Goal: Information Seeking & Learning: Learn about a topic

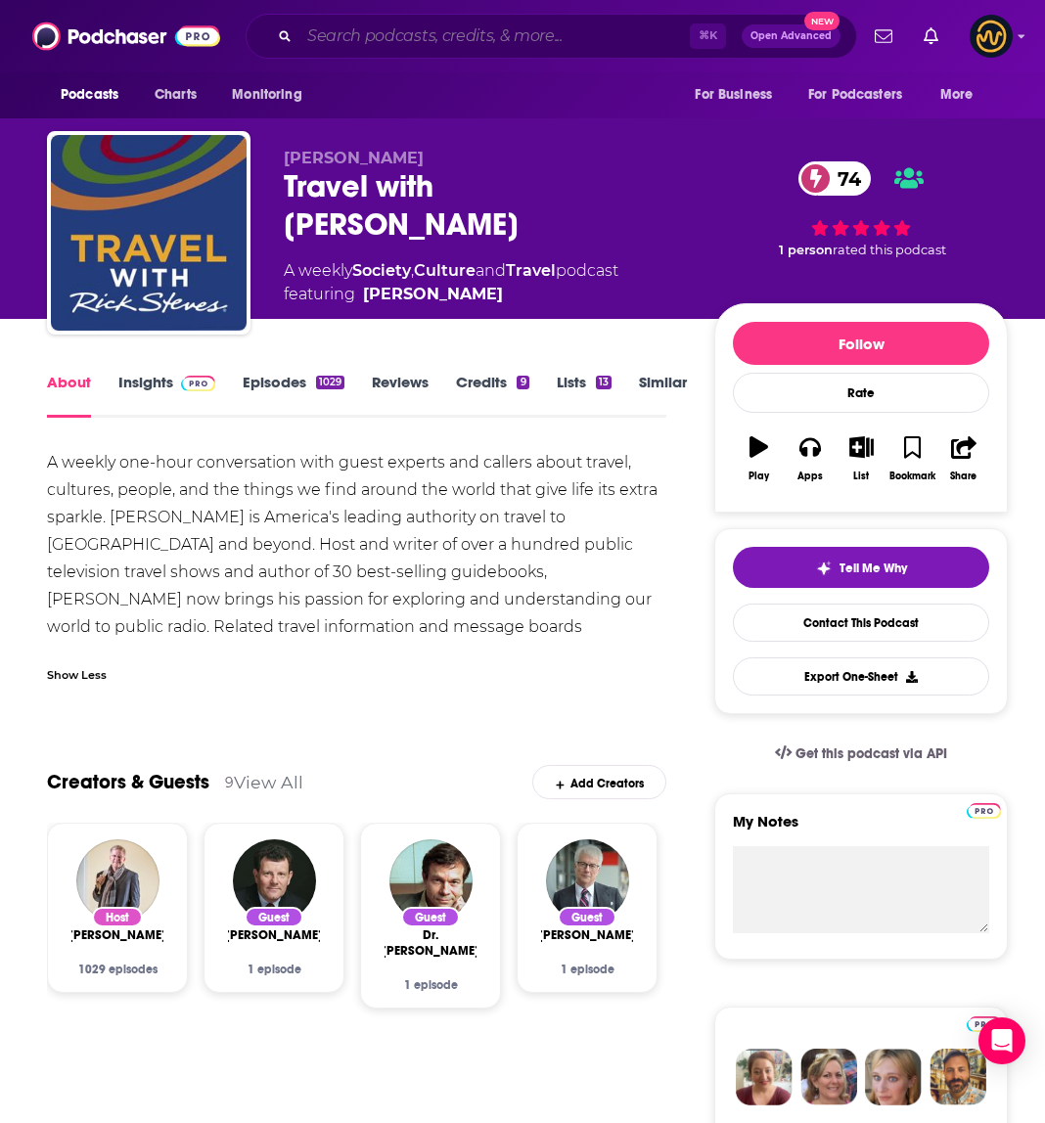
click at [535, 32] on input "Search podcasts, credits, & more..." at bounding box center [494, 36] width 390 height 31
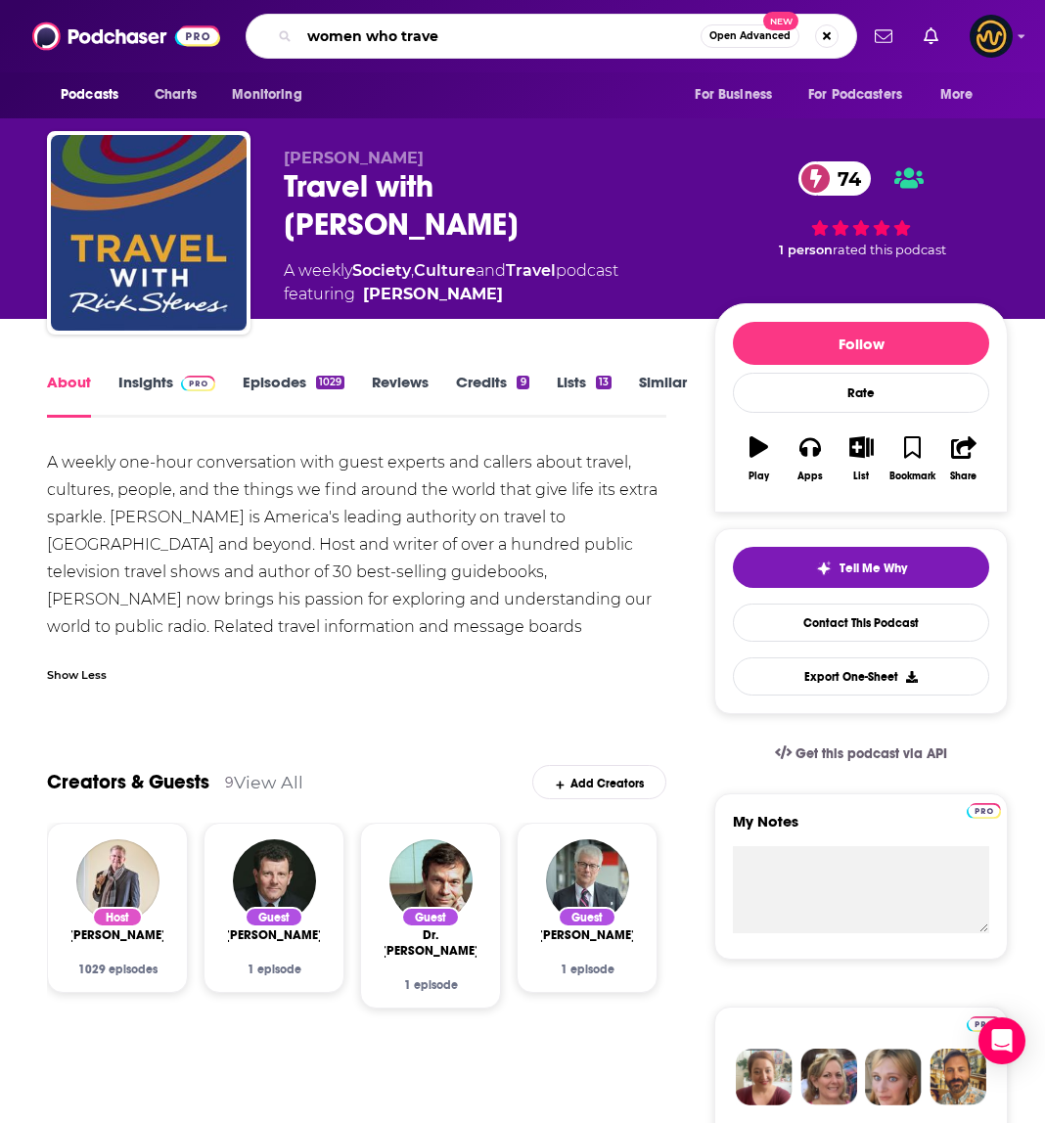
type input "women who travel"
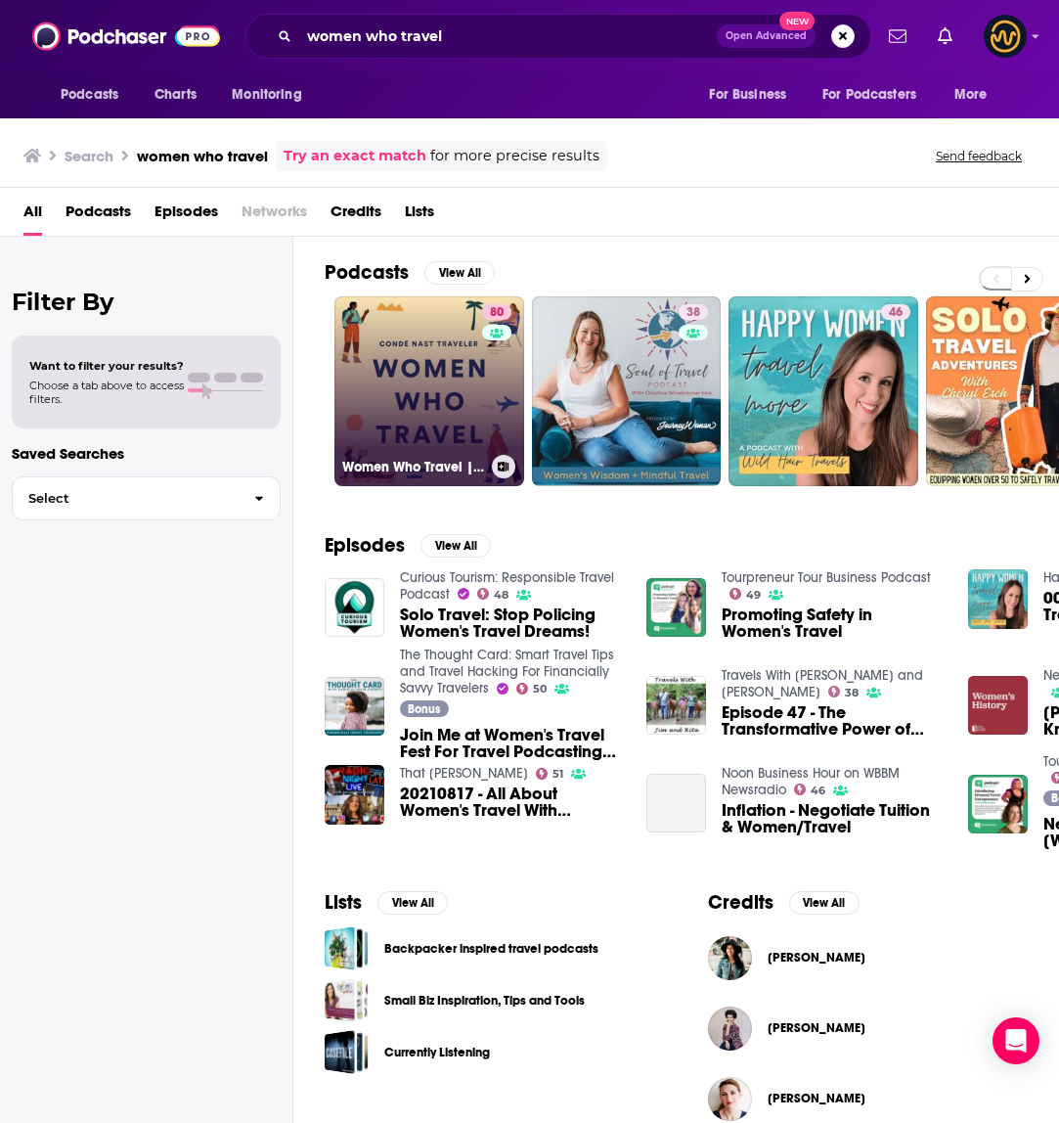
click at [436, 390] on link "80 Women Who Travel | Condé Nast Traveler" at bounding box center [430, 391] width 190 height 190
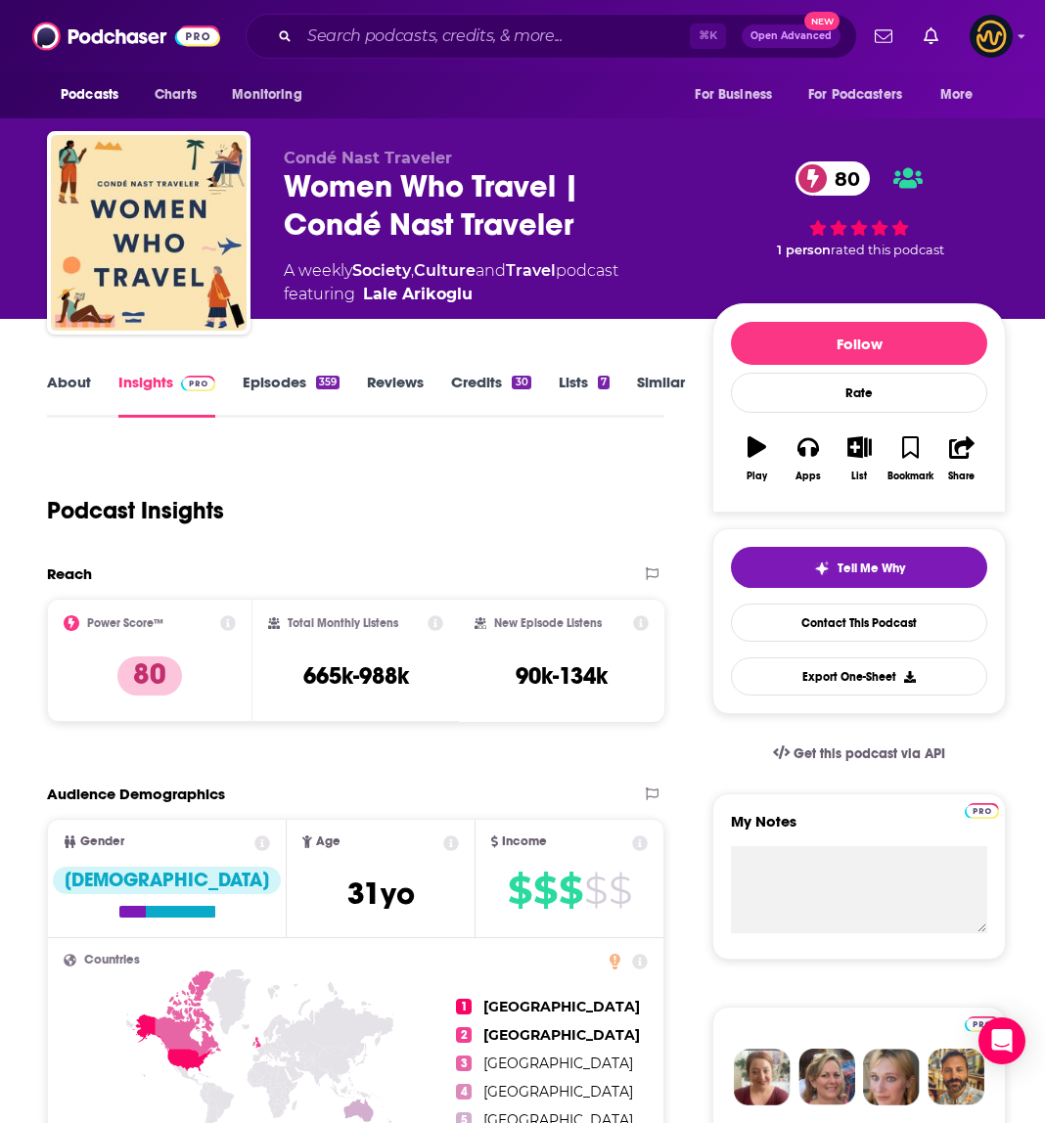
click at [67, 385] on link "About" at bounding box center [69, 395] width 44 height 45
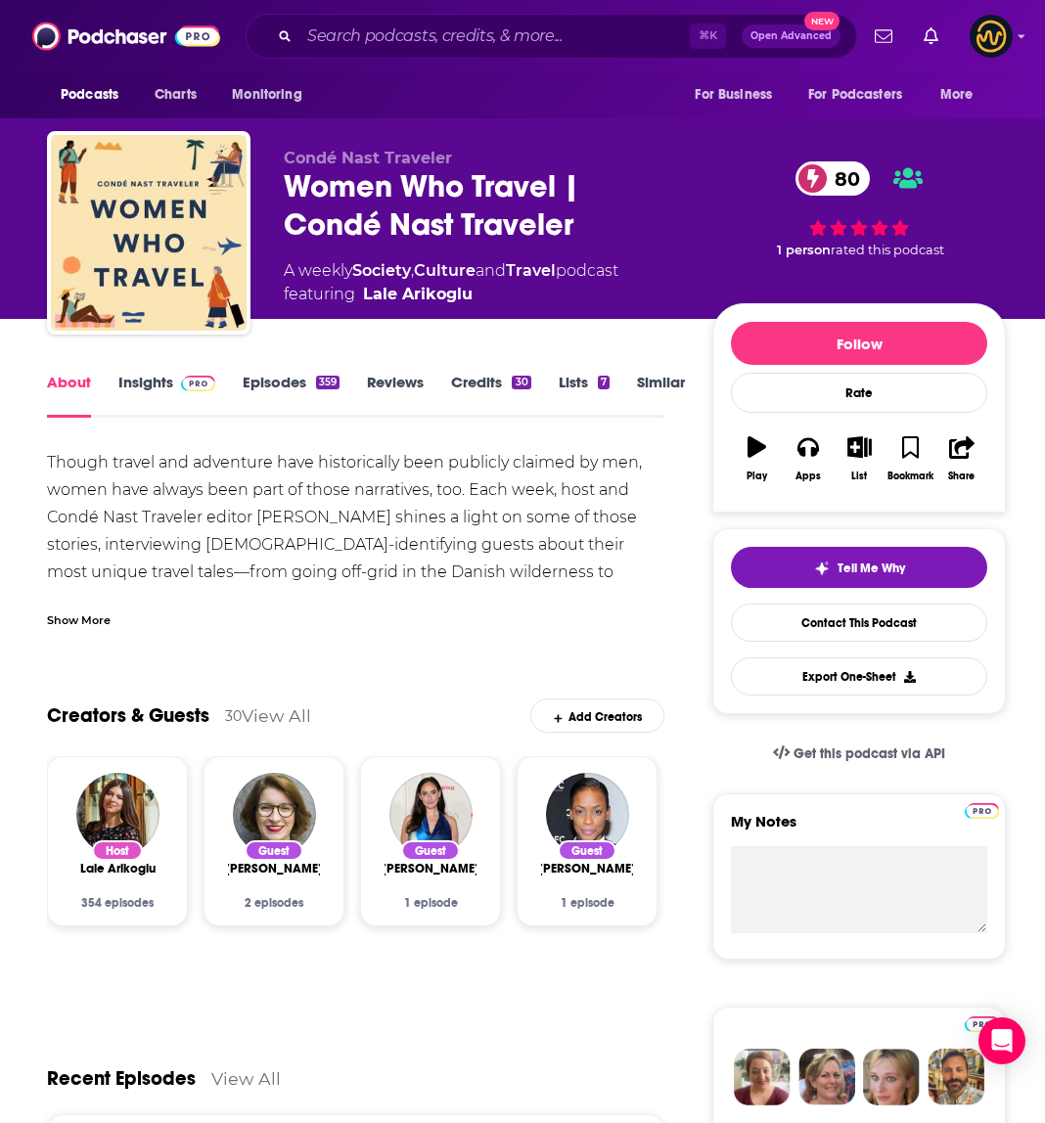
click at [80, 627] on div "Show More" at bounding box center [79, 618] width 64 height 19
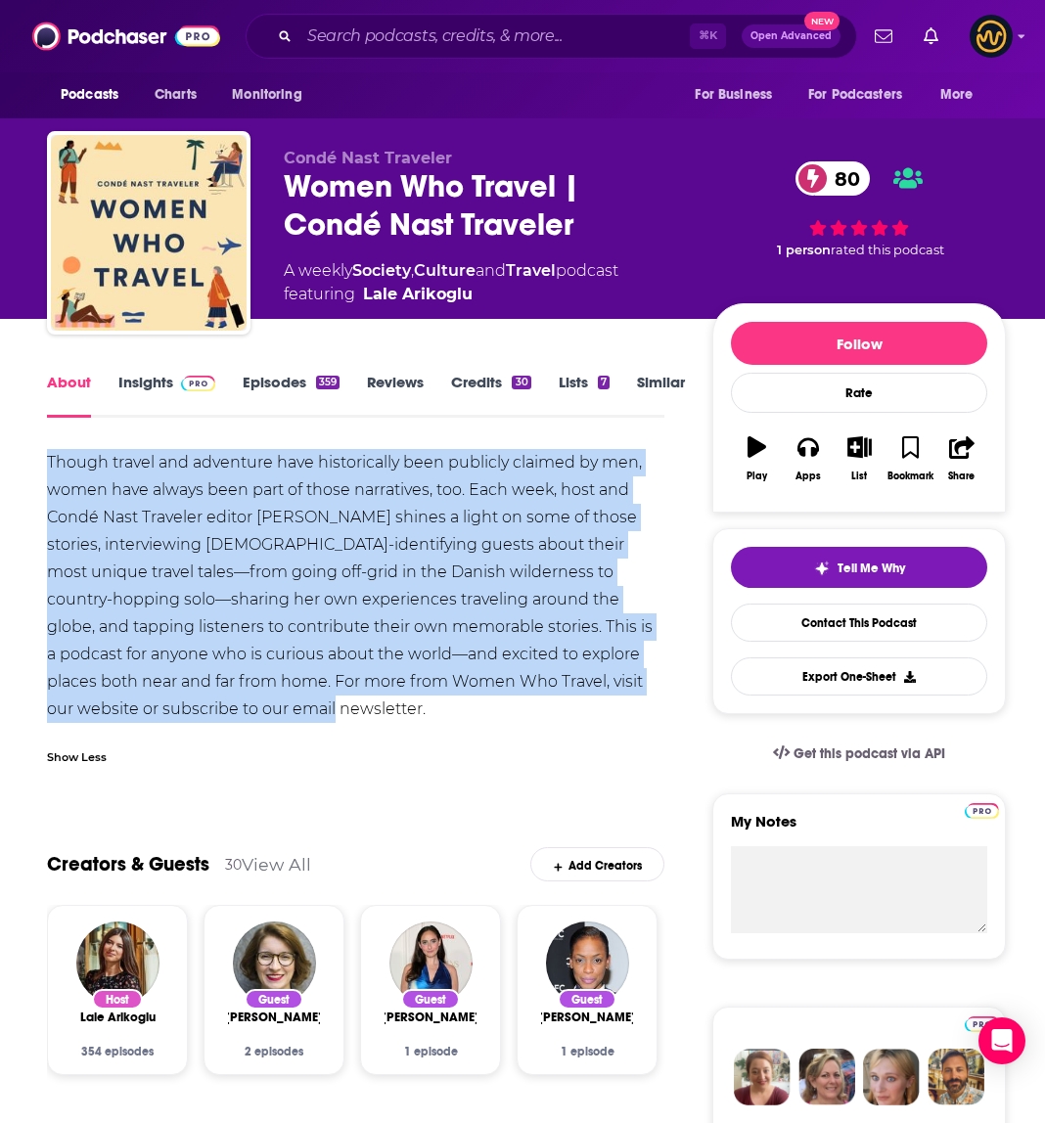
drag, startPoint x: 45, startPoint y: 461, endPoint x: 201, endPoint y: 699, distance: 284.9
copy div "Though travel and adventure have historically been publicly claimed by men, wom…"
click at [371, 41] on input "Search podcasts, credits, & more..." at bounding box center [494, 36] width 390 height 31
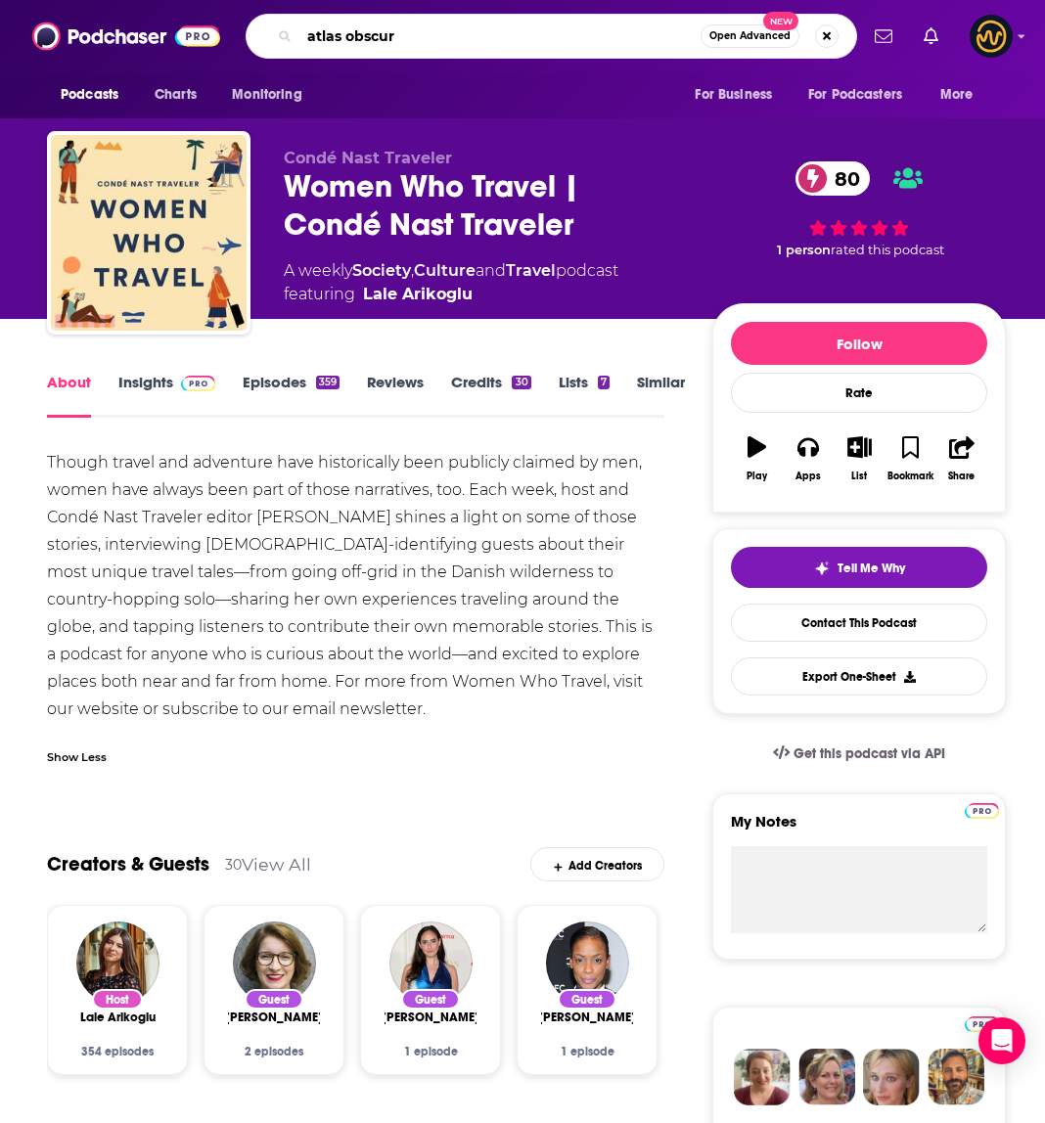
type input "atlas obscura"
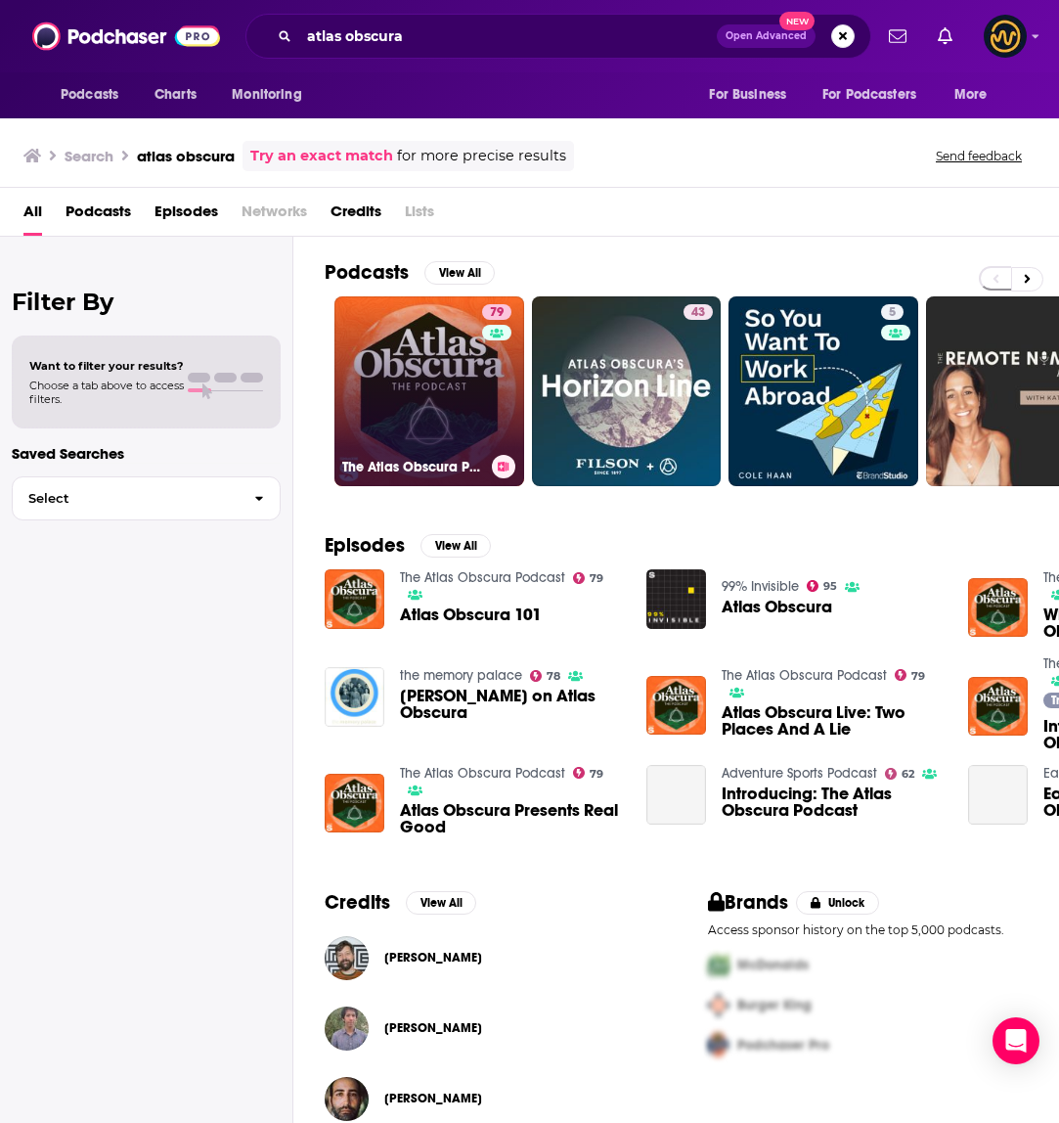
click at [400, 379] on link "79 The Atlas Obscura Podcast" at bounding box center [430, 391] width 190 height 190
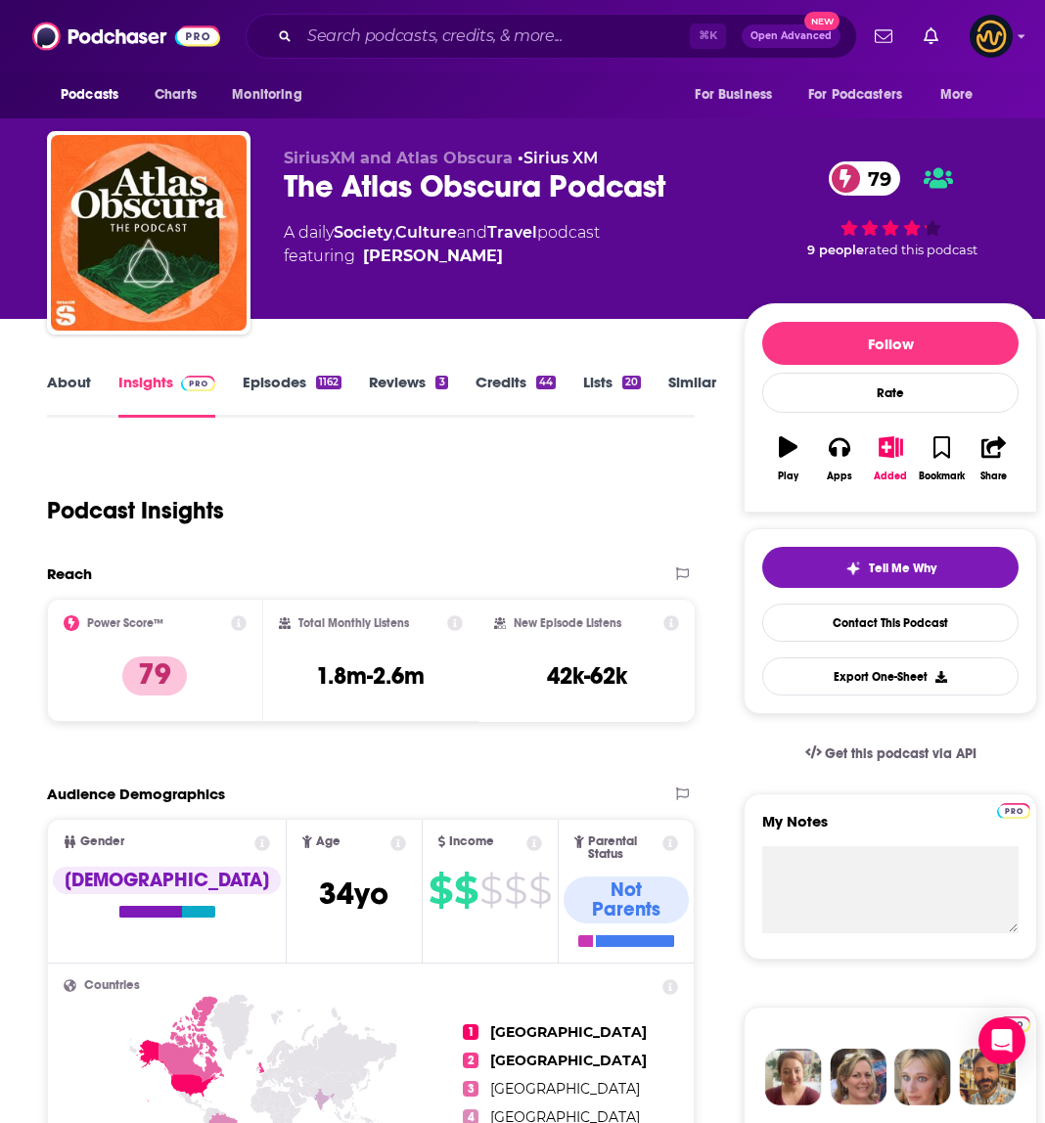
click at [354, 495] on div "Podcast Insights" at bounding box center [363, 499] width 632 height 100
click at [88, 377] on link "About" at bounding box center [69, 395] width 44 height 45
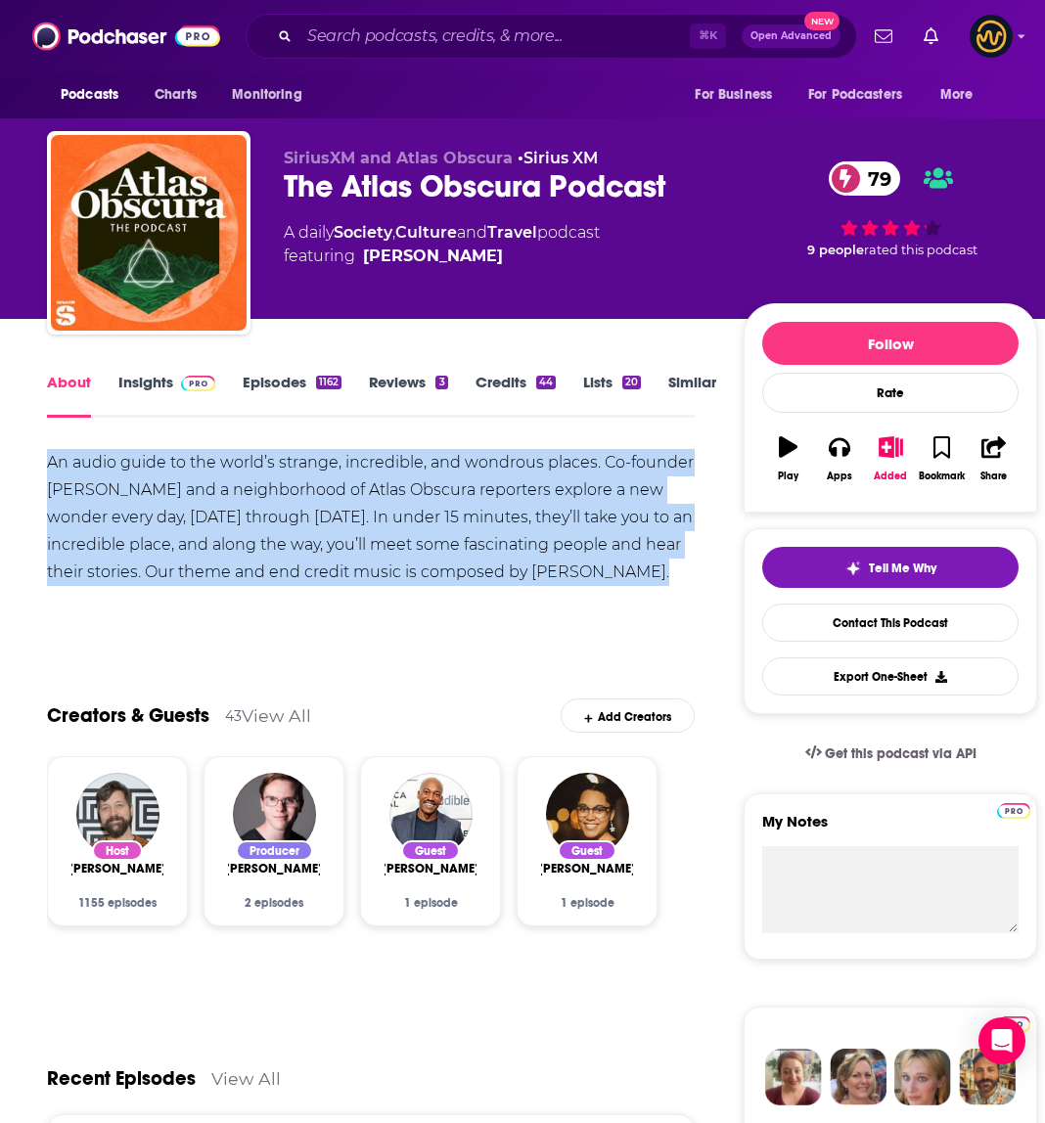
drag, startPoint x: 41, startPoint y: 468, endPoint x: 639, endPoint y: 594, distance: 610.8
copy div "An audio guide to the world’s strange, incredible, and wondrous places. Co-foun…"
click at [364, 35] on input "Search podcasts, credits, & more..." at bounding box center [494, 36] width 390 height 31
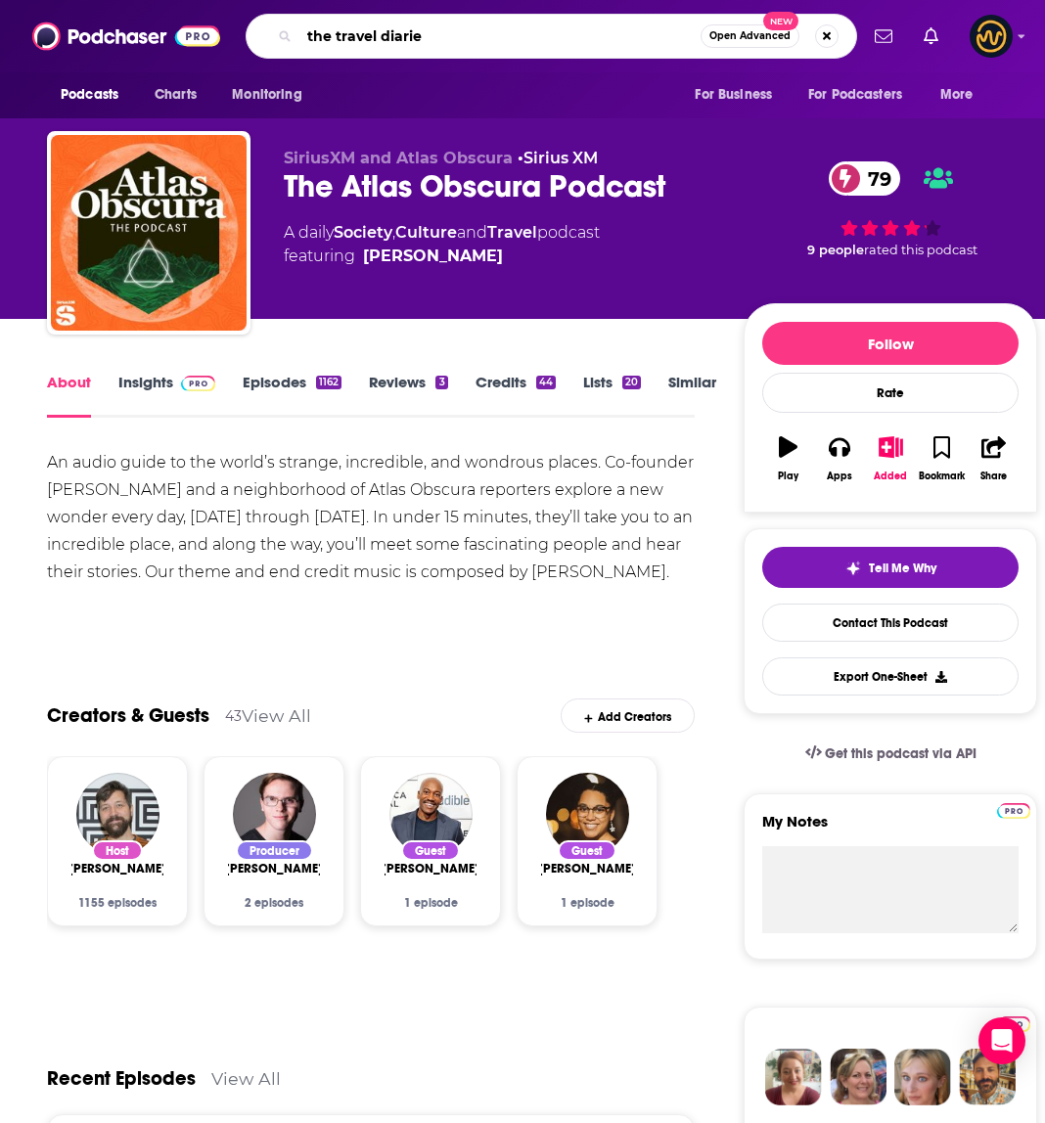
type input "the travel diaries"
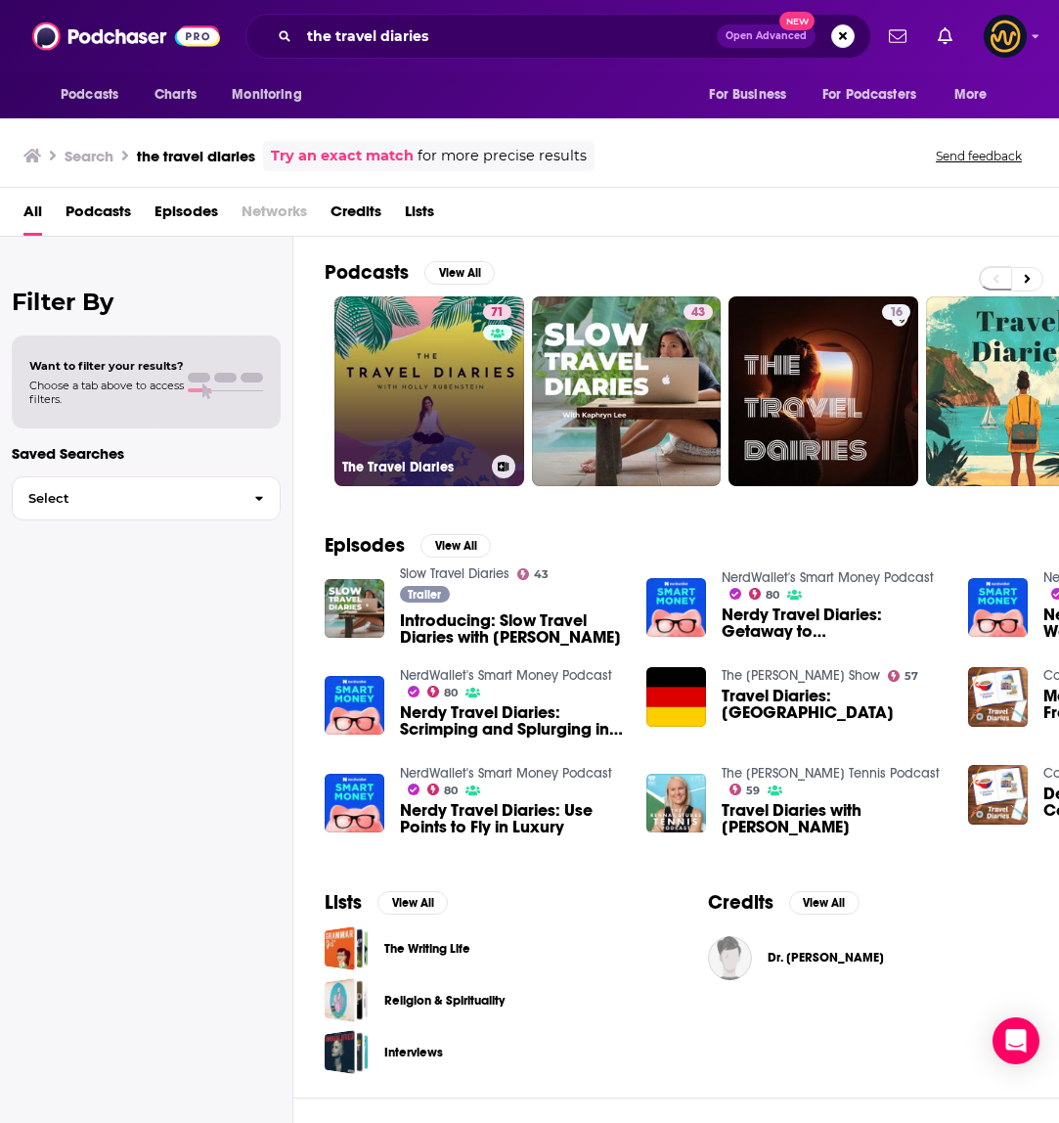
click at [444, 378] on link "71 The Travel Diaries" at bounding box center [430, 391] width 190 height 190
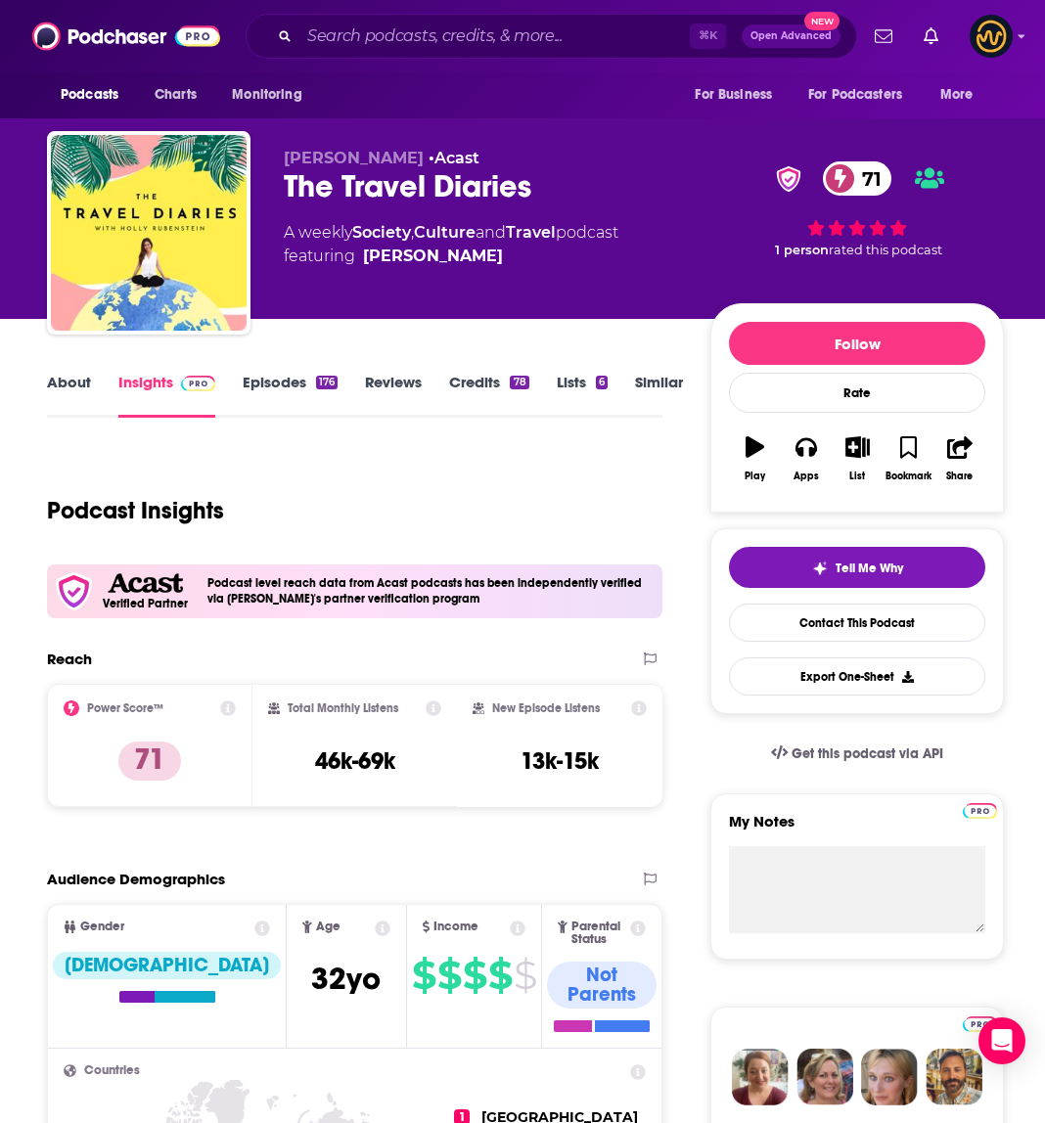
click at [72, 390] on link "About" at bounding box center [69, 395] width 44 height 45
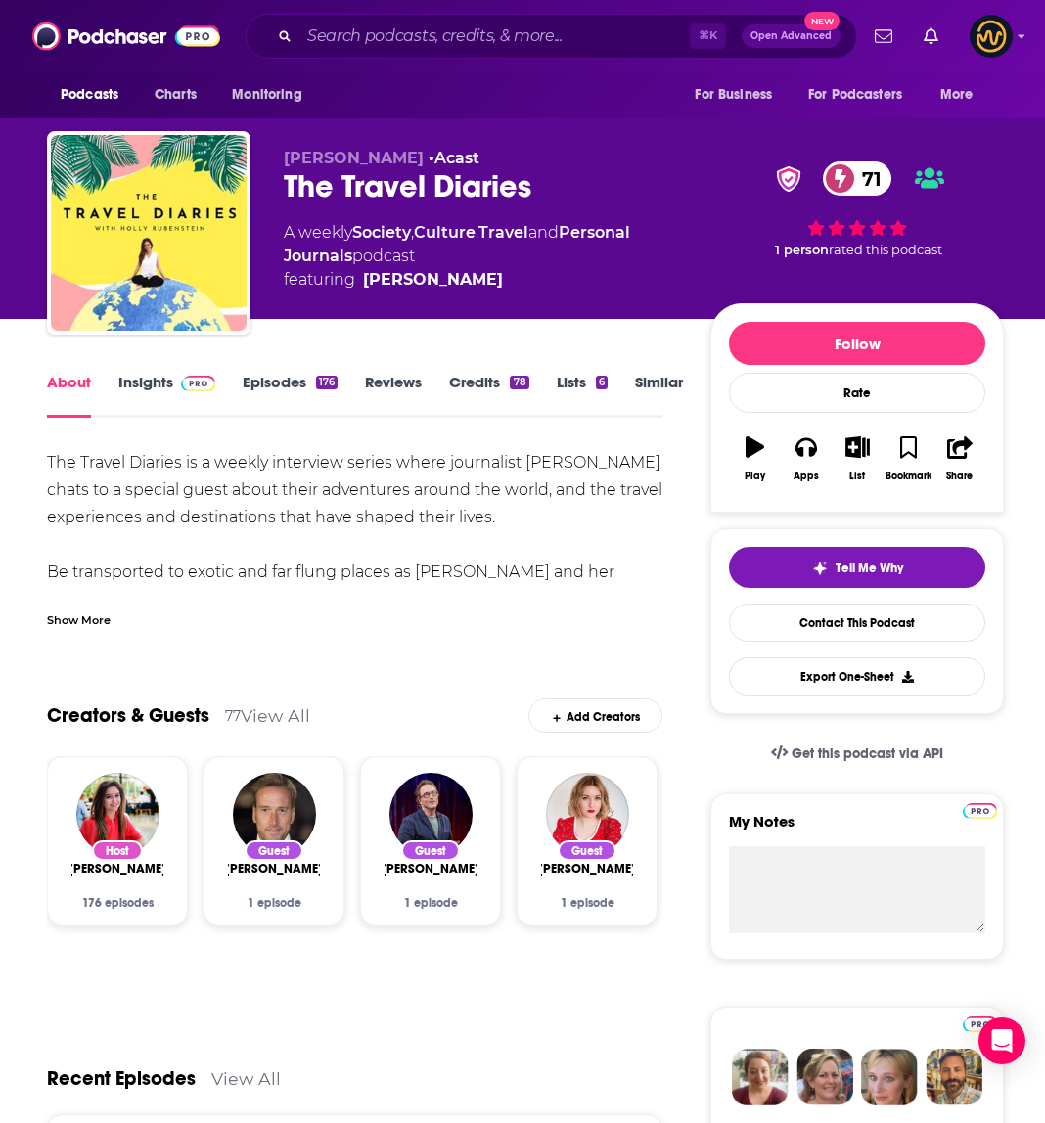
click at [77, 626] on div "Show More" at bounding box center [79, 618] width 64 height 19
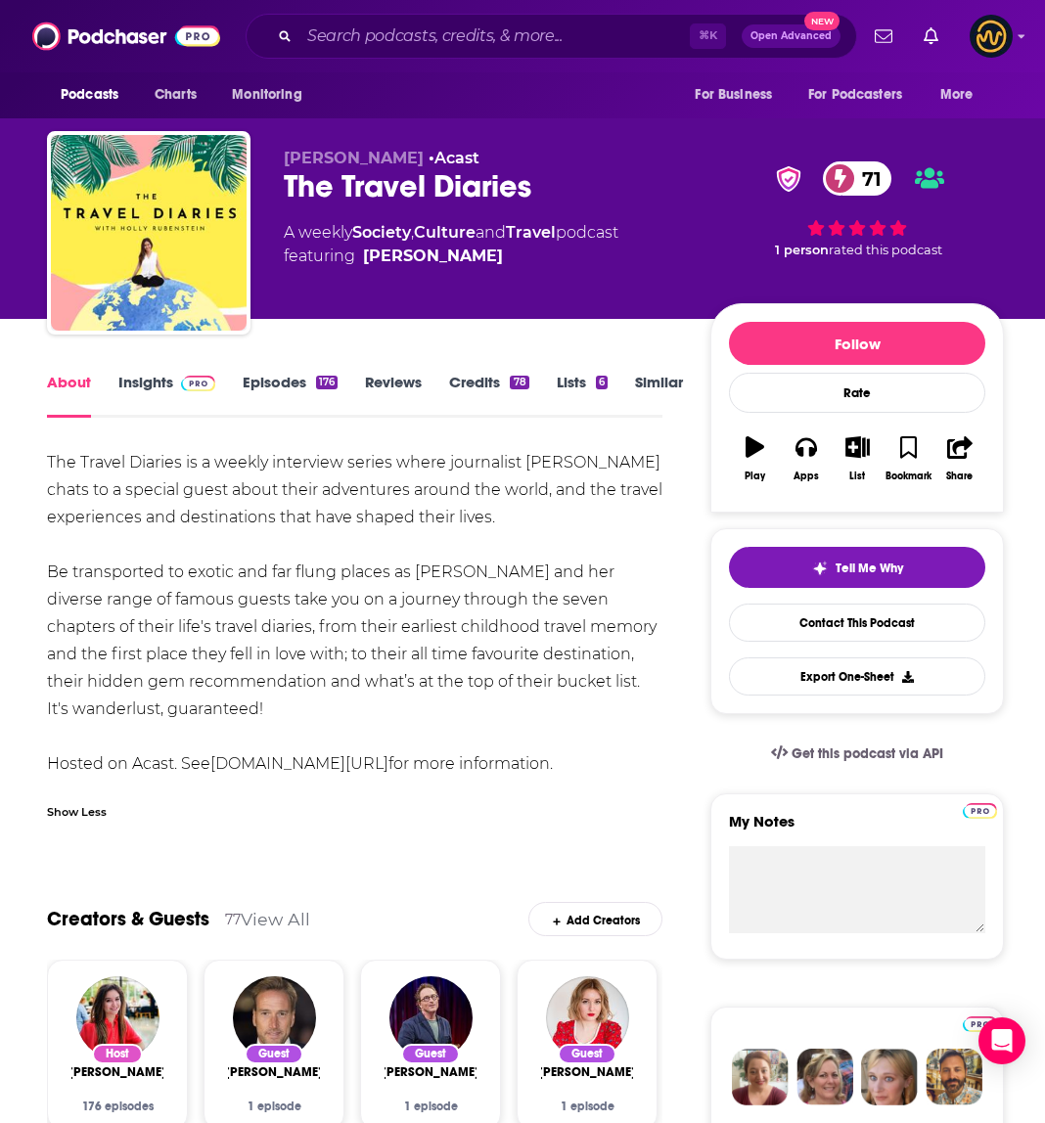
drag, startPoint x: 42, startPoint y: 461, endPoint x: 597, endPoint y: 760, distance: 630.2
copy div "The Travel Diaries is a weekly interview series where journalist Holly Rubenste…"
click at [395, 29] on input "Search podcasts, credits, & more..." at bounding box center [494, 36] width 390 height 31
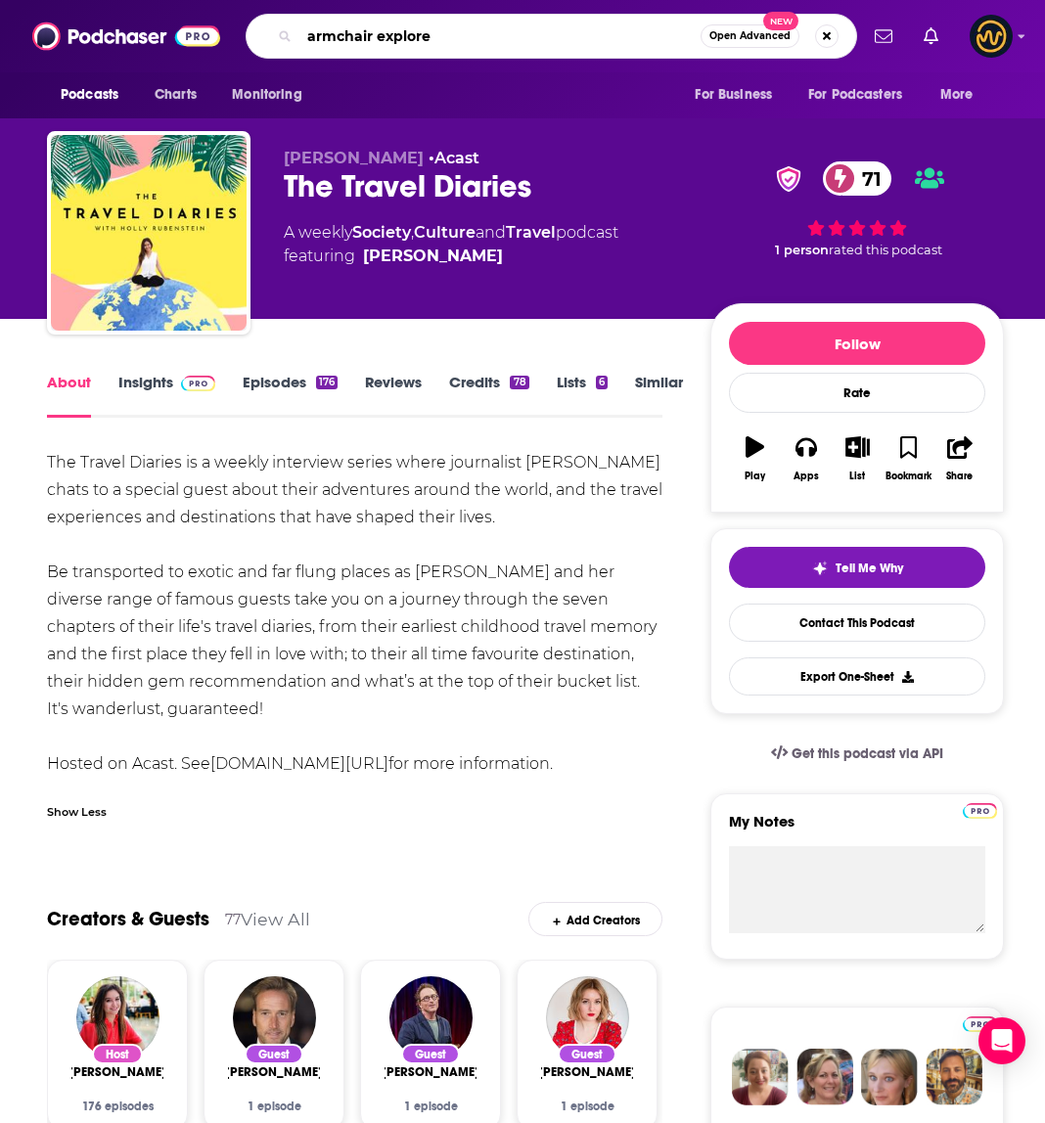
type input "armchair explorer"
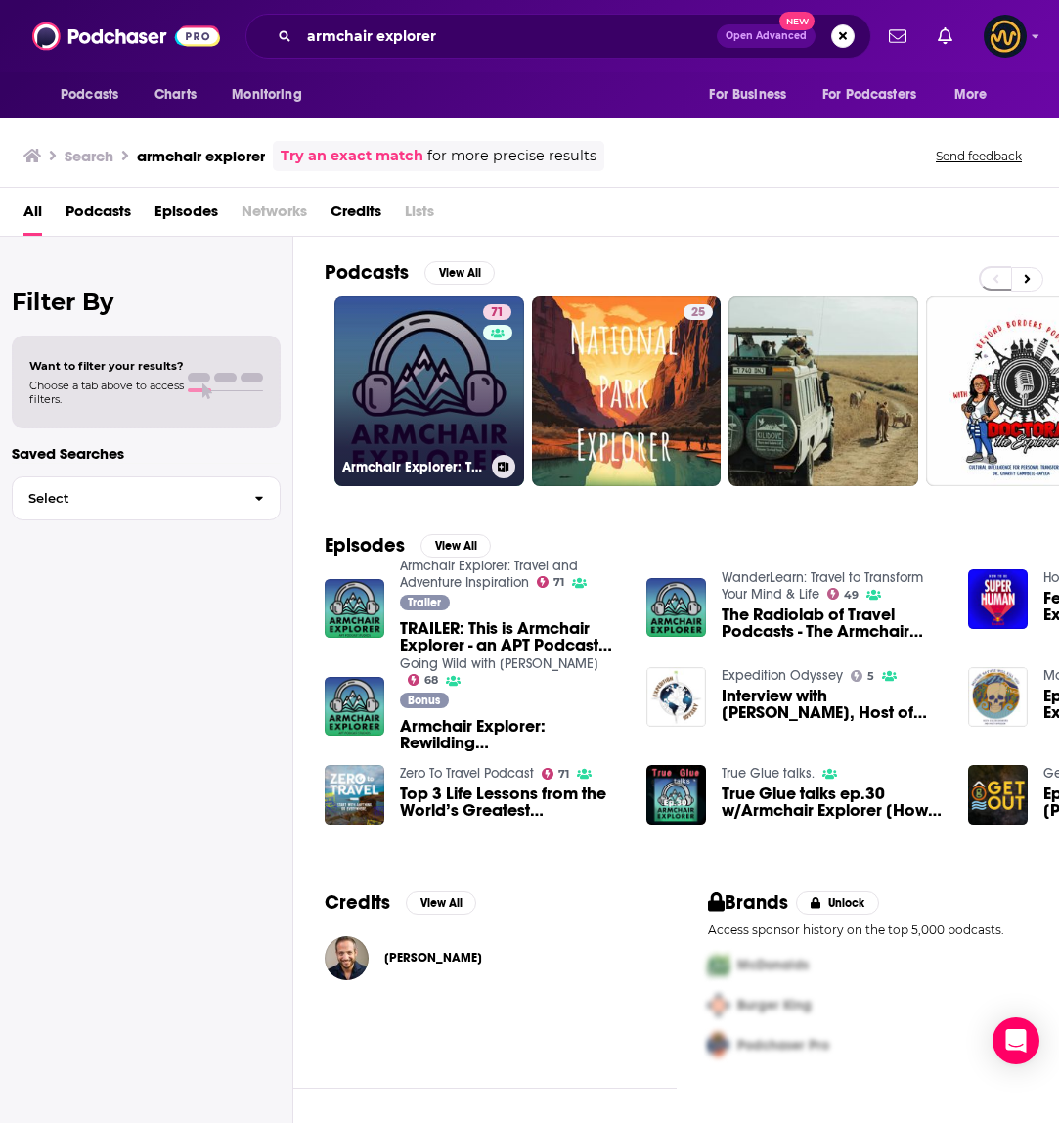
click at [425, 412] on link "71 Armchair Explorer: Travel and Adventure Inspiration" at bounding box center [430, 391] width 190 height 190
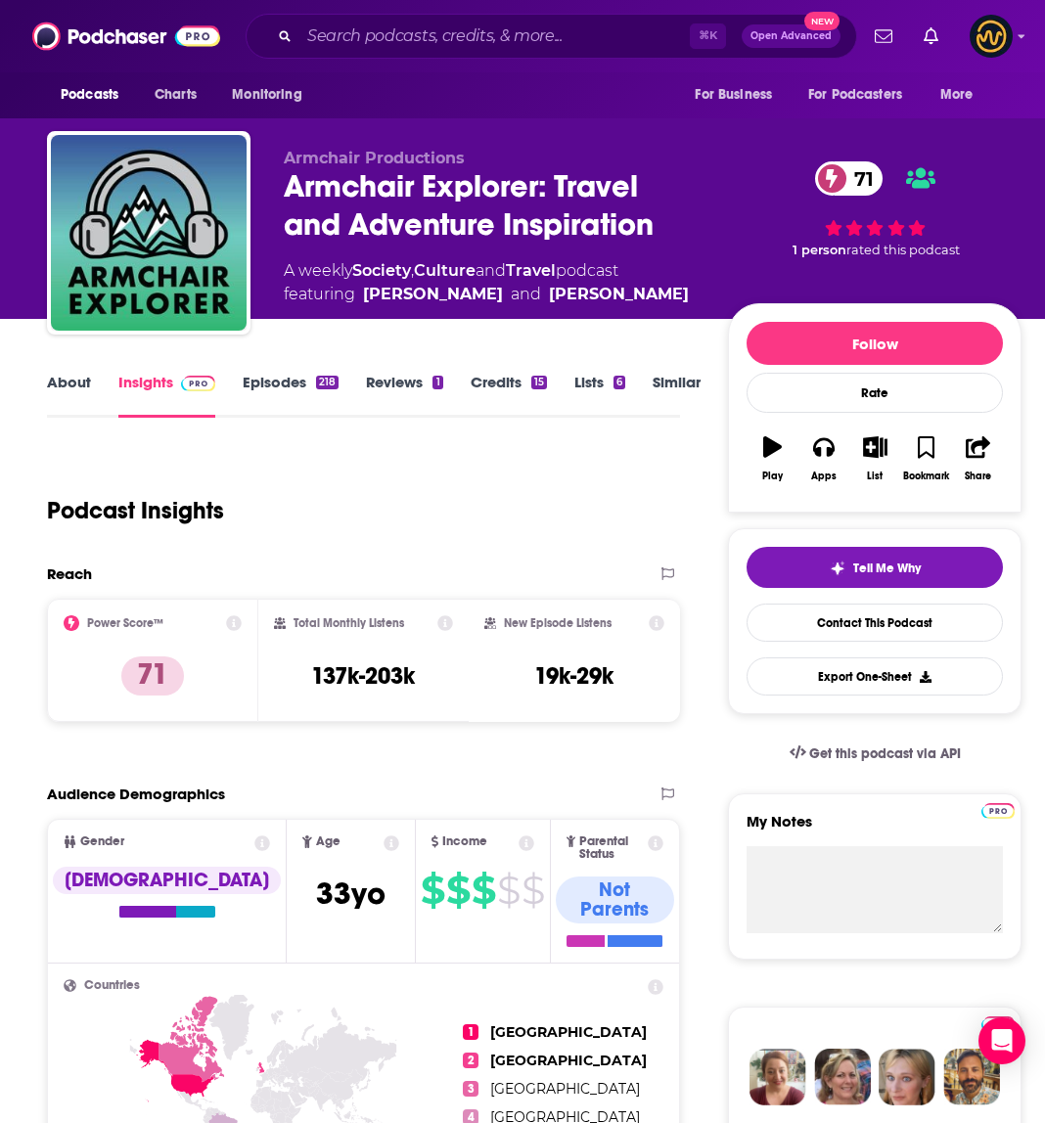
click at [61, 384] on link "About" at bounding box center [69, 395] width 44 height 45
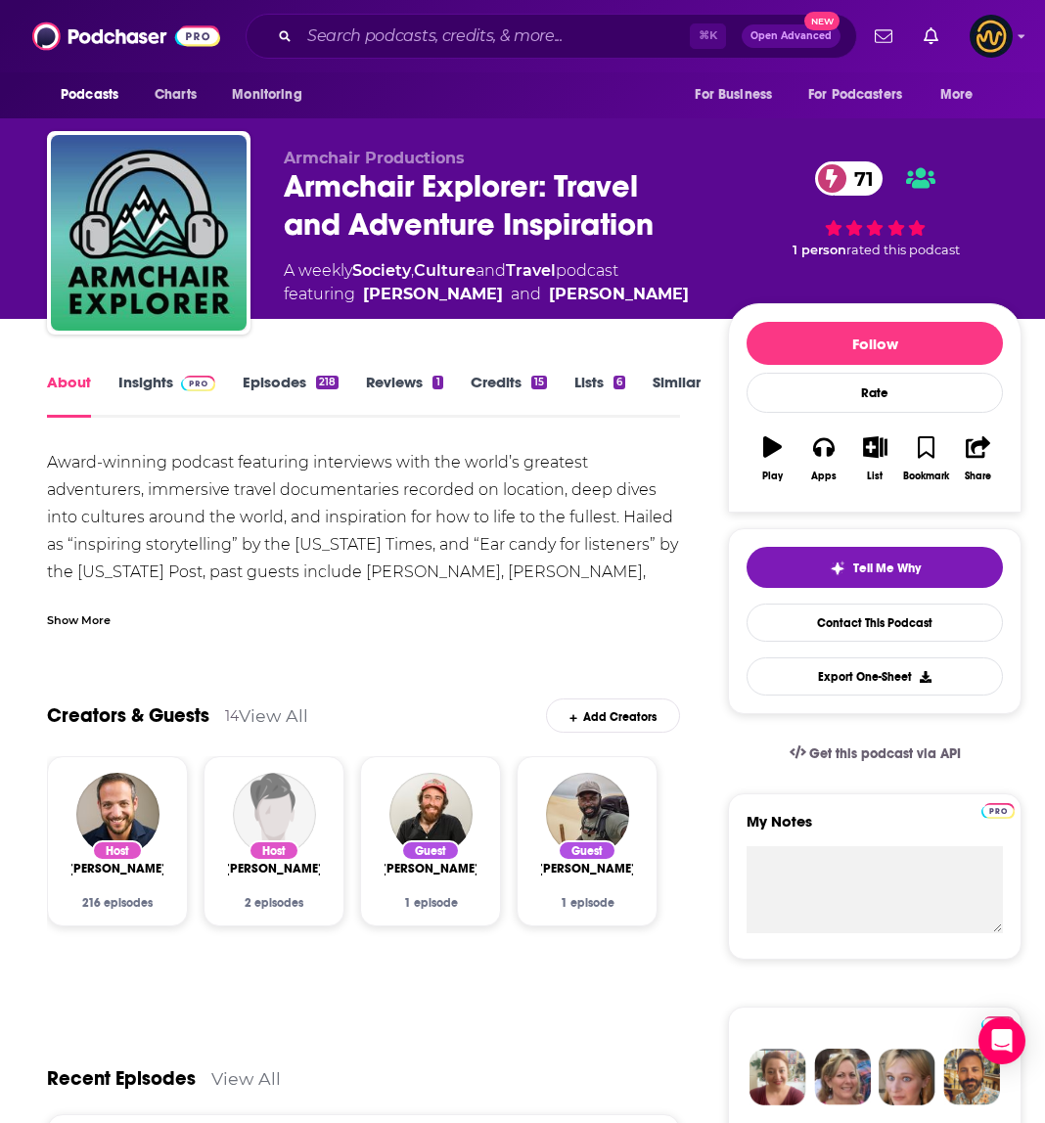
click at [86, 617] on div "Show More" at bounding box center [79, 618] width 64 height 19
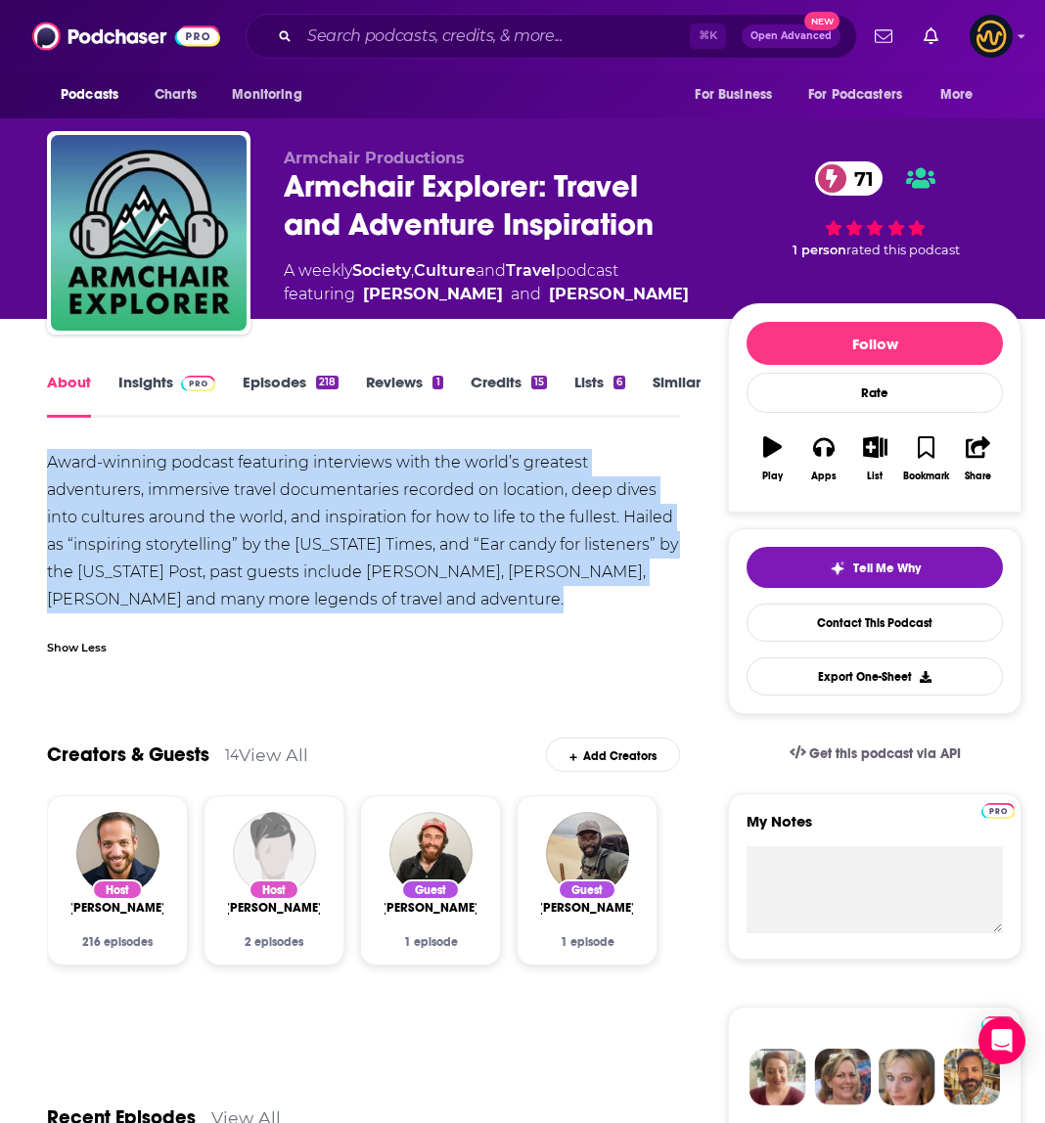
drag, startPoint x: 50, startPoint y: 459, endPoint x: 603, endPoint y: 619, distance: 575.5
click at [603, 619] on div "Award-winning podcast featuring interviews with the world’s greatest adventurer…" at bounding box center [363, 558] width 633 height 218
copy div "Award-winning podcast featuring interviews with the world’s greatest adventurer…"
click at [387, 26] on input "Search podcasts, credits, & more..." at bounding box center [494, 36] width 390 height 31
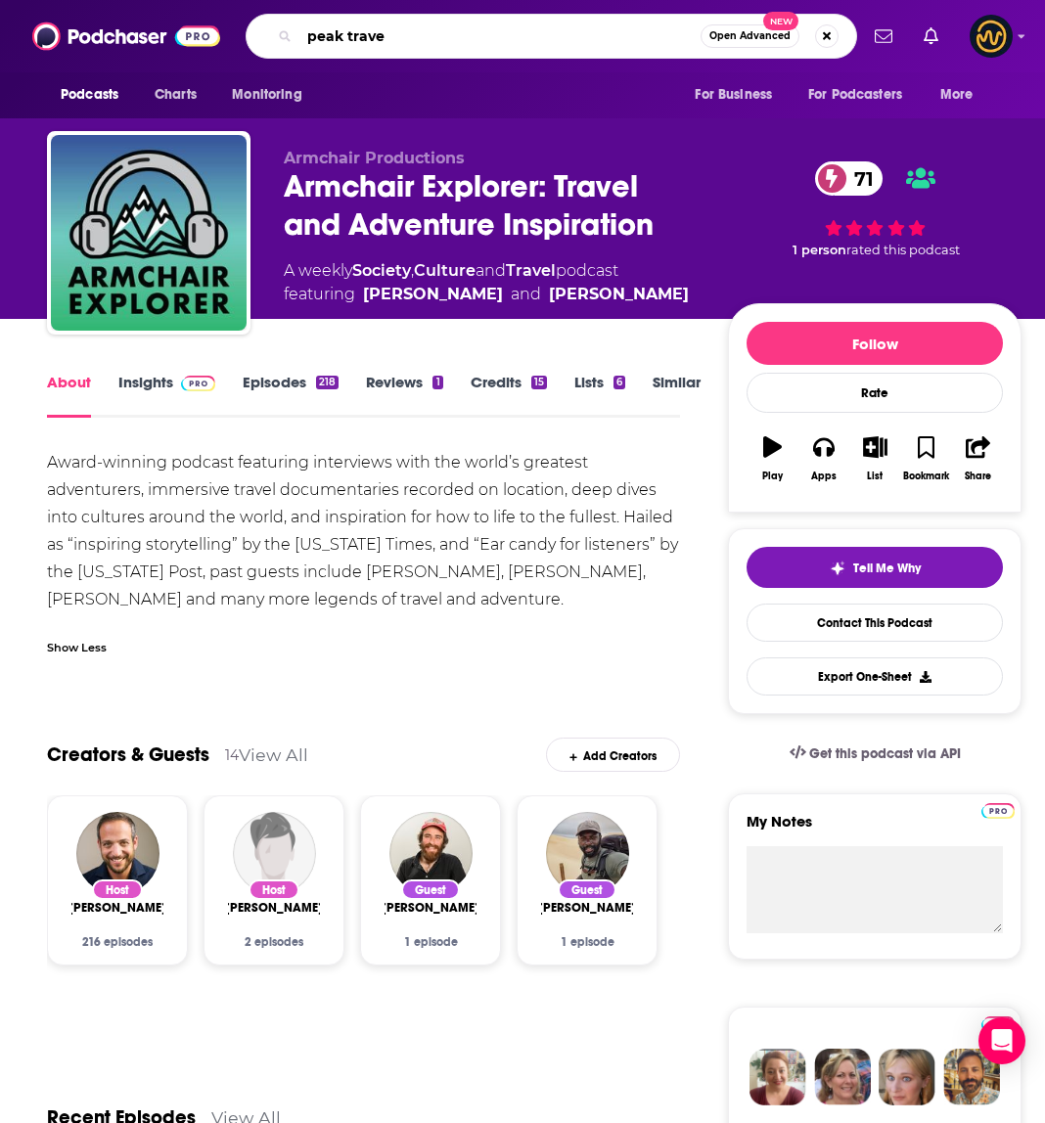
type input "peak travel"
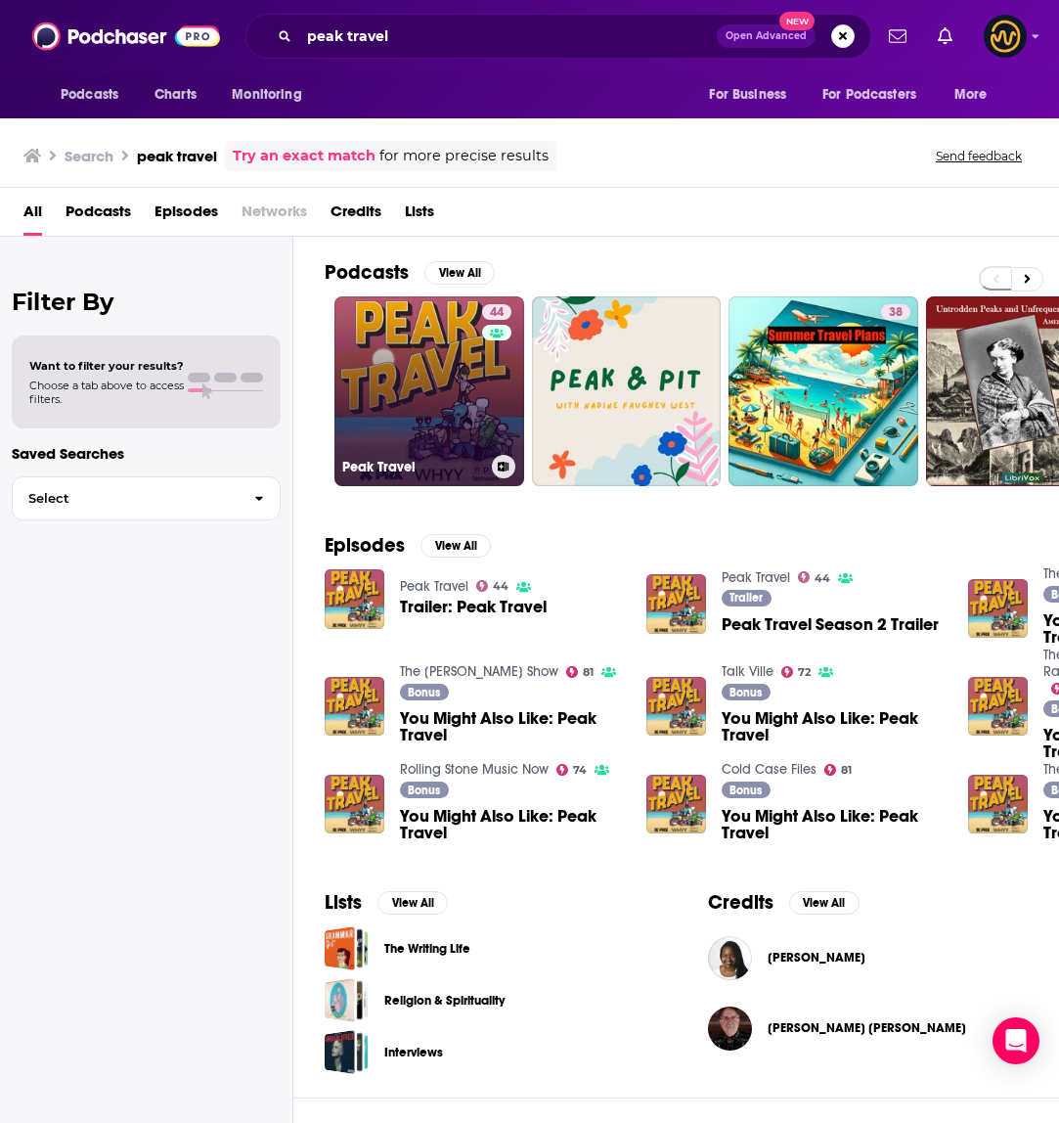
click at [423, 382] on link "44 Peak Travel" at bounding box center [430, 391] width 190 height 190
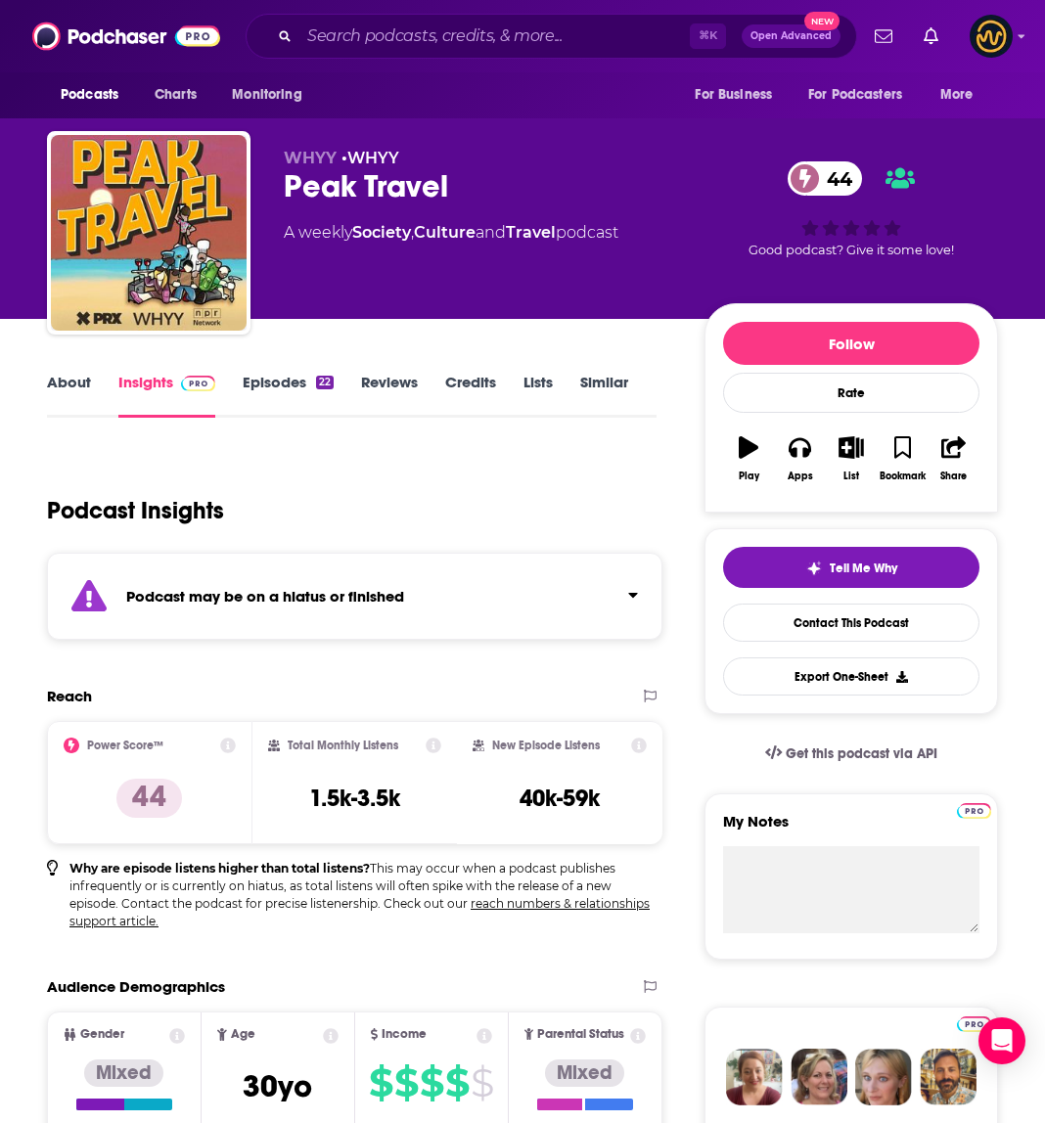
click at [72, 387] on link "About" at bounding box center [69, 395] width 44 height 45
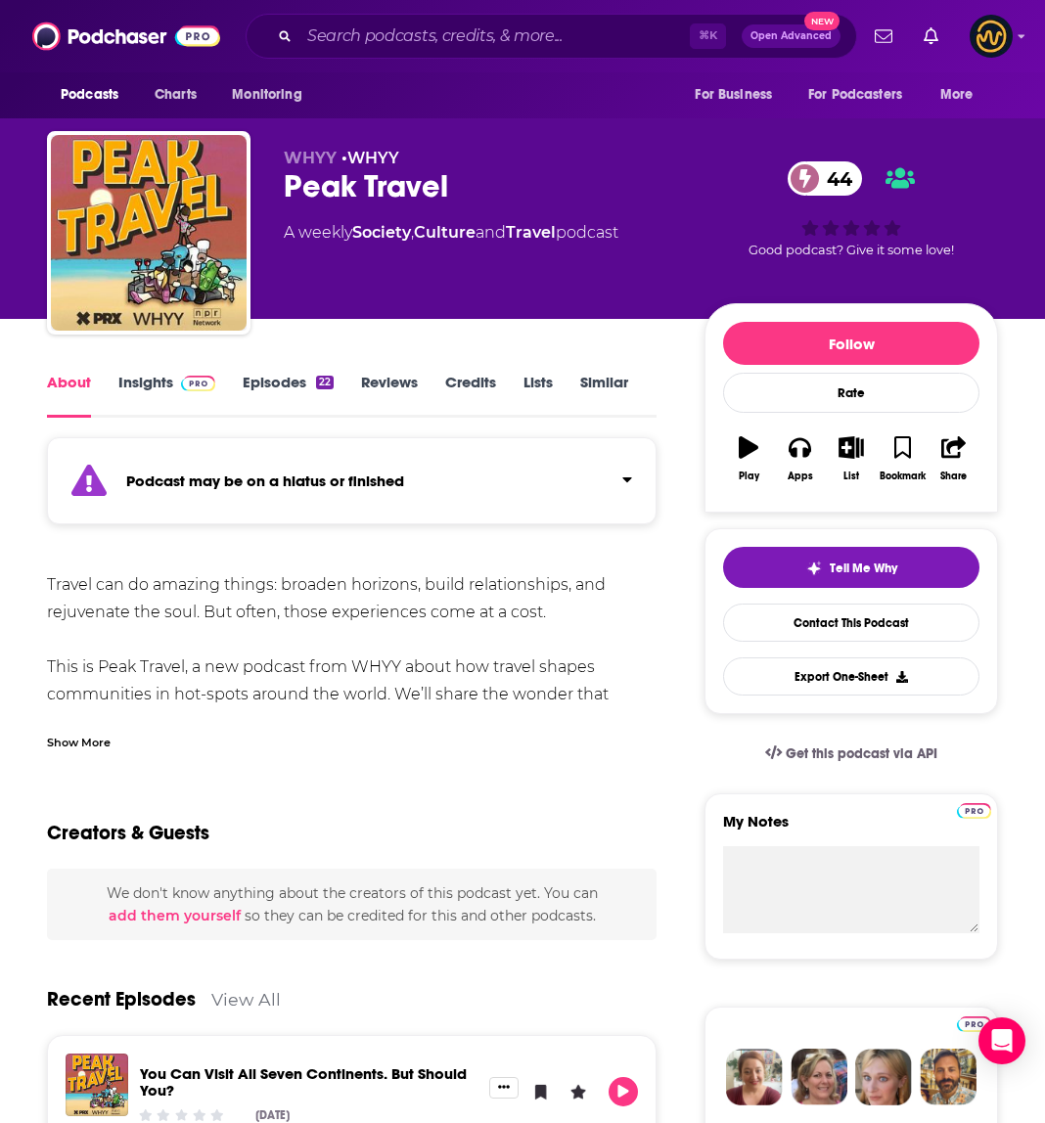
click at [86, 745] on div "Show More" at bounding box center [79, 741] width 64 height 19
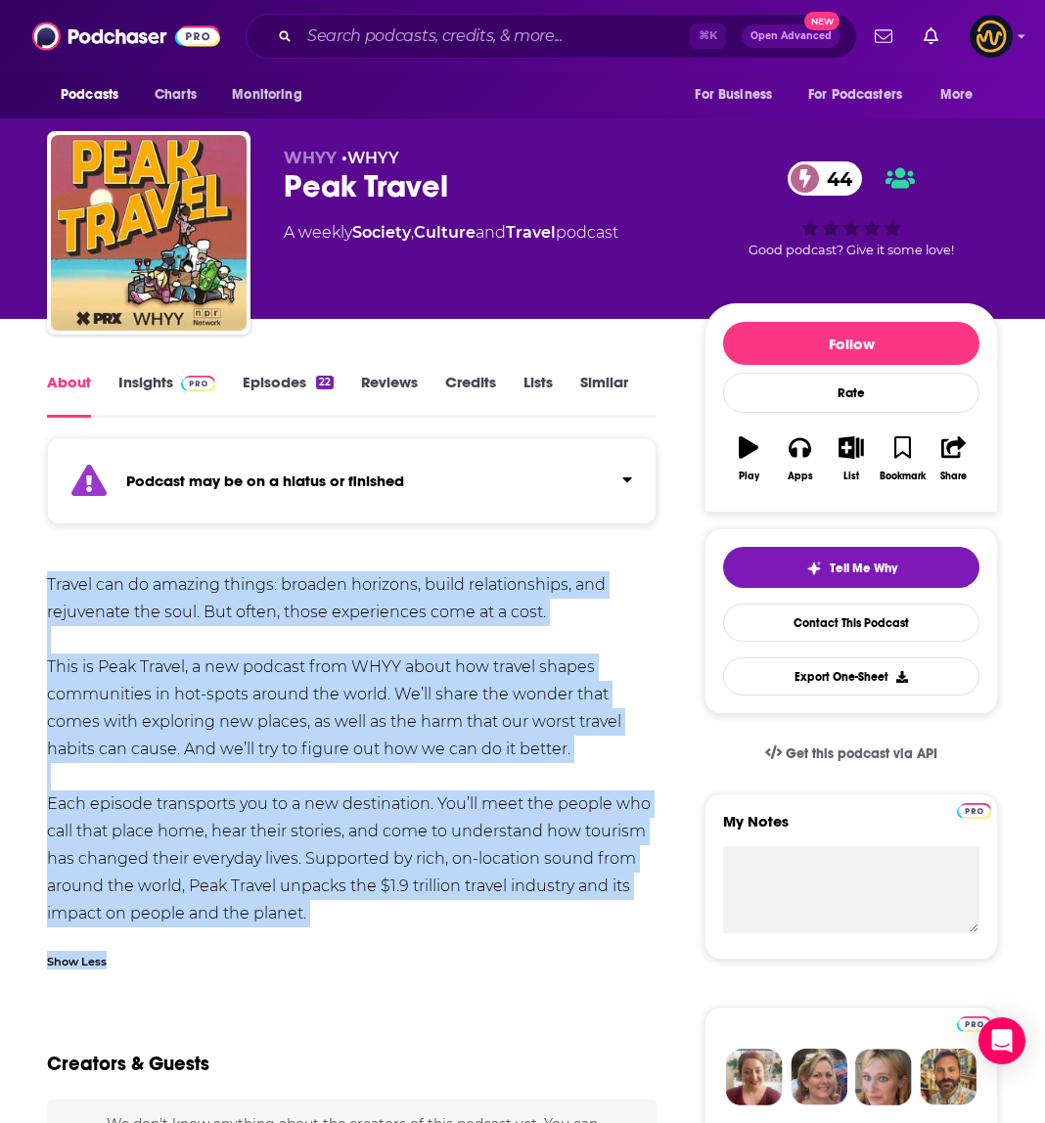
drag, startPoint x: 44, startPoint y: 583, endPoint x: 529, endPoint y: 955, distance: 611.2
click at [337, 916] on div "Travel can do amazing things: broaden horizons, build relationships, and rejuve…" at bounding box center [351, 749] width 609 height 356
copy div "Travel can do amazing things: broaden horizons, build relationships, and rejuve…"
click at [465, 26] on input "Search podcasts, credits, & more..." at bounding box center [494, 36] width 390 height 31
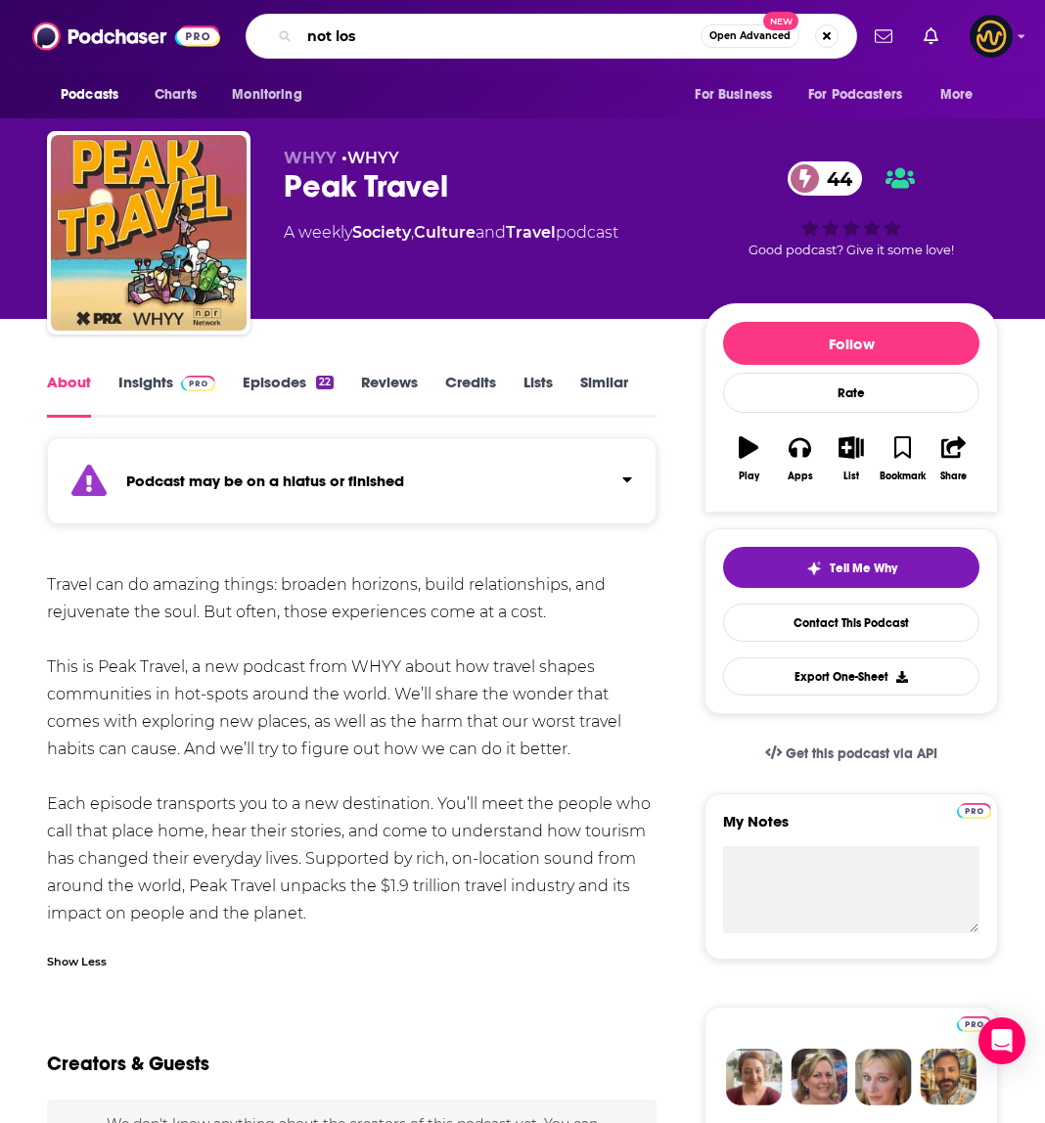
type input "not lost"
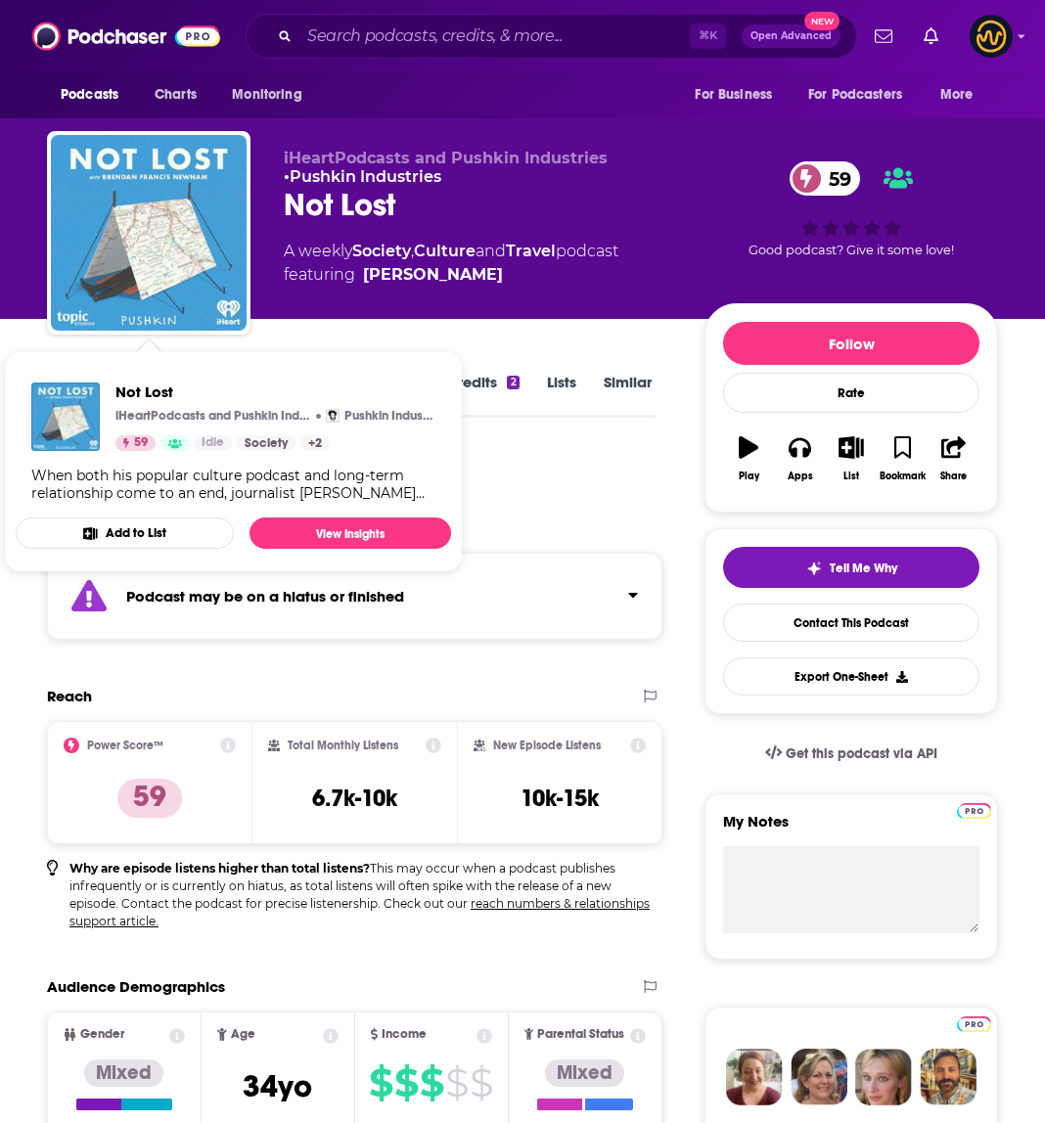
click at [576, 515] on div "Podcast Insights" at bounding box center [344, 499] width 594 height 100
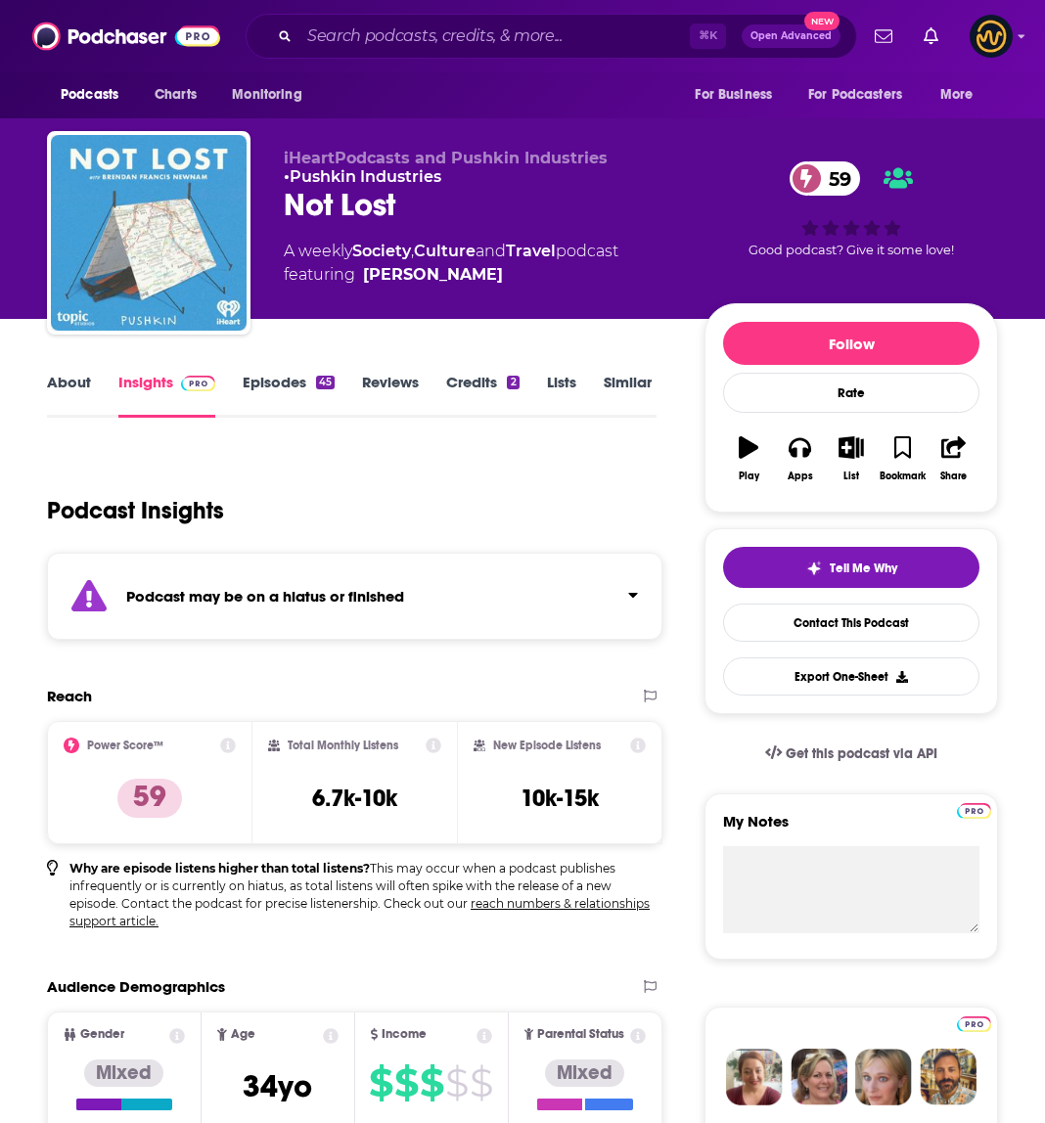
click at [51, 382] on link "About" at bounding box center [69, 395] width 44 height 45
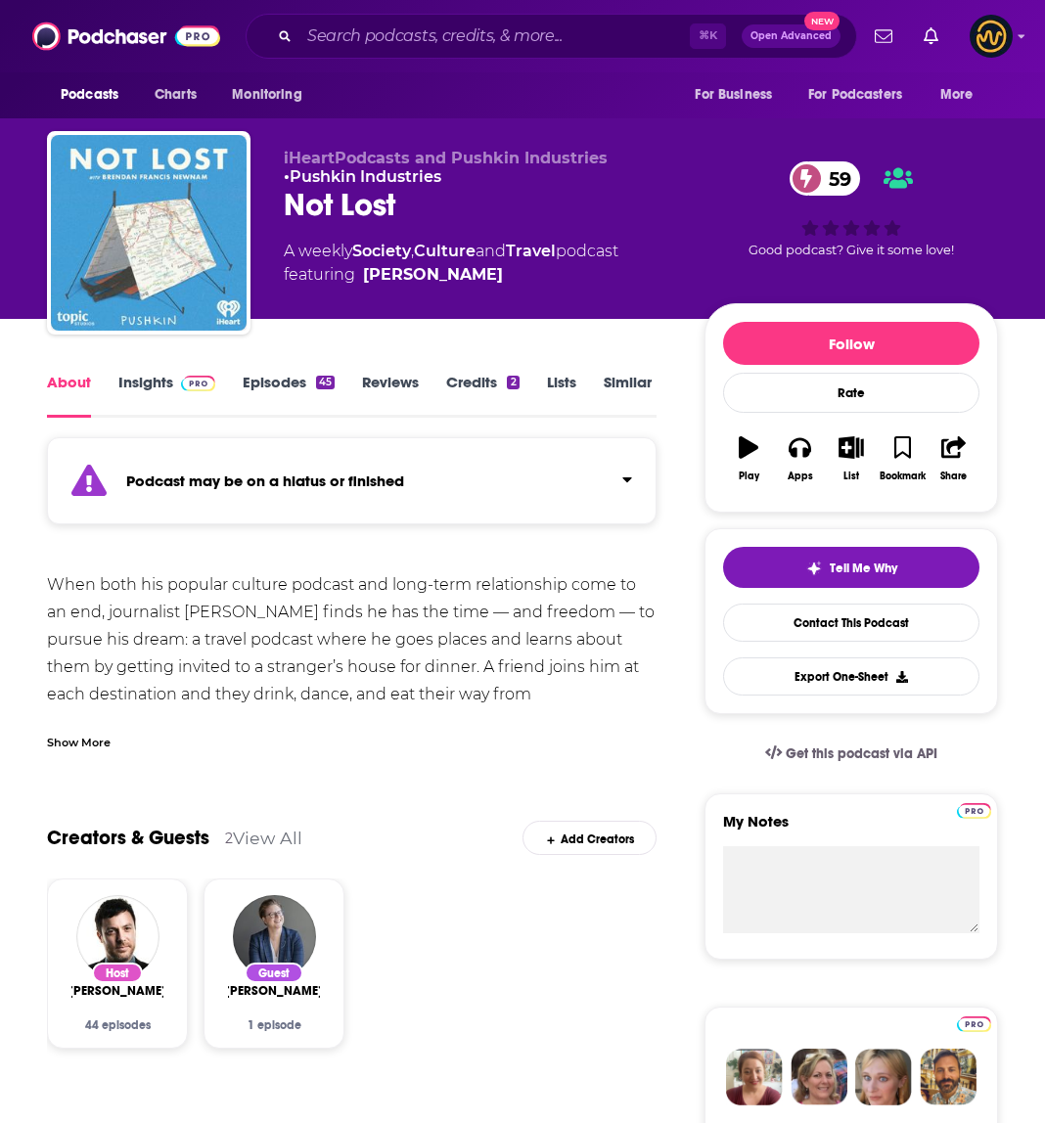
click at [88, 744] on div "Show More" at bounding box center [79, 741] width 64 height 19
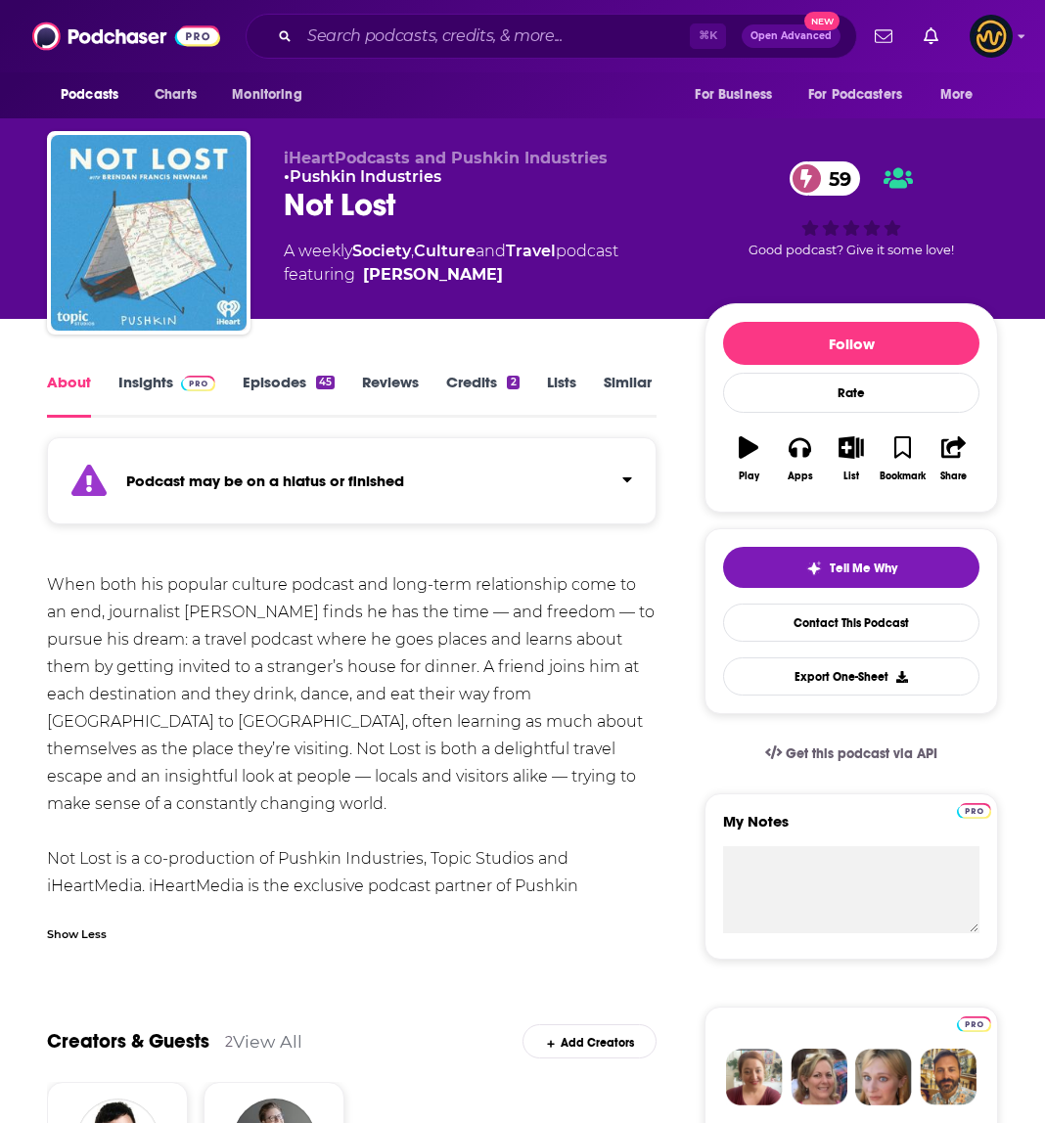
drag, startPoint x: 47, startPoint y: 586, endPoint x: 408, endPoint y: 882, distance: 467.0
click at [408, 882] on div "When both his popular culture podcast and long-term relationship come to an end…" at bounding box center [351, 749] width 609 height 356
copy div "When both his popular culture podcast and long-term relationship come to an end…"
click at [381, 36] on input "Search podcasts, credits, & more..." at bounding box center [494, 36] width 390 height 31
click at [381, 38] on input "Search podcasts, credits, & more..." at bounding box center [494, 36] width 390 height 31
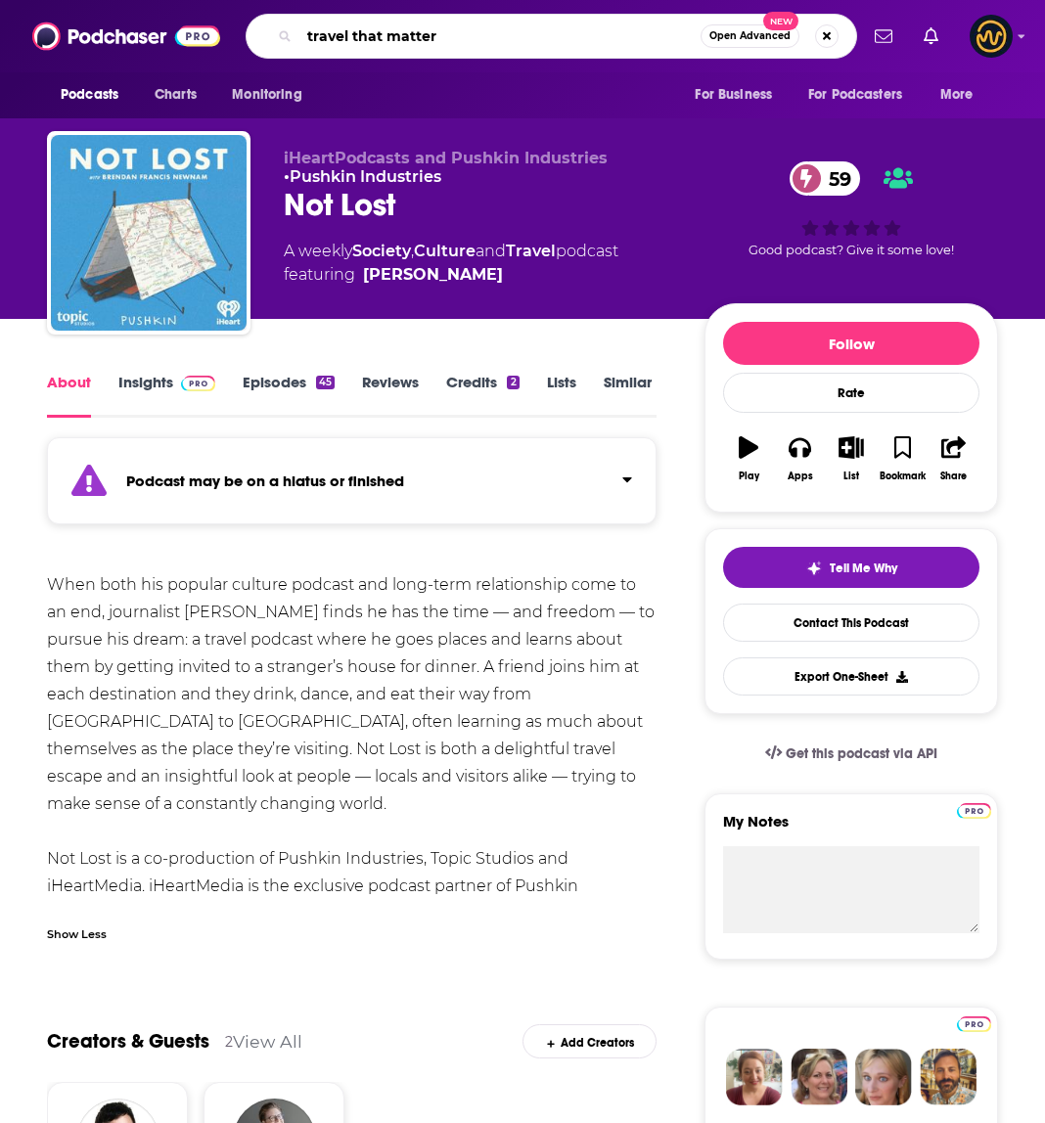
type input "travel that matters"
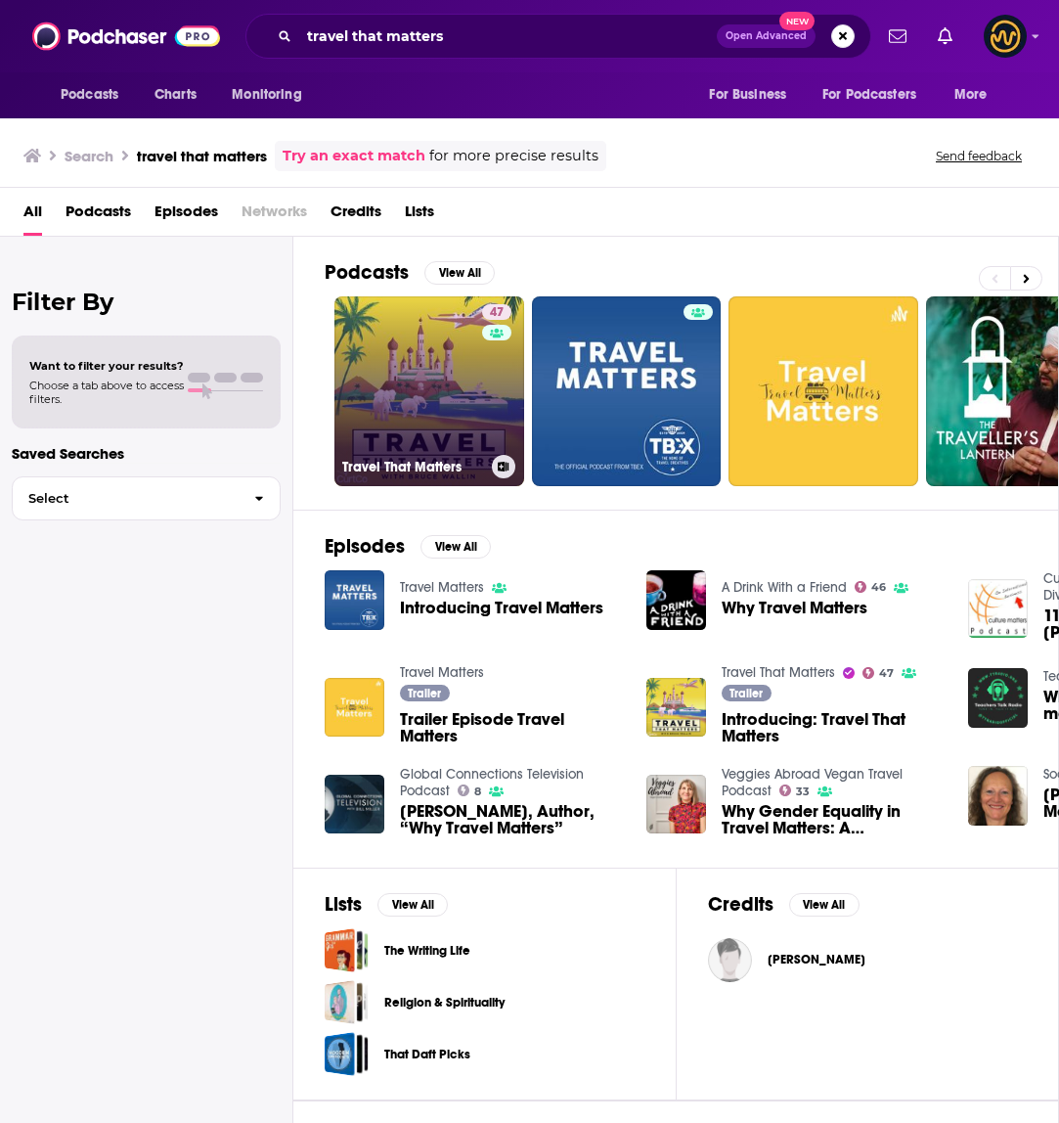
click at [440, 367] on link "47 Travel That Matters" at bounding box center [430, 391] width 190 height 190
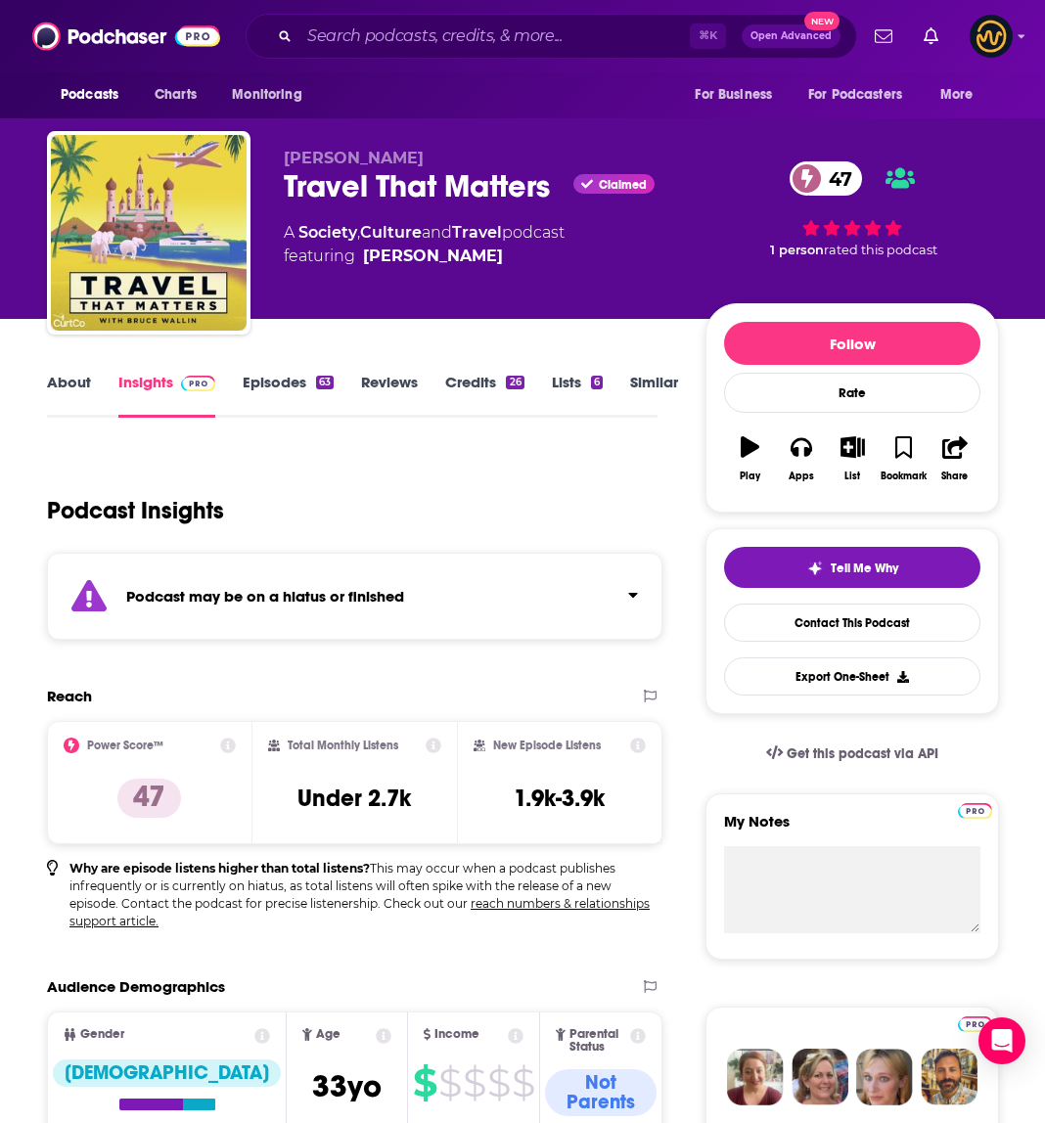
click at [64, 377] on link "About" at bounding box center [69, 395] width 44 height 45
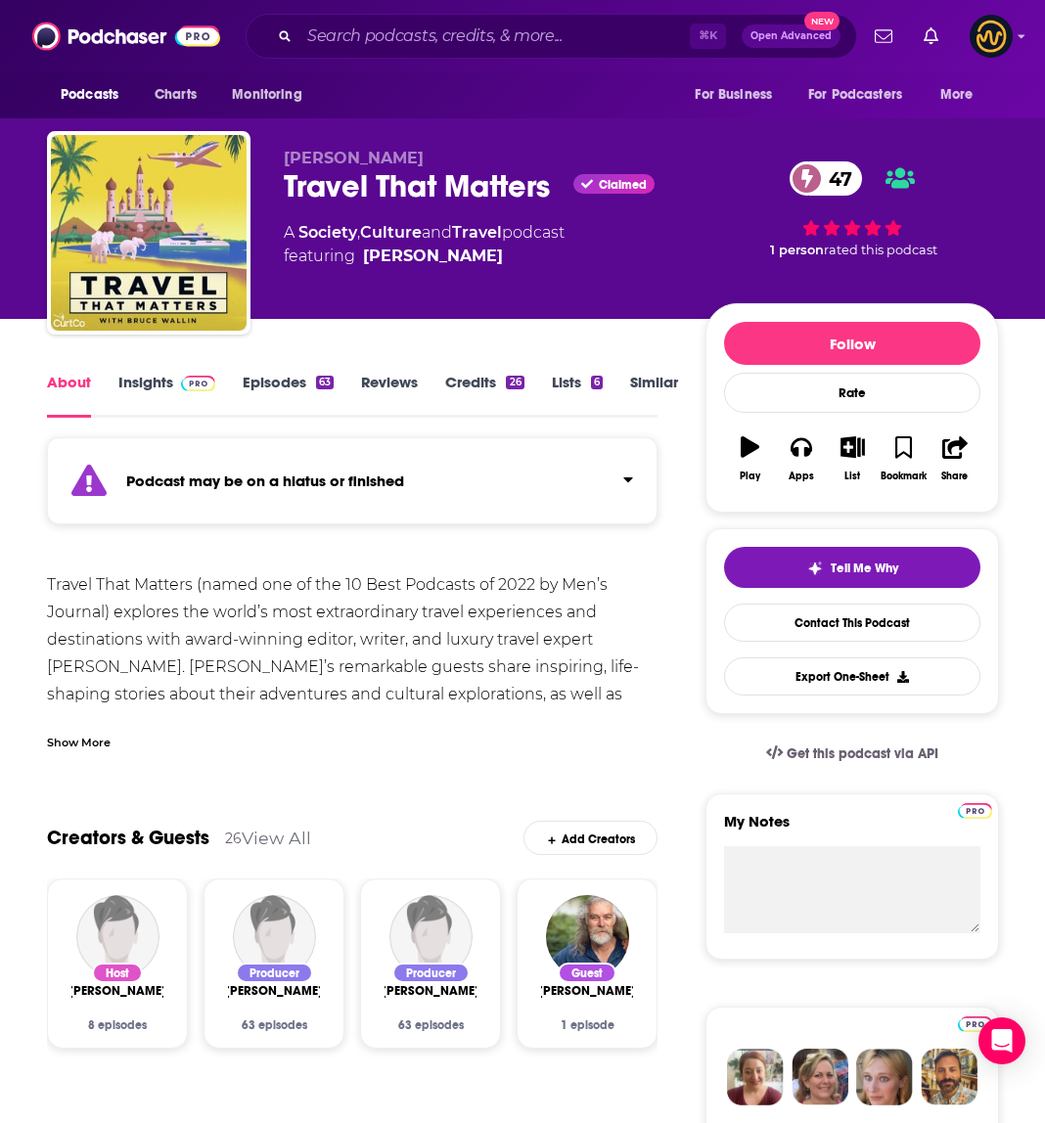
click at [83, 730] on div "Show More" at bounding box center [352, 734] width 610 height 33
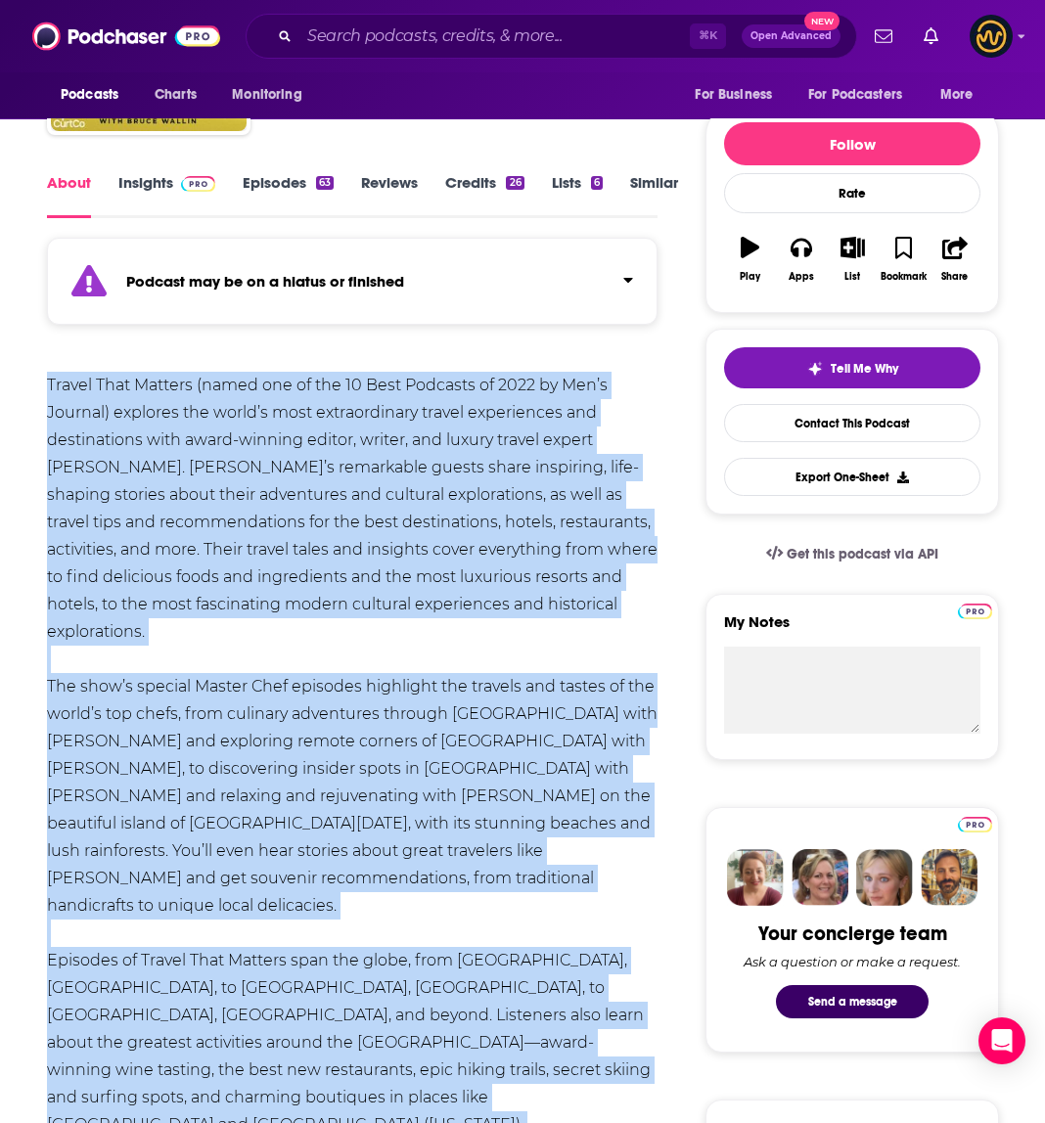
scroll to position [660, 0]
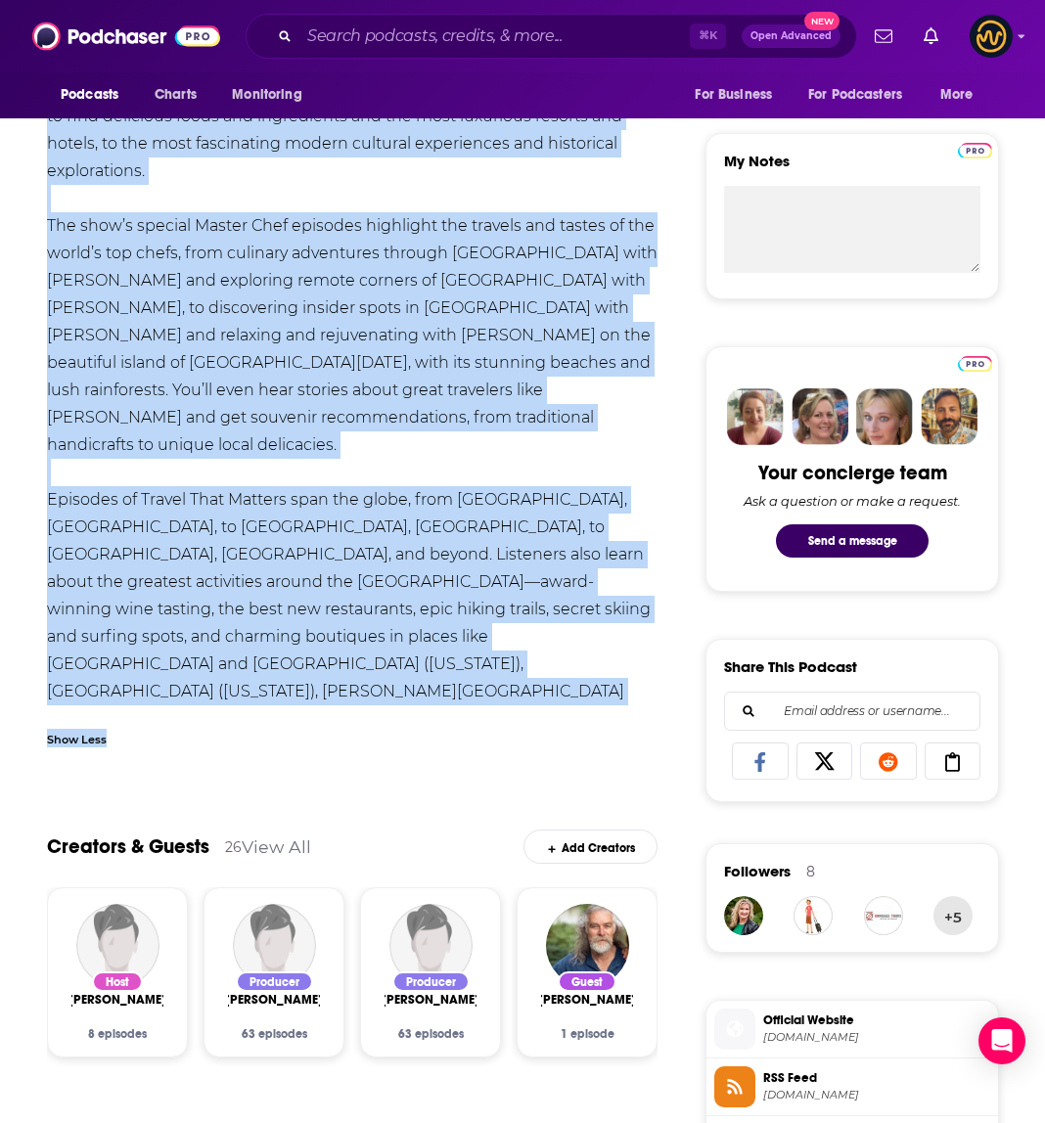
drag, startPoint x: 53, startPoint y: 587, endPoint x: 425, endPoint y: 696, distance: 387.5
copy div "Travel That Matters (named one of the 10 Best Podcasts of 2022 by Men’s Journal…"
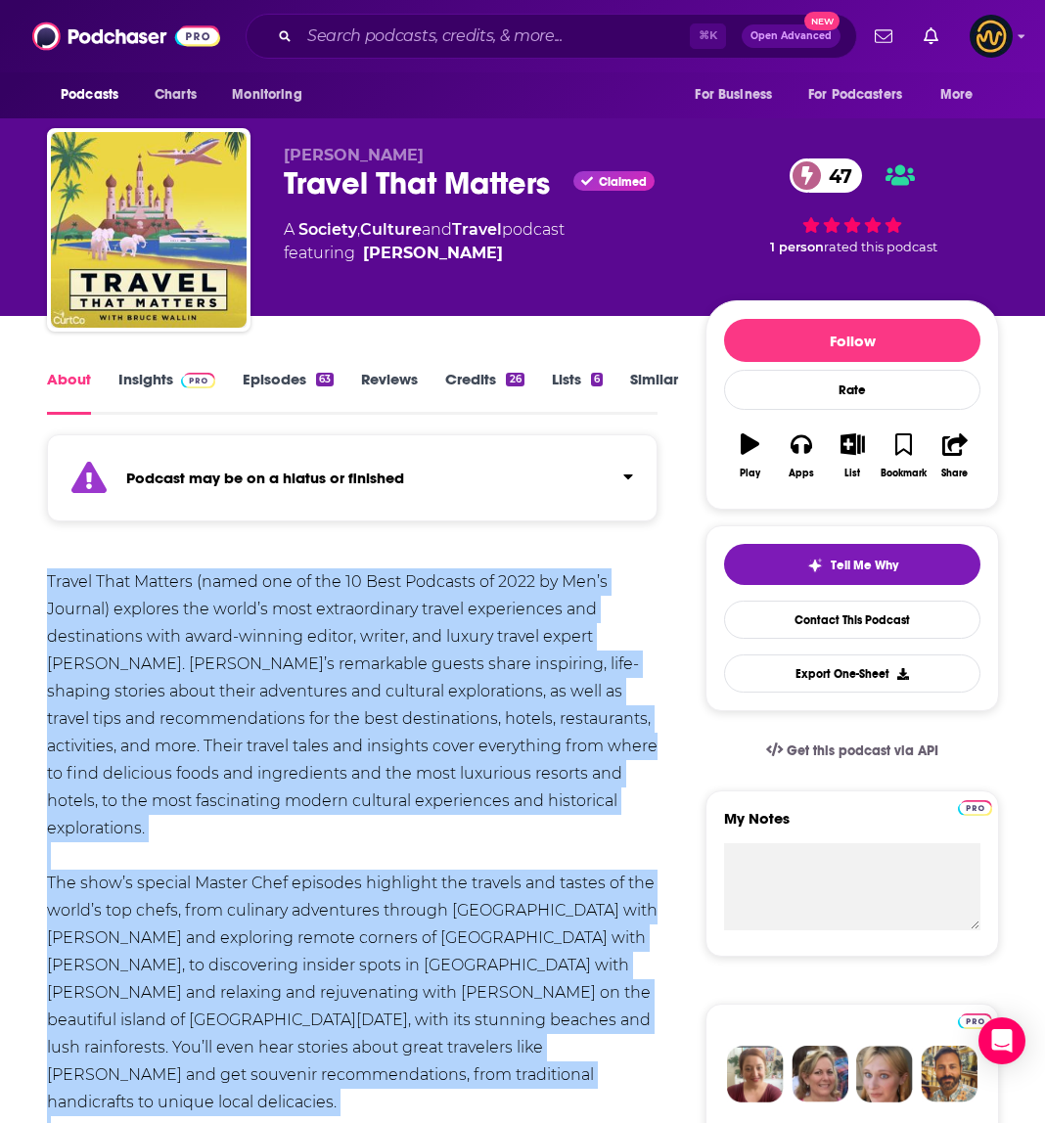
scroll to position [0, 0]
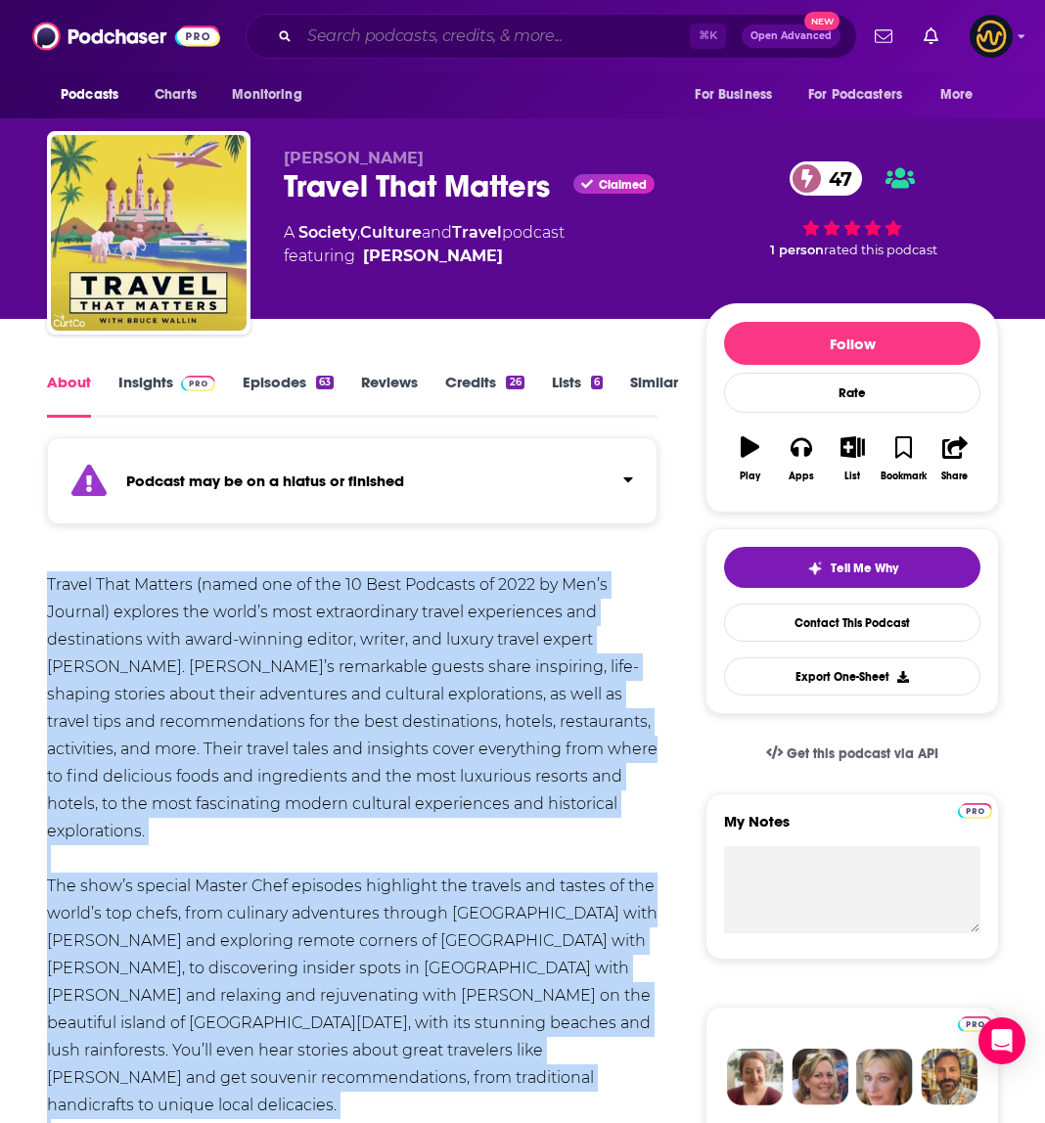
click at [434, 42] on input "Search podcasts, credits, & more..." at bounding box center [494, 36] width 390 height 31
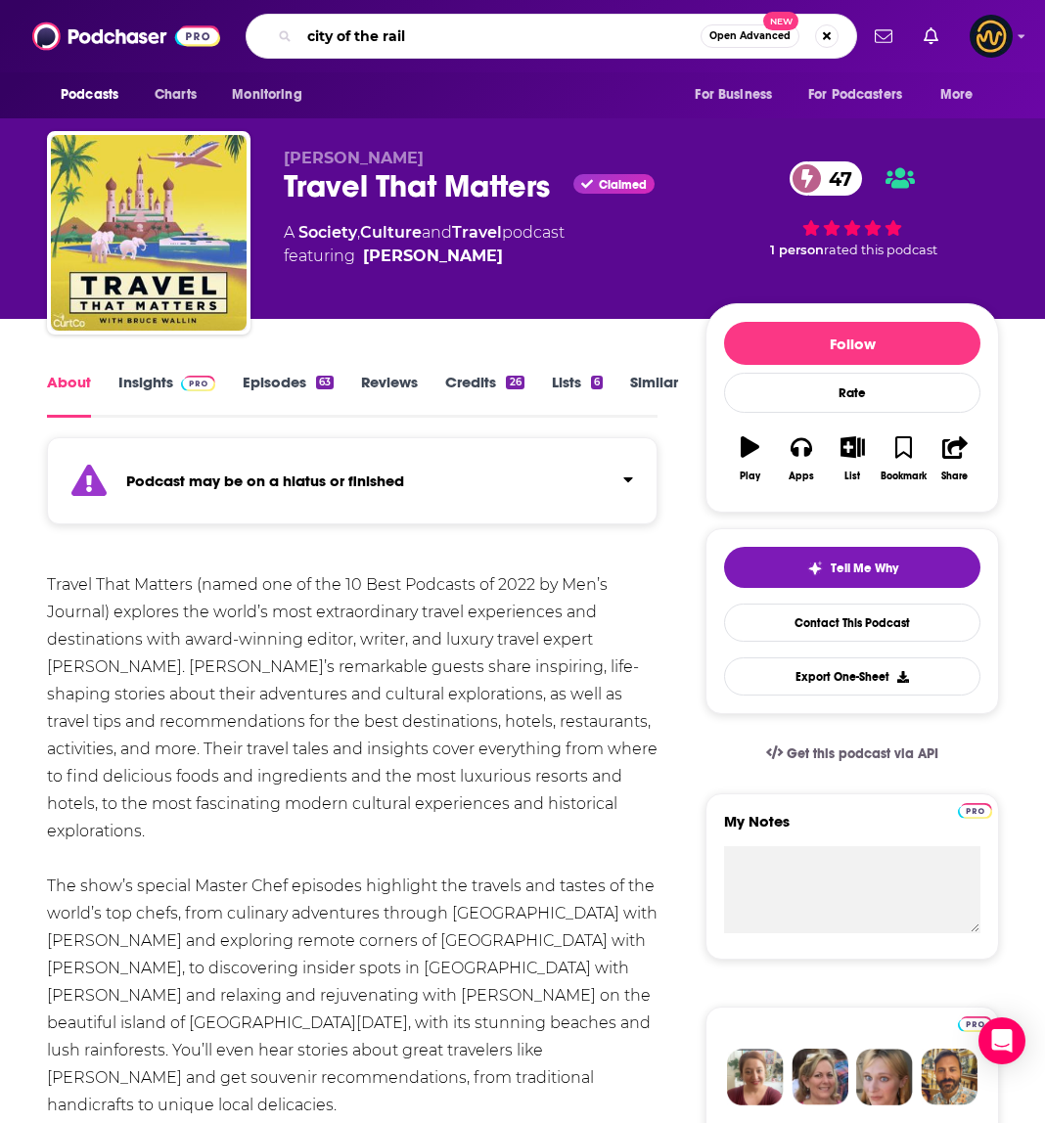
type input "city of the rails"
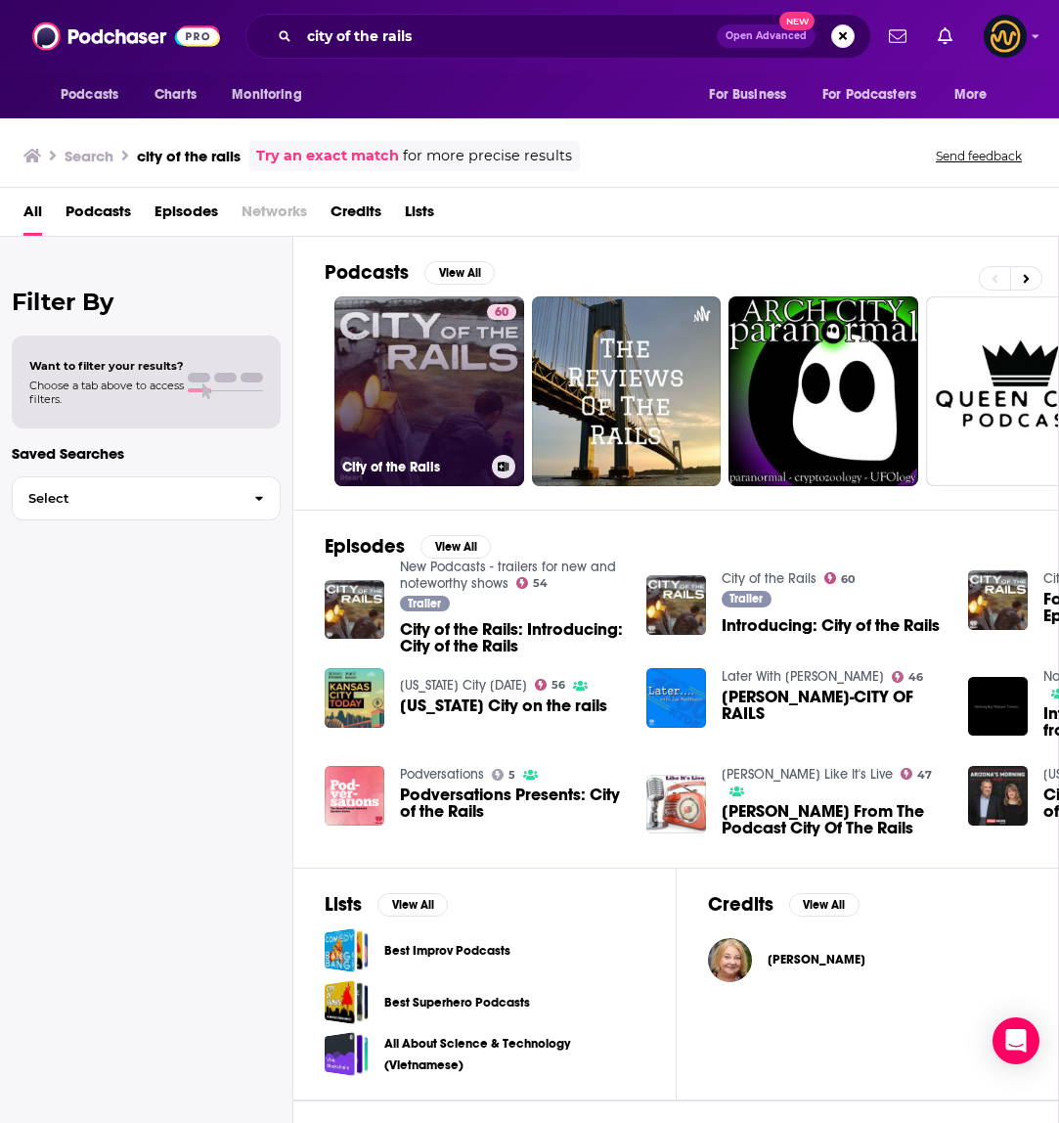
click at [439, 372] on link "60 City of the Rails" at bounding box center [430, 391] width 190 height 190
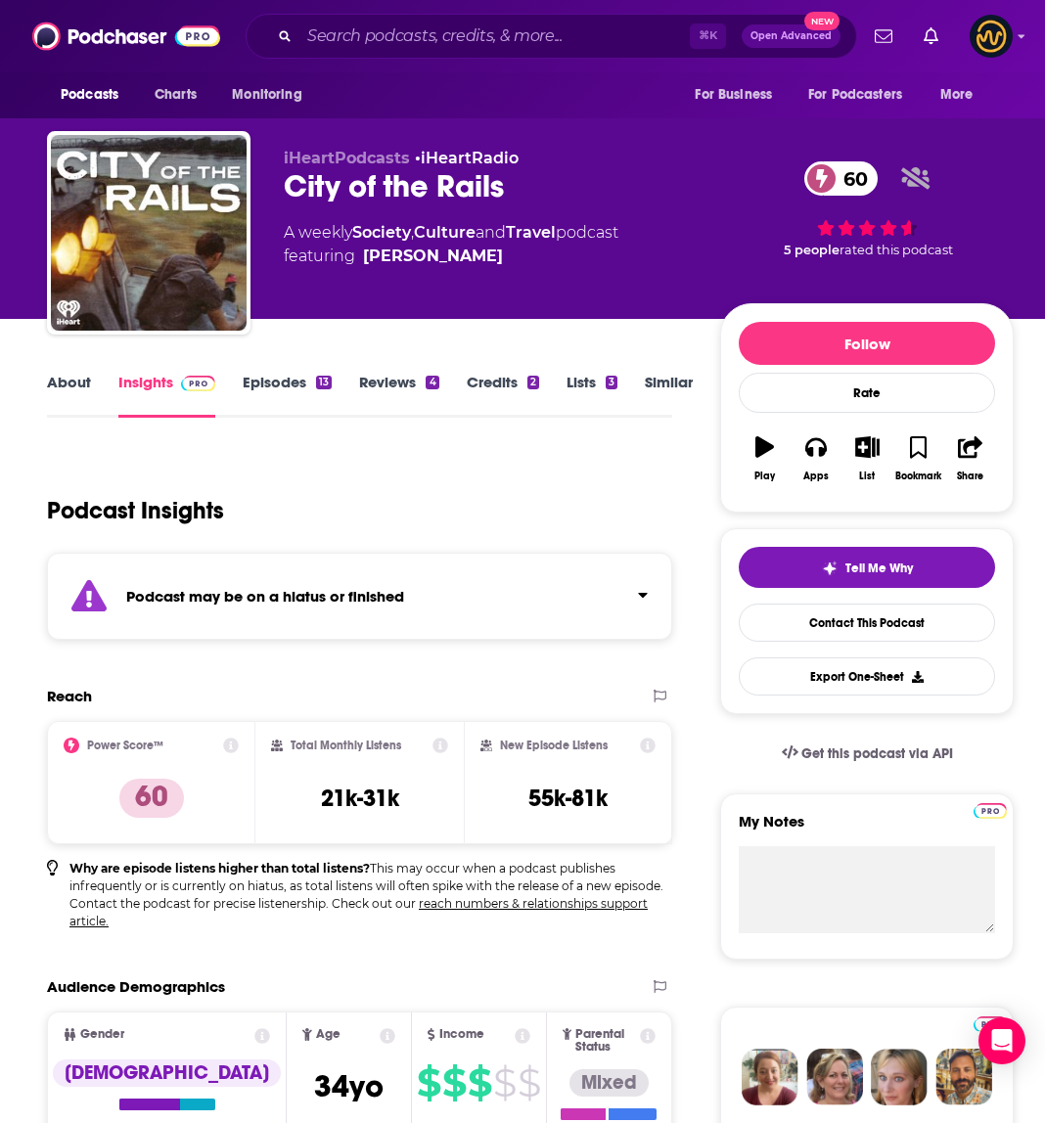
click at [71, 381] on link "About" at bounding box center [69, 395] width 44 height 45
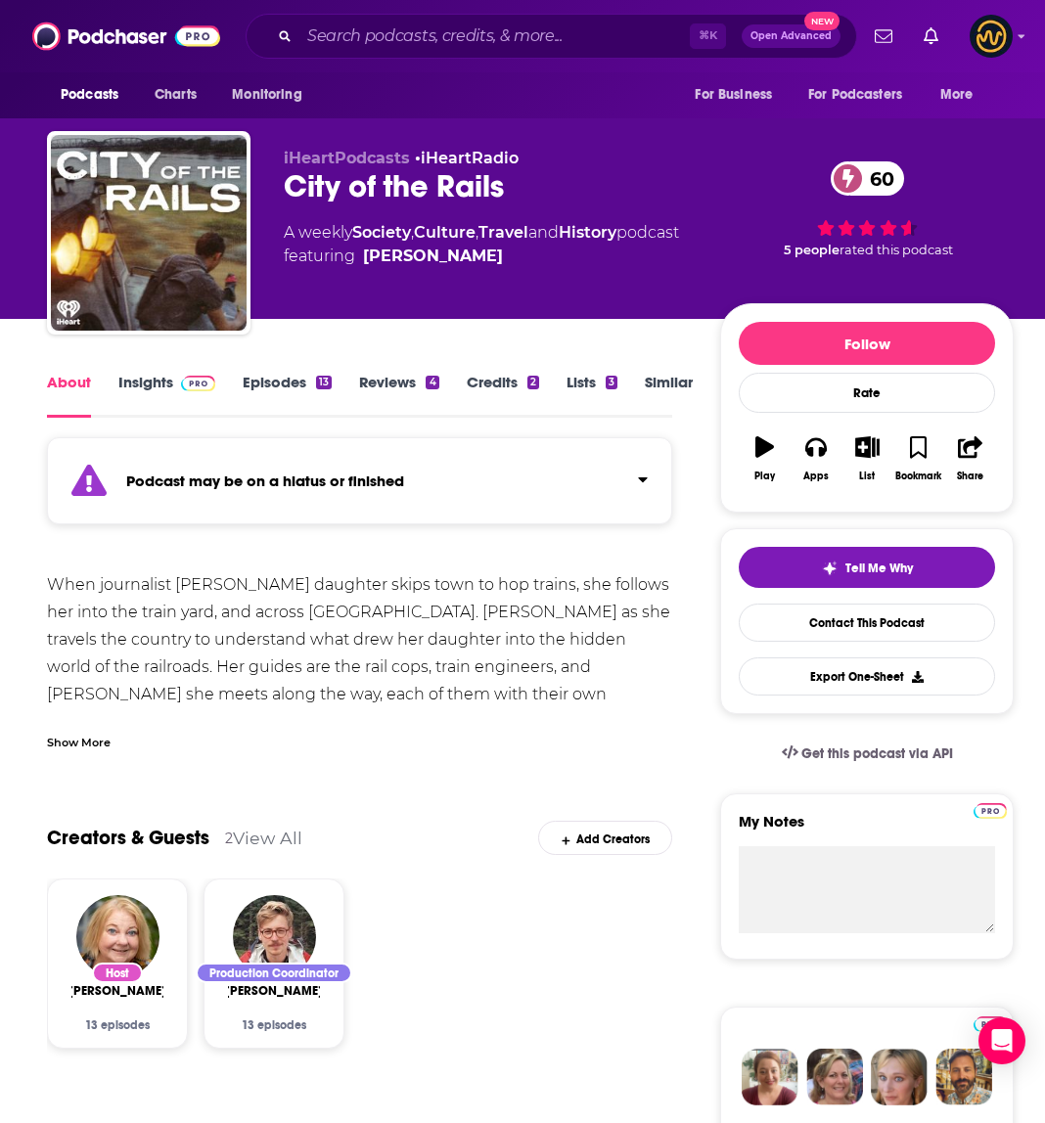
click at [85, 738] on div "Show More" at bounding box center [79, 741] width 64 height 19
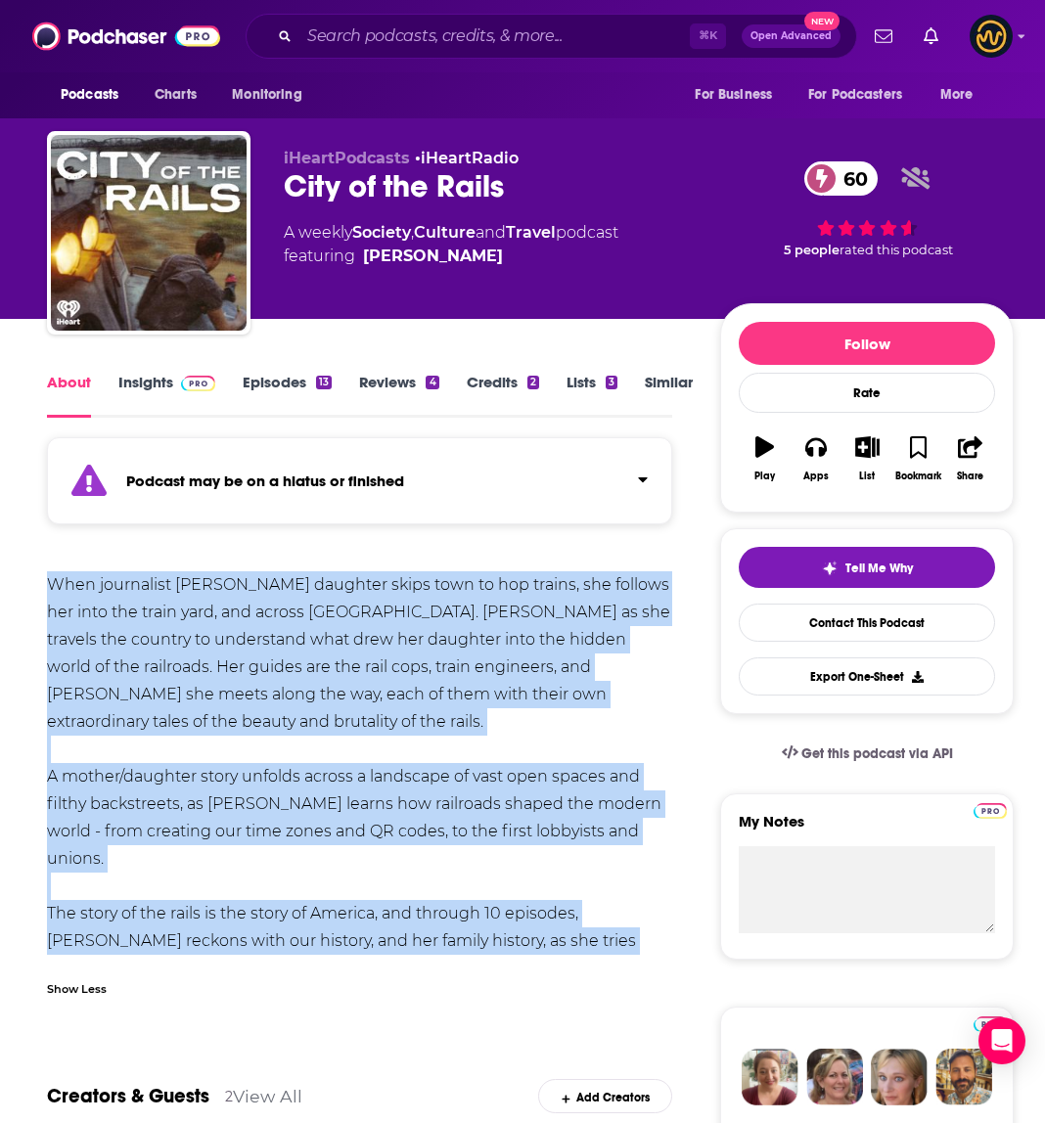
drag, startPoint x: 46, startPoint y: 578, endPoint x: 231, endPoint y: 940, distance: 406.4
click at [232, 940] on div "When journalist Danelle Morton’s daughter skips town to hop trains, she follows…" at bounding box center [359, 776] width 625 height 411
copy div "When journalist Danelle Morton’s daughter skips town to hop trains, she follows…"
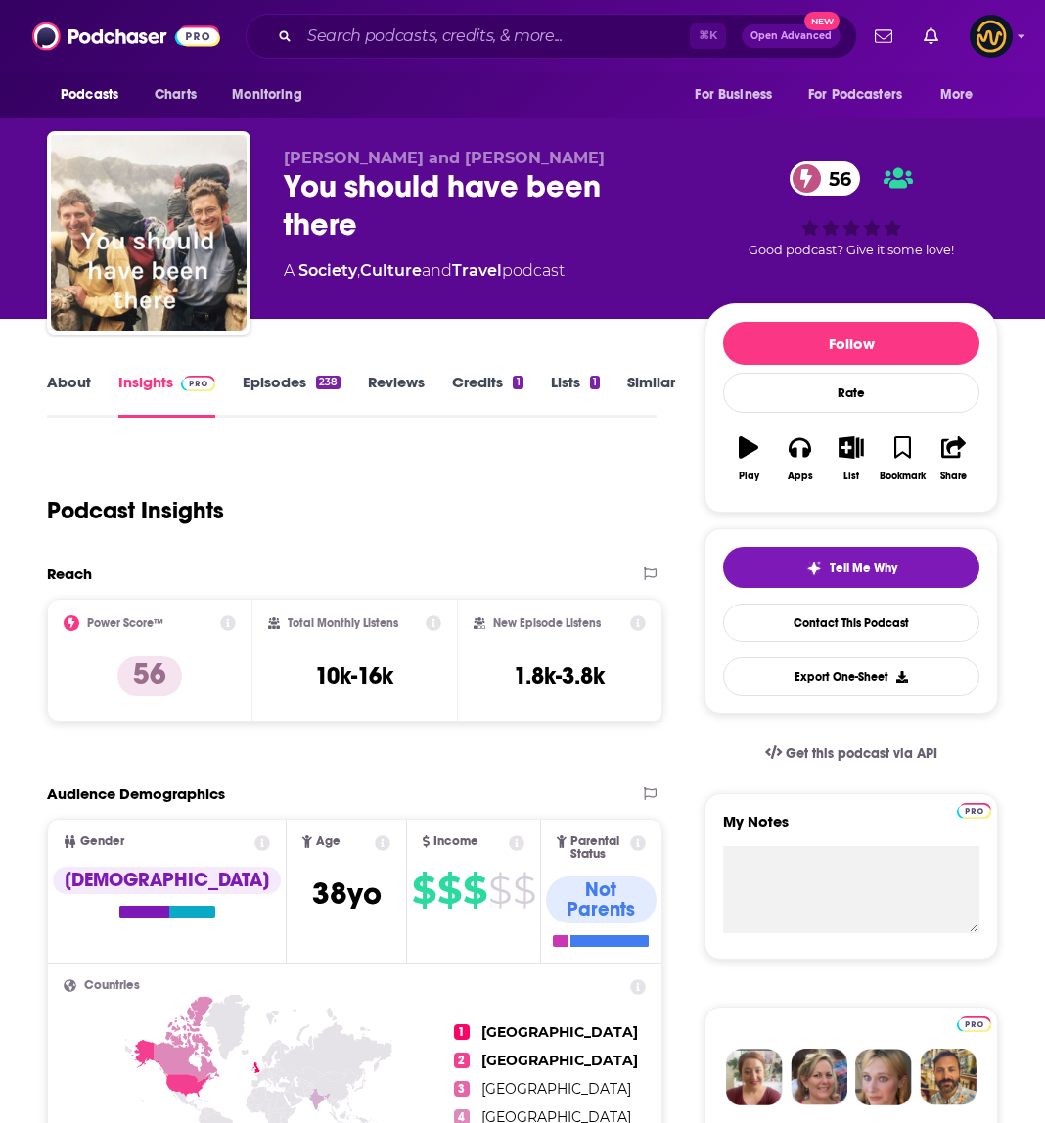
click at [63, 386] on link "About" at bounding box center [69, 395] width 44 height 45
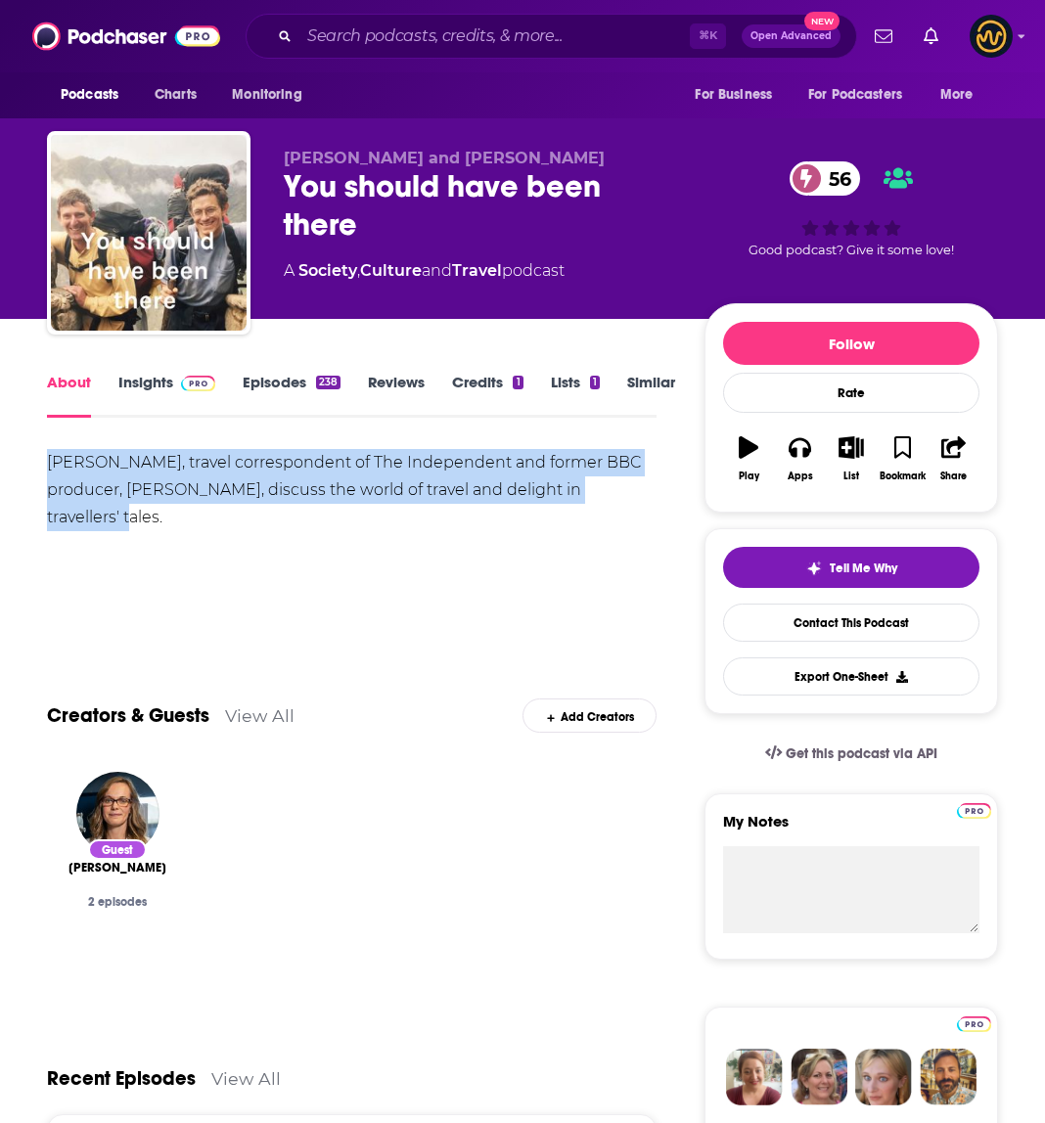
drag, startPoint x: 39, startPoint y: 454, endPoint x: 676, endPoint y: 505, distance: 638.8
copy div "Simon Calder, travel correspondent of The Independent and former BBC producer, …"
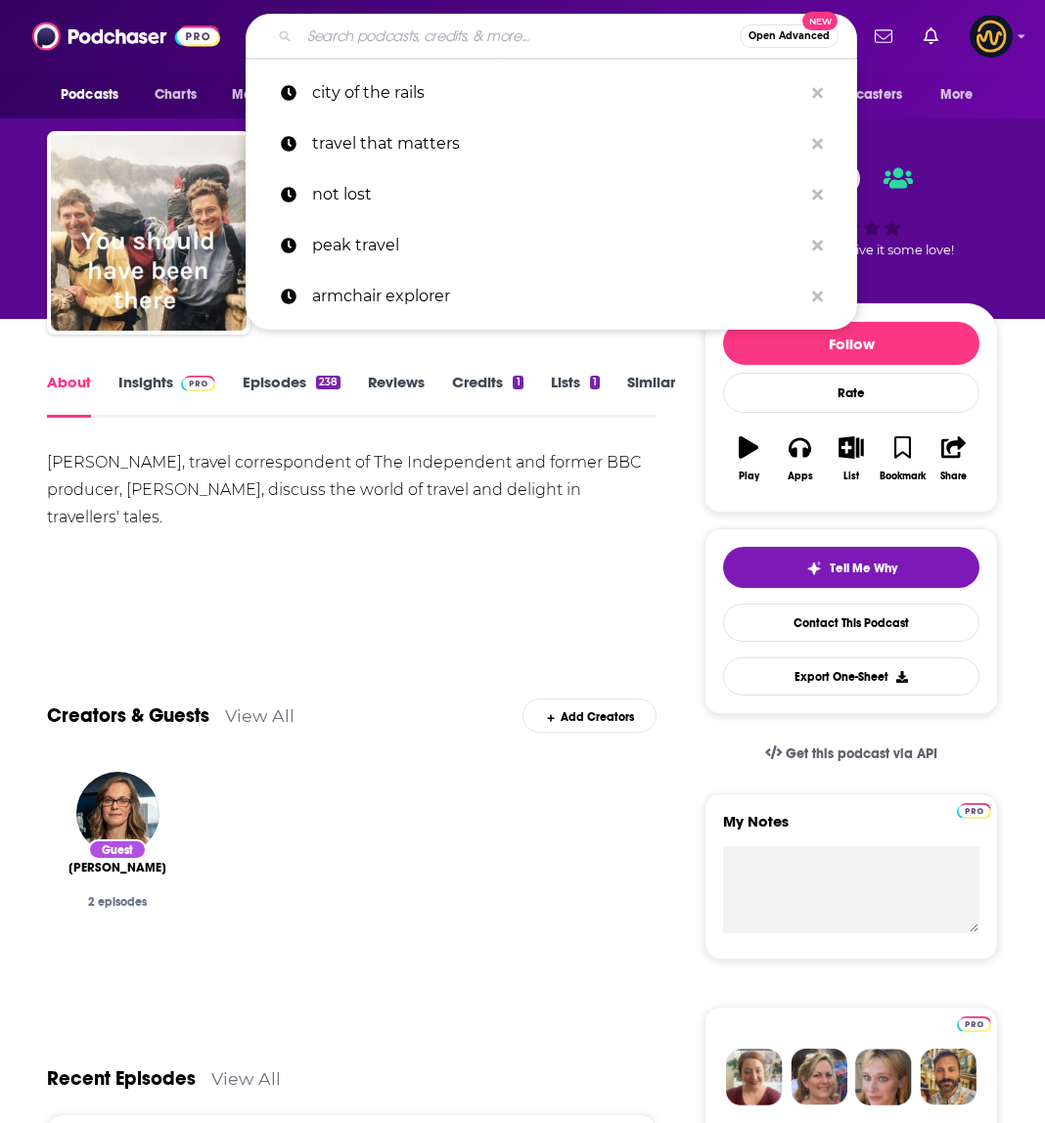
click at [342, 37] on input "Search podcasts, credits, & more..." at bounding box center [519, 36] width 440 height 31
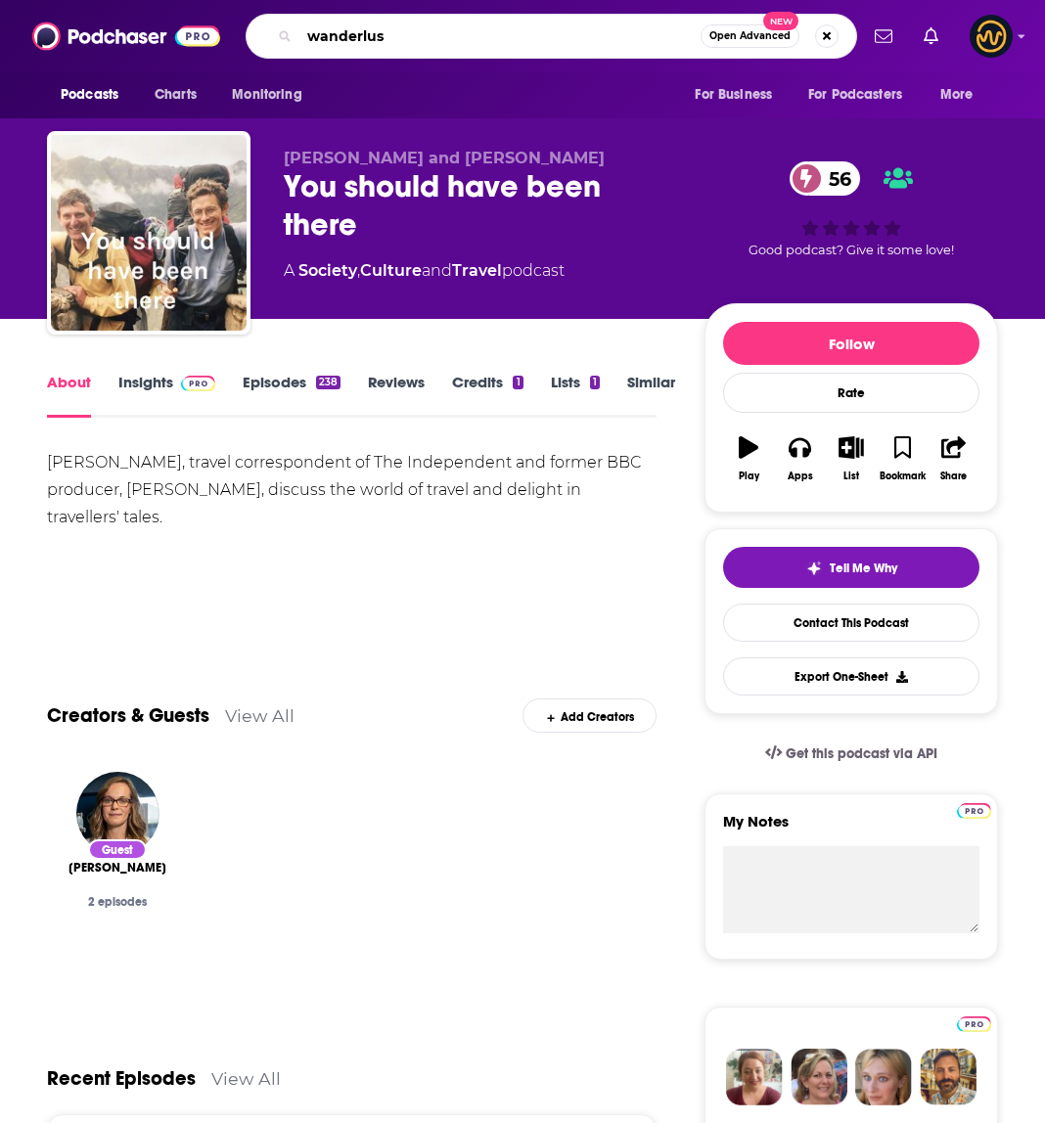
type input "wanderlust"
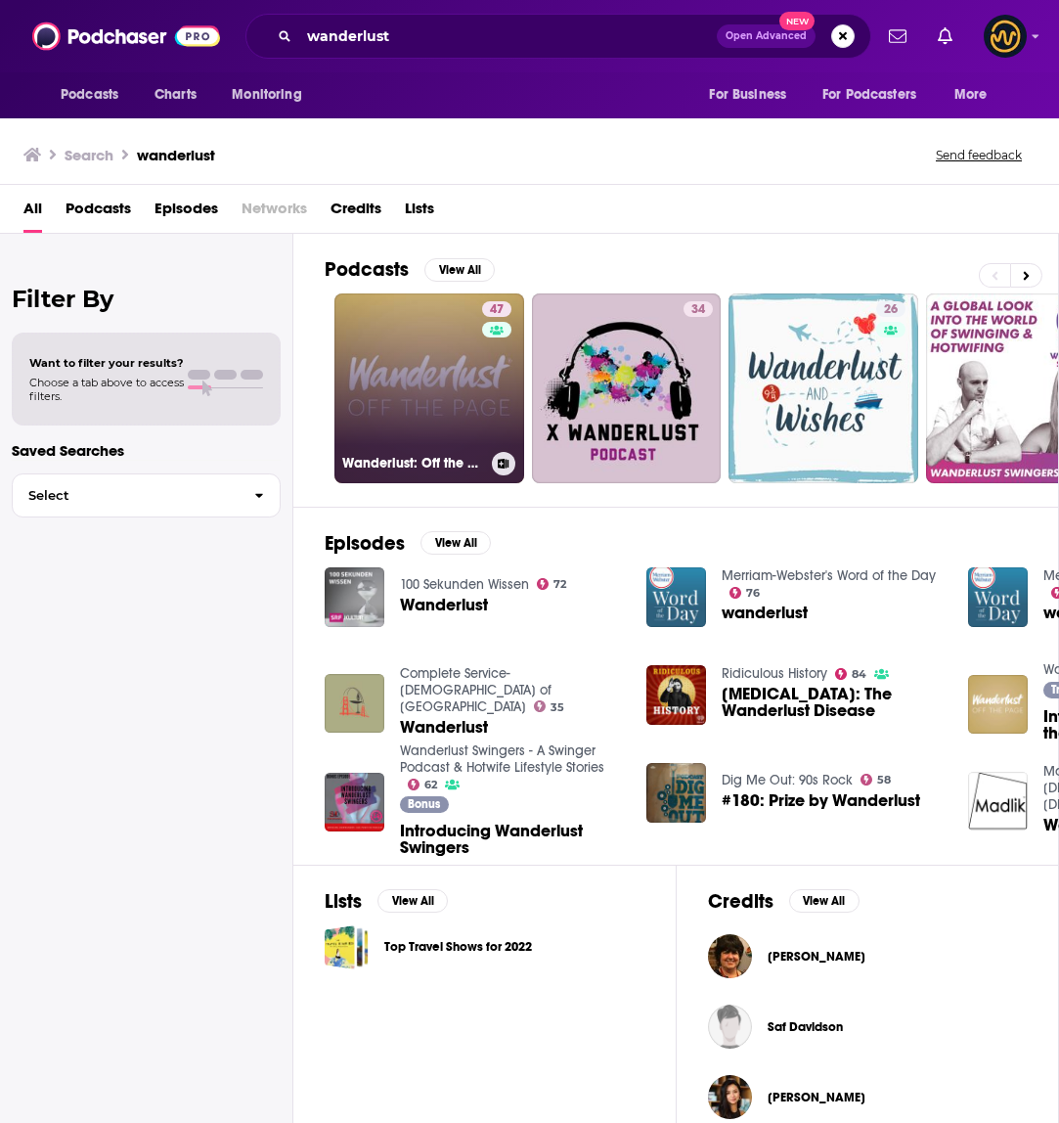
click at [354, 377] on link "47 Wanderlust: Off the Page" at bounding box center [430, 388] width 190 height 190
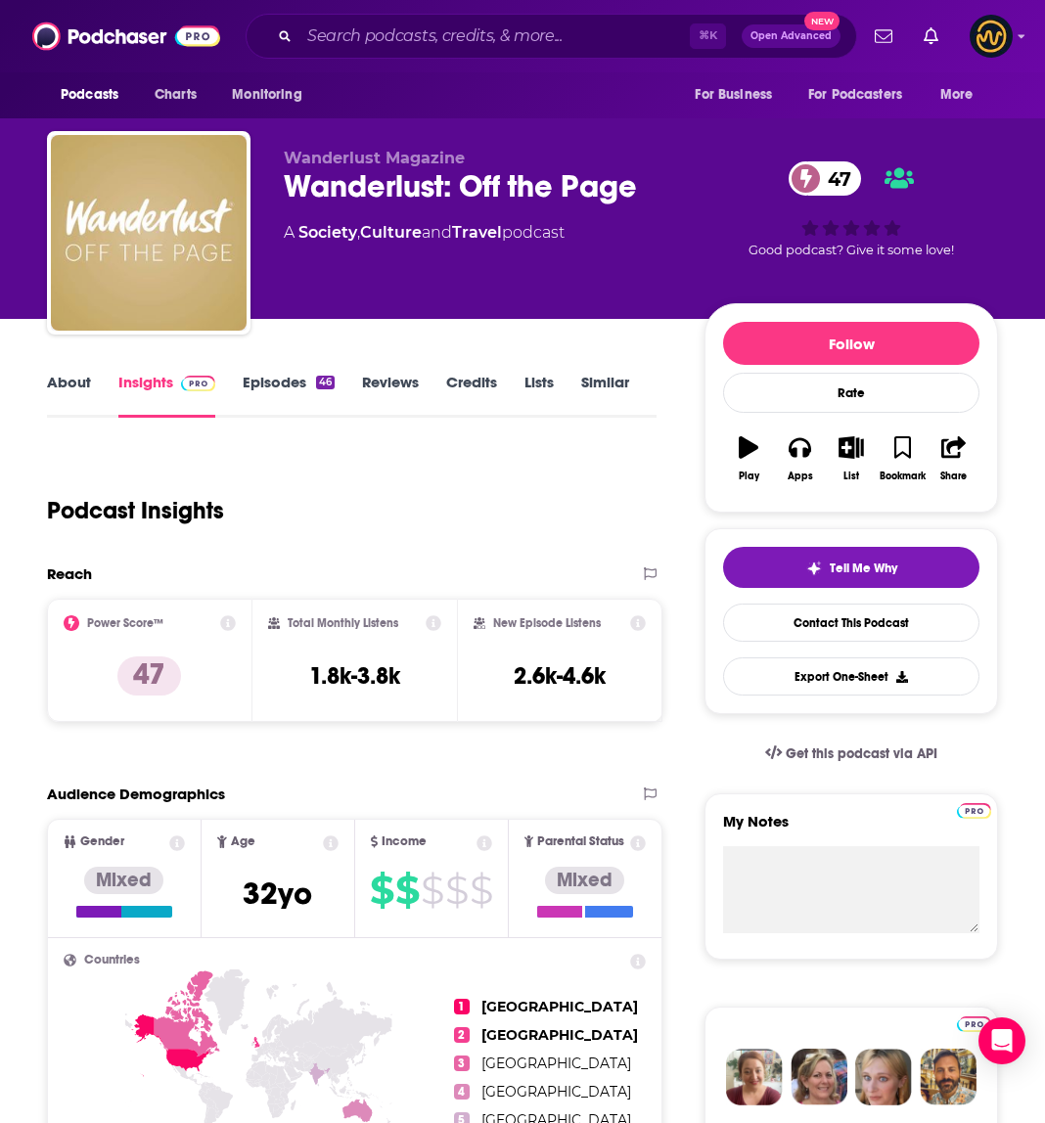
click at [67, 385] on link "About" at bounding box center [69, 395] width 44 height 45
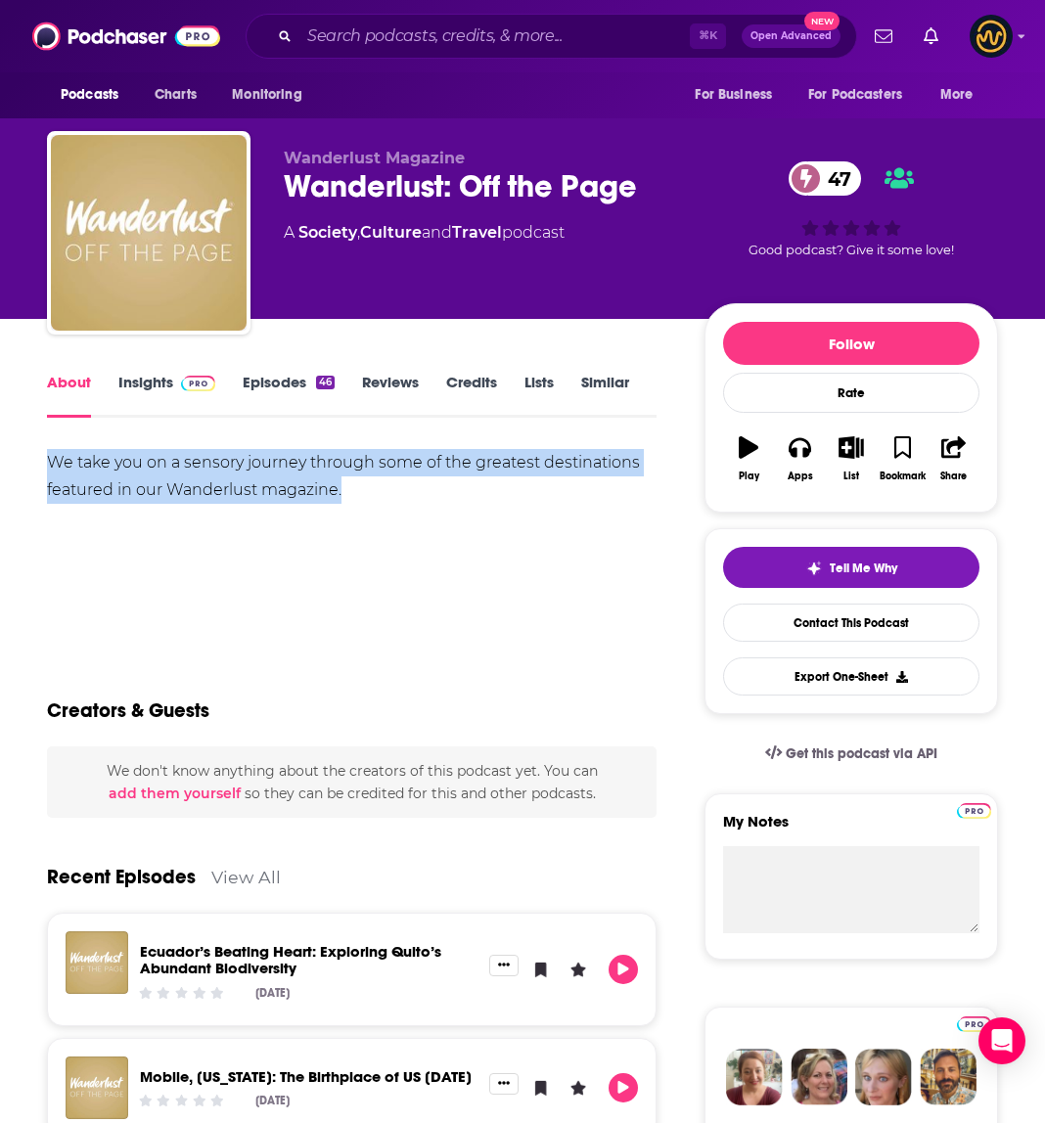
drag, startPoint x: 44, startPoint y: 467, endPoint x: 501, endPoint y: 533, distance: 461.6
copy div "We take you on a sensory journey through some of the greatest destinations feat…"
click at [343, 31] on input "Search podcasts, credits, & more..." at bounding box center [494, 36] width 390 height 31
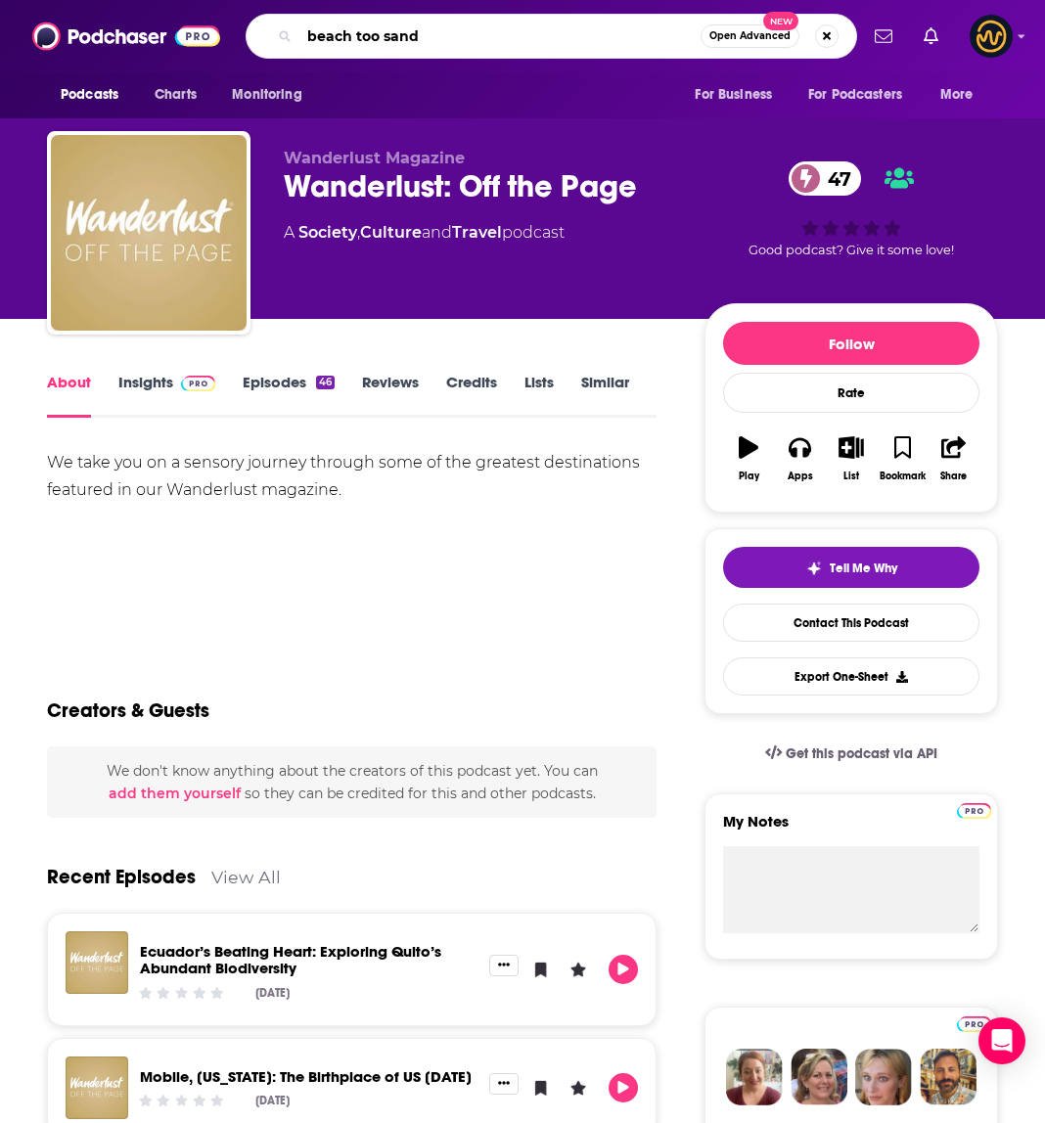
type input "beach too sandy"
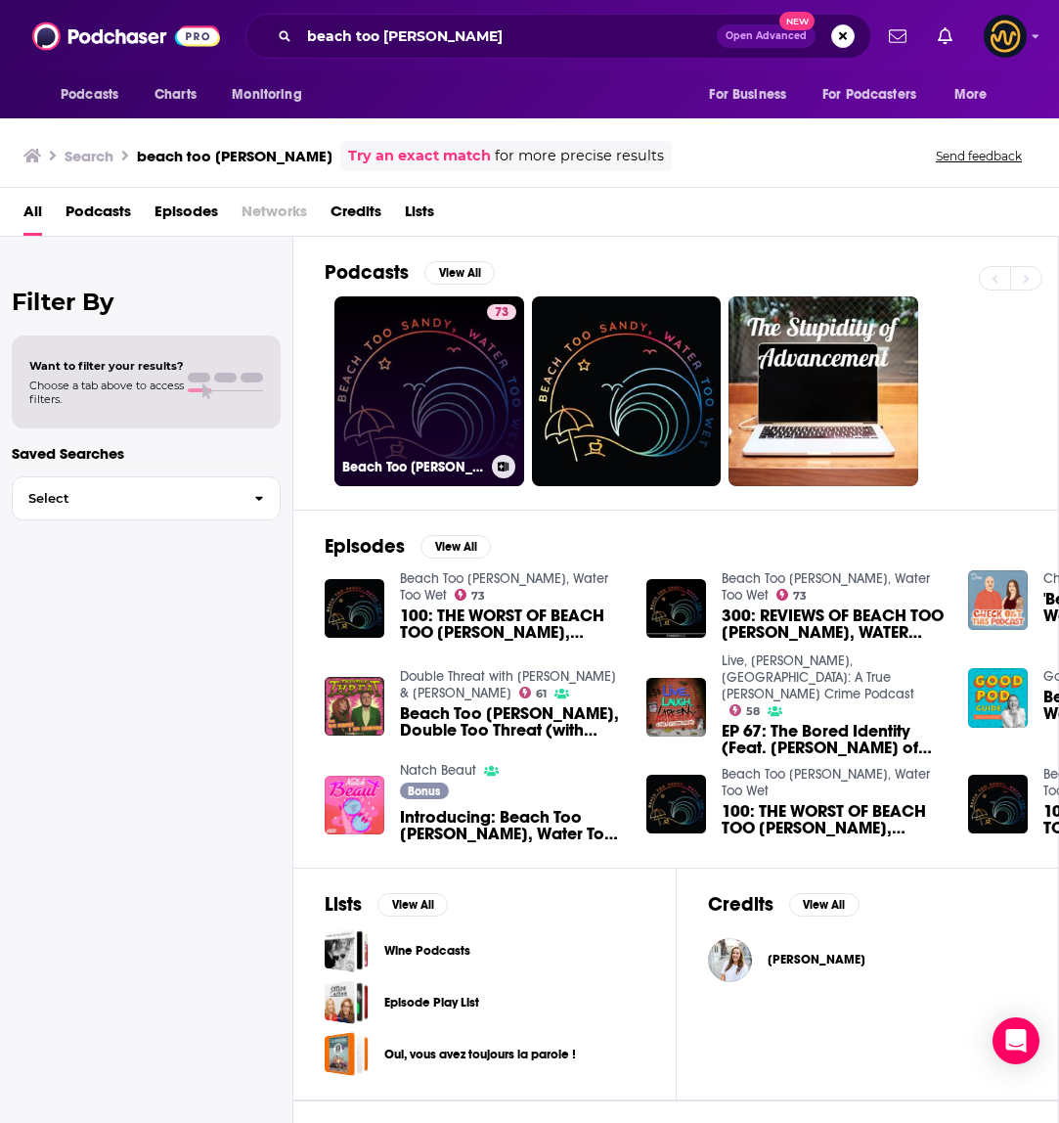
click at [405, 374] on link "73 Beach Too Sandy, Water Too Wet" at bounding box center [430, 391] width 190 height 190
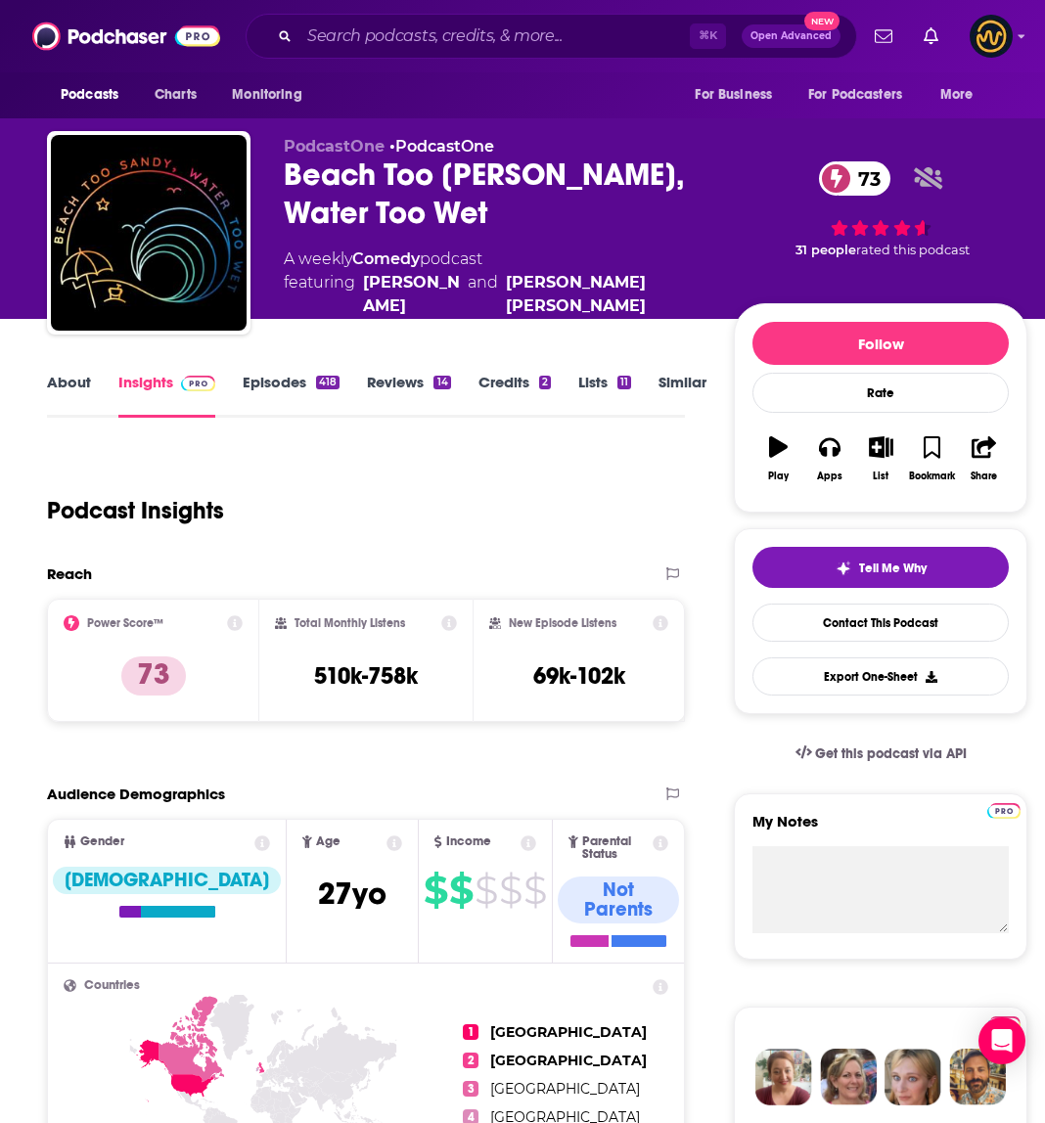
click at [65, 389] on link "About" at bounding box center [69, 395] width 44 height 45
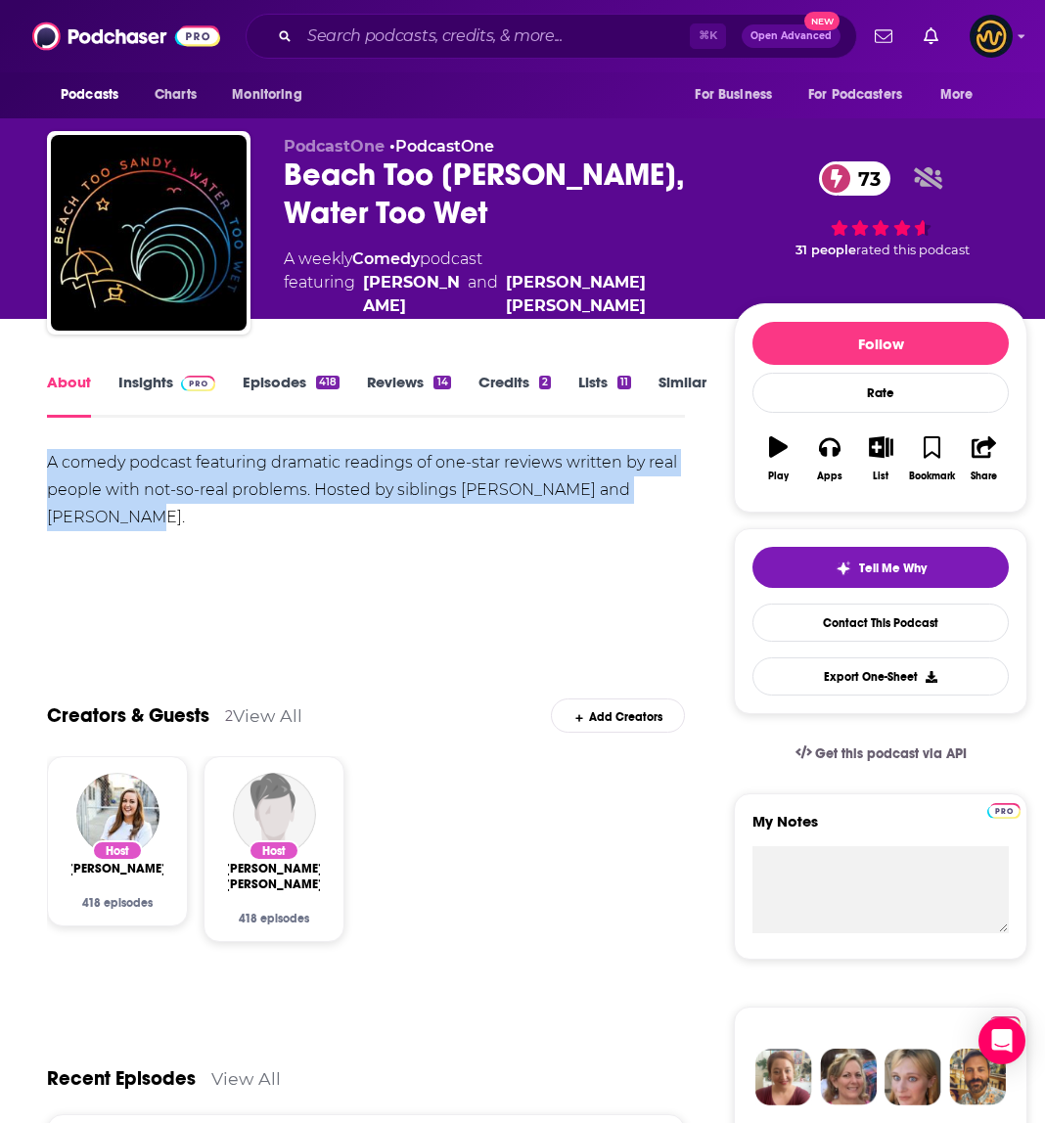
drag, startPoint x: 45, startPoint y: 468, endPoint x: 687, endPoint y: 499, distance: 642.4
click at [423, 35] on input "Search podcasts, credits, & more..." at bounding box center [494, 36] width 390 height 31
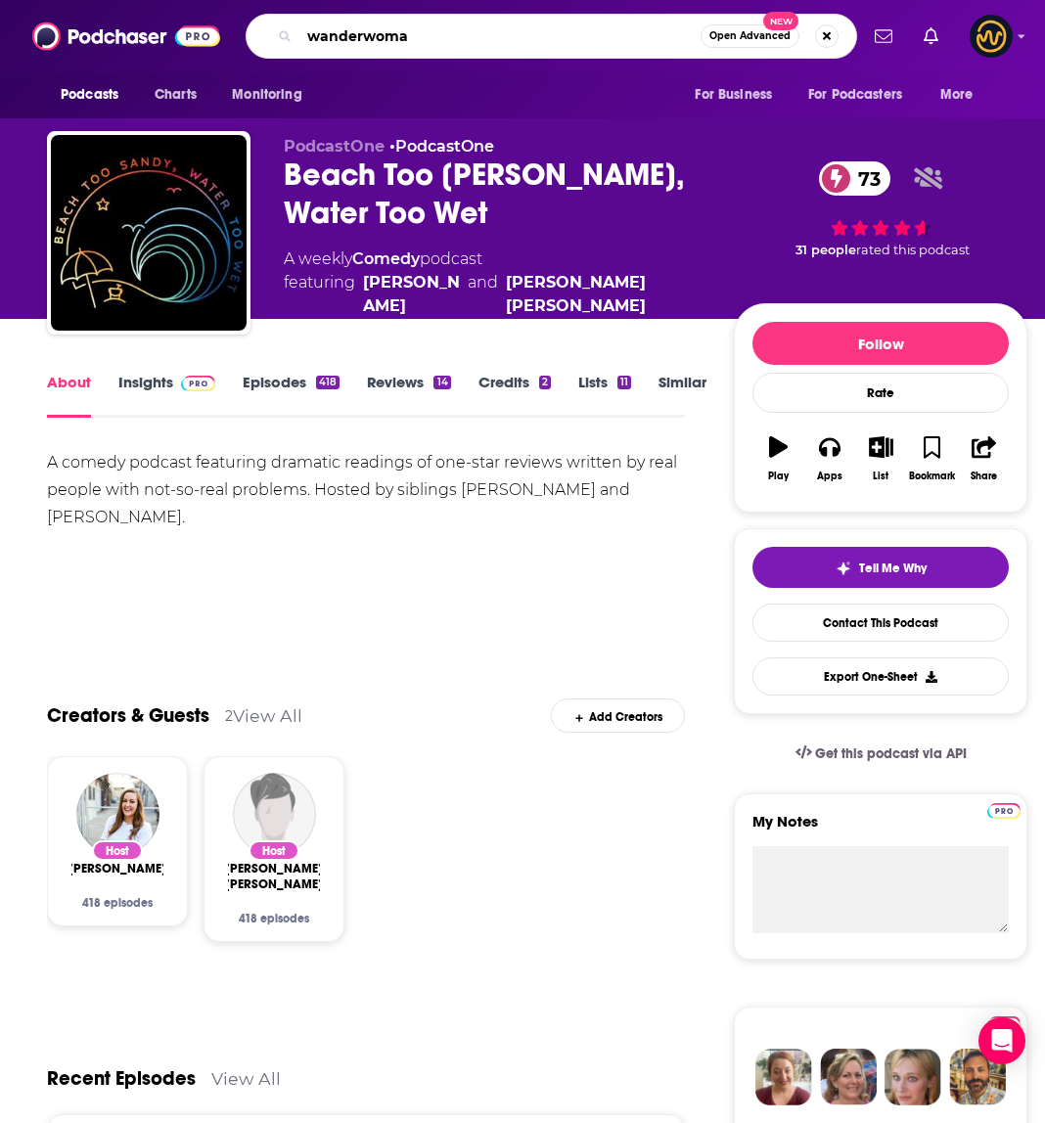
type input "wanderwoman"
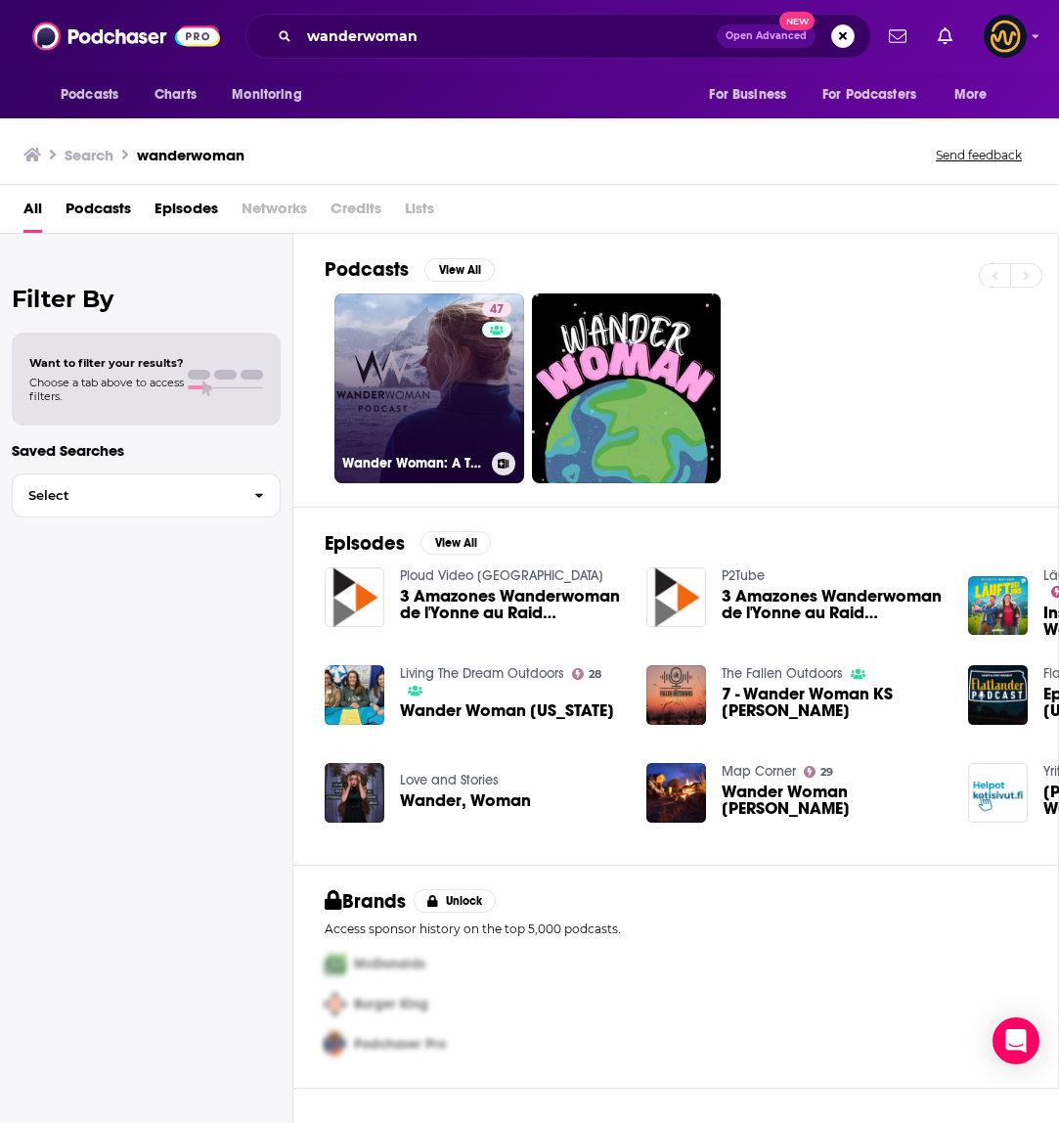
click at [424, 382] on link "47 Wander Woman: A Travel Podcast" at bounding box center [430, 388] width 190 height 190
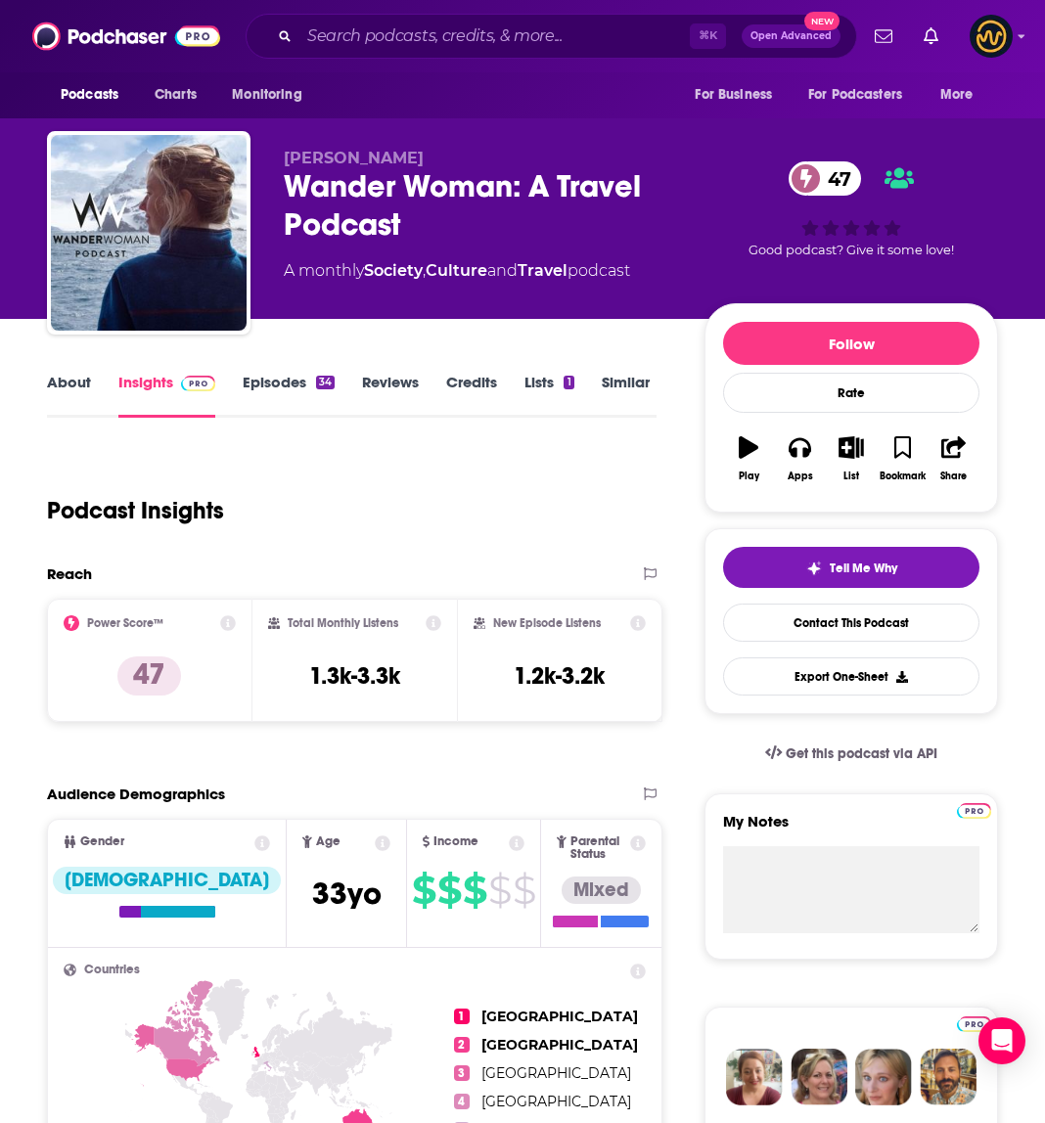
click at [72, 382] on link "About" at bounding box center [69, 395] width 44 height 45
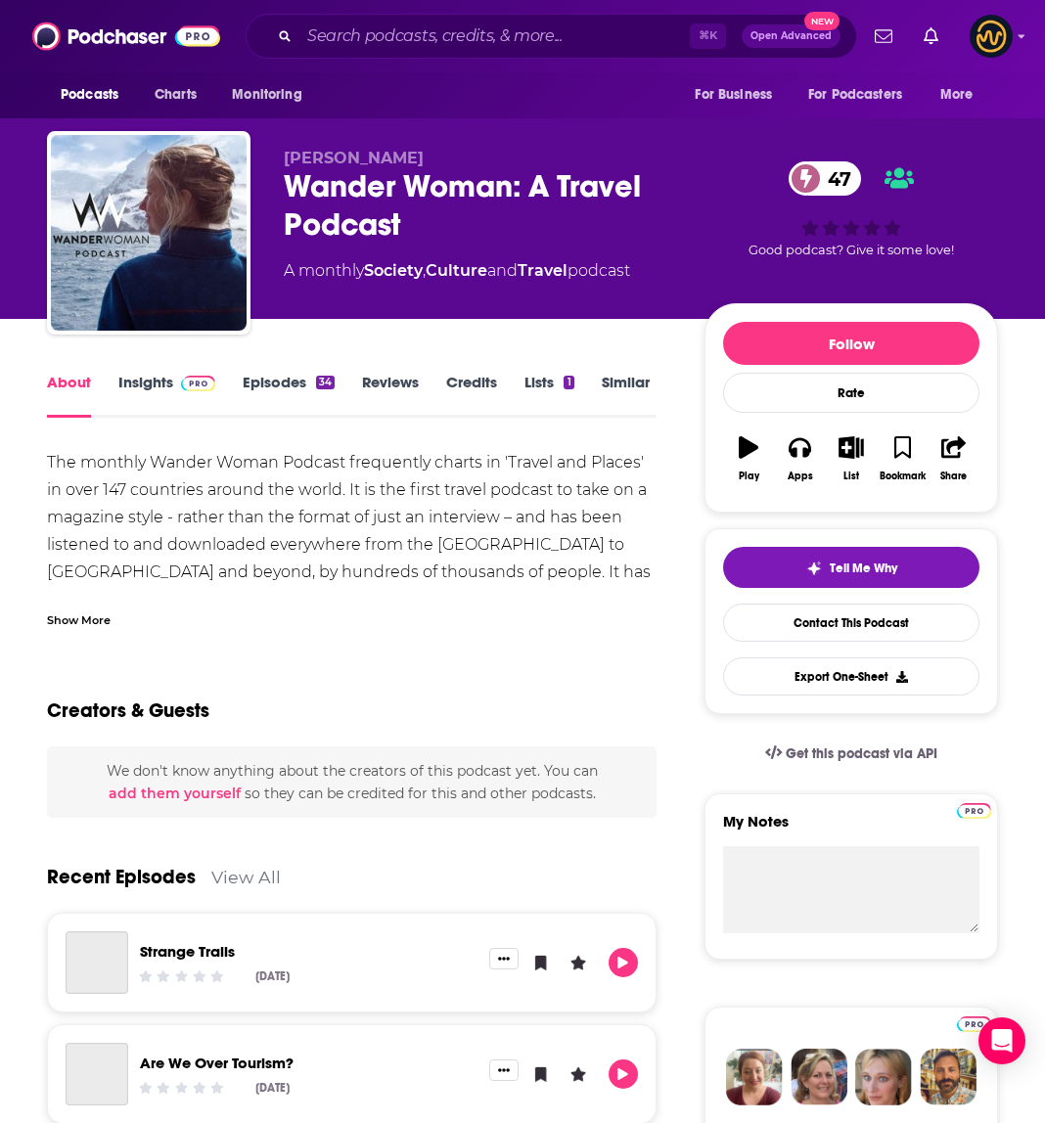
click at [77, 618] on div "Show More" at bounding box center [79, 618] width 64 height 19
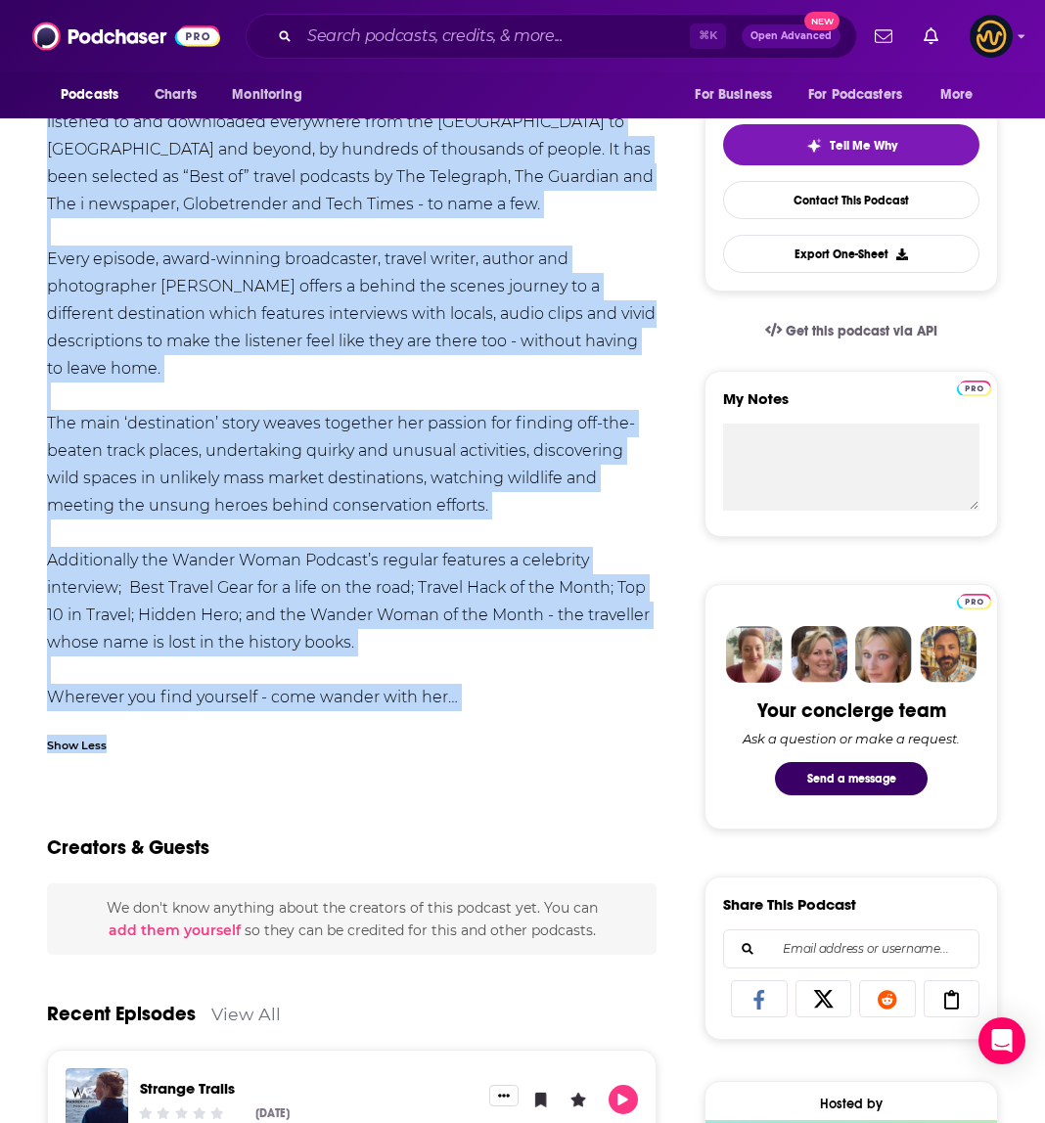
scroll to position [423, 0]
drag, startPoint x: 43, startPoint y: 463, endPoint x: 470, endPoint y: 703, distance: 490.5
copy div "The monthly Wander Woman Podcast frequently charts in 'Travel and Places' in ov…"
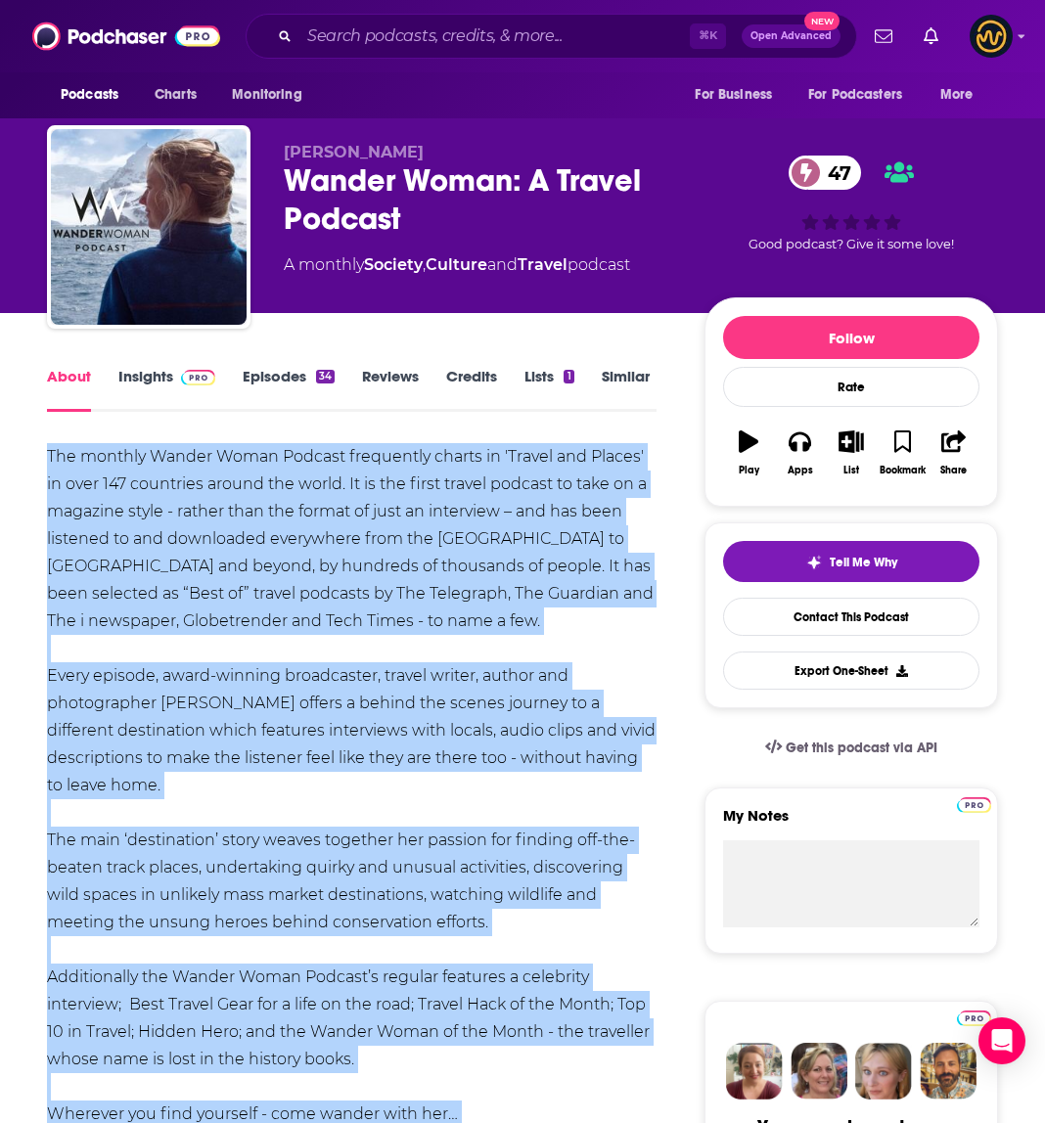
scroll to position [0, 0]
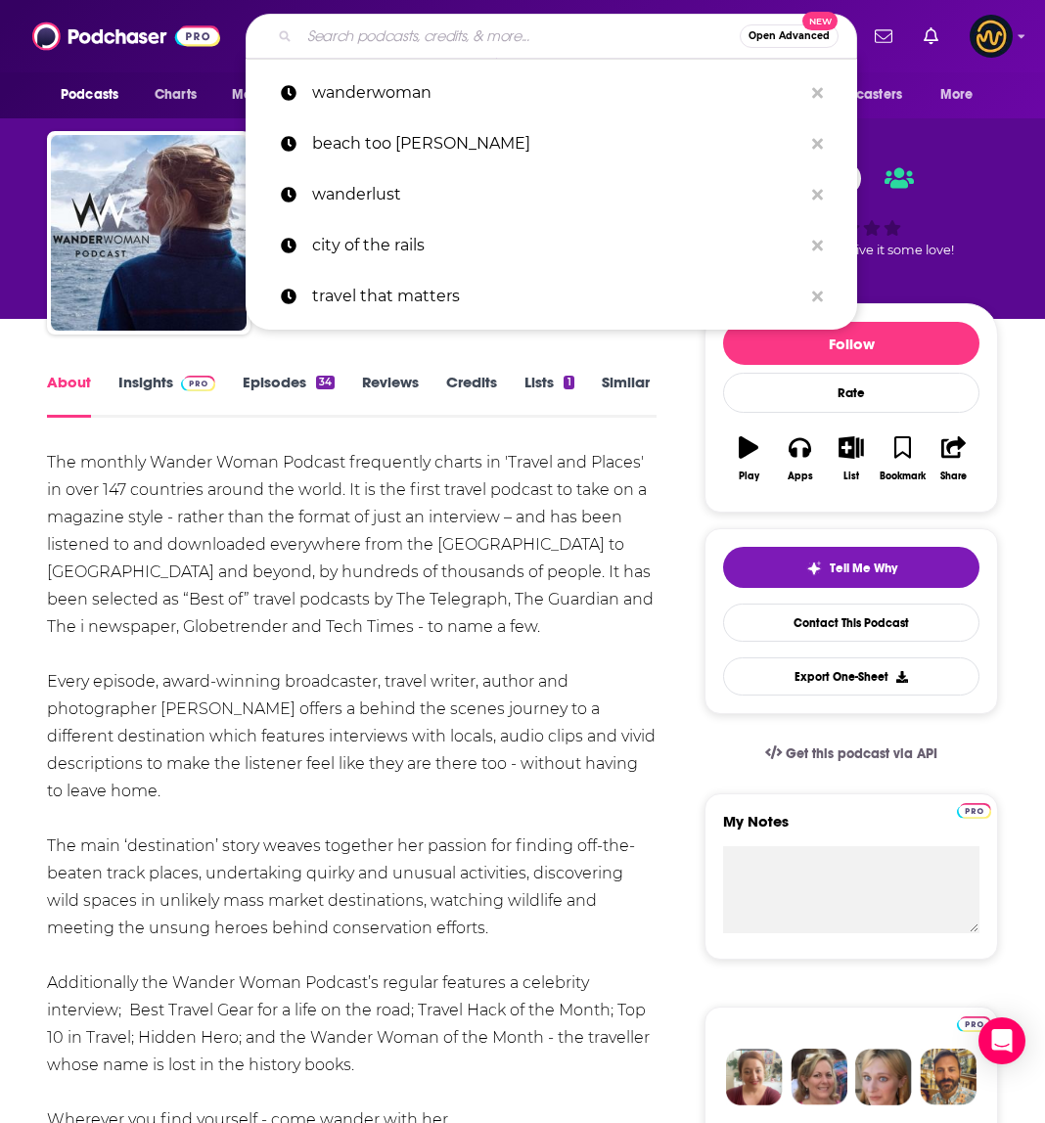
click at [372, 39] on input "Search podcasts, credits, & more..." at bounding box center [519, 36] width 440 height 31
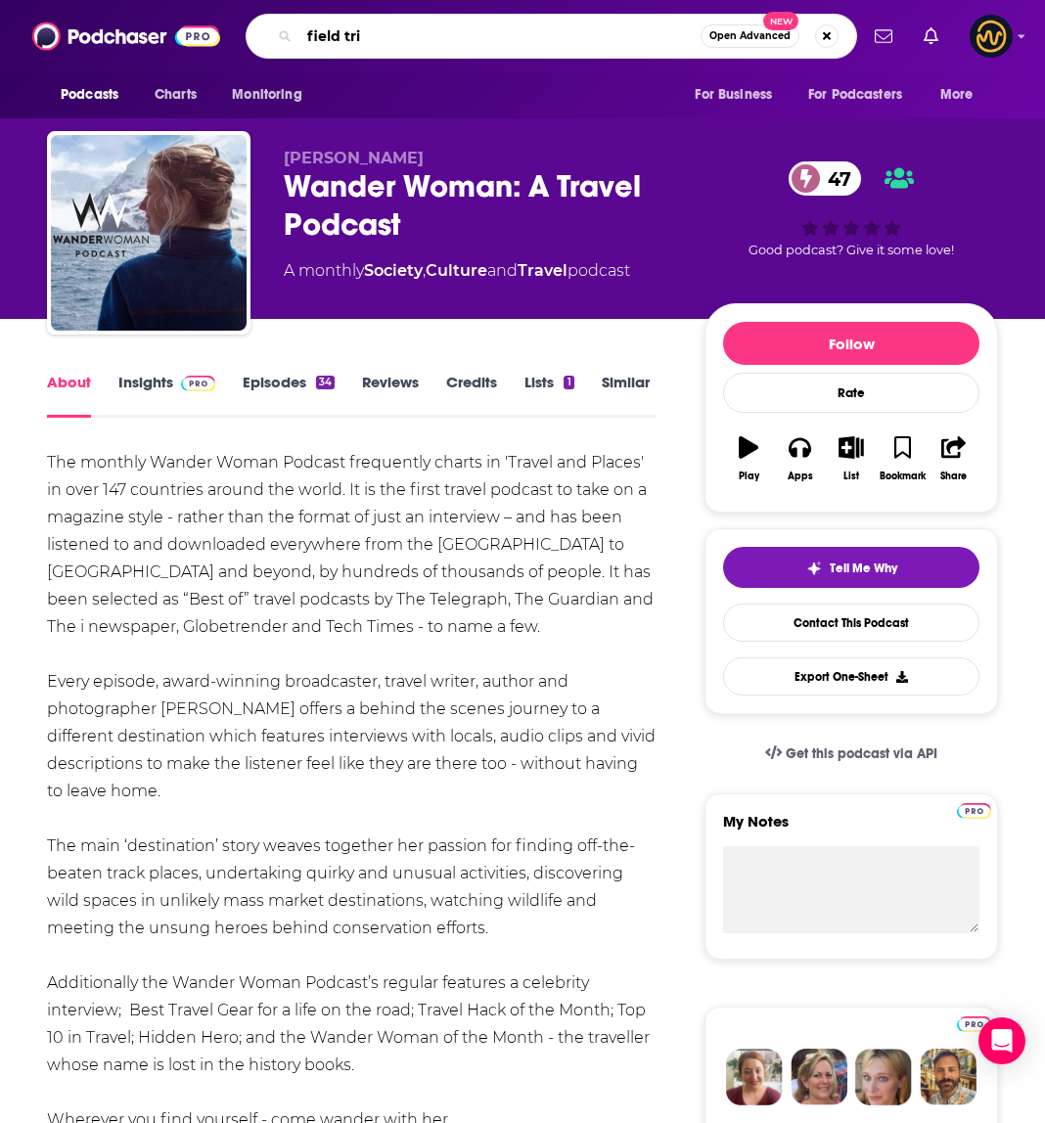
type input "field trip"
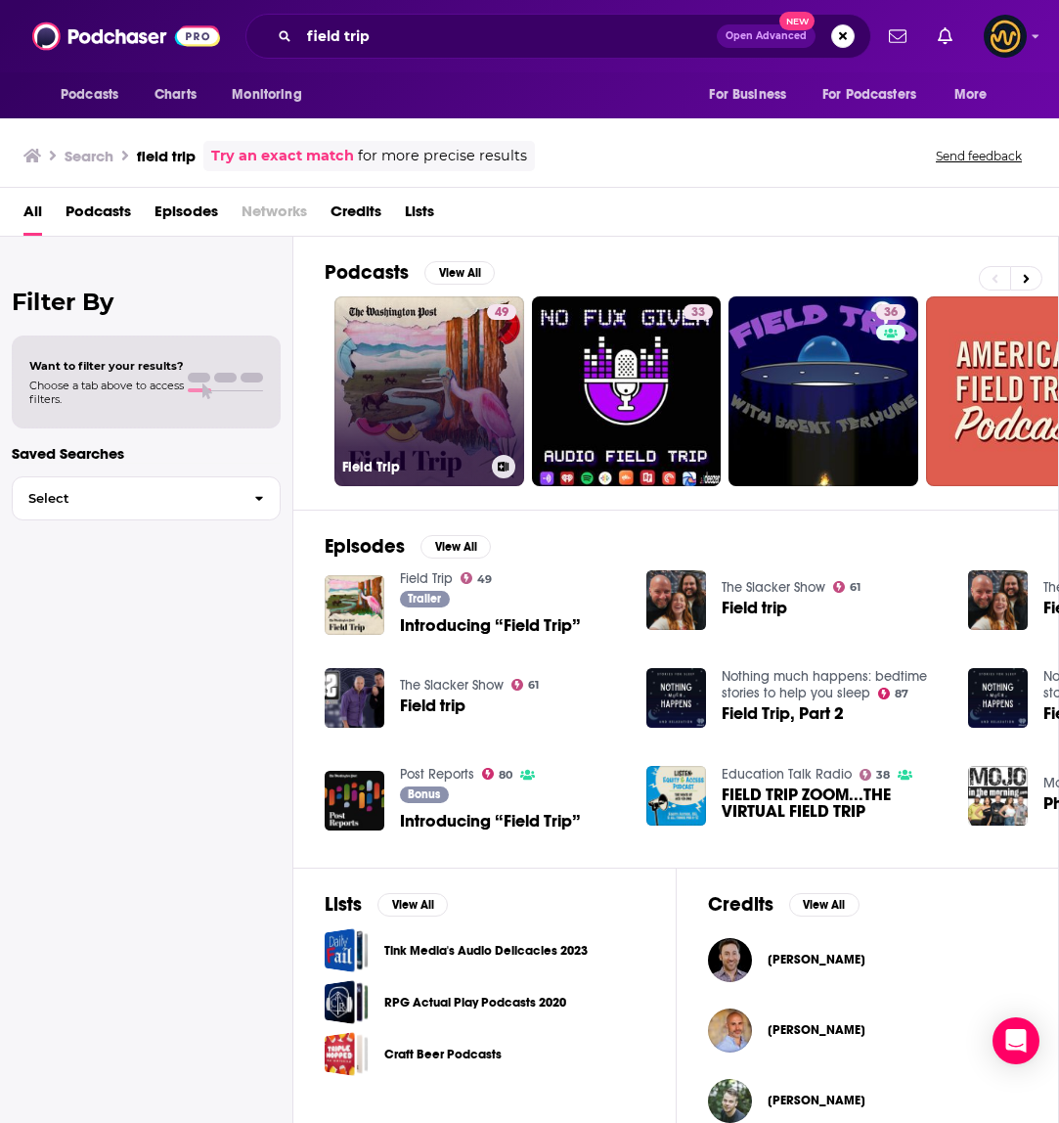
click at [394, 390] on link "49 Field Trip" at bounding box center [430, 391] width 190 height 190
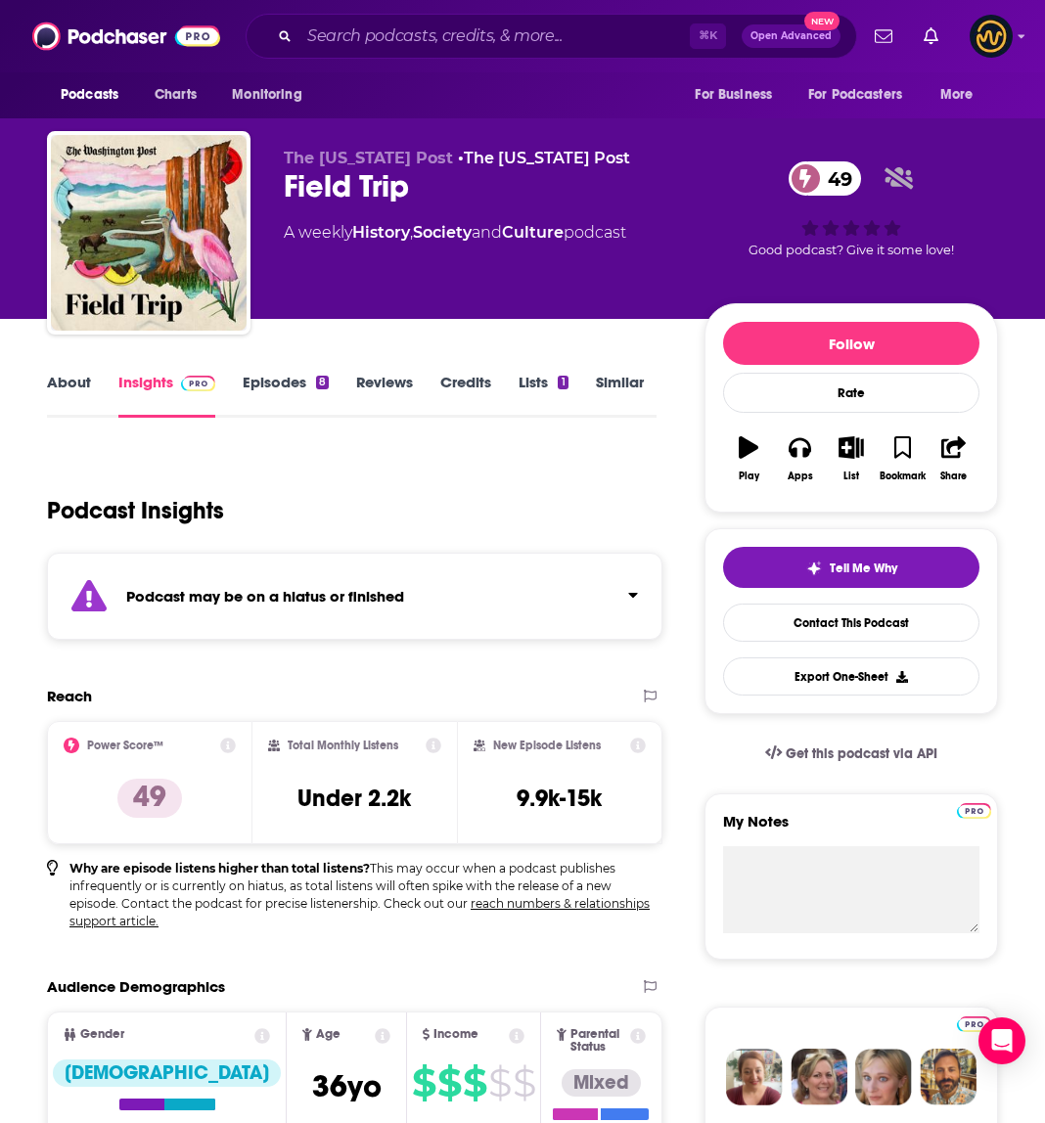
click at [86, 389] on link "About" at bounding box center [69, 395] width 44 height 45
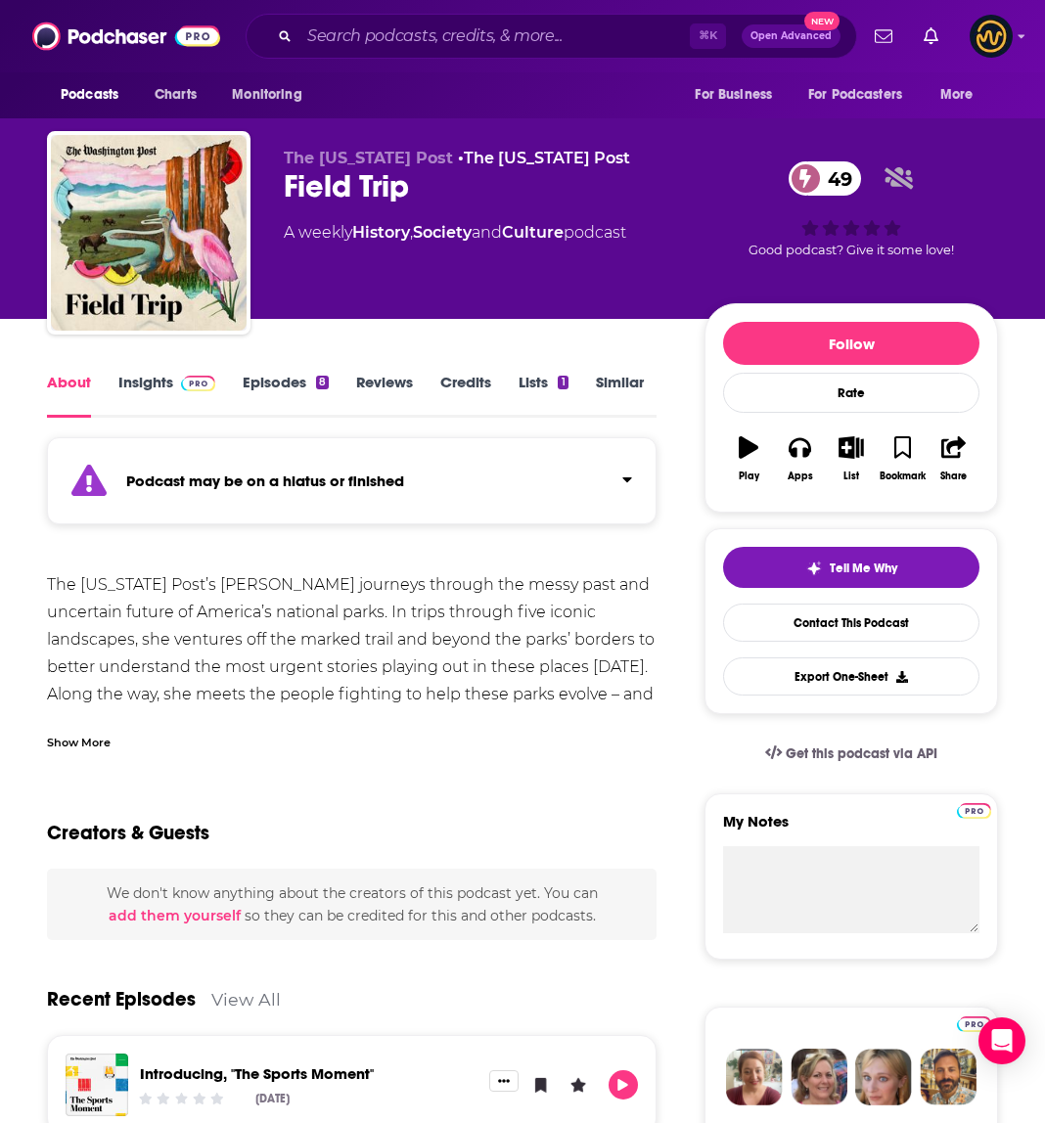
click at [83, 748] on div "Show More" at bounding box center [79, 741] width 64 height 19
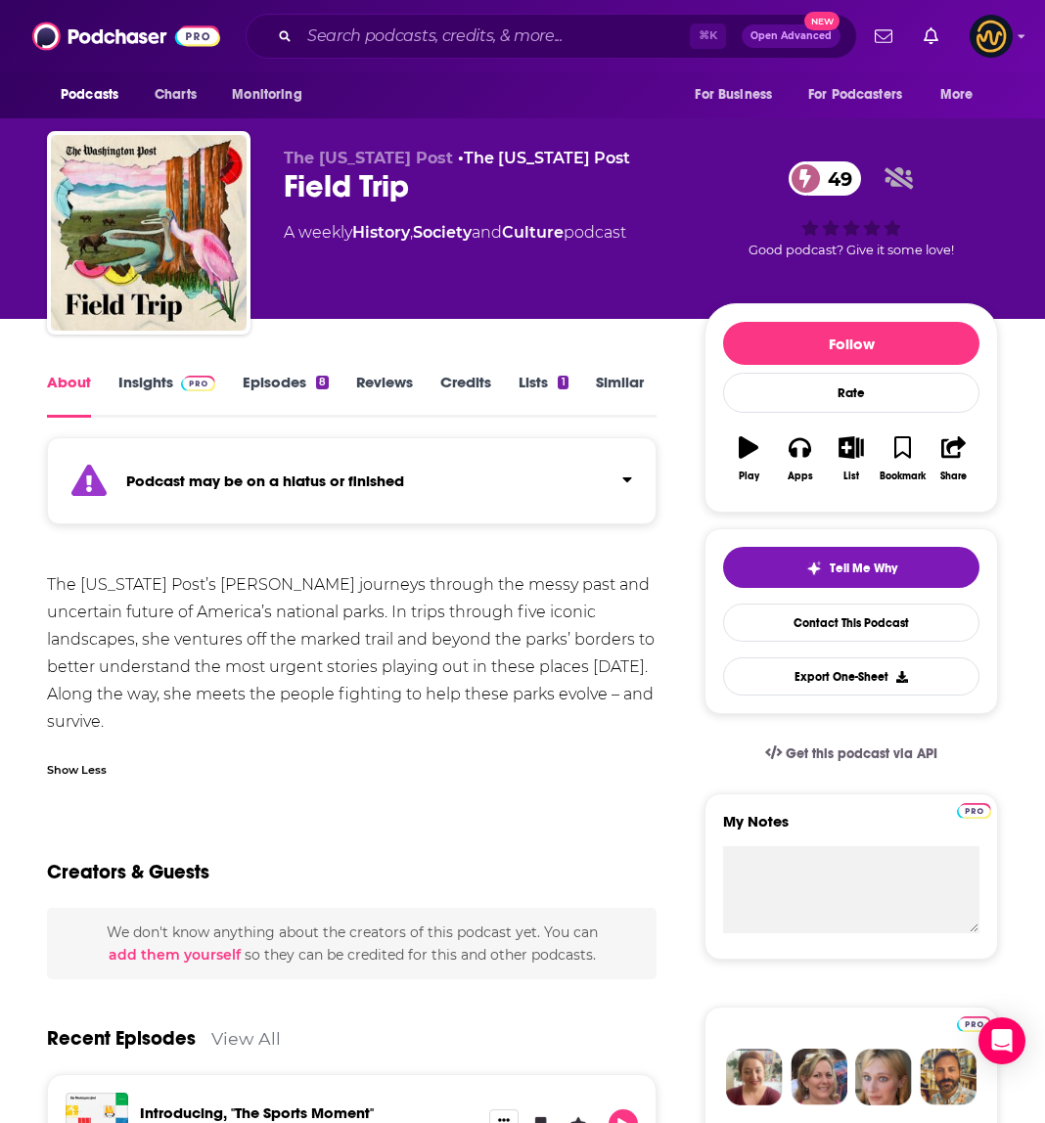
drag, startPoint x: 36, startPoint y: 587, endPoint x: 196, endPoint y: 736, distance: 218.0
copy div "The Washington Post’s Lillian Cunningham journeys through the messy past and un…"
click at [368, 30] on input "Search podcasts, credits, & more..." at bounding box center [494, 36] width 390 height 31
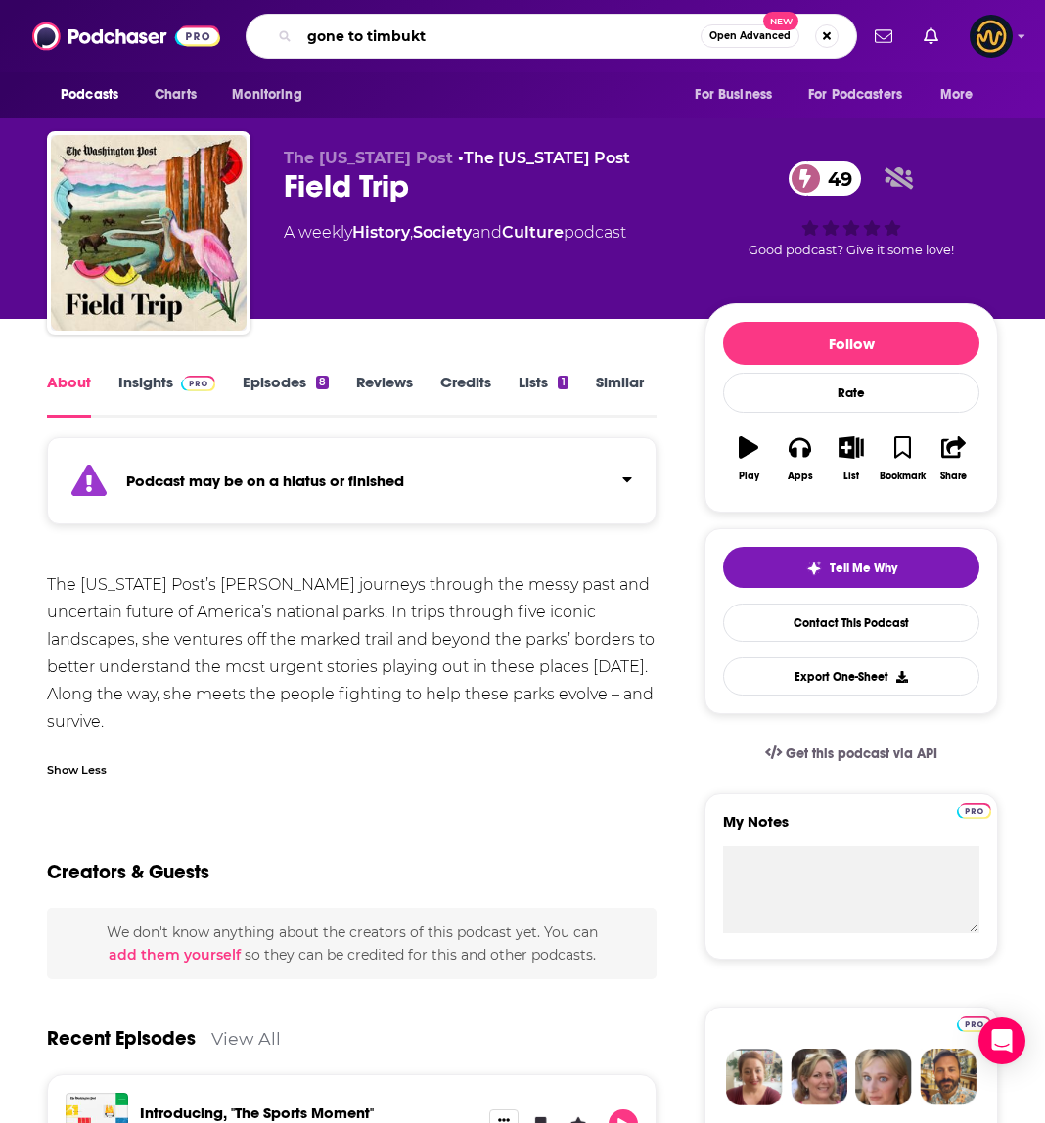
type input "gone to [GEOGRAPHIC_DATA]"
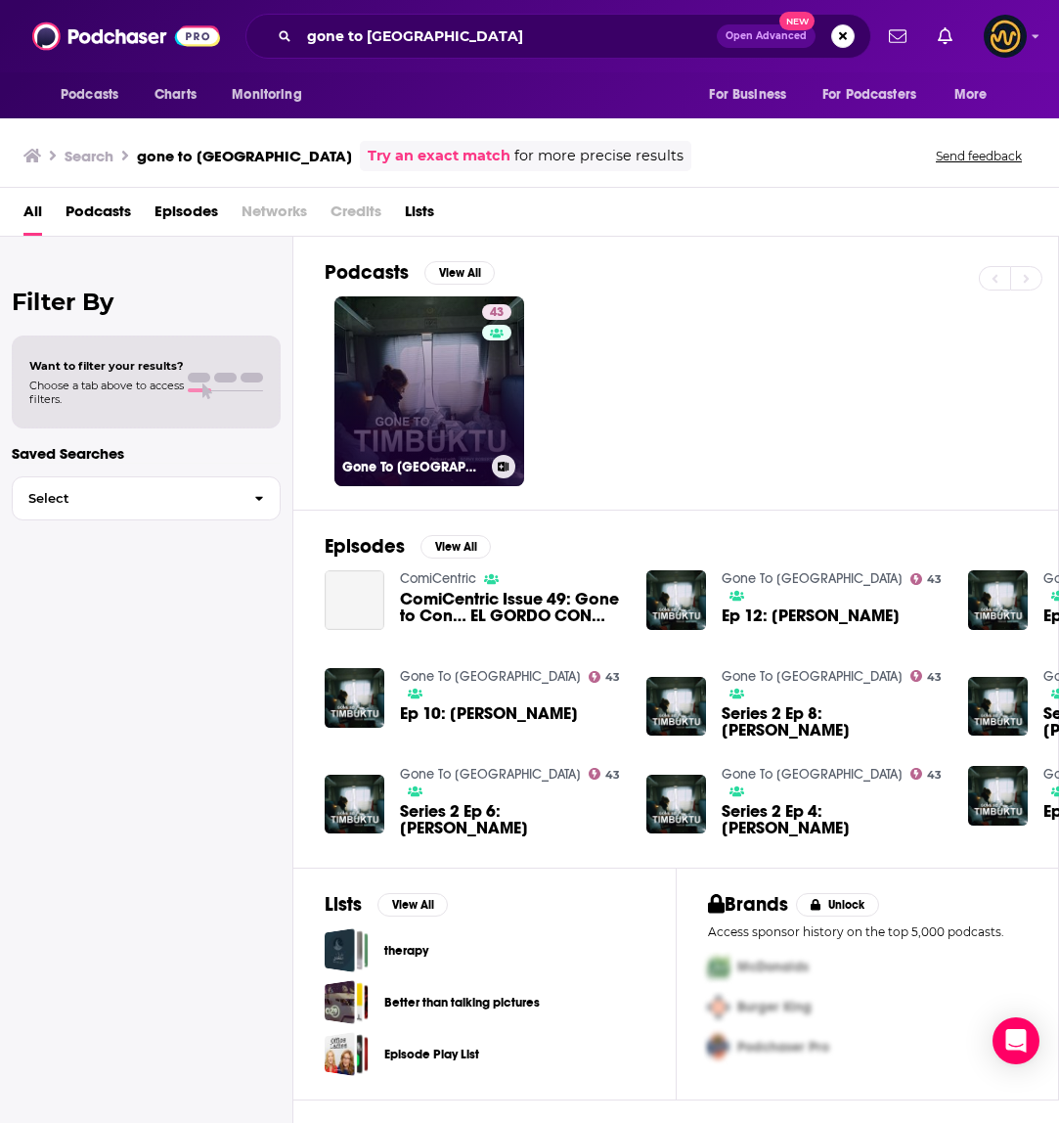
click at [420, 333] on link "43 Gone To Timbuktu" at bounding box center [430, 391] width 190 height 190
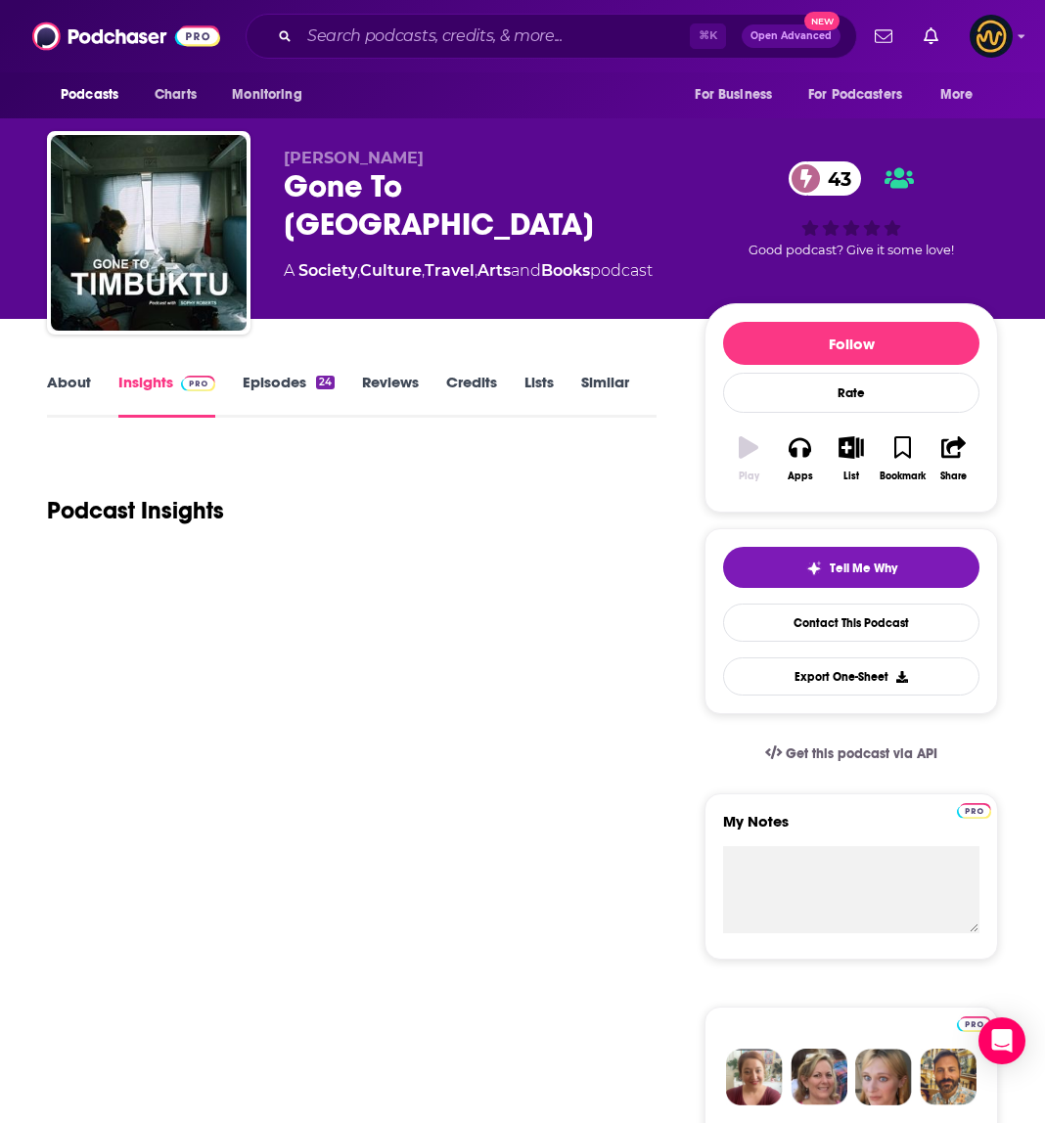
click at [62, 387] on link "About" at bounding box center [69, 395] width 44 height 45
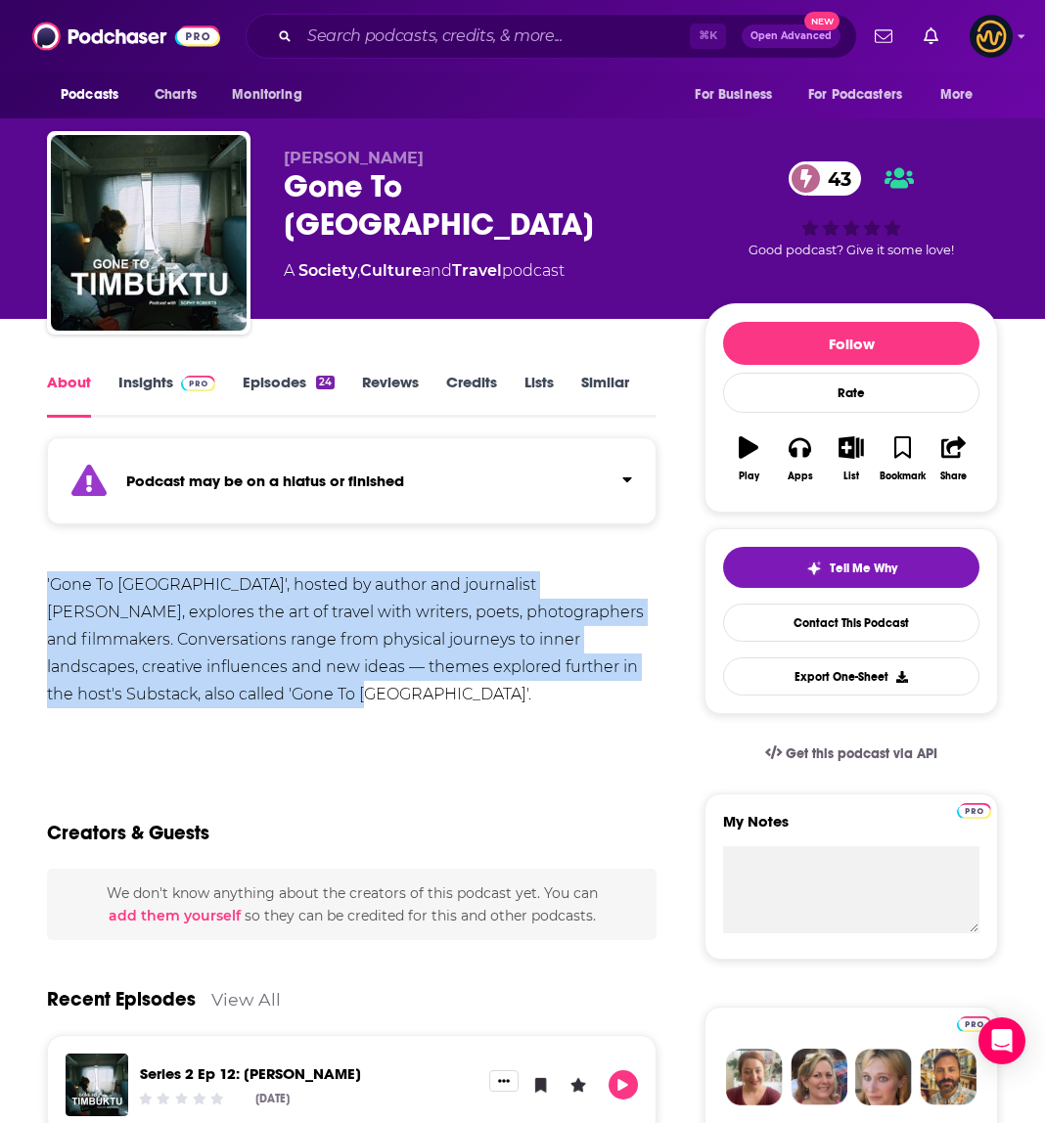
drag, startPoint x: 37, startPoint y: 582, endPoint x: 369, endPoint y: 695, distance: 350.5
copy div "'Gone To Timbuktu', hosted by author and journalist Sophy Roberts, explores the…"
click at [373, 31] on input "Search podcasts, credits, & more..." at bounding box center [494, 36] width 390 height 31
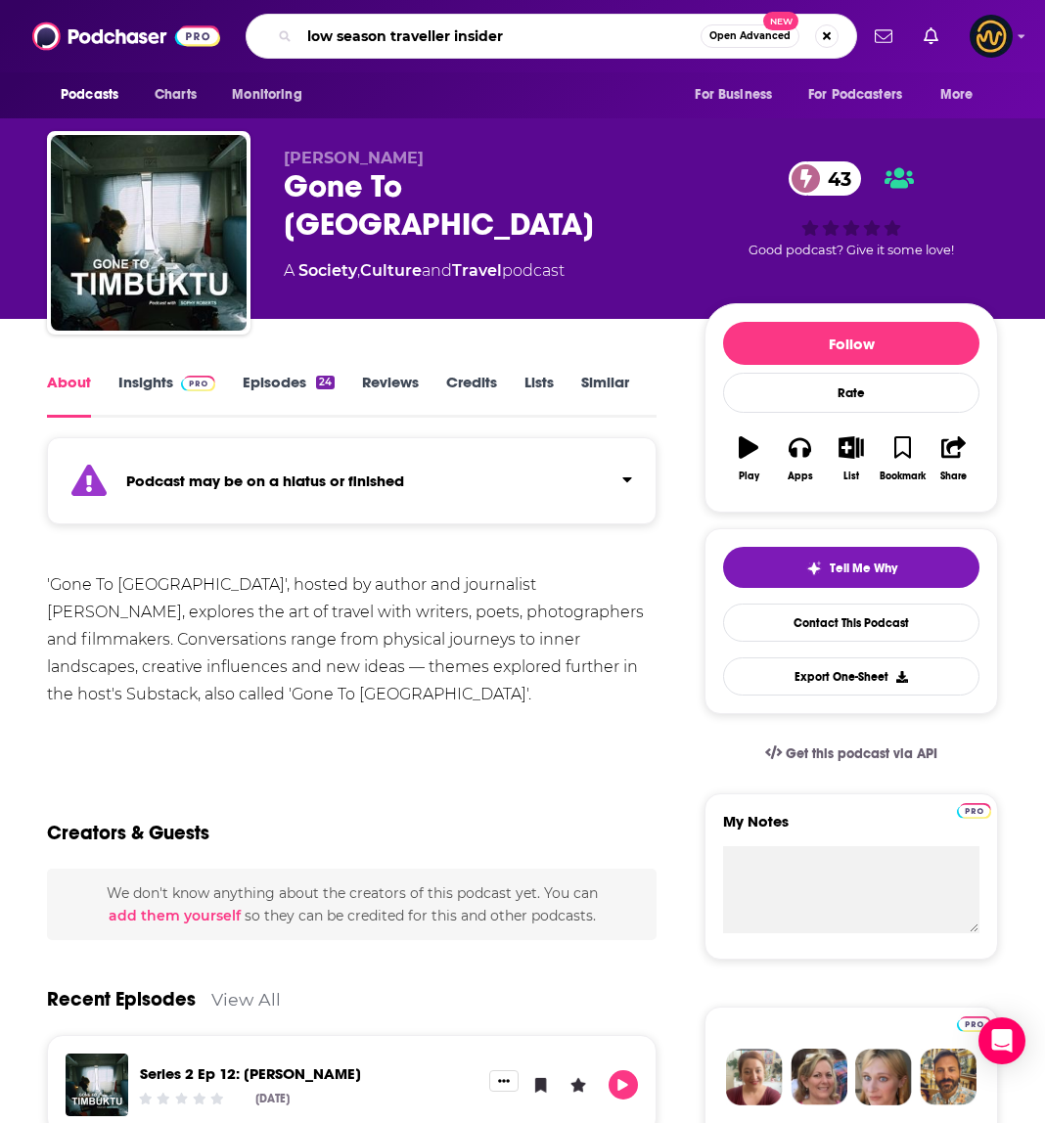
type input "low season traveller insider"
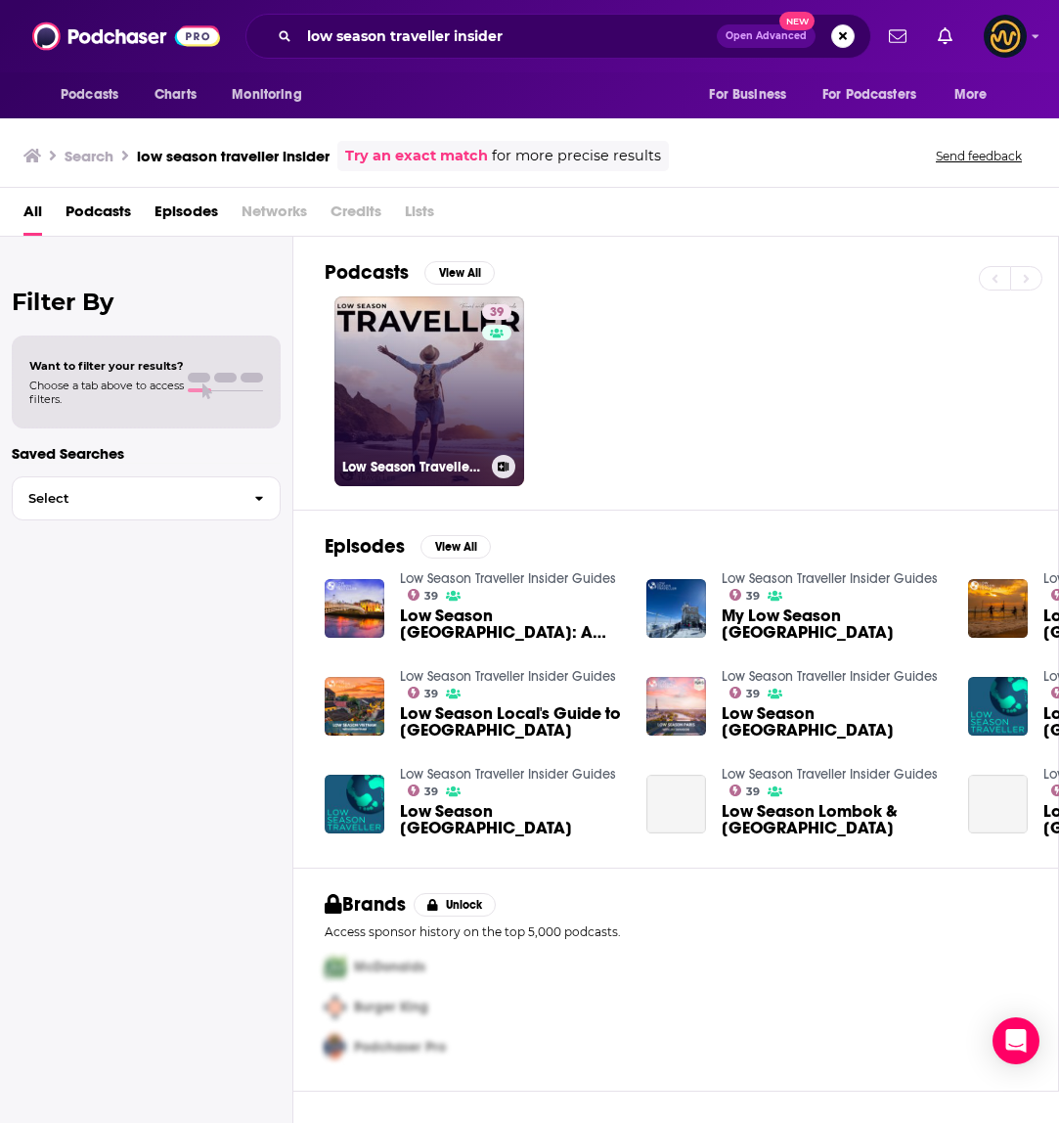
click at [371, 378] on link "39 Low Season Traveller Insider Guides" at bounding box center [430, 391] width 190 height 190
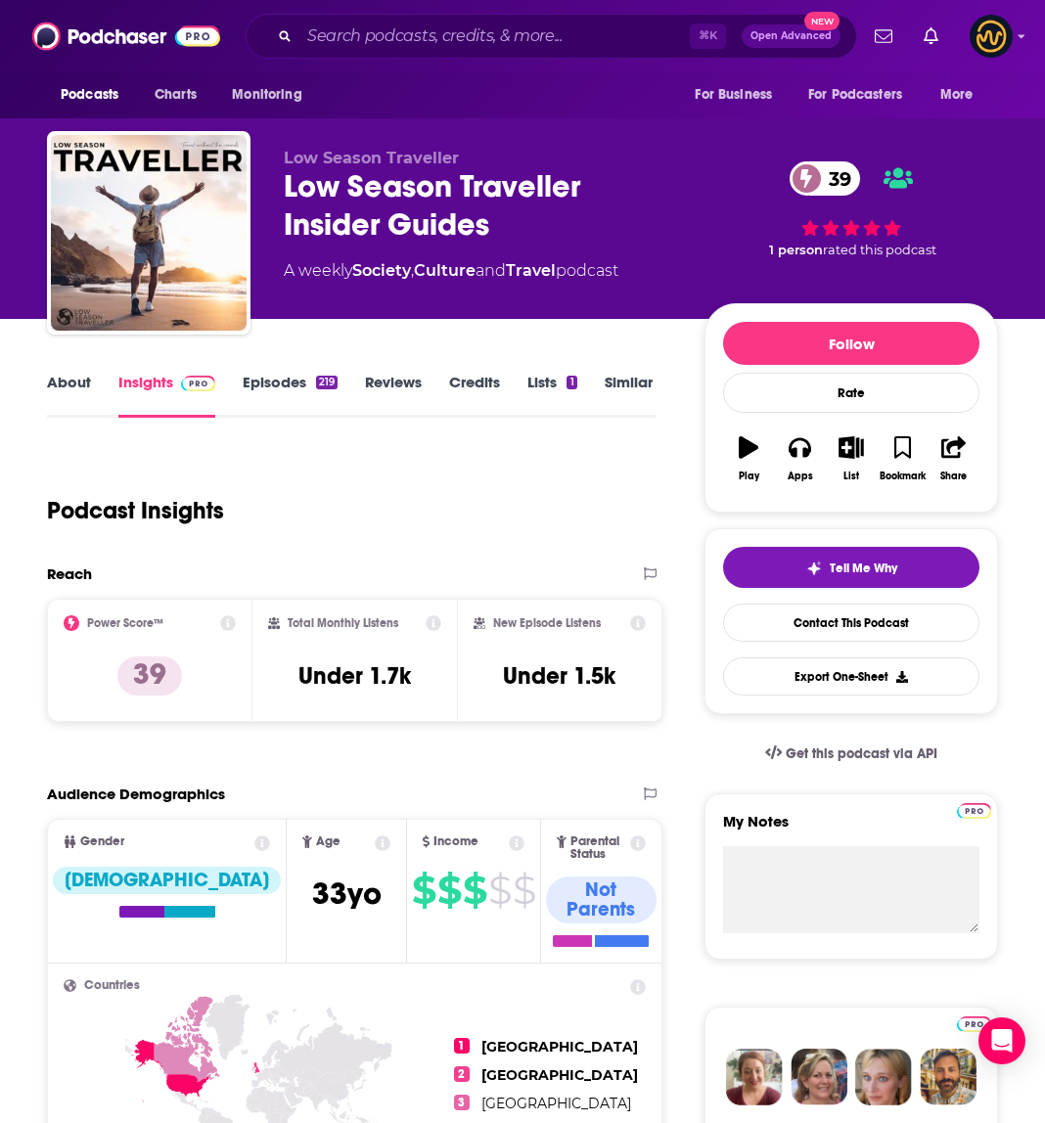
click at [62, 382] on link "About" at bounding box center [69, 395] width 44 height 45
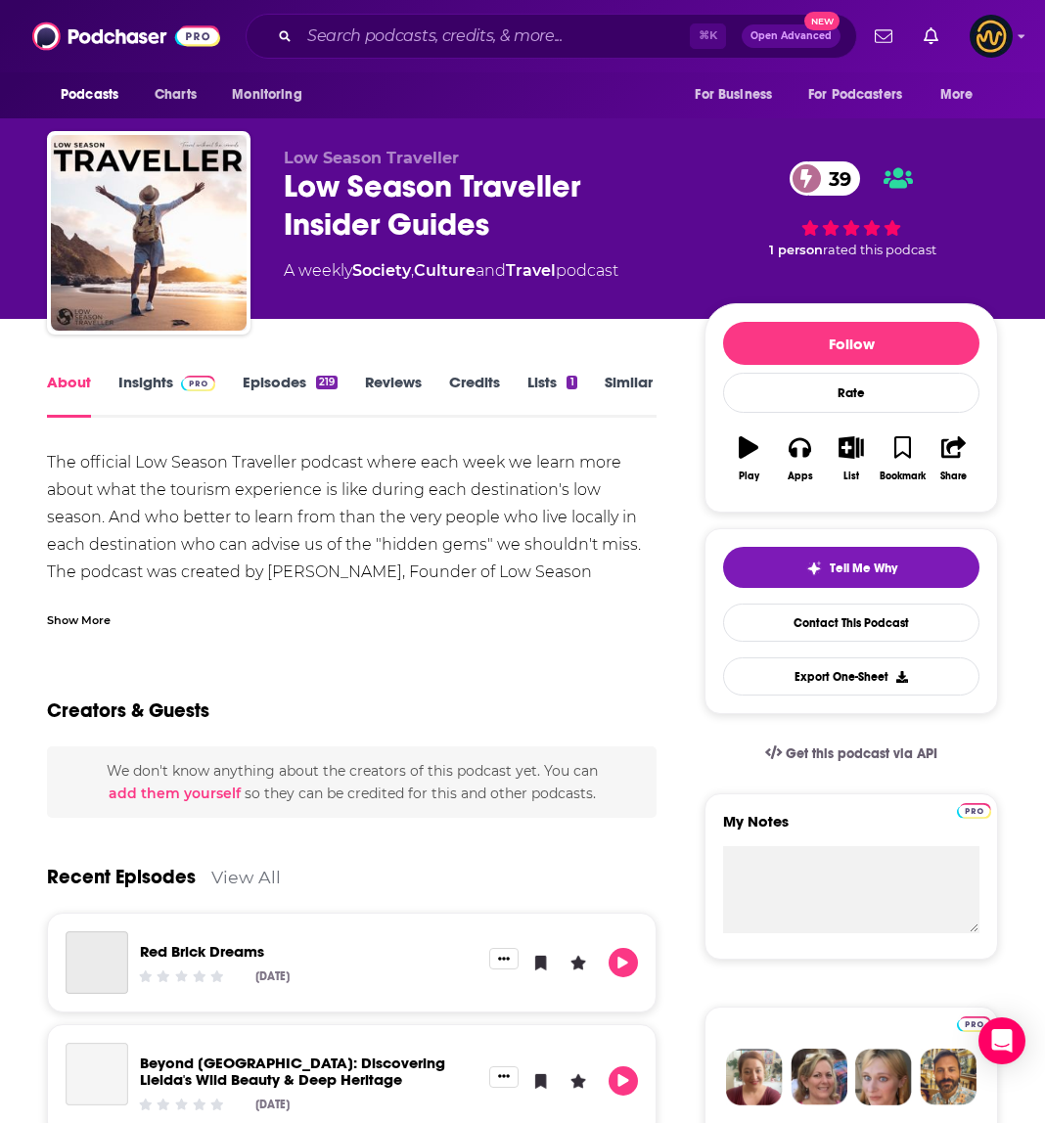
click at [105, 610] on div "Show More" at bounding box center [79, 618] width 64 height 19
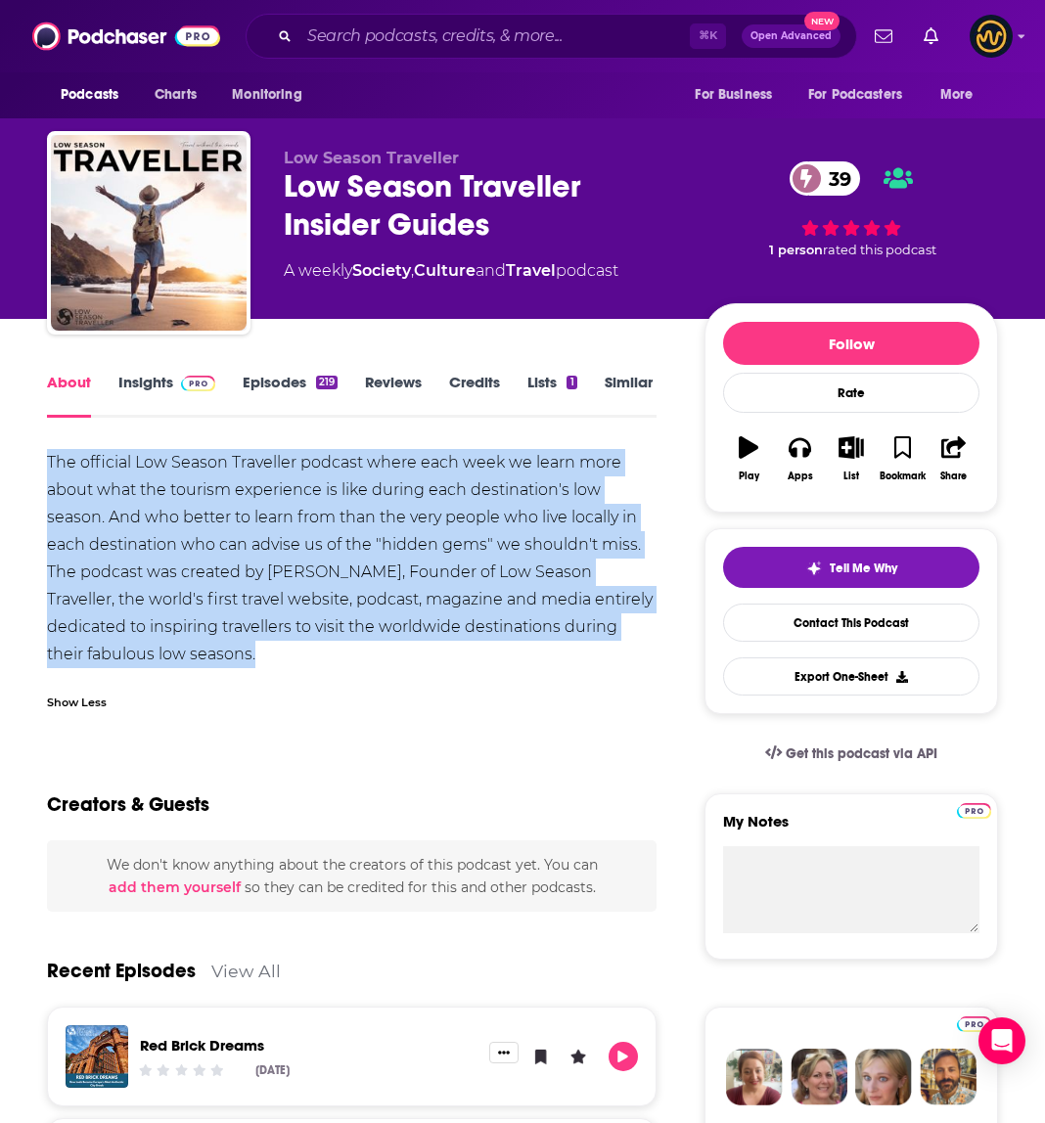
drag, startPoint x: 126, startPoint y: 544, endPoint x: 231, endPoint y: 672, distance: 165.4
click at [231, 672] on div "The official Low Season Traveller podcast where each week we learn more about w…" at bounding box center [351, 585] width 609 height 273
copy div "The official Low Season Traveller podcast where each week we learn more about w…"
click at [399, 37] on input "Search podcasts, credits, & more..." at bounding box center [494, 36] width 390 height 31
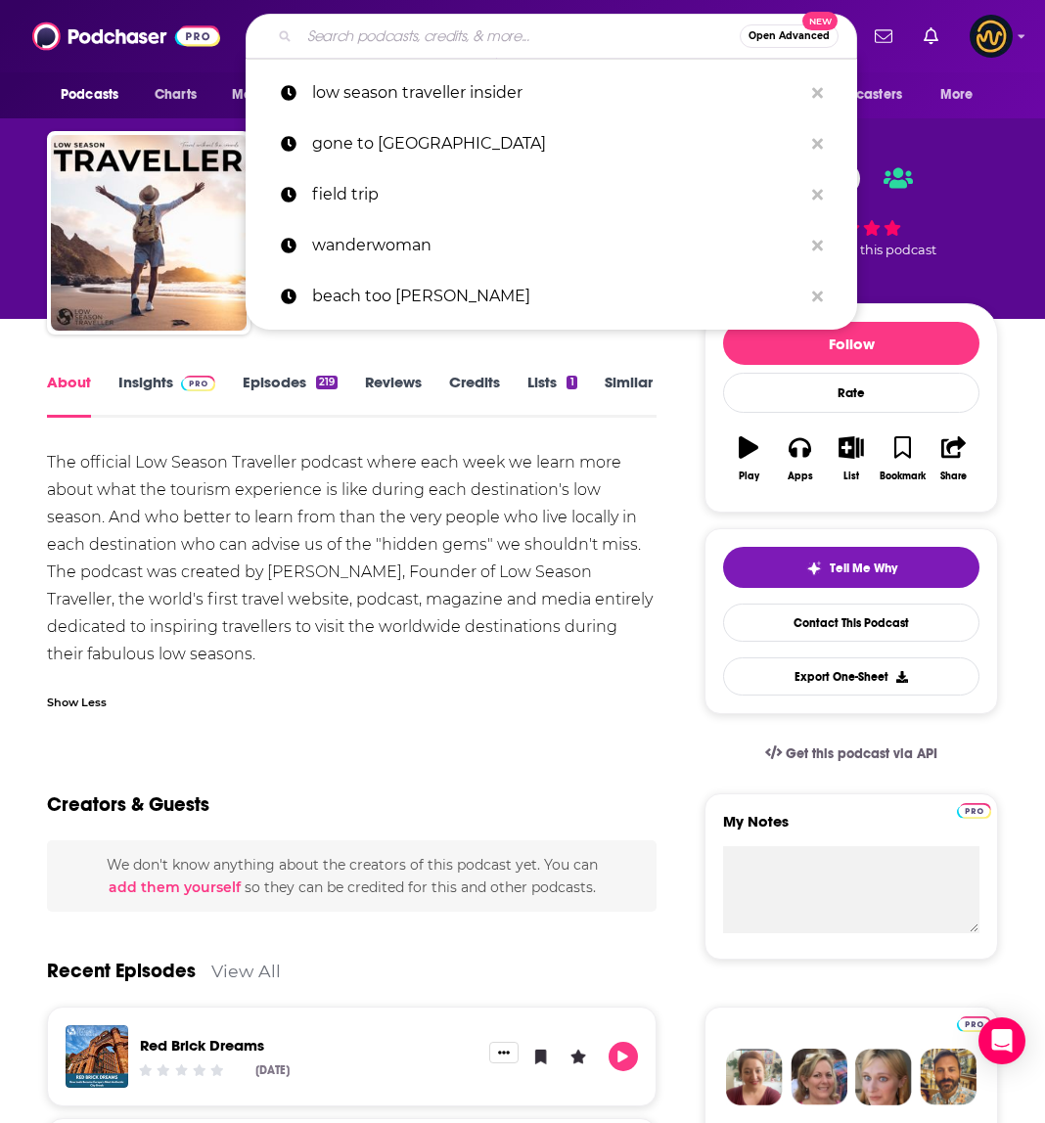
click at [399, 37] on input "Search podcasts, credits, & more..." at bounding box center [519, 36] width 440 height 31
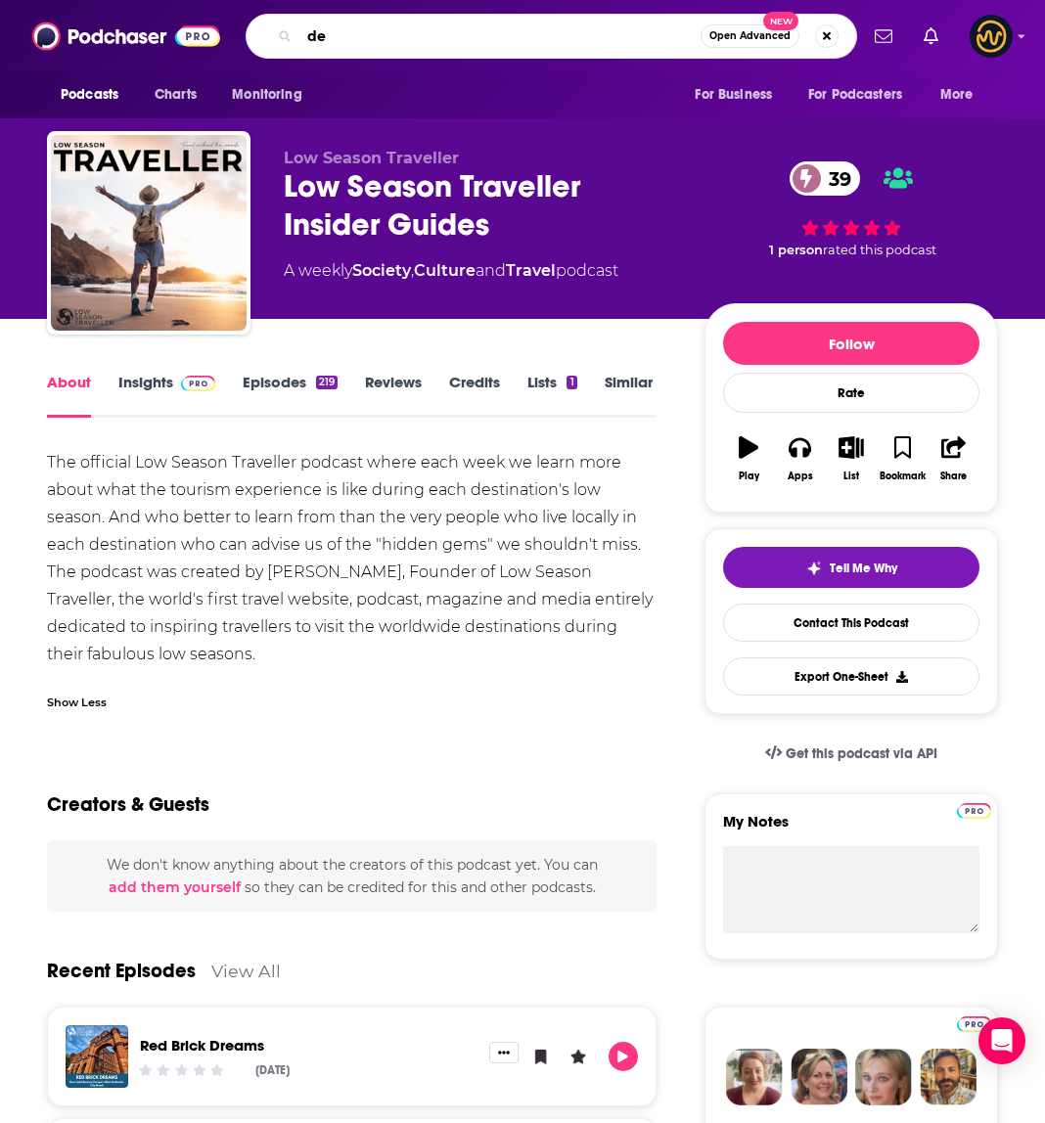
type input "d"
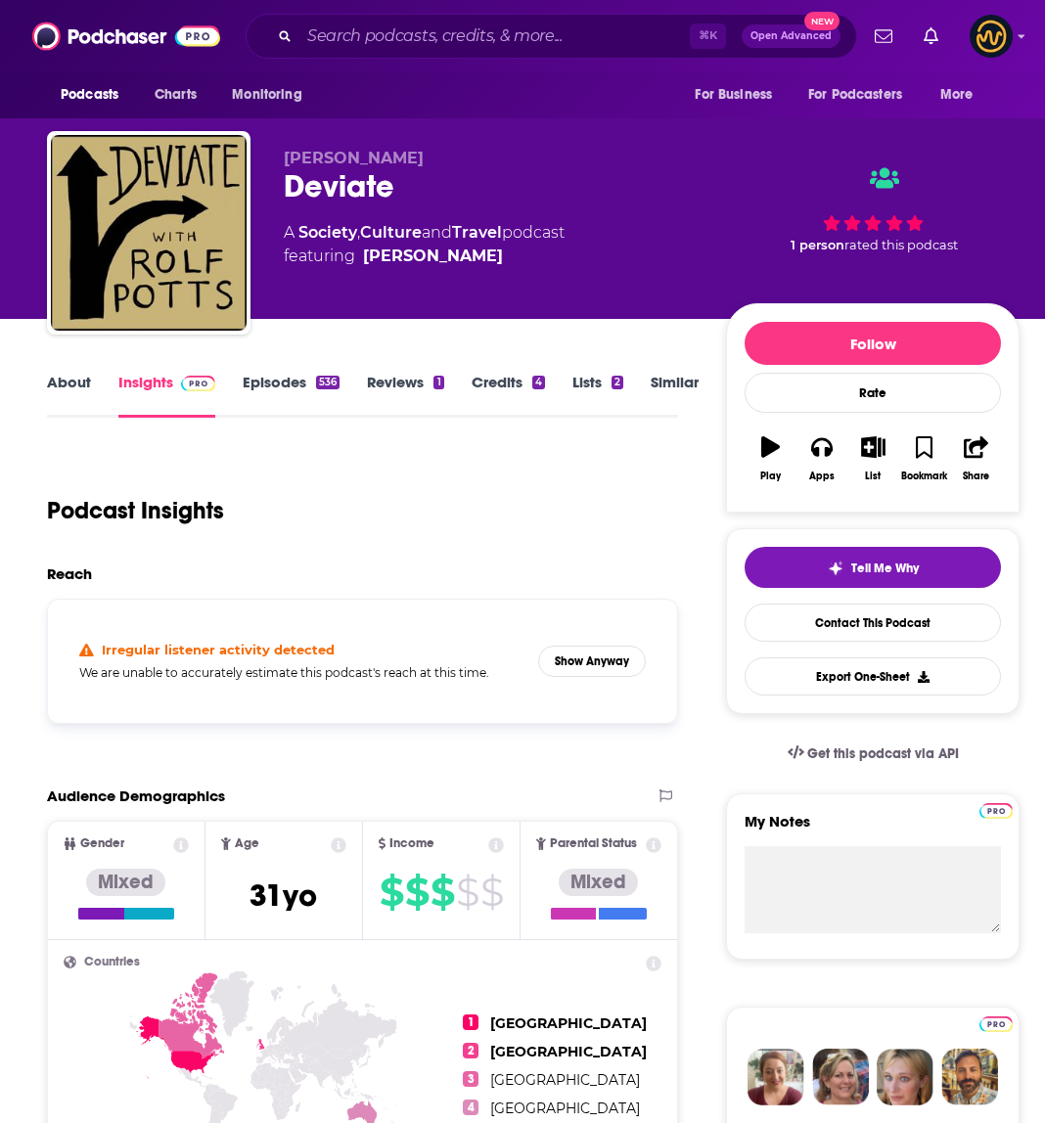
click at [55, 391] on link "About" at bounding box center [69, 395] width 44 height 45
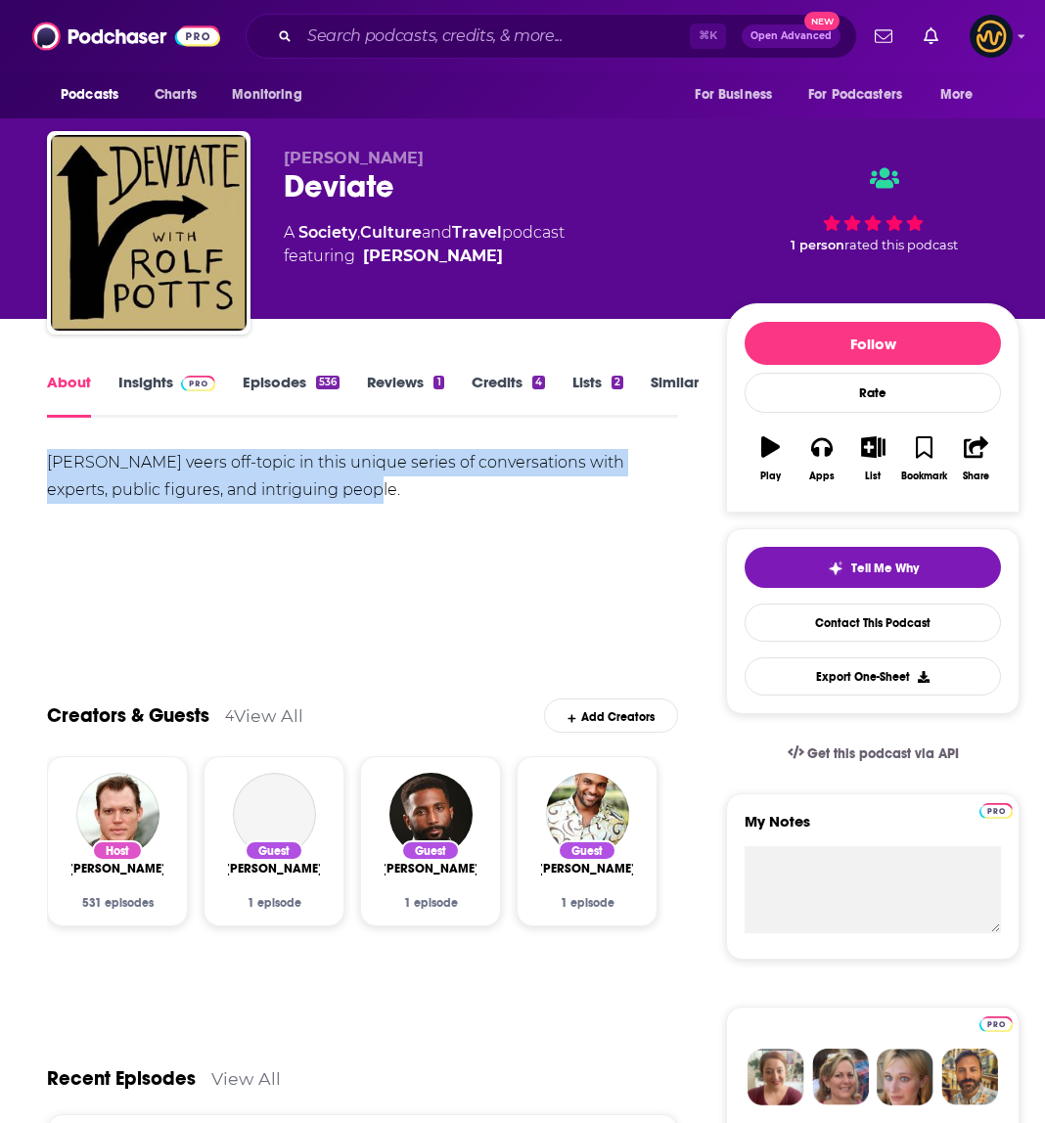
drag, startPoint x: 280, startPoint y: 492, endPoint x: 347, endPoint y: 503, distance: 68.3
click at [480, 27] on input "Search podcasts, credits, & more..." at bounding box center [494, 36] width 390 height 31
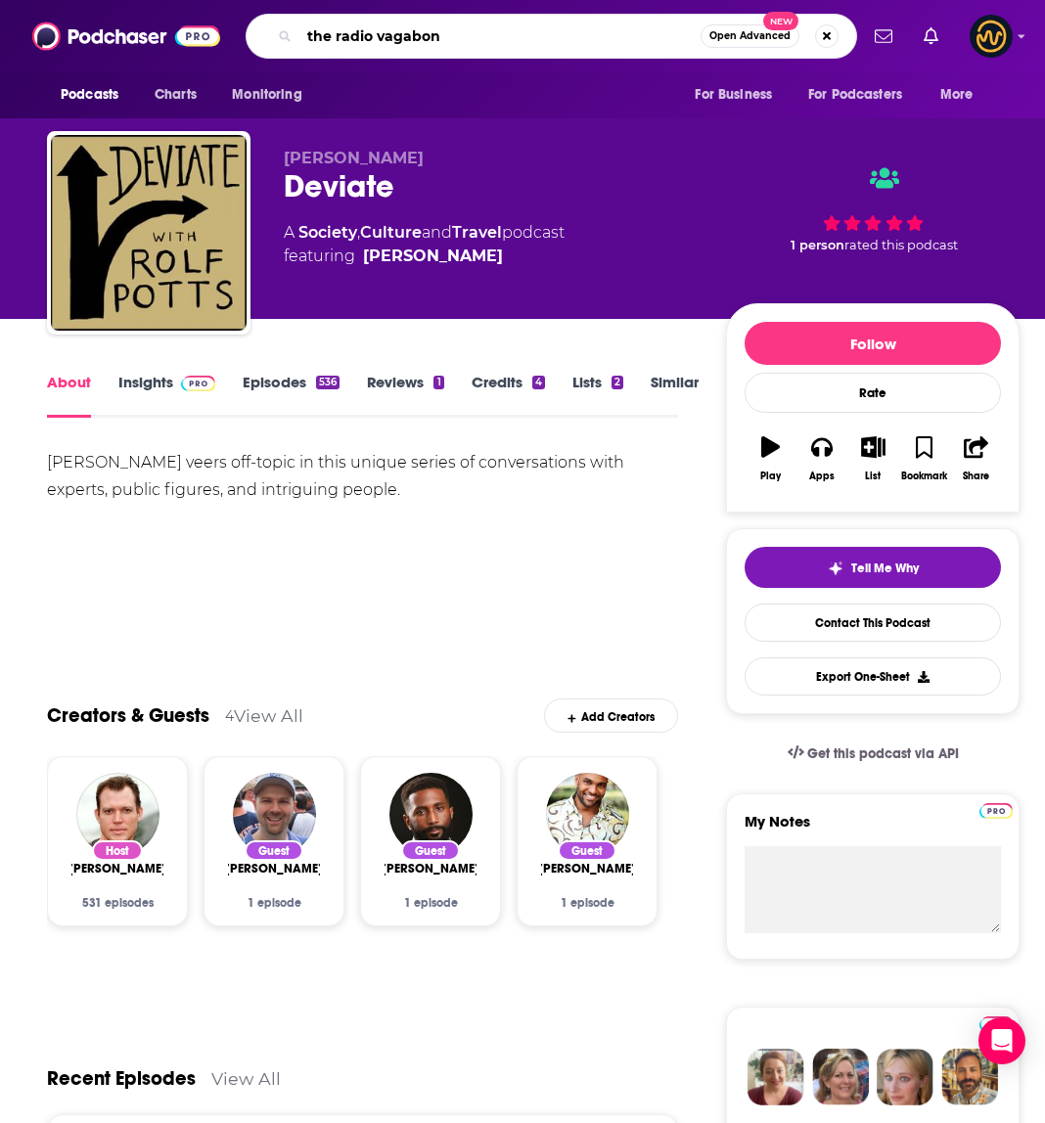
type input "the radio vagabond"
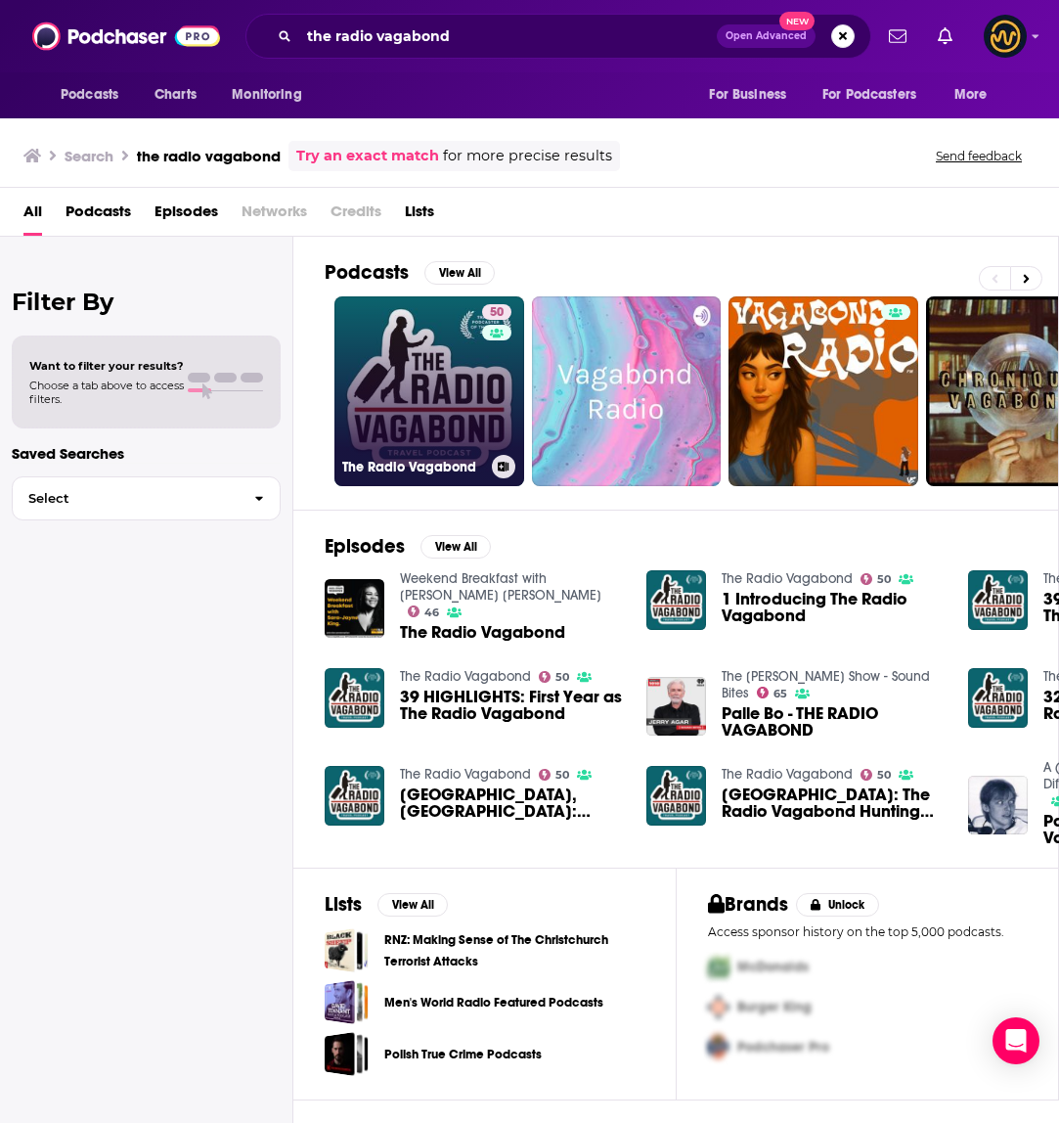
click at [429, 373] on link "50 The Radio Vagabond" at bounding box center [430, 391] width 190 height 190
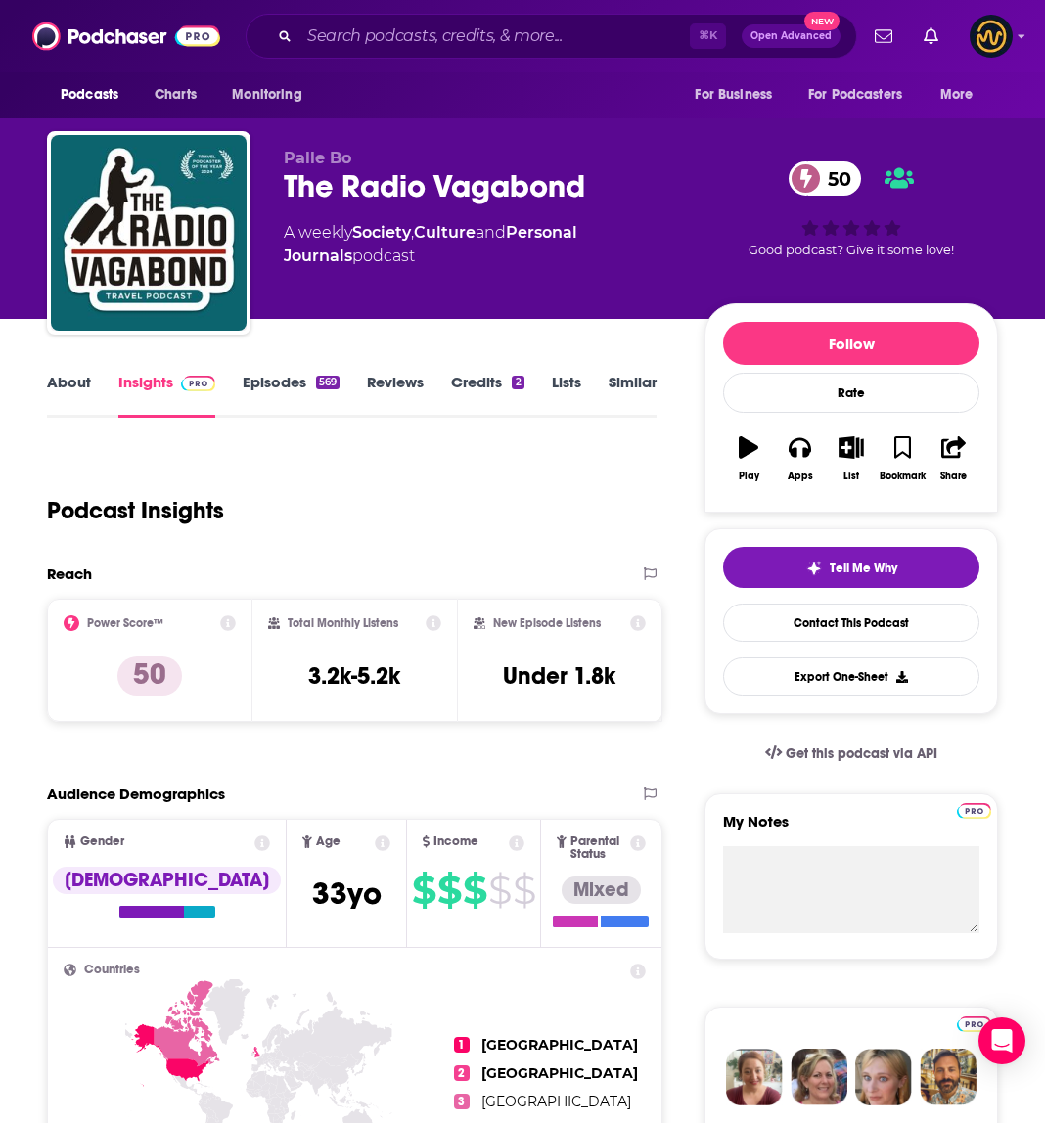
click at [77, 389] on link "About" at bounding box center [69, 395] width 44 height 45
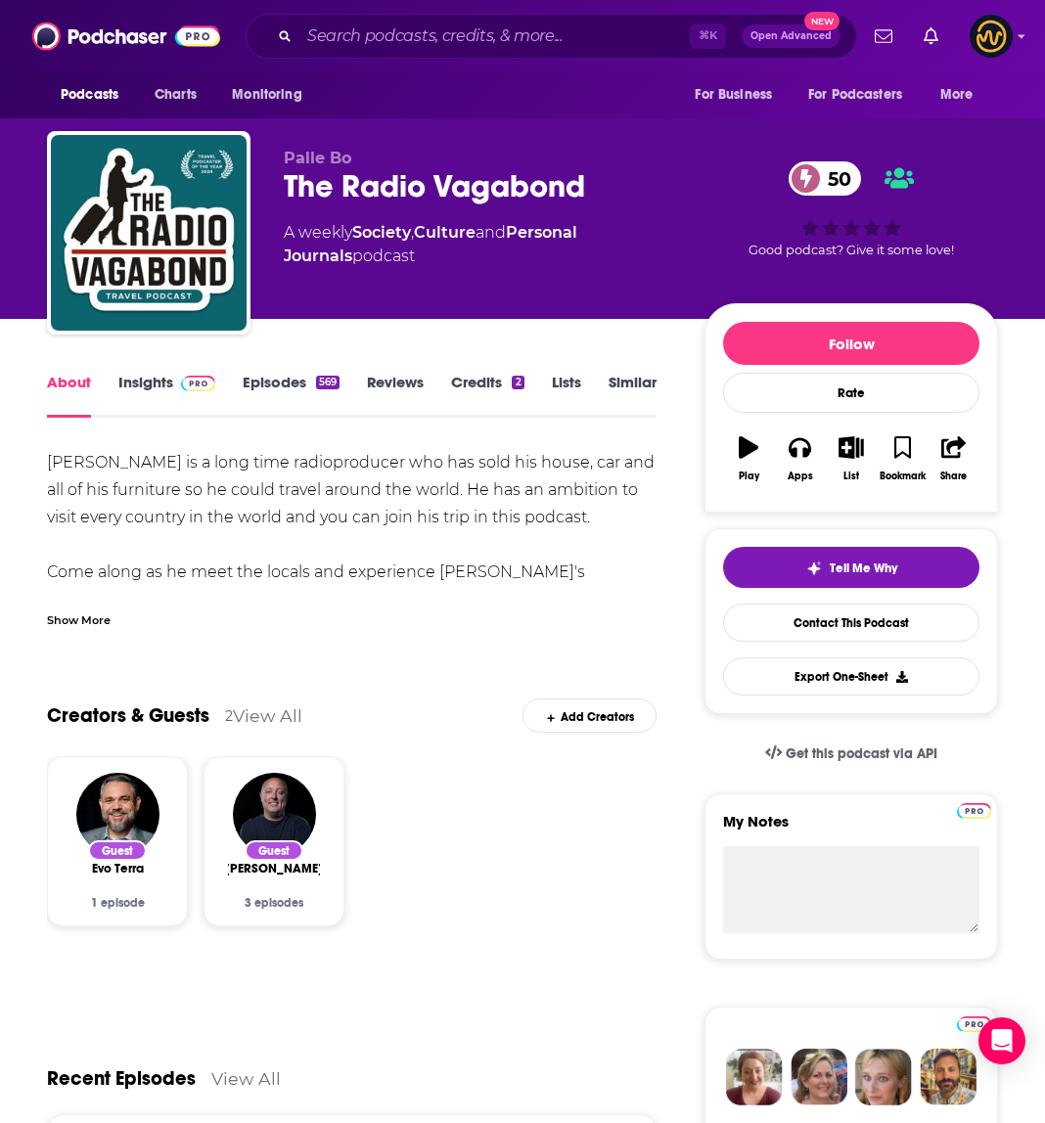
click at [88, 618] on div "Show More" at bounding box center [79, 618] width 64 height 19
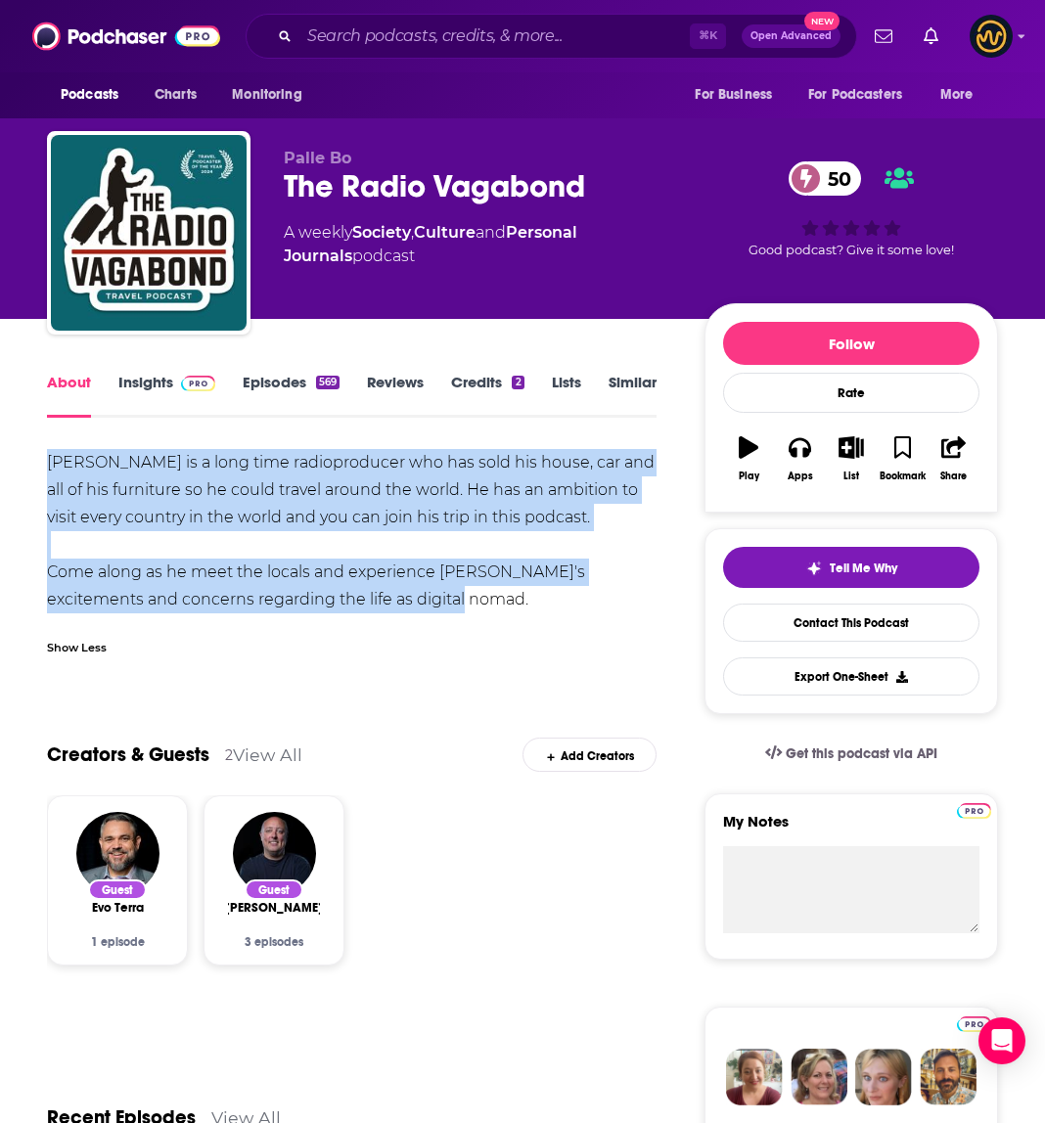
drag, startPoint x: 44, startPoint y: 458, endPoint x: 421, endPoint y: 600, distance: 402.4
copy div "Palle Bo is a long time radioproducer who has sold his house, car and all of hi…"
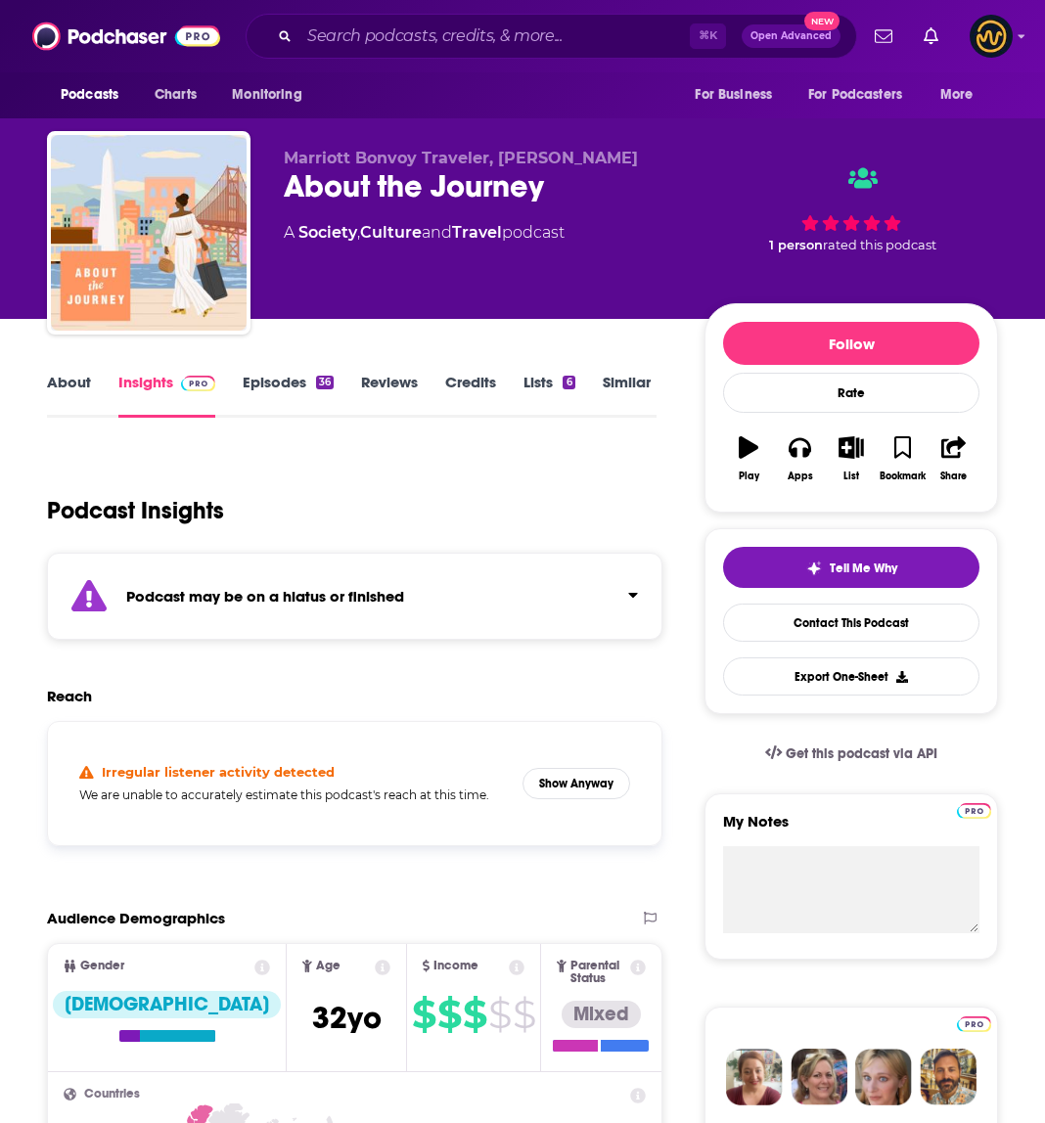
click at [65, 397] on link "About" at bounding box center [69, 395] width 44 height 45
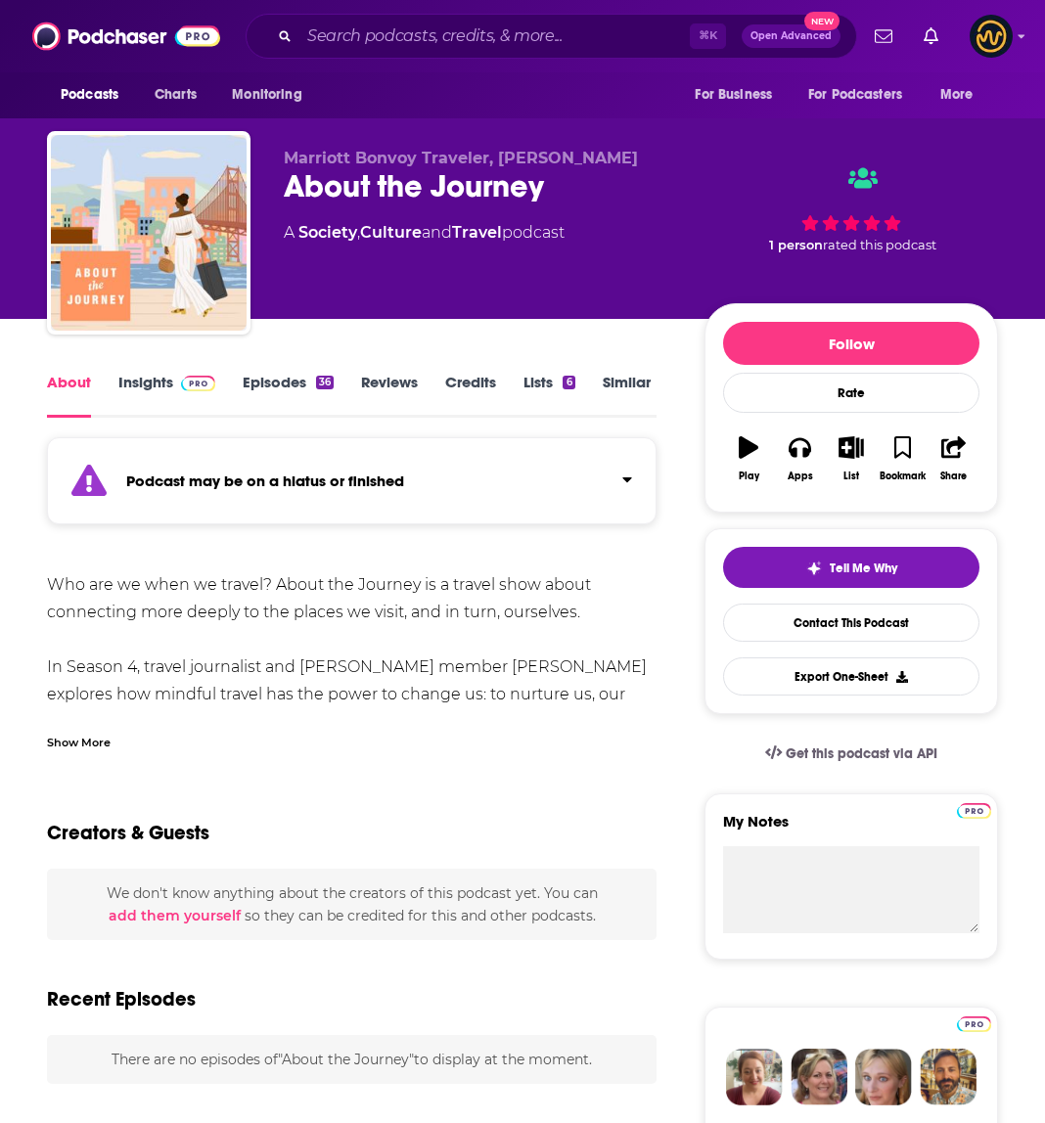
click at [76, 738] on div "Show More" at bounding box center [79, 741] width 64 height 19
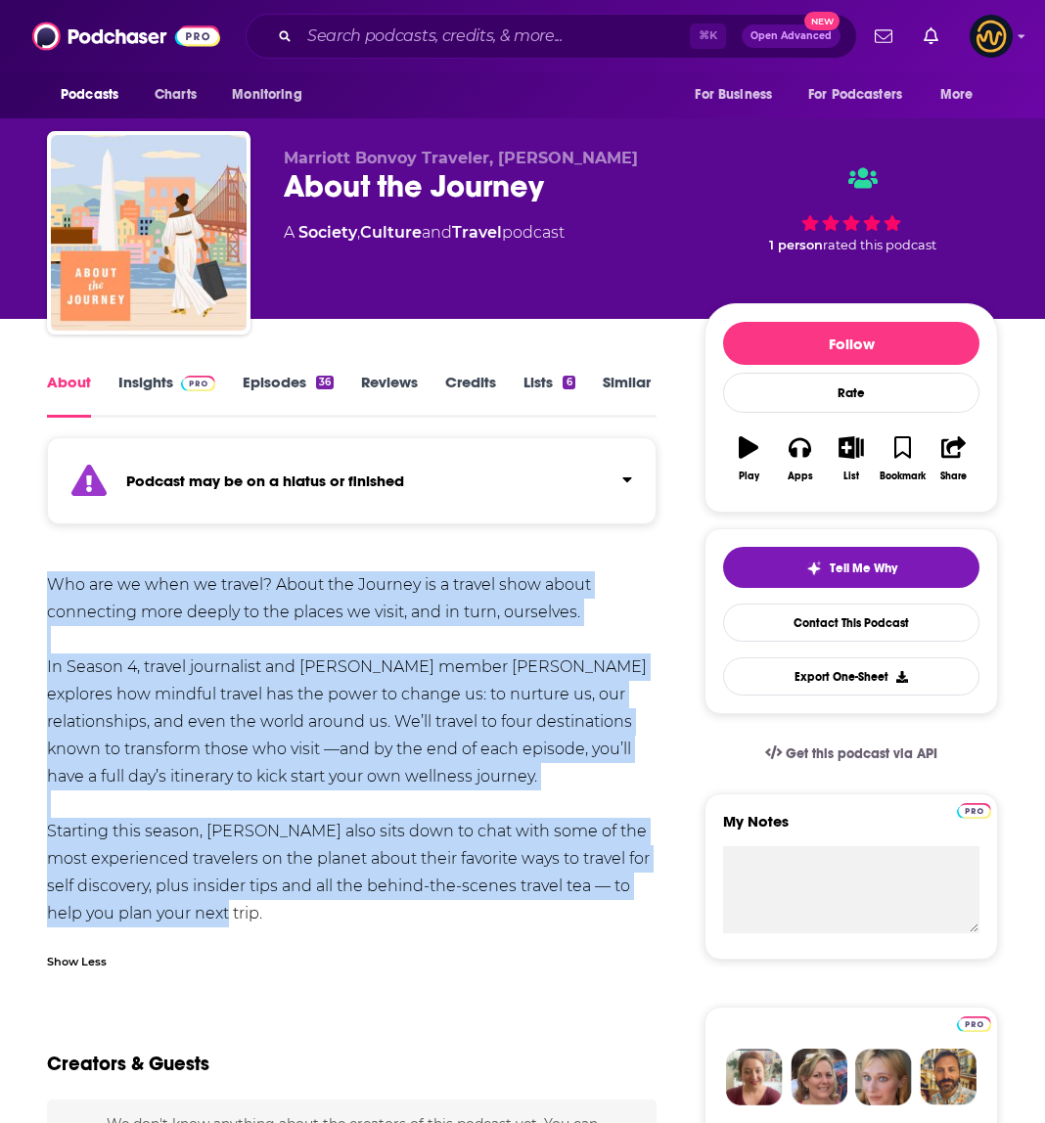
drag, startPoint x: 47, startPoint y: 581, endPoint x: 321, endPoint y: 911, distance: 428.6
click at [321, 911] on div "Who are we when we travel? About the Journey is a travel show about connecting …" at bounding box center [351, 749] width 609 height 356
copy div "Who are we when we travel? About the Journey is a travel show about connecting …"
click at [391, 32] on input "Search podcasts, credits, & more..." at bounding box center [494, 36] width 390 height 31
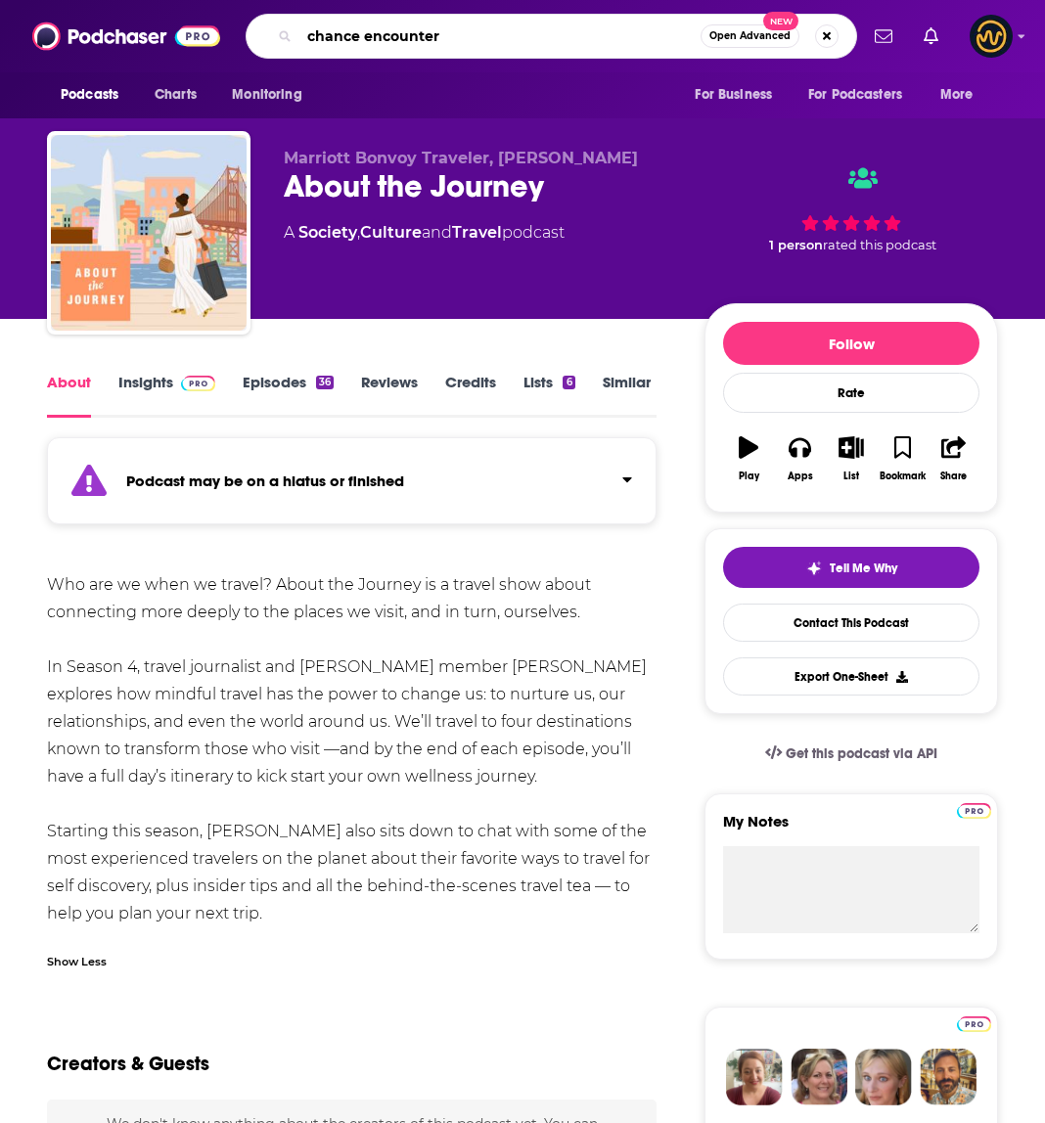
type input "chance encounters"
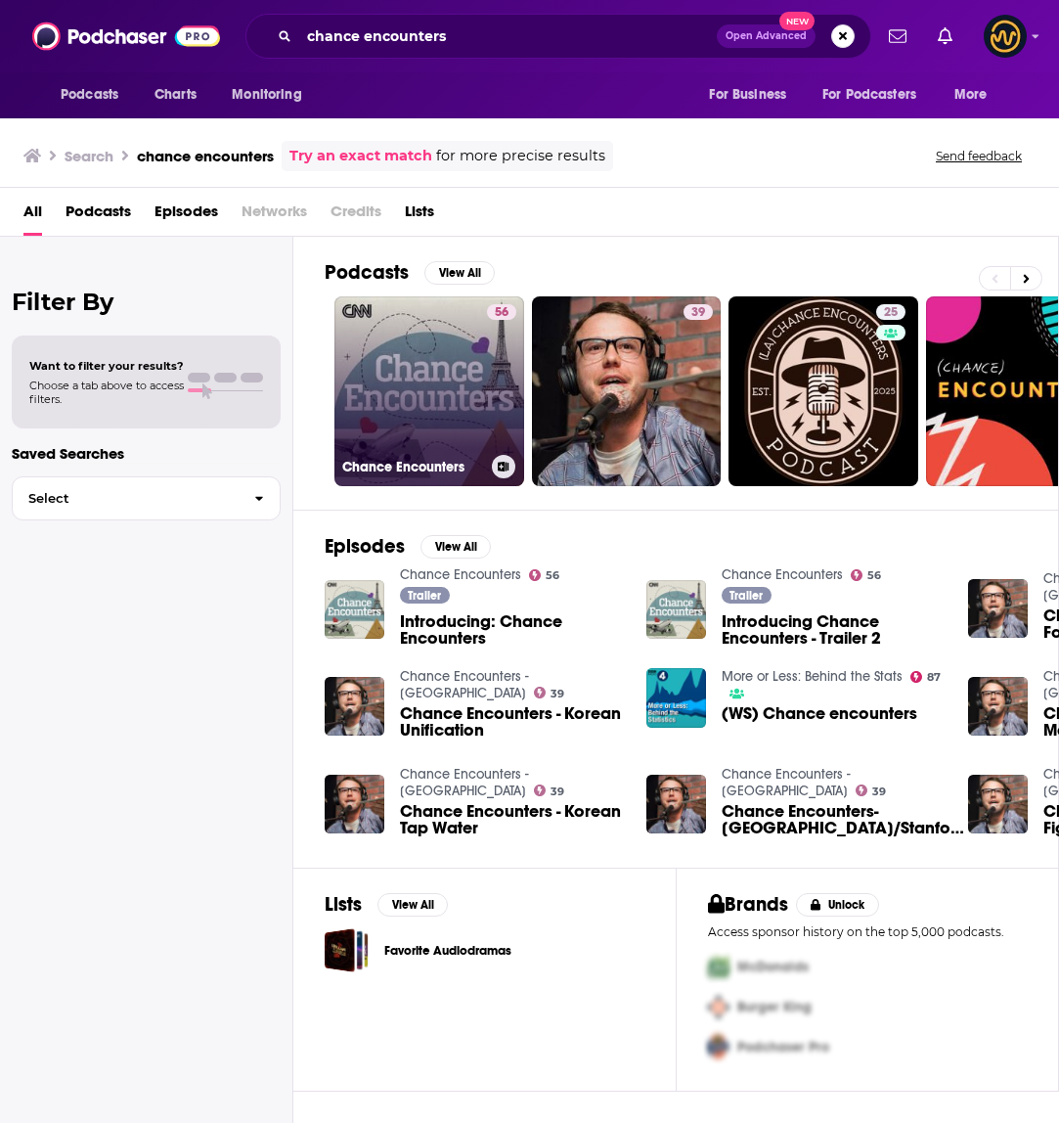
click at [433, 405] on link "56 Chance Encounters" at bounding box center [430, 391] width 190 height 190
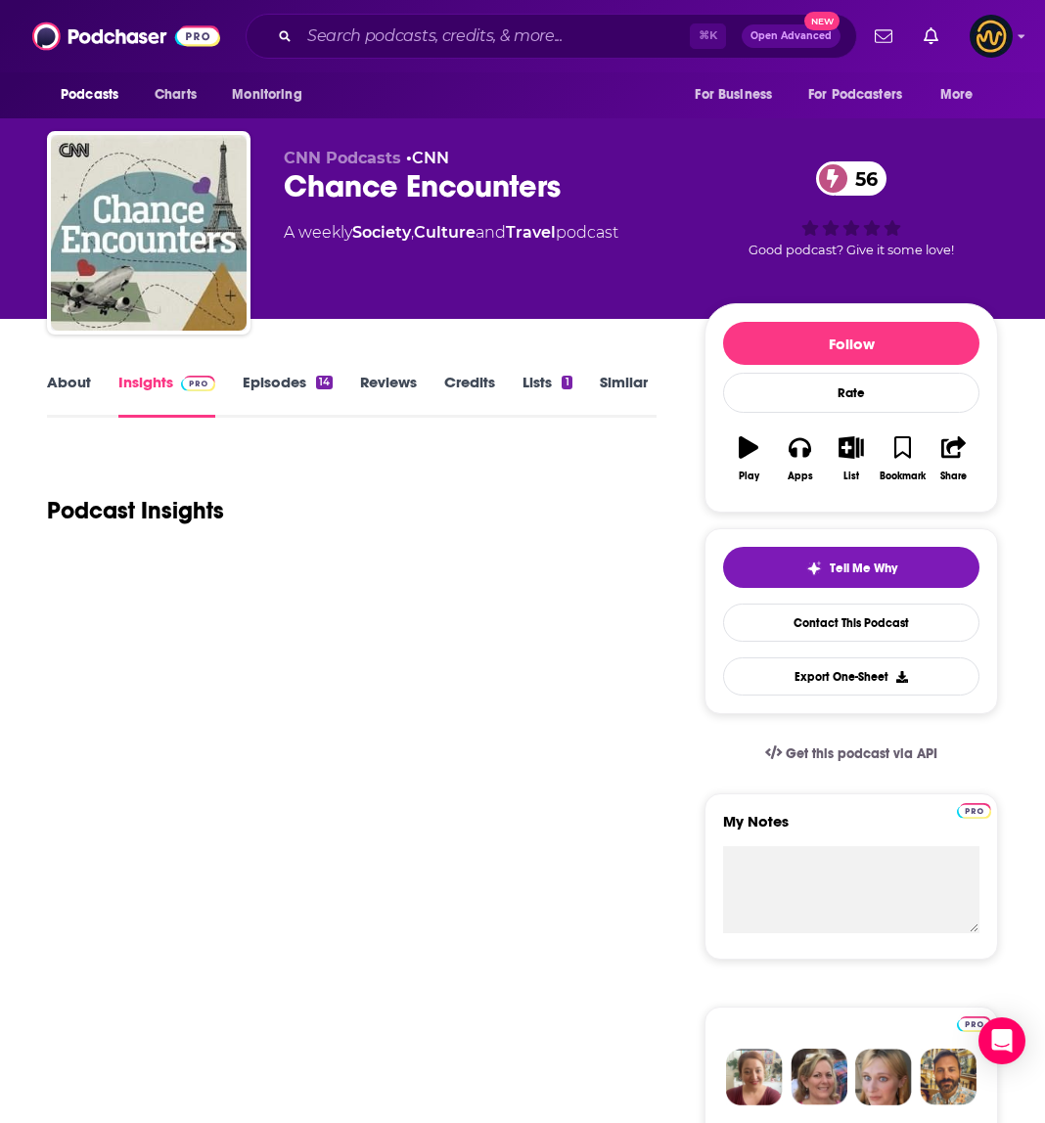
click at [59, 396] on link "About" at bounding box center [69, 395] width 44 height 45
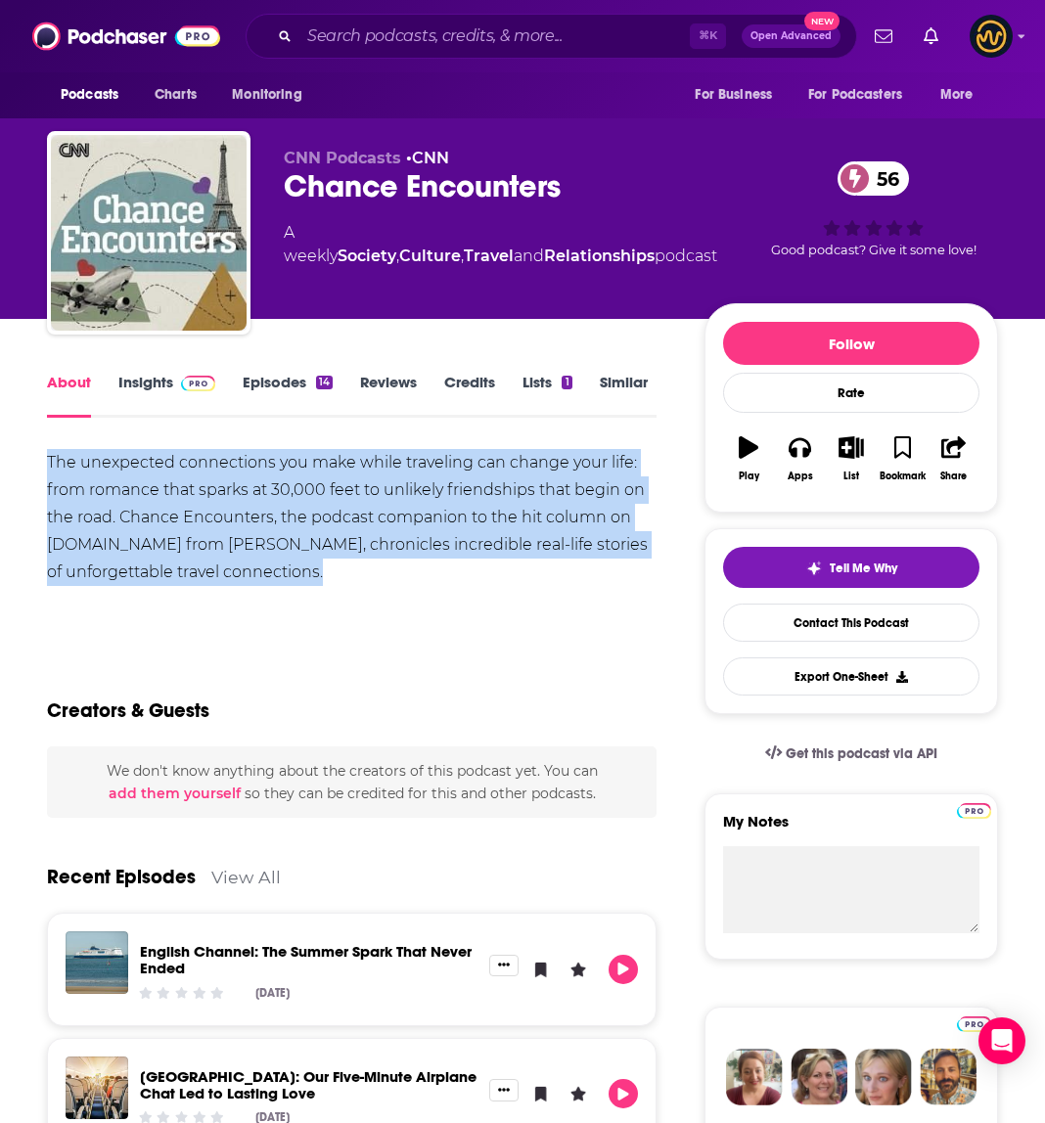
drag, startPoint x: 48, startPoint y: 463, endPoint x: 389, endPoint y: 589, distance: 363.9
click at [389, 589] on div "The unexpected connections you make while traveling can change your life: from …" at bounding box center [351, 538] width 609 height 179
copy div "The unexpected connections you make while traveling can change your life: from …"
click at [366, 49] on input "Search podcasts, credits, & more..." at bounding box center [494, 36] width 390 height 31
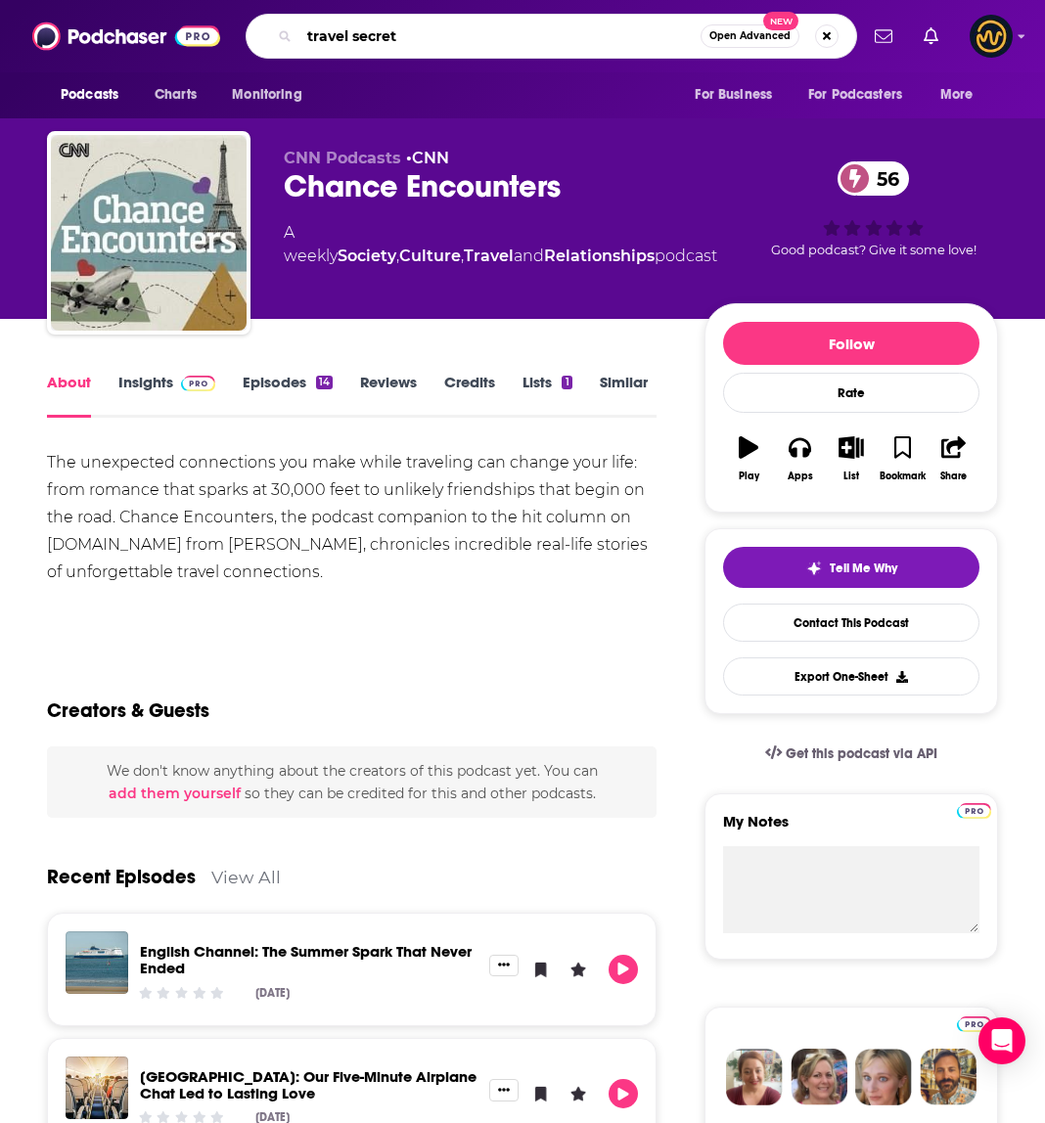
type input "travel secrets"
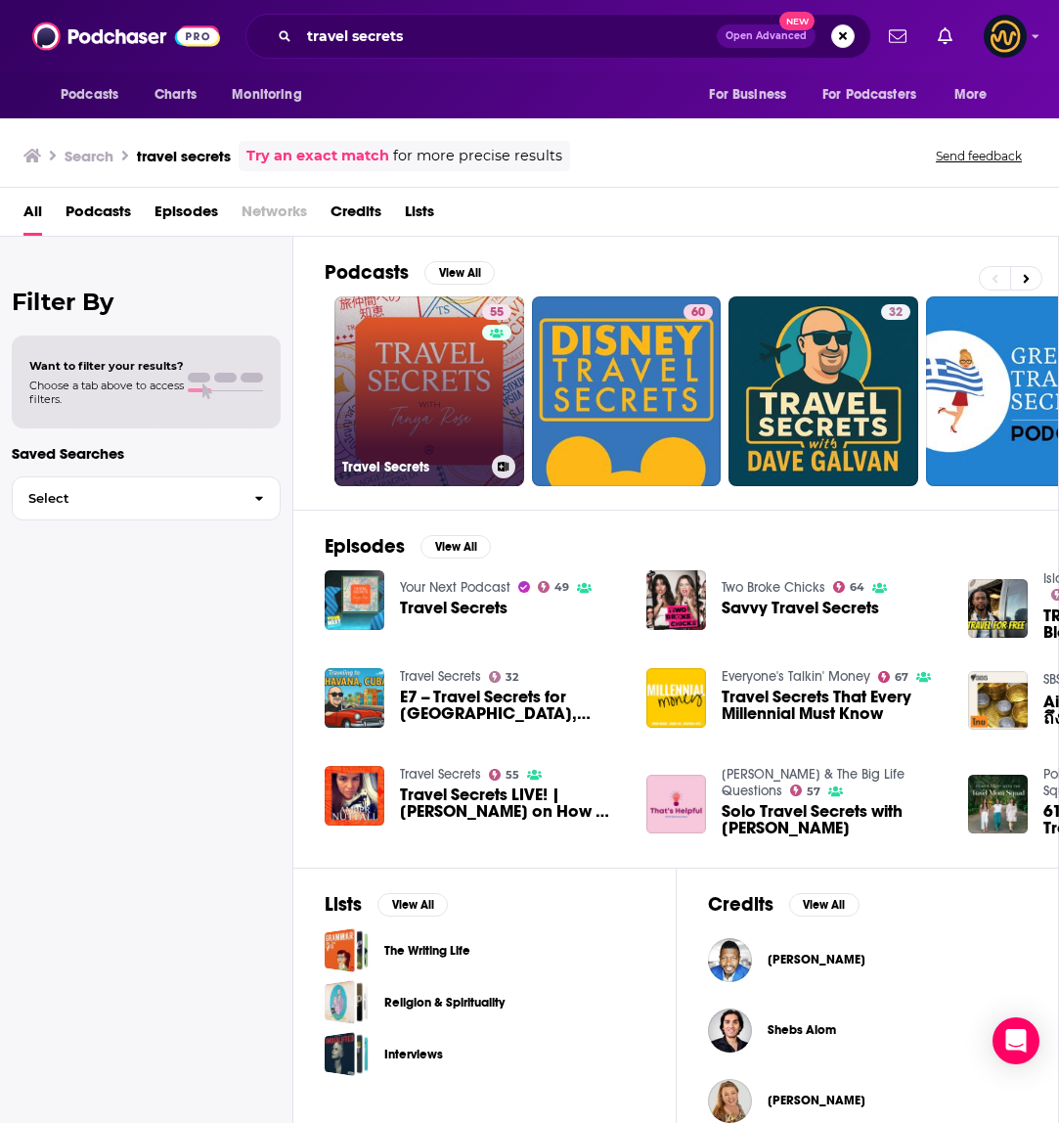
click at [462, 371] on link "55 Travel Secrets" at bounding box center [430, 391] width 190 height 190
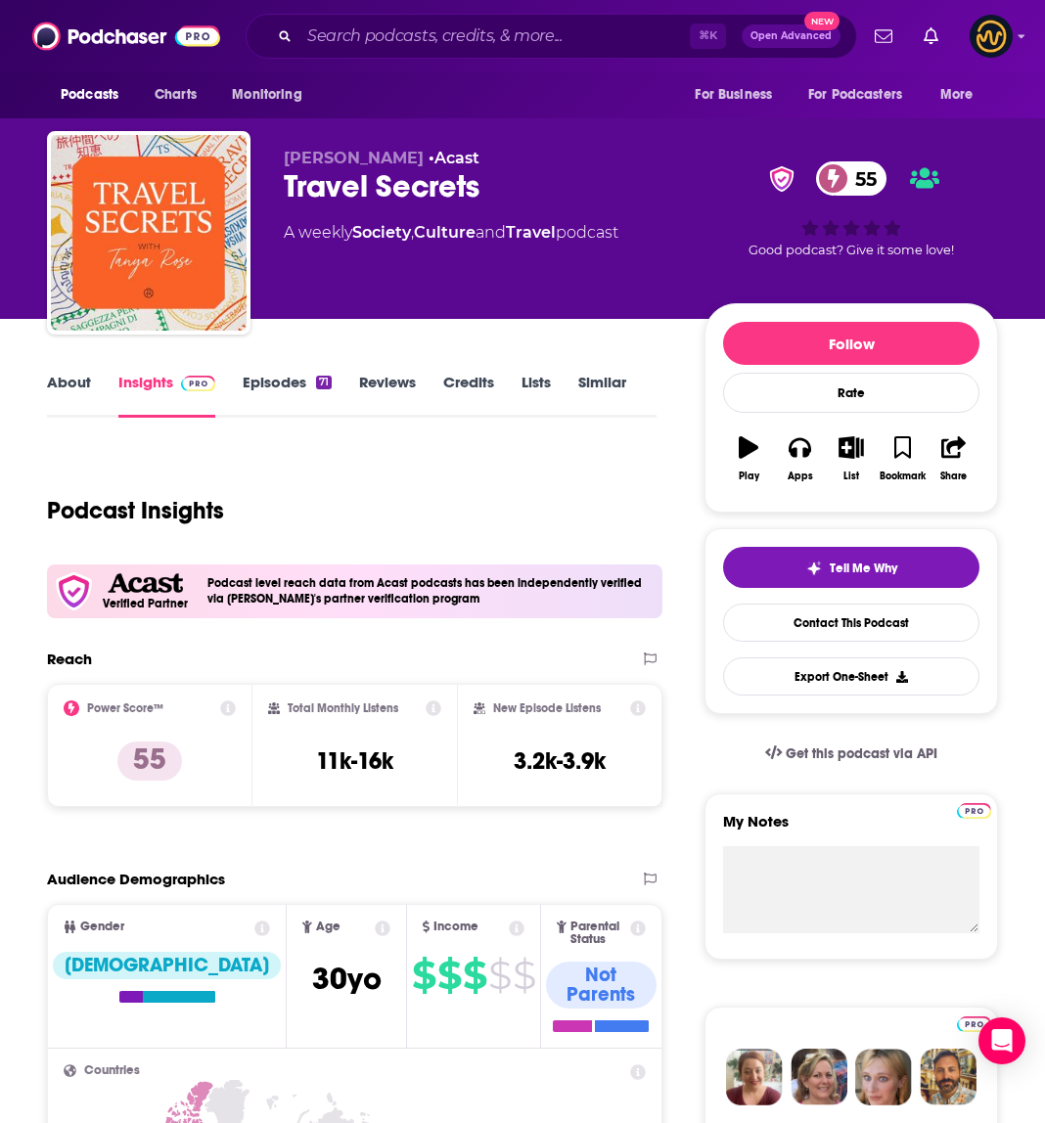
click at [54, 380] on link "About" at bounding box center [69, 395] width 44 height 45
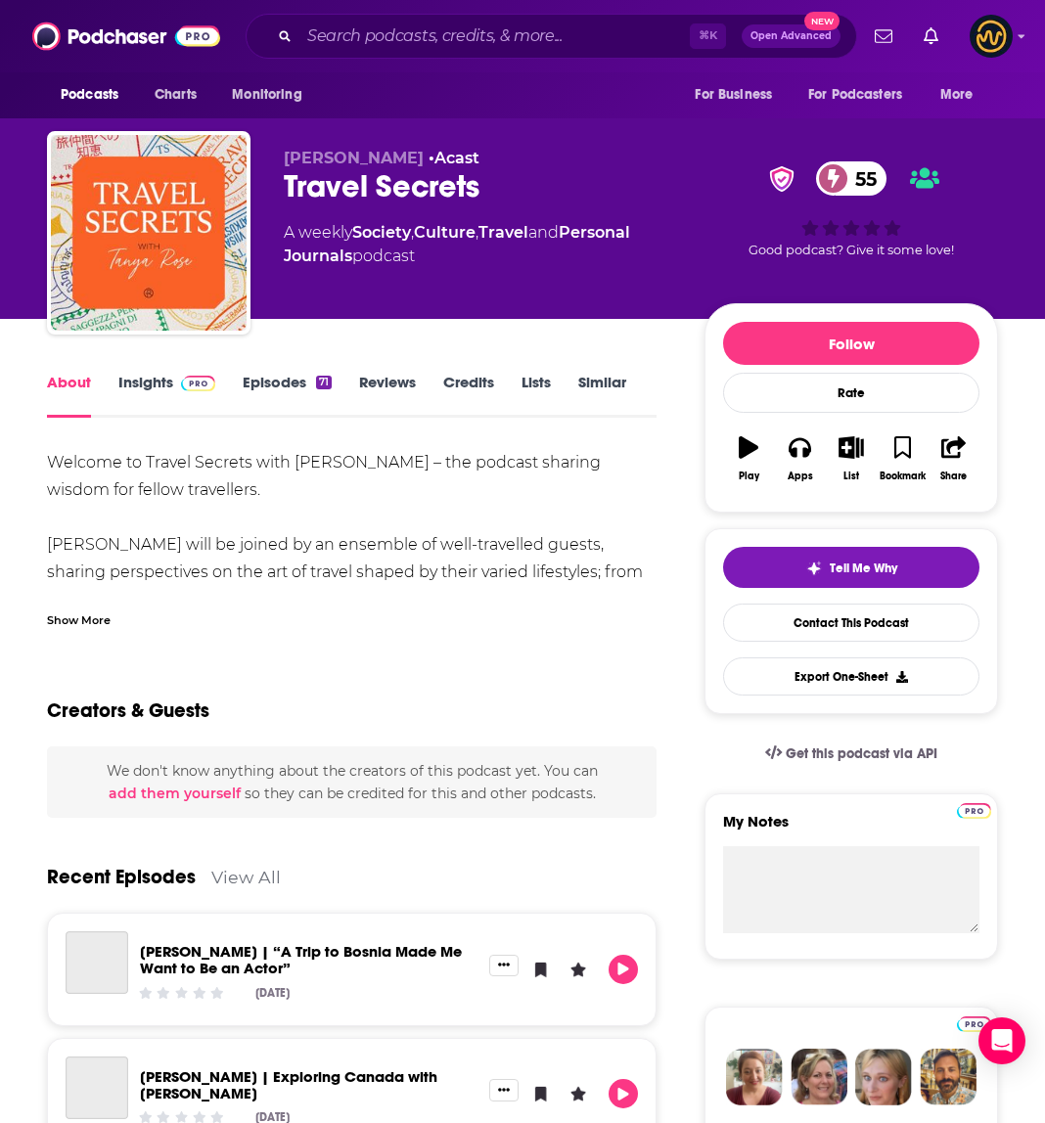
click at [68, 620] on div "Show More" at bounding box center [79, 618] width 64 height 19
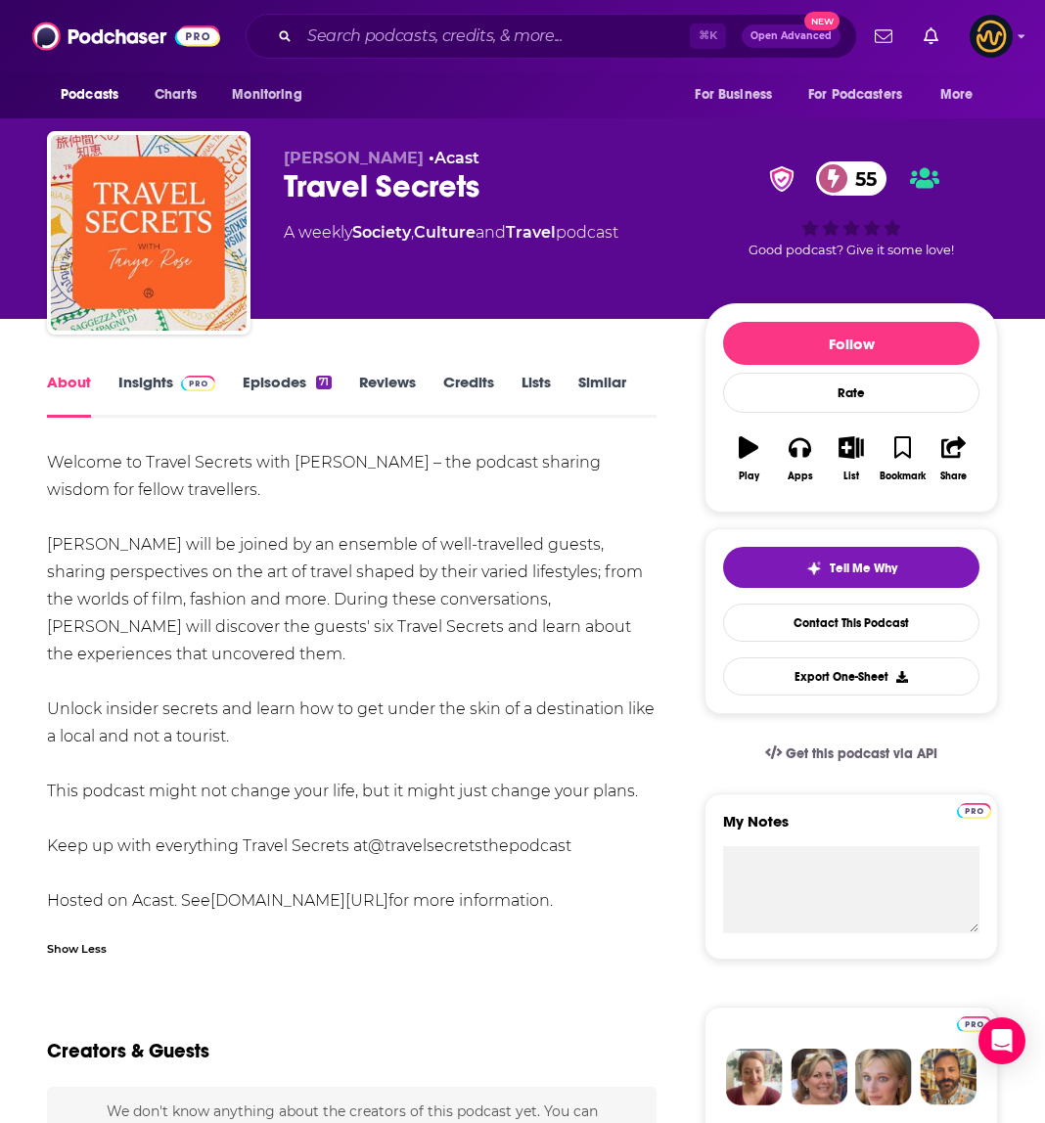
drag, startPoint x: 46, startPoint y: 464, endPoint x: 533, endPoint y: 903, distance: 655.9
click at [533, 903] on div "Welcome to Travel Secrets with [PERSON_NAME] – the podcast sharing wisdom for f…" at bounding box center [351, 682] width 609 height 466
copy div "Welcome to Travel Secrets with [PERSON_NAME] – the podcast sharing wisdom for f…"
click at [404, 41] on input "Search podcasts, credits, & more..." at bounding box center [494, 36] width 390 height 31
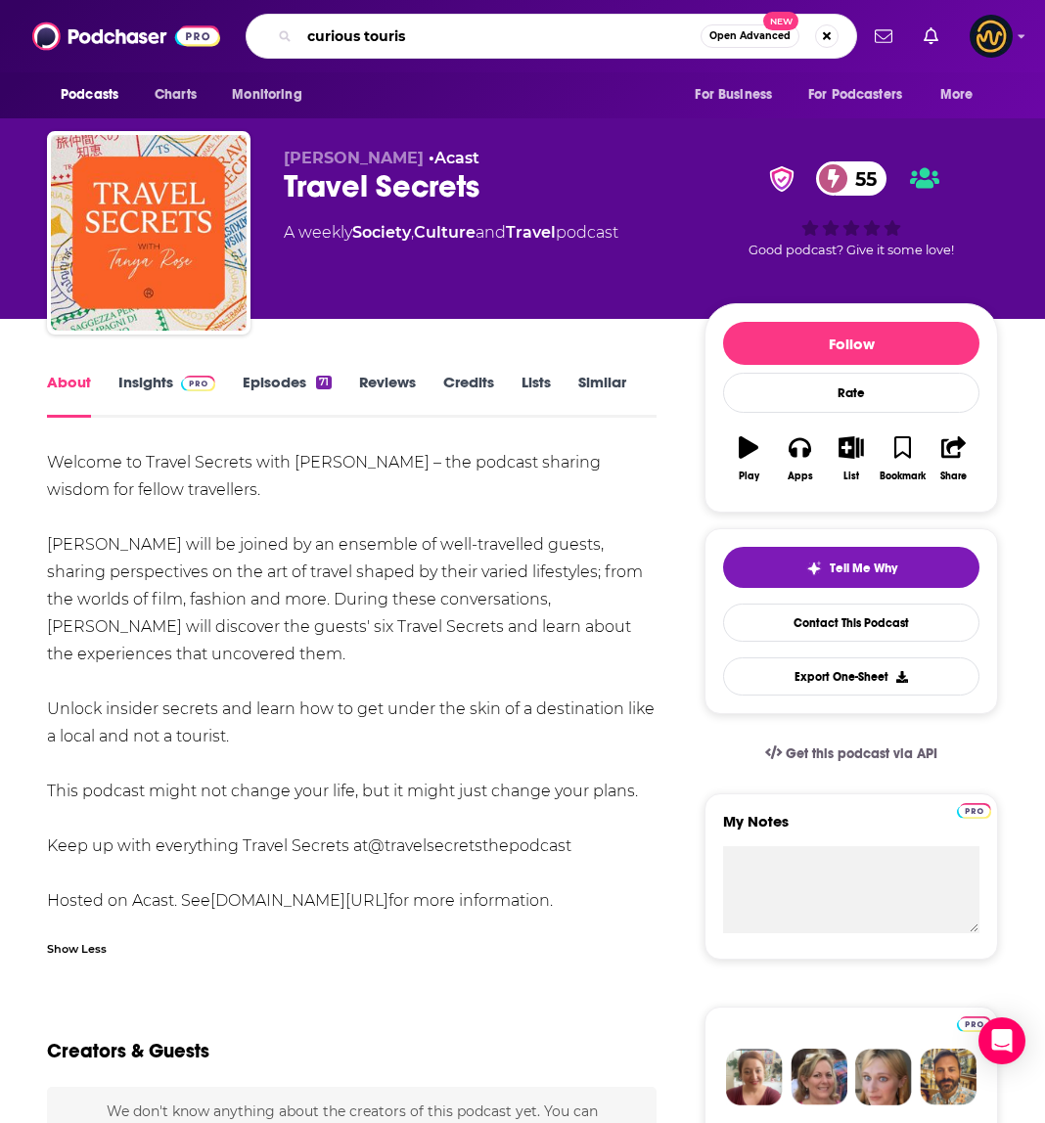
type input "curious tourism"
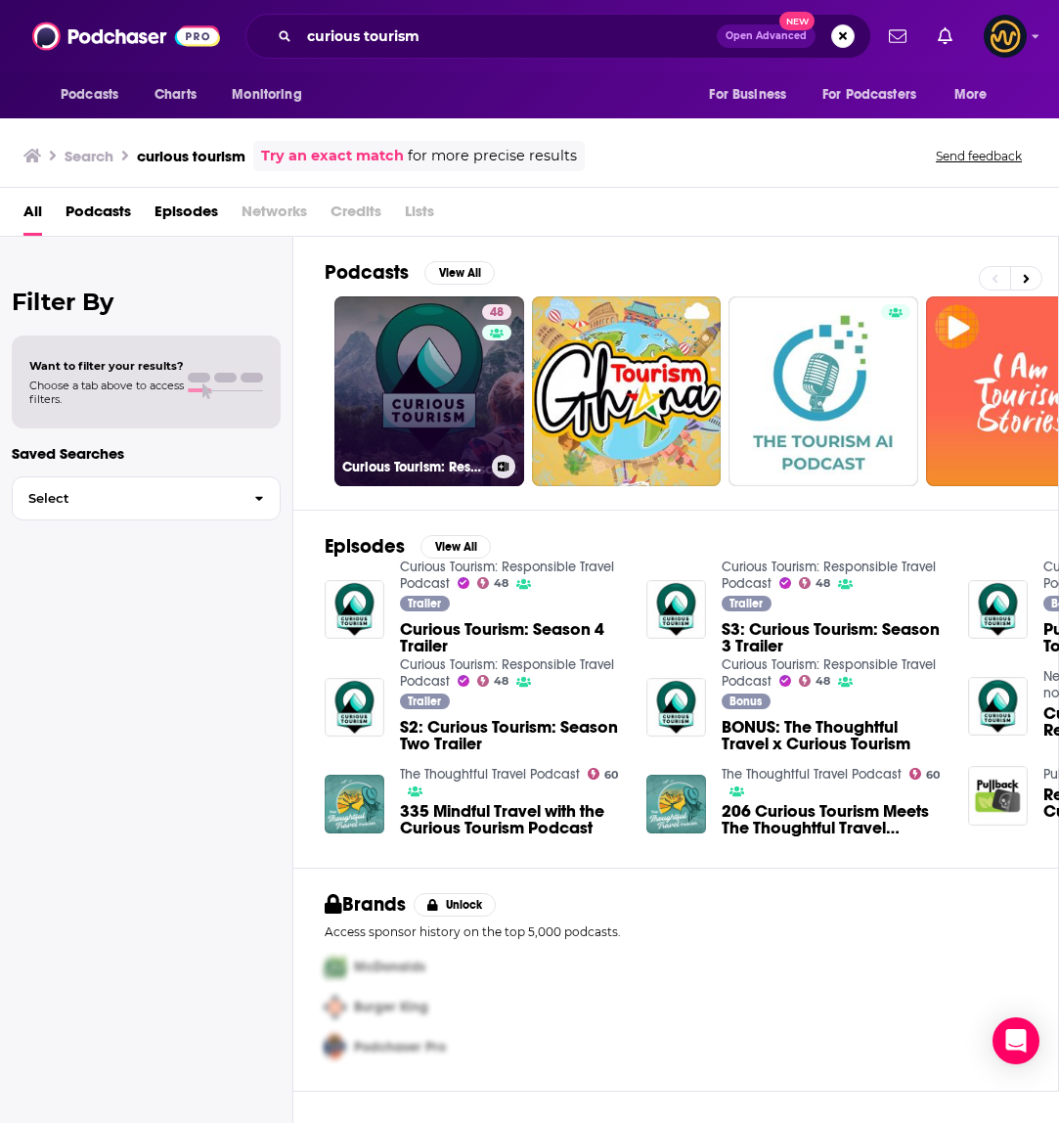
click at [426, 367] on link "48 Curious Tourism: Responsible Travel Podcast" at bounding box center [430, 391] width 190 height 190
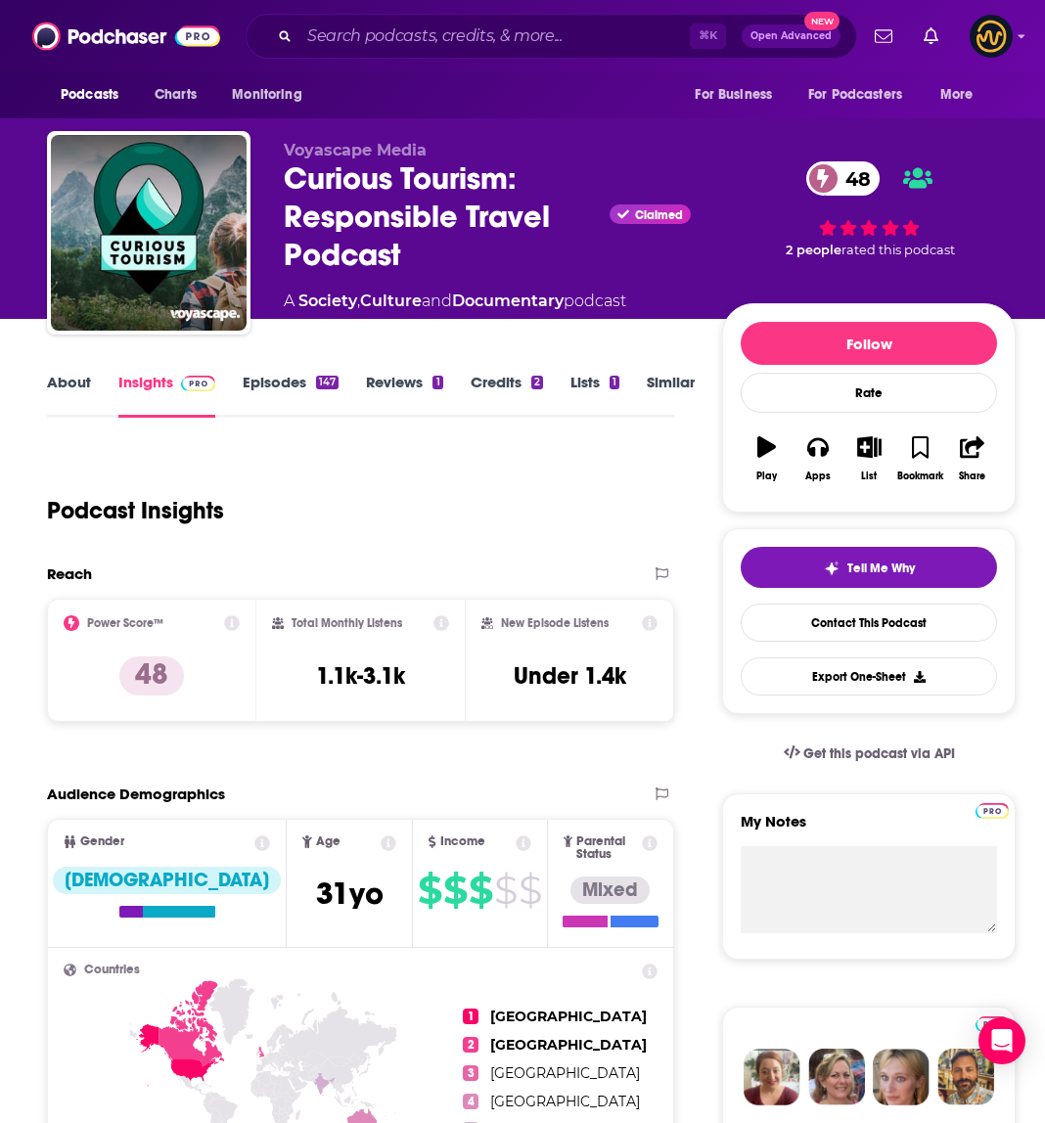
click at [58, 395] on link "About" at bounding box center [69, 395] width 44 height 45
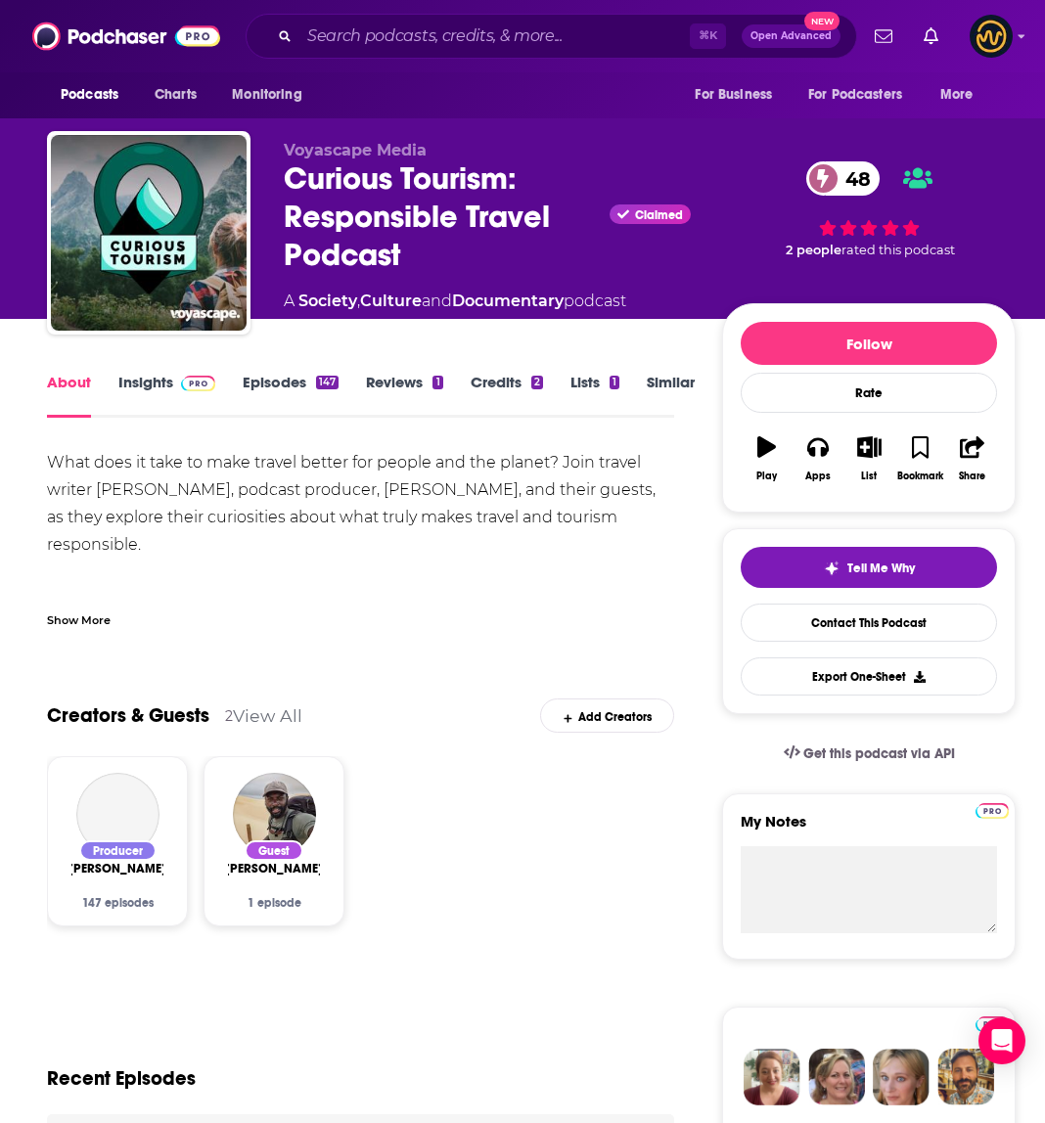
click at [81, 623] on div "Show More" at bounding box center [79, 618] width 64 height 19
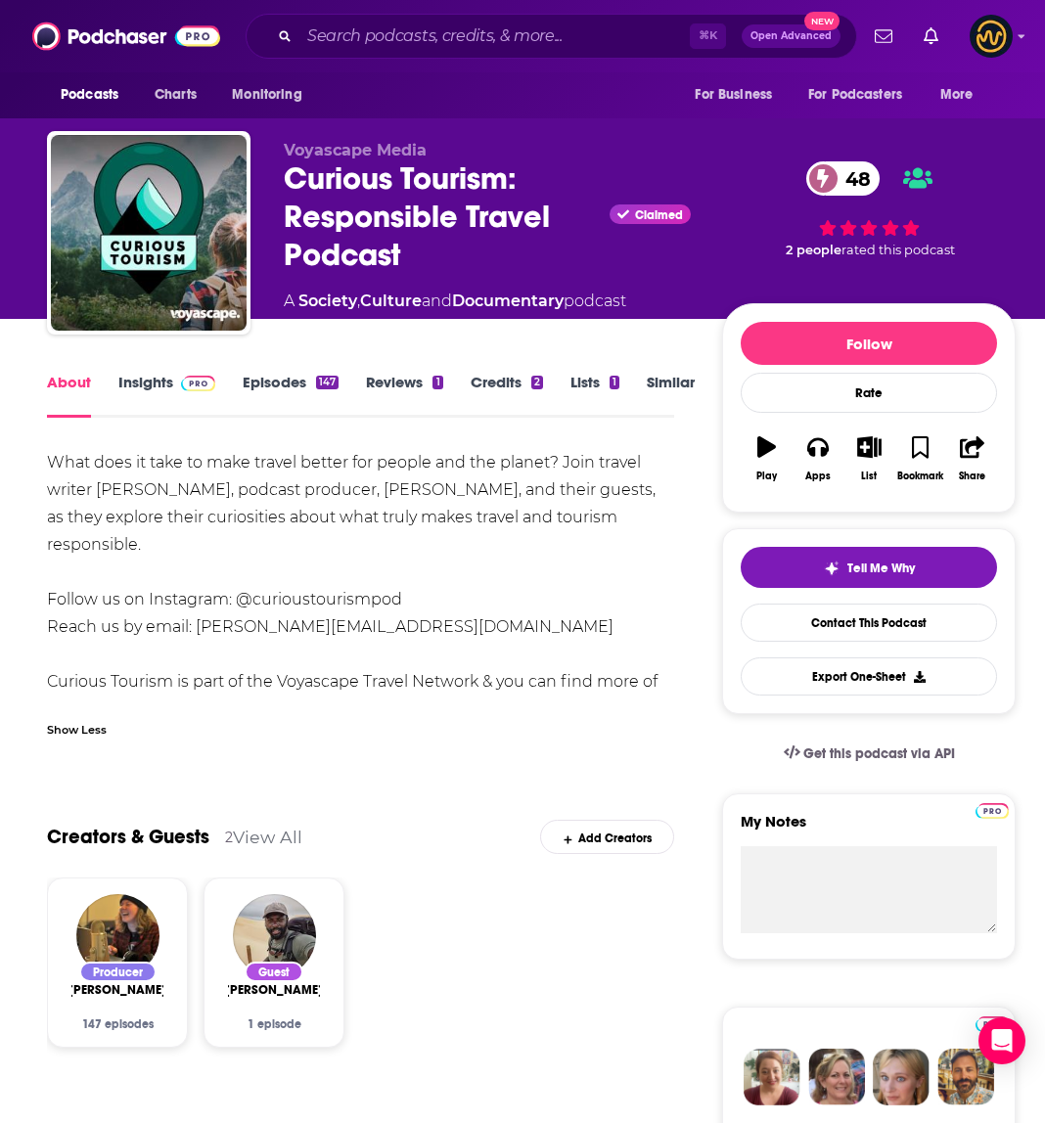
drag, startPoint x: 49, startPoint y: 462, endPoint x: 619, endPoint y: 690, distance: 614.1
click at [619, 690] on div "What does it take to make travel better for people and the planet? Join travel …" at bounding box center [360, 586] width 627 height 274
copy div "What does it take to make travel better for people and the planet? Join travel …"
click at [372, 602] on div "What does it take to make travel better for people and the planet? Join travel …" at bounding box center [360, 586] width 627 height 274
drag, startPoint x: 397, startPoint y: 604, endPoint x: 197, endPoint y: 607, distance: 200.5
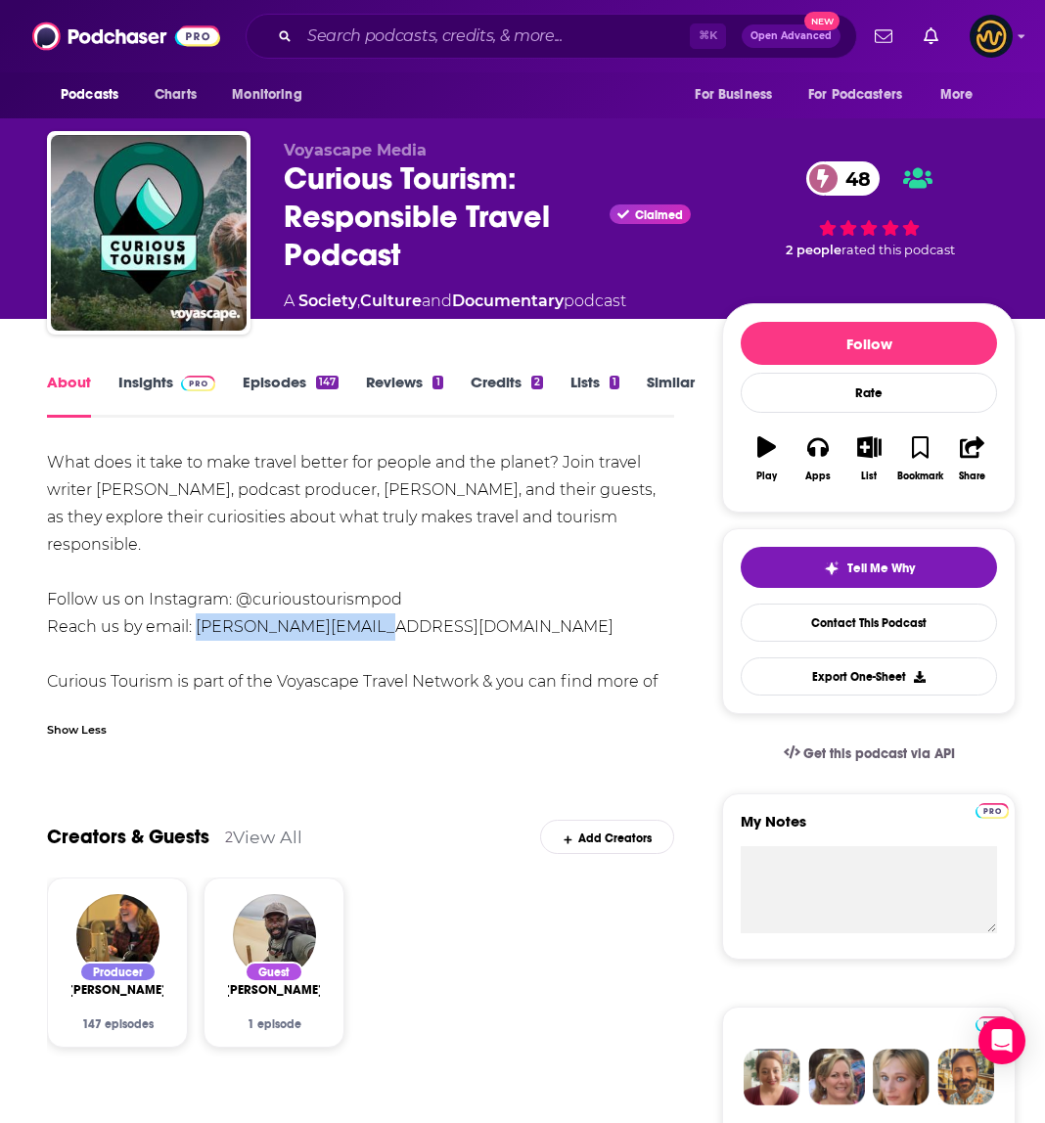
click at [197, 607] on div "What does it take to make travel better for people and the planet? Join travel …" at bounding box center [360, 586] width 627 height 274
copy div "[PERSON_NAME][EMAIL_ADDRESS][DOMAIN_NAME]"
click at [380, 36] on input "Search podcasts, credits, & more..." at bounding box center [494, 36] width 390 height 31
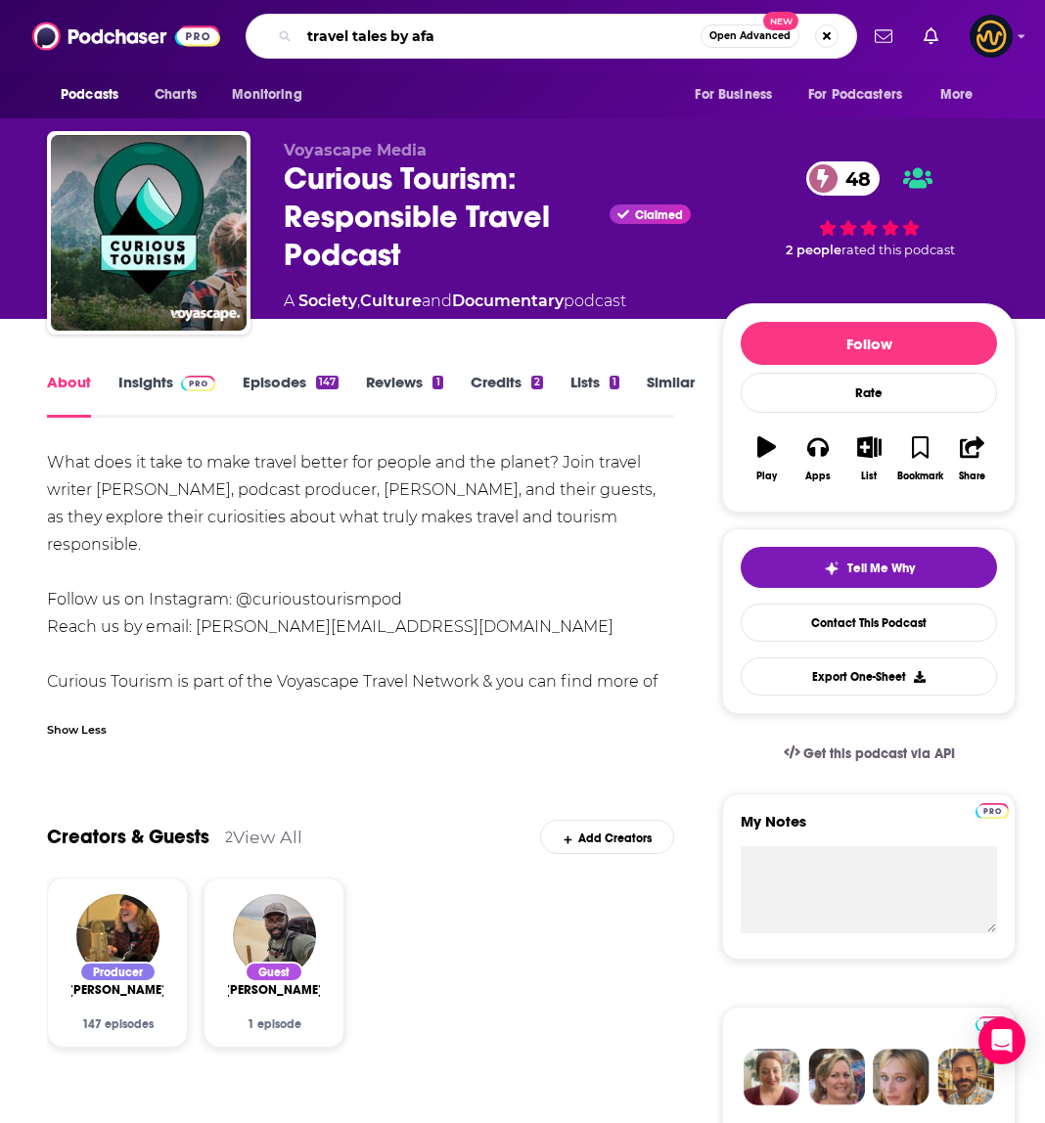
type input "travel tales by afar"
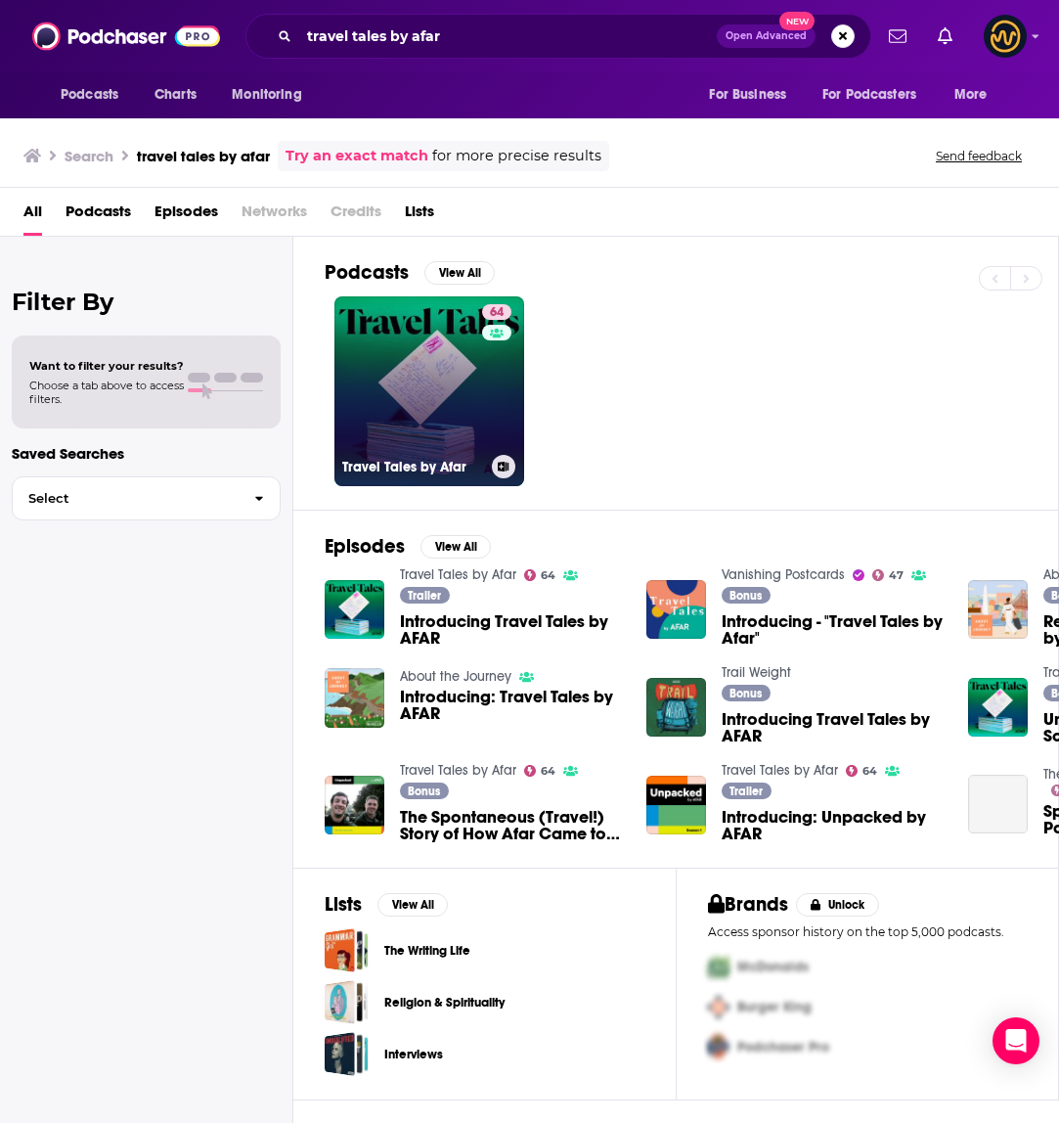
click at [397, 354] on link "64 Travel Tales by Afar" at bounding box center [430, 391] width 190 height 190
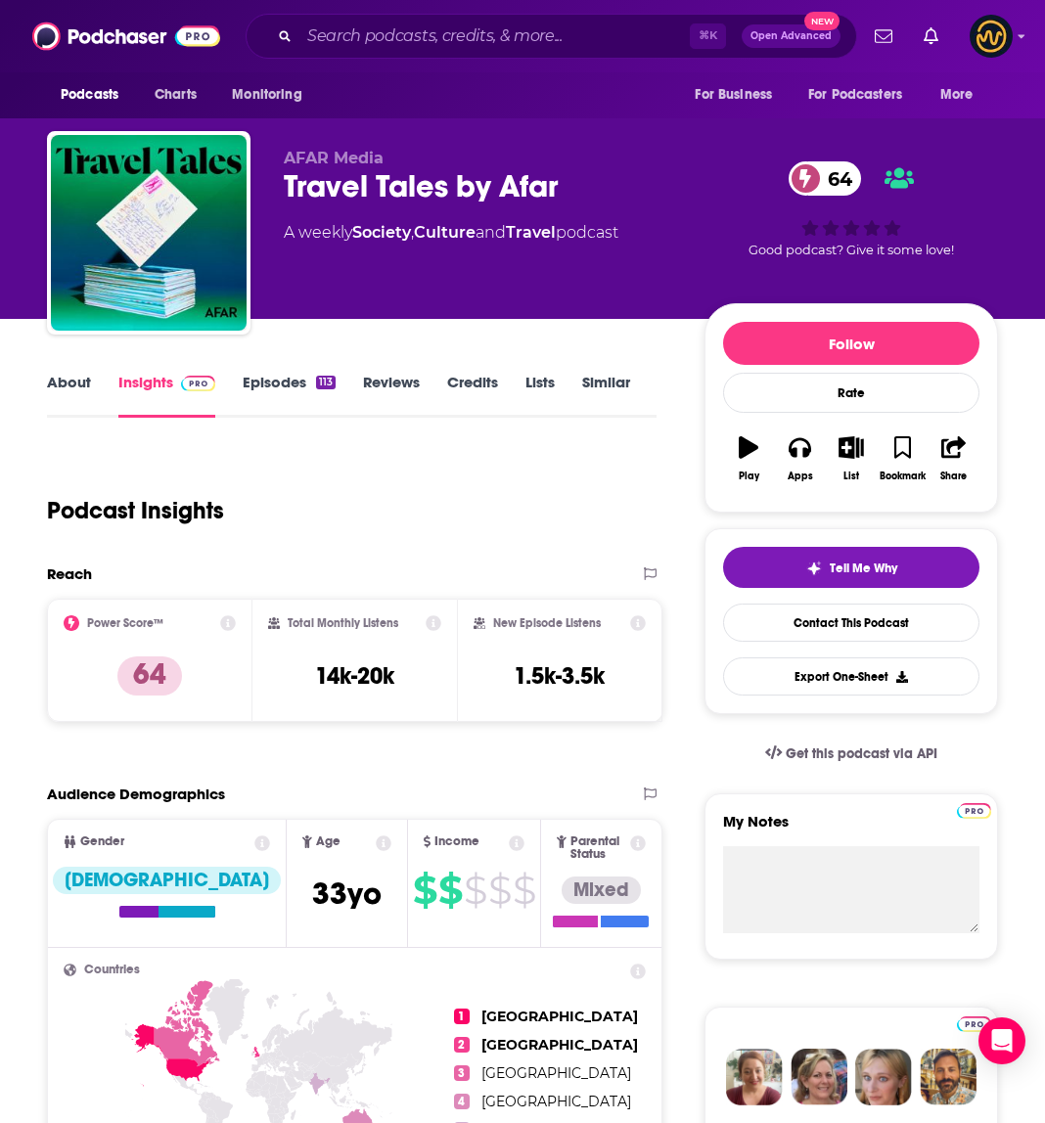
click at [74, 382] on link "About" at bounding box center [69, 395] width 44 height 45
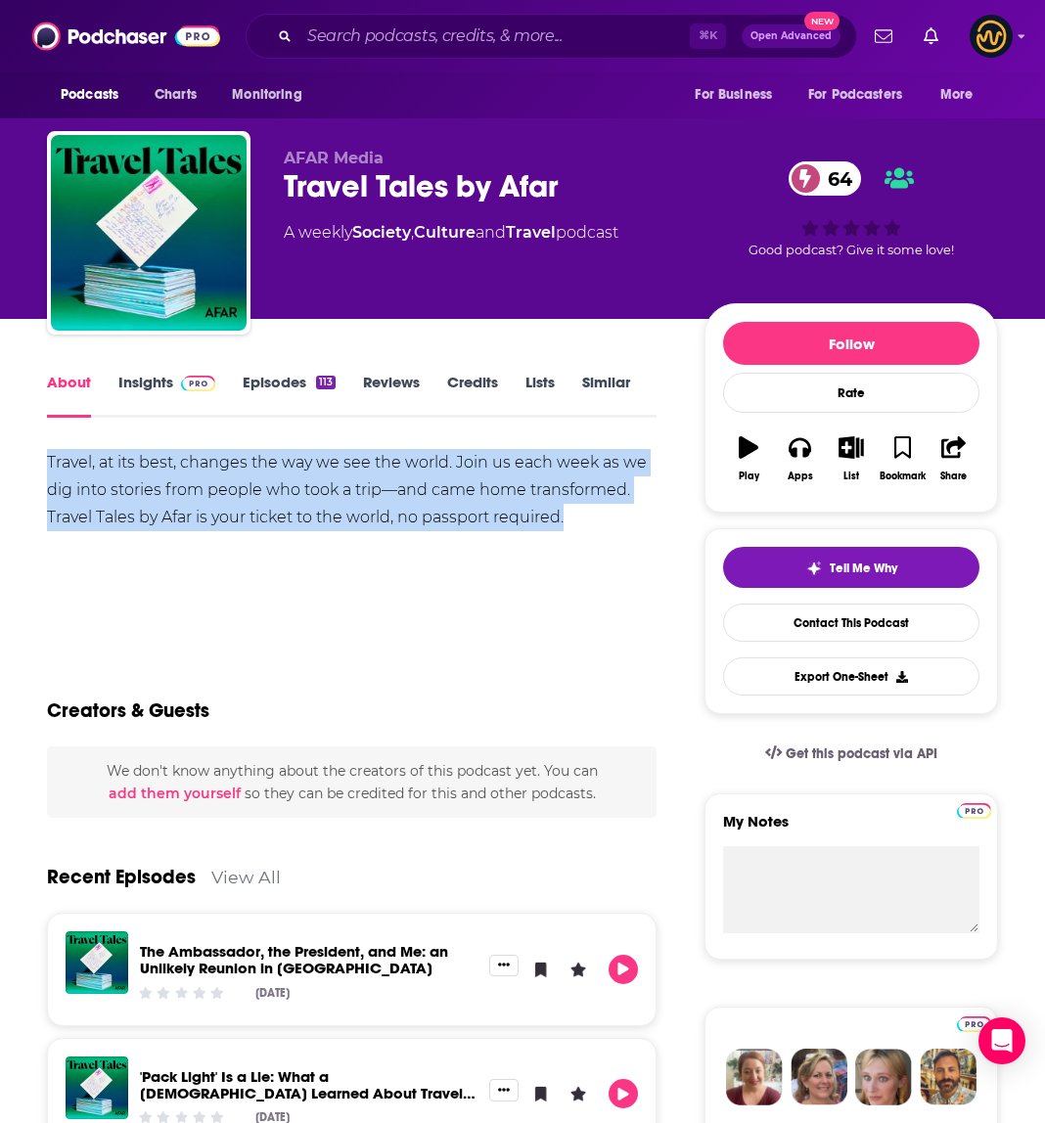
drag, startPoint x: 25, startPoint y: 461, endPoint x: 621, endPoint y: 531, distance: 599.8
copy div "Travel, at its best, changes the way we see the world. Join us each week as we …"
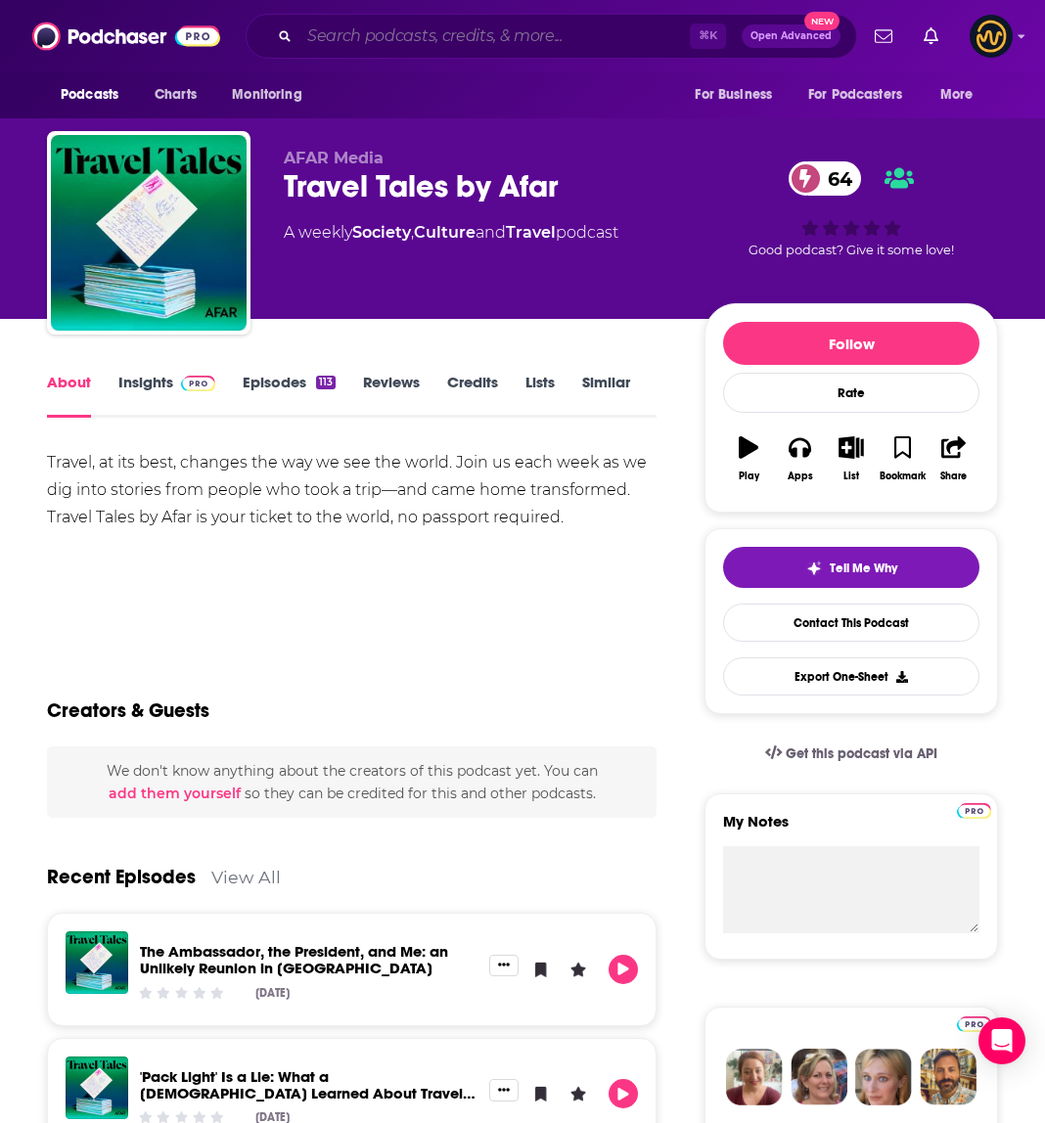
click at [380, 31] on input "Search podcasts, credits, & more..." at bounding box center [494, 36] width 390 height 31
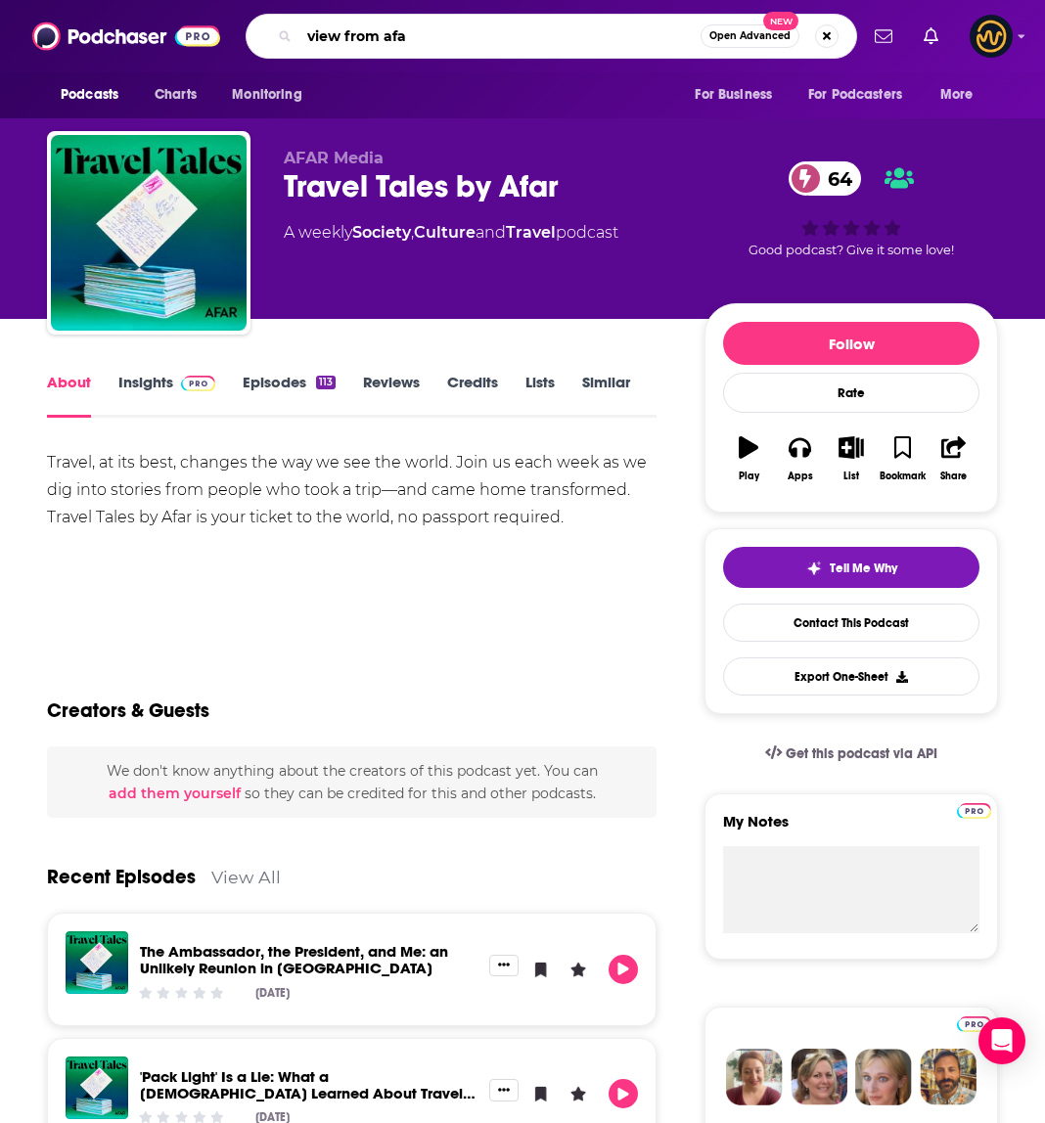
type input "view from afar"
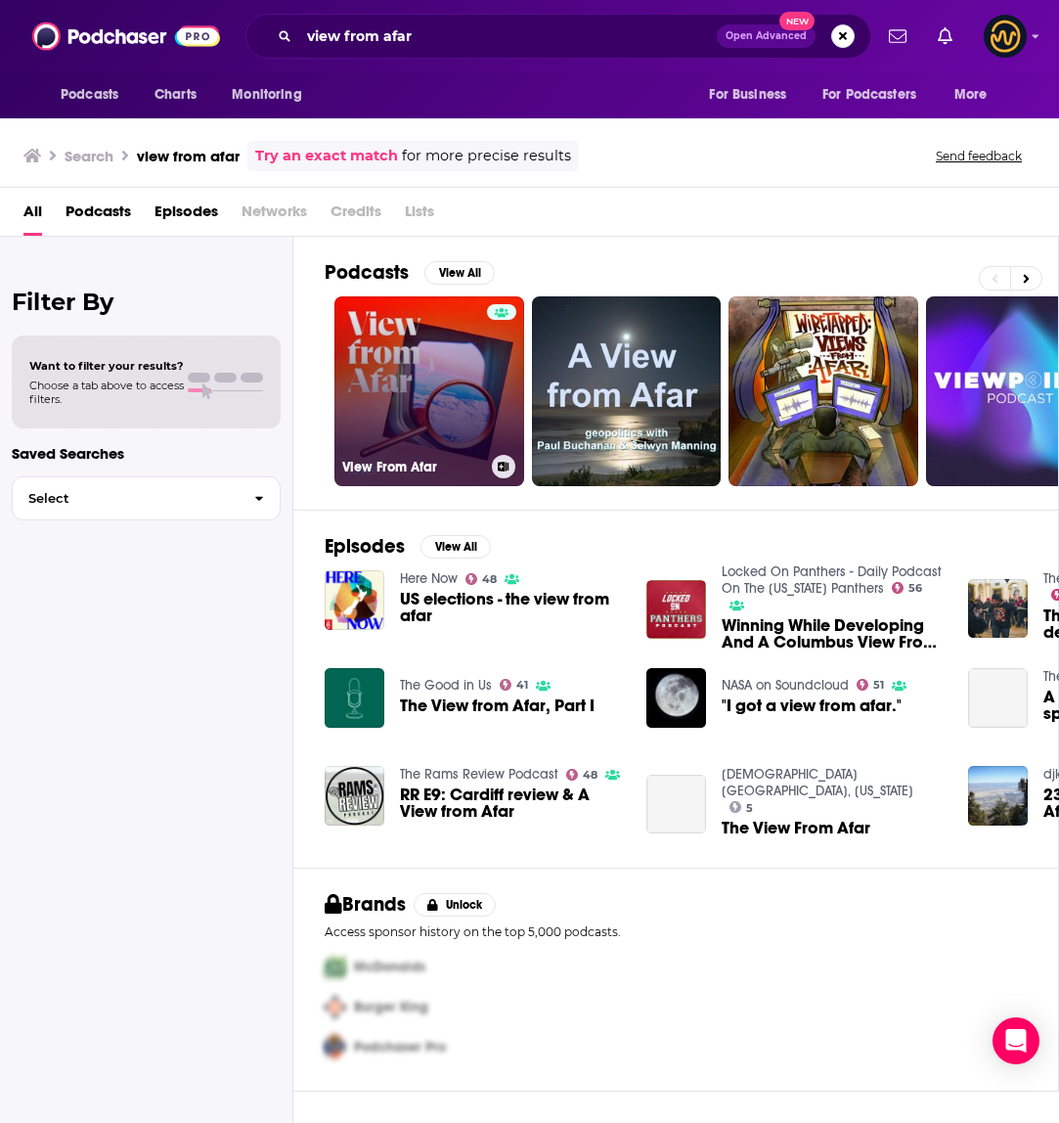
click at [404, 402] on link "View From Afar" at bounding box center [430, 391] width 190 height 190
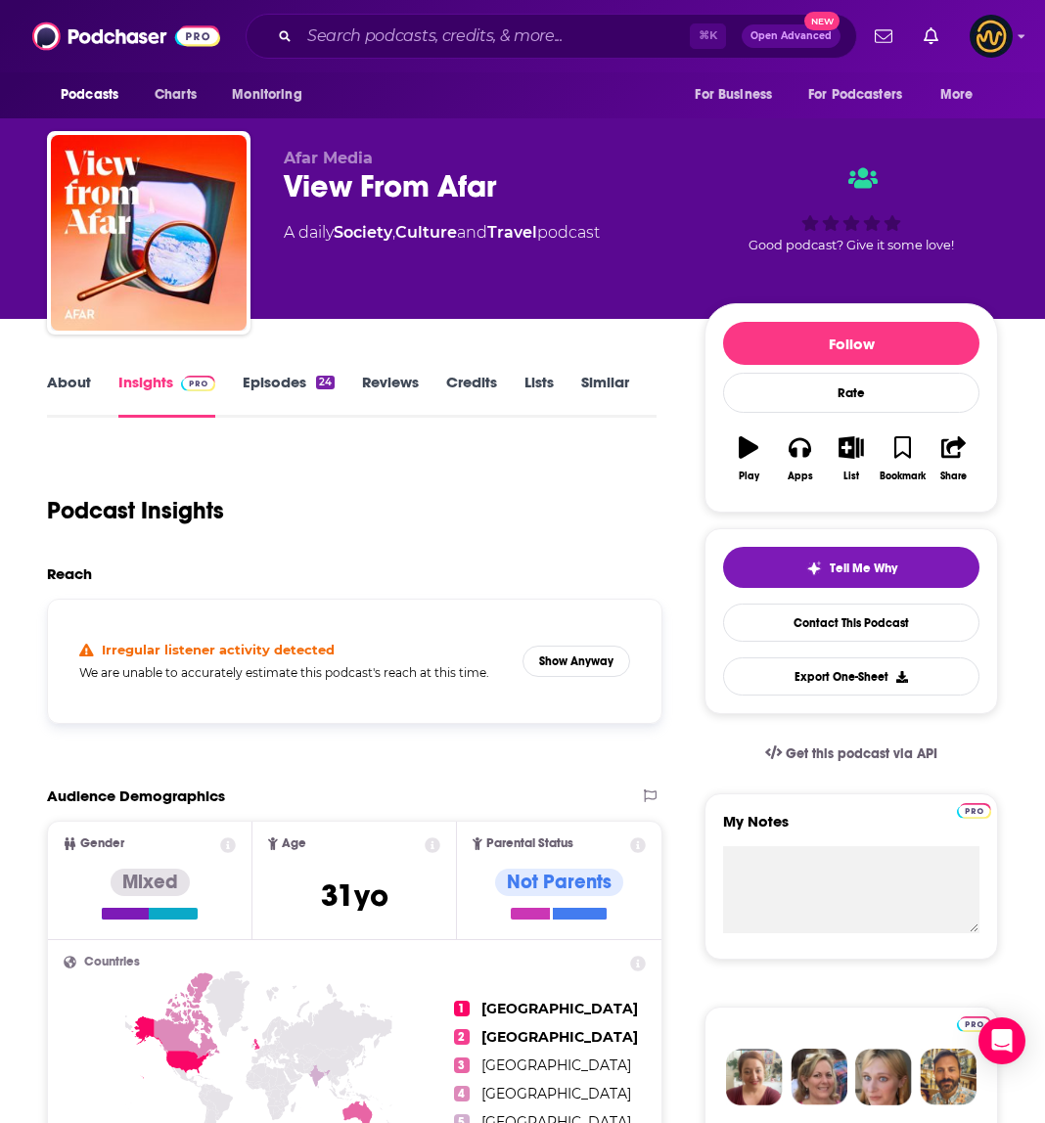
click at [74, 396] on link "About" at bounding box center [69, 395] width 44 height 45
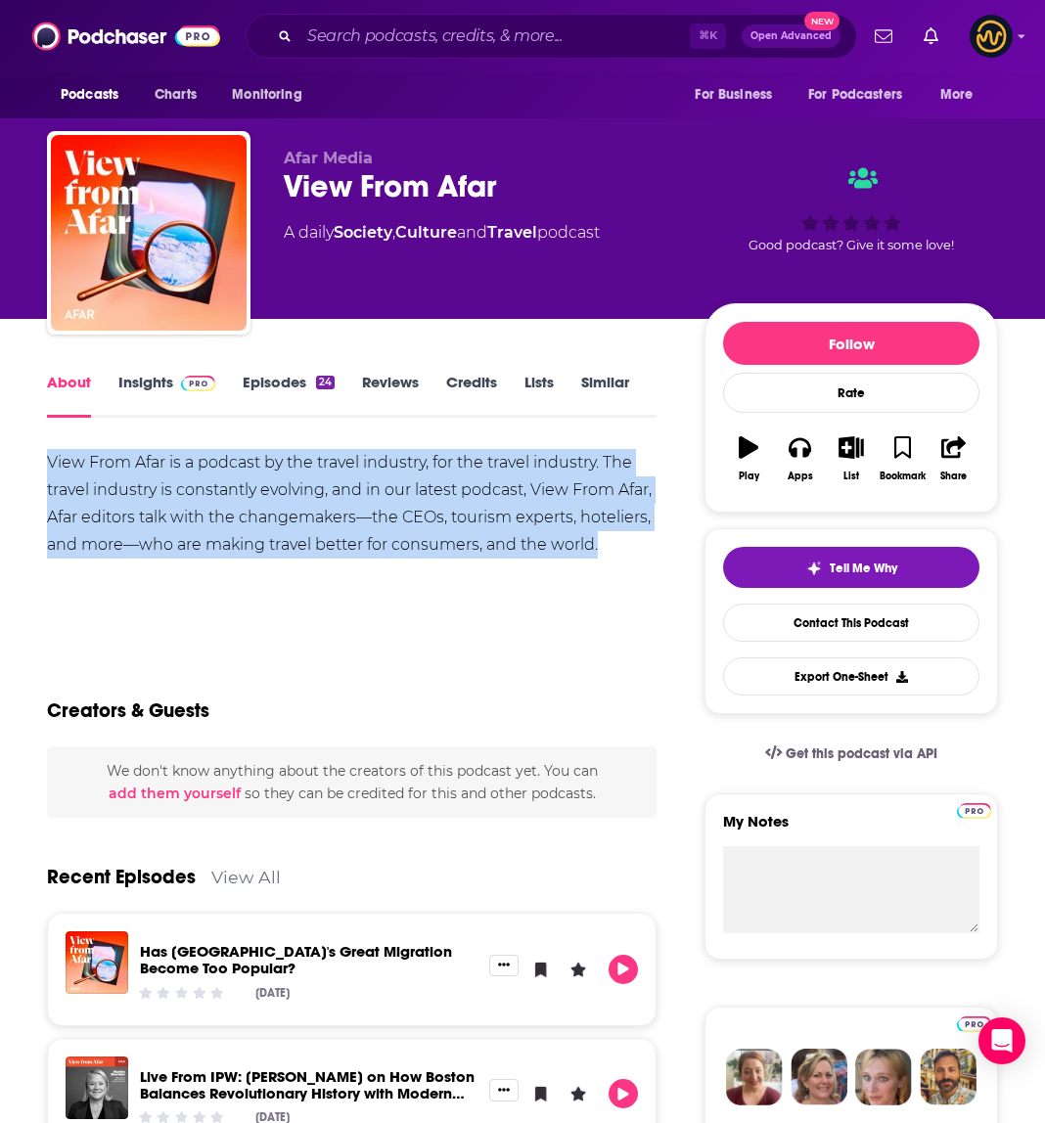
drag, startPoint x: 38, startPoint y: 450, endPoint x: 650, endPoint y: 535, distance: 618.2
copy div "View From Afar is a podcast by the travel industry, for the travel industry. Th…"
click at [389, 45] on input "Search podcasts, credits, & more..." at bounding box center [494, 36] width 390 height 31
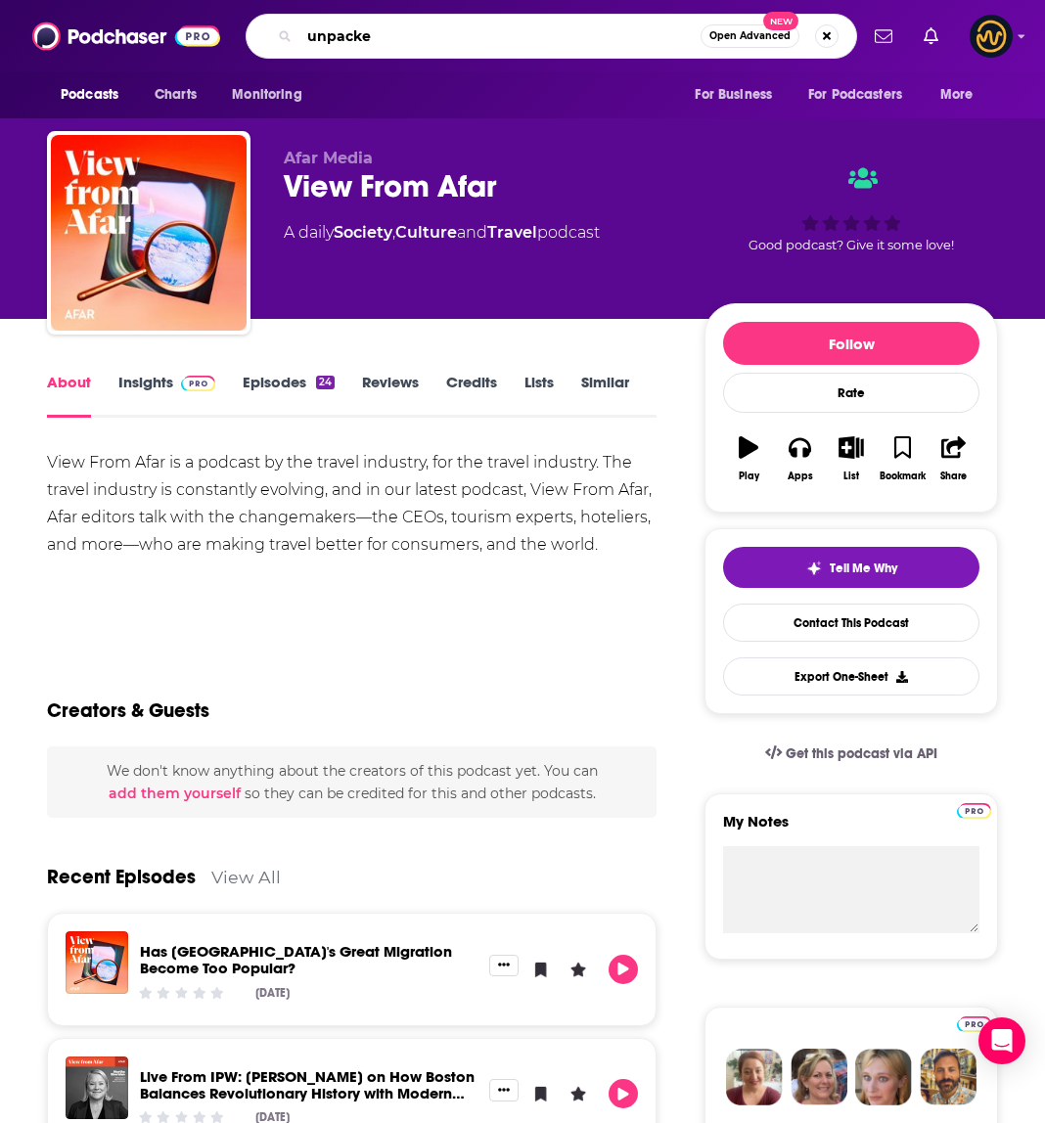
type input "unpacked"
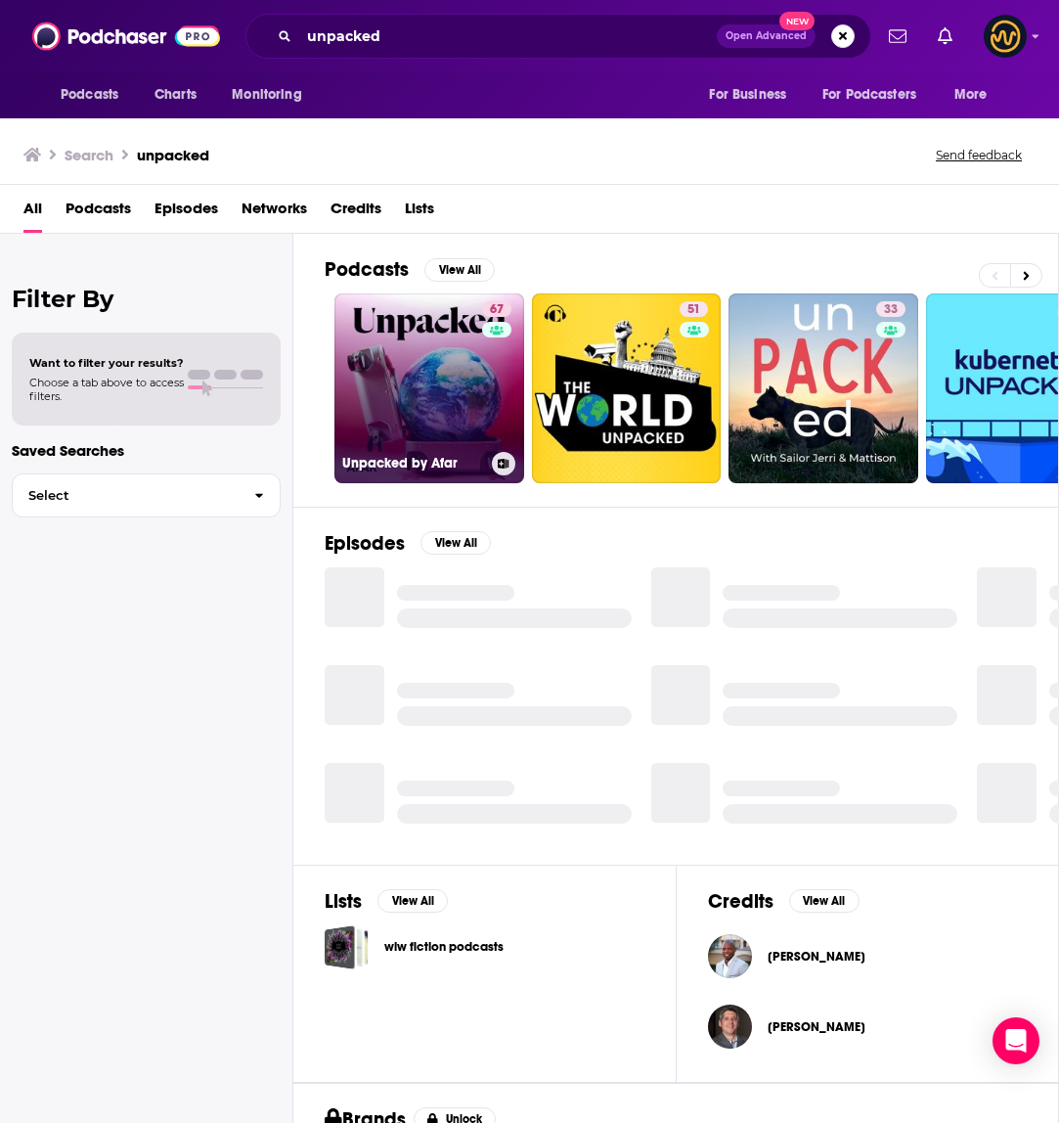
click at [459, 391] on link "67 Unpacked by Afar" at bounding box center [430, 388] width 190 height 190
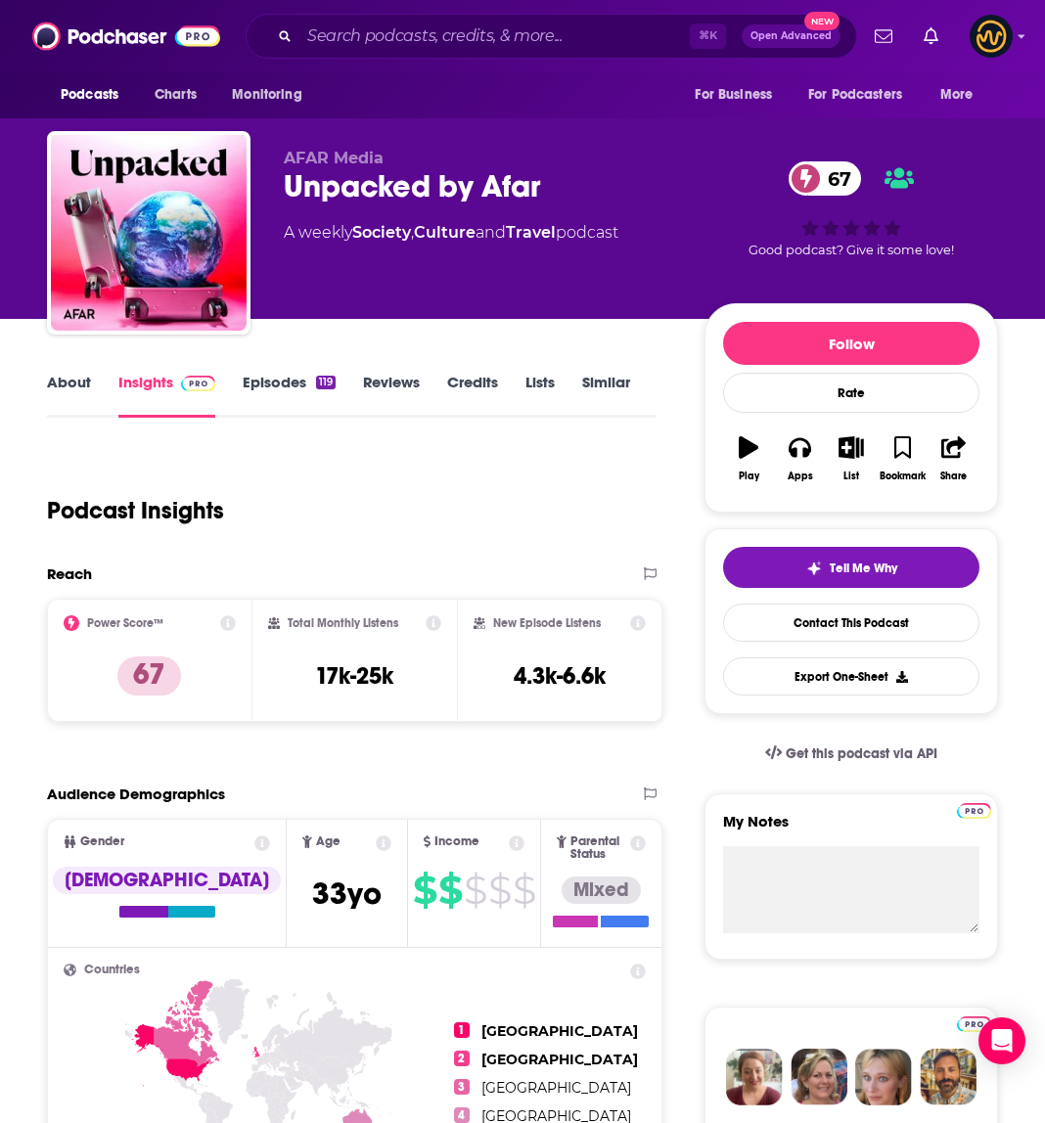
click at [53, 392] on link "About" at bounding box center [69, 395] width 44 height 45
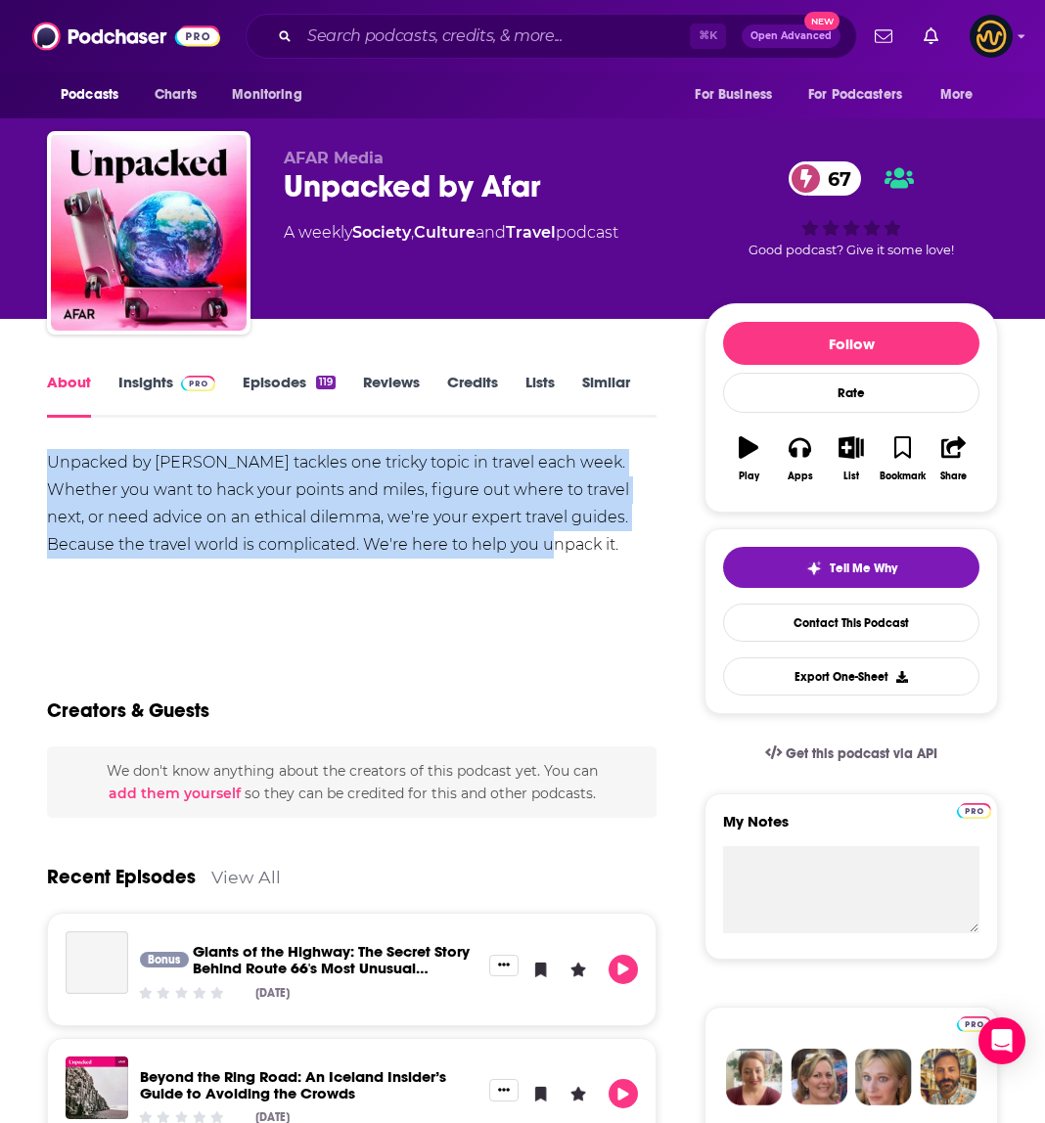
drag, startPoint x: 39, startPoint y: 456, endPoint x: 650, endPoint y: 559, distance: 619.9
copy div "Unpacked by [PERSON_NAME] tackles one tricky topic in travel each week. Whether…"
click at [382, 36] on input "Search podcasts, credits, & more..." at bounding box center [494, 36] width 390 height 31
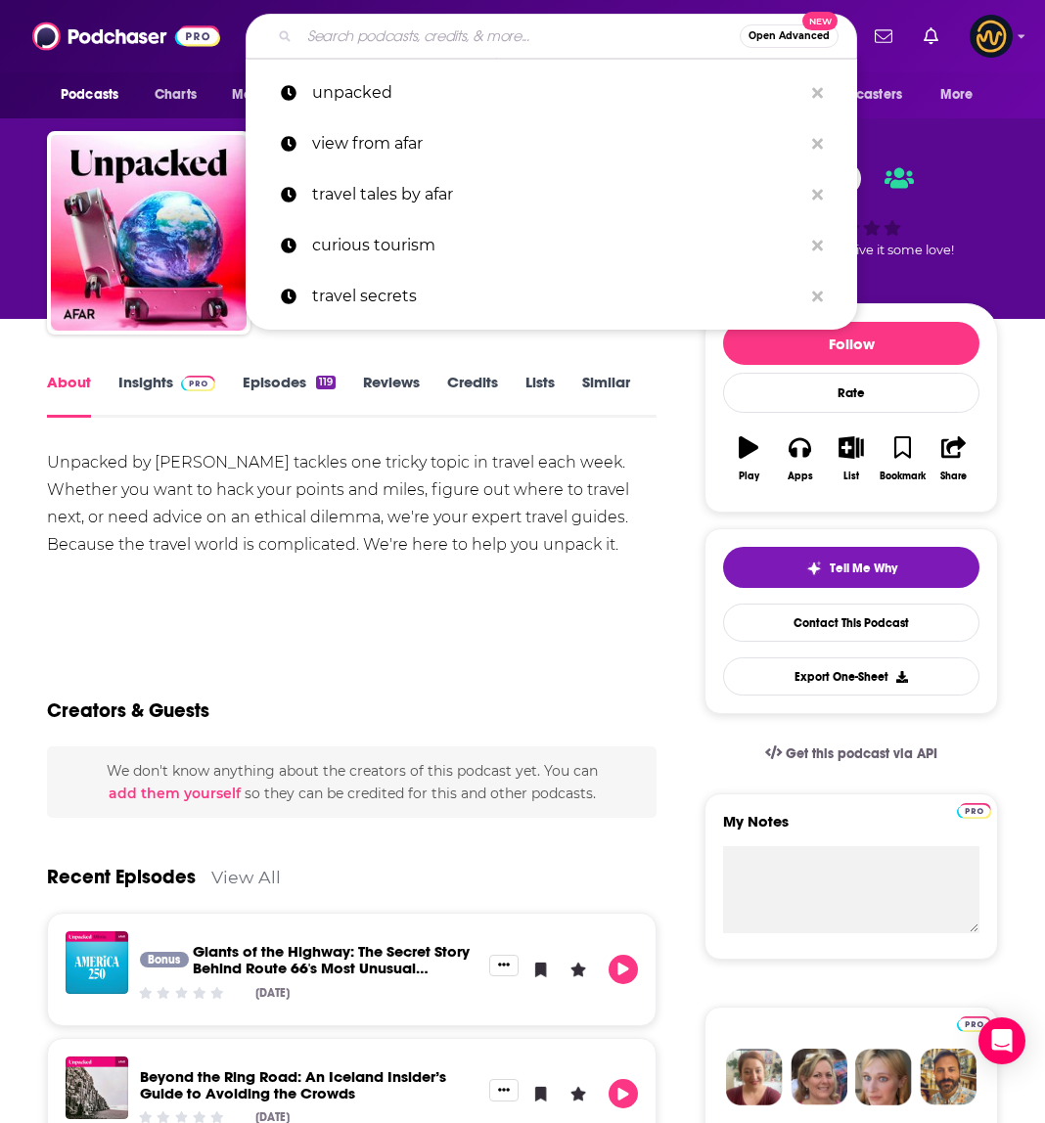
click at [382, 36] on input "Search podcasts, credits, & more..." at bounding box center [519, 36] width 440 height 31
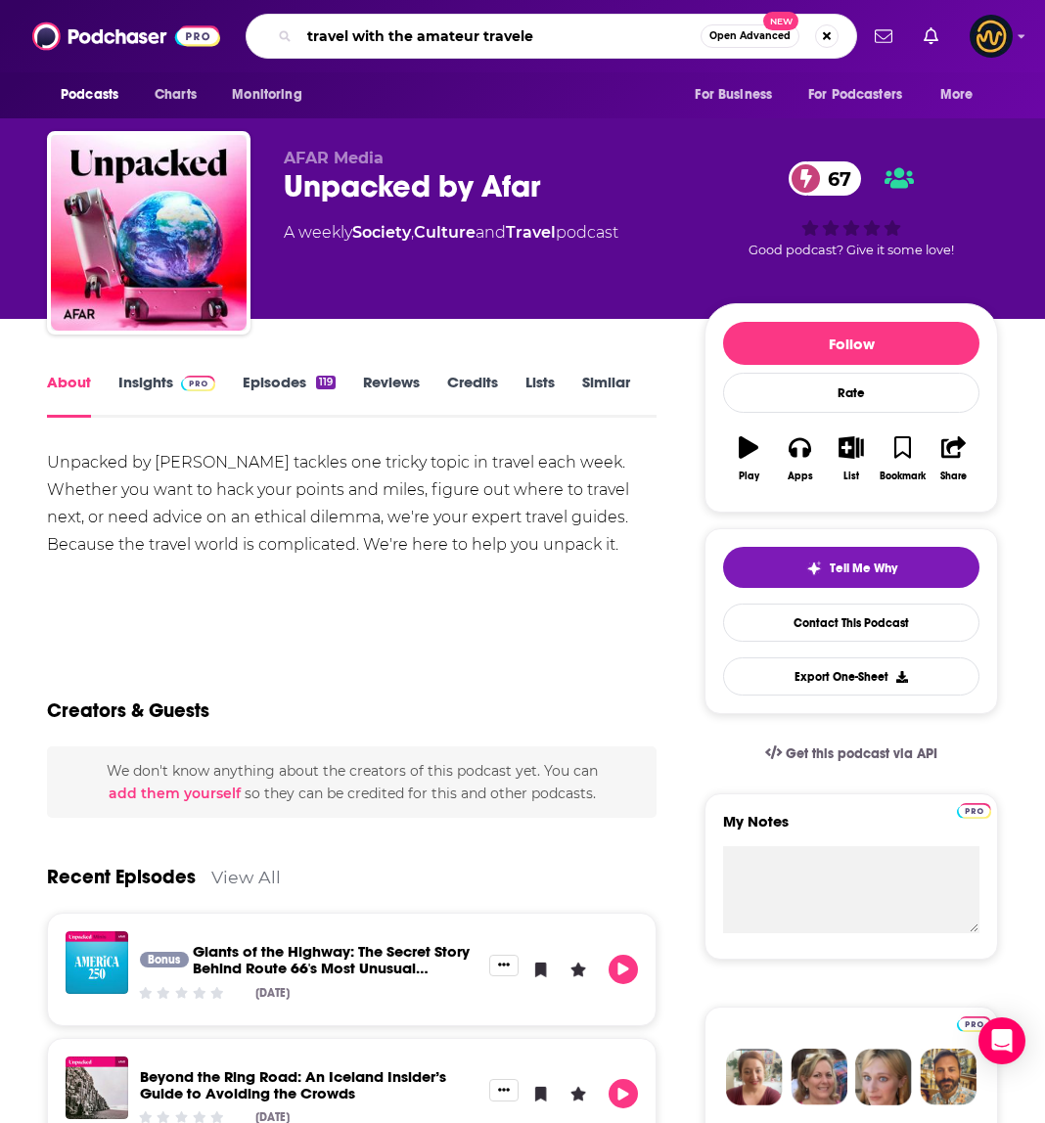
type input "travel with the amateur traveler"
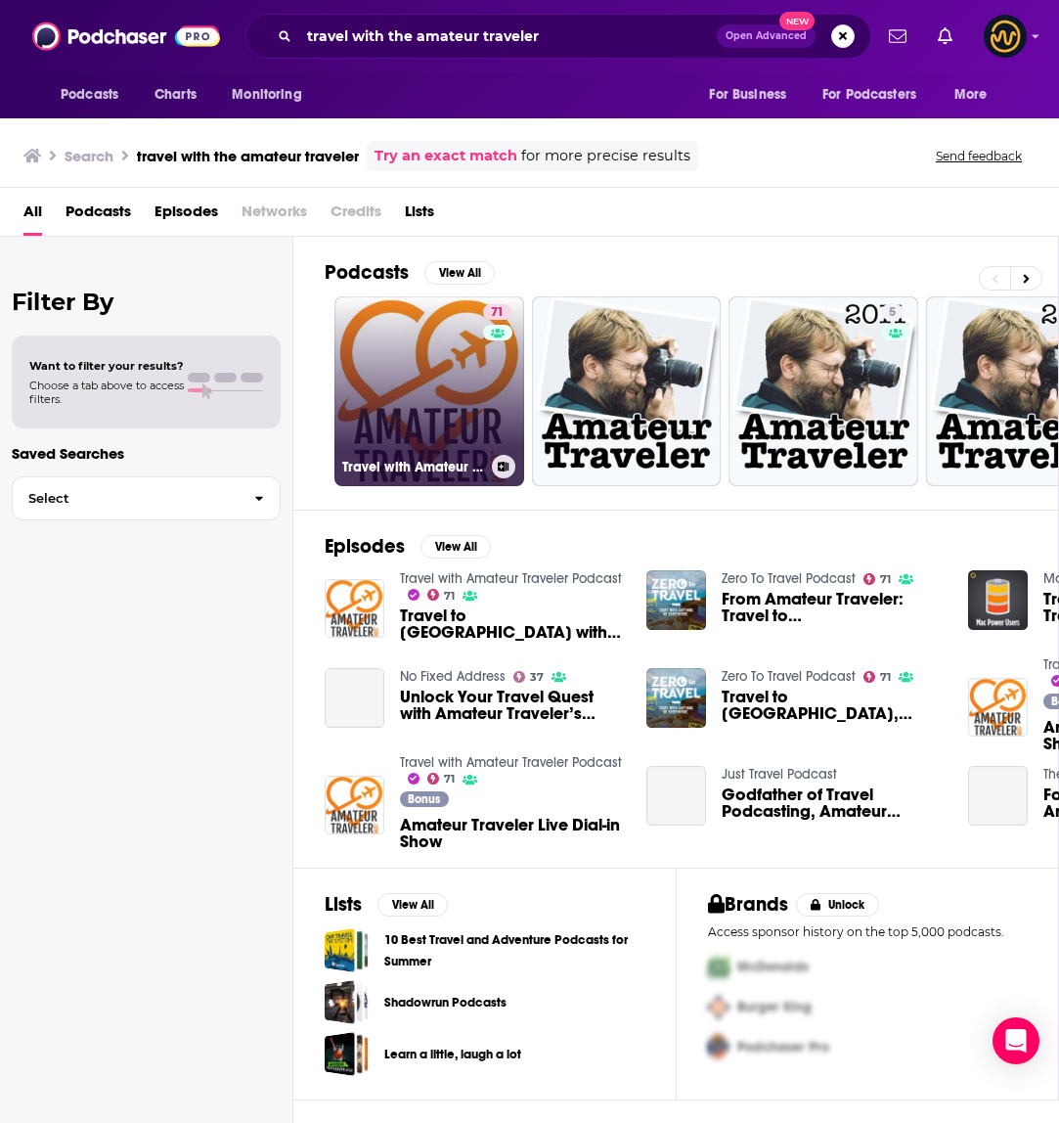
click at [402, 405] on link "71 Travel with Amateur Traveler Podcast" at bounding box center [430, 391] width 190 height 190
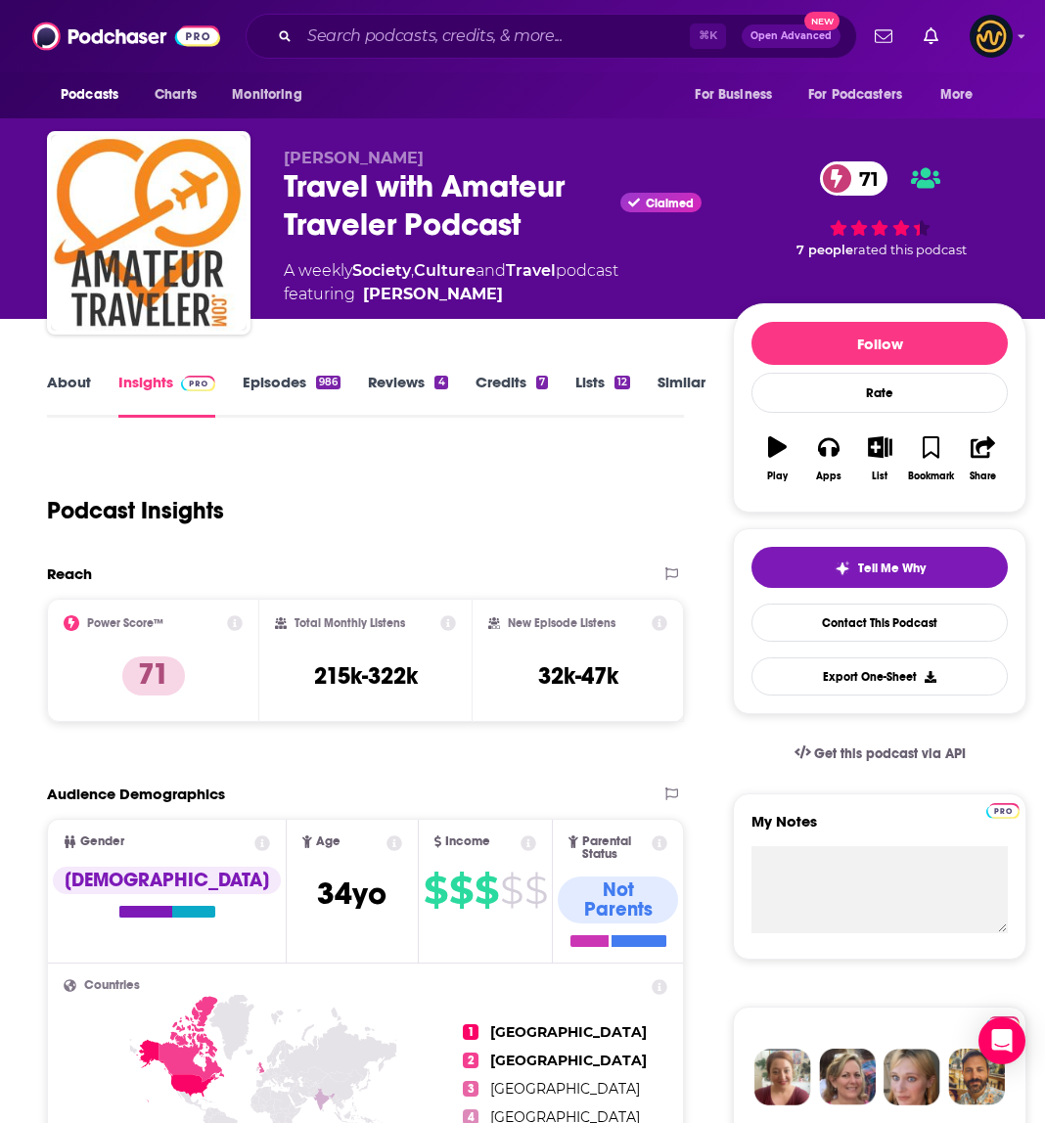
click at [82, 385] on link "About" at bounding box center [69, 395] width 44 height 45
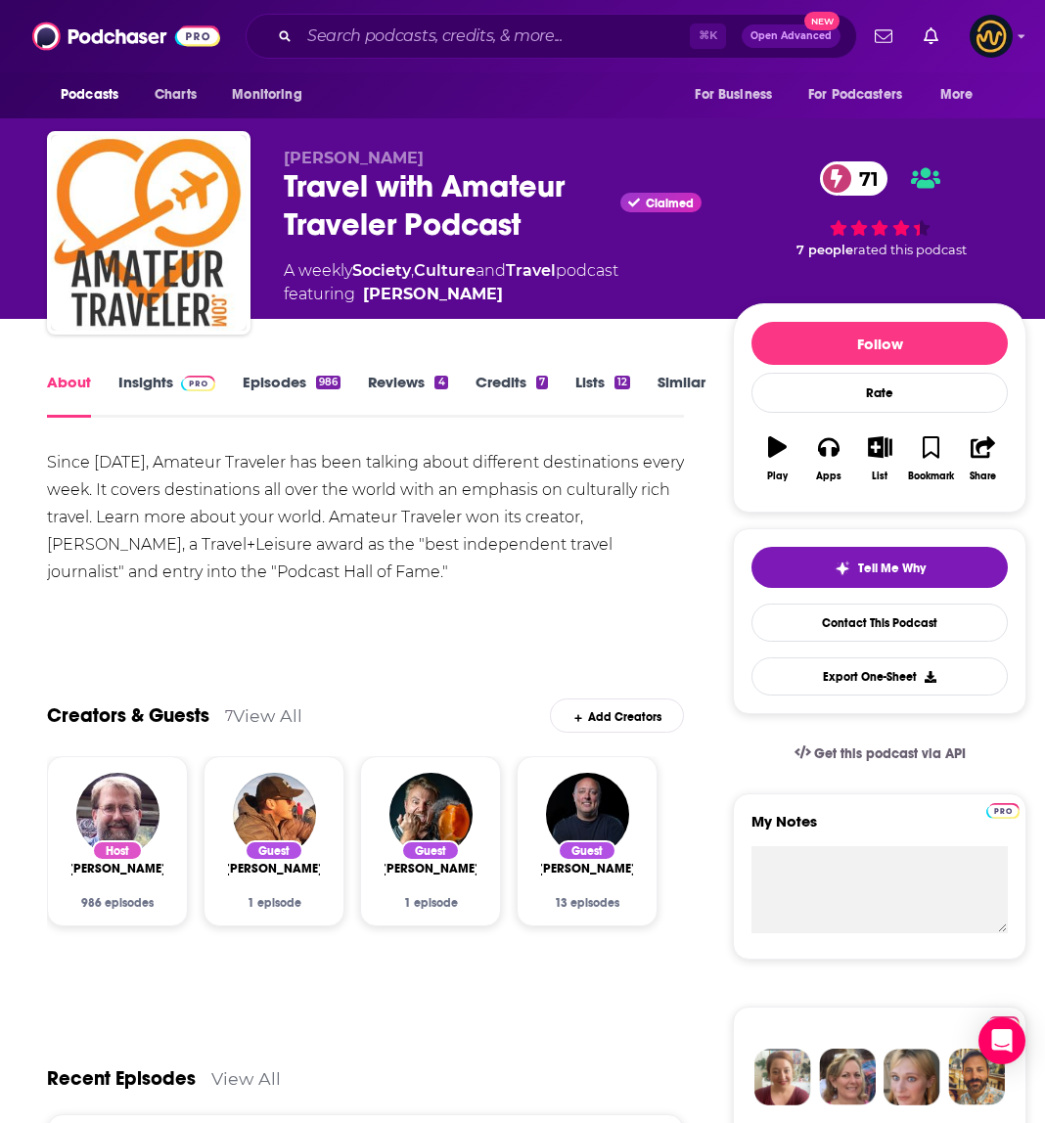
drag, startPoint x: 45, startPoint y: 465, endPoint x: 422, endPoint y: 582, distance: 394.5
copy div "Since [DATE], Amateur Traveler has been talking about different destinations ev…"
click at [412, 45] on input "Search podcasts, credits, & more..." at bounding box center [494, 36] width 390 height 31
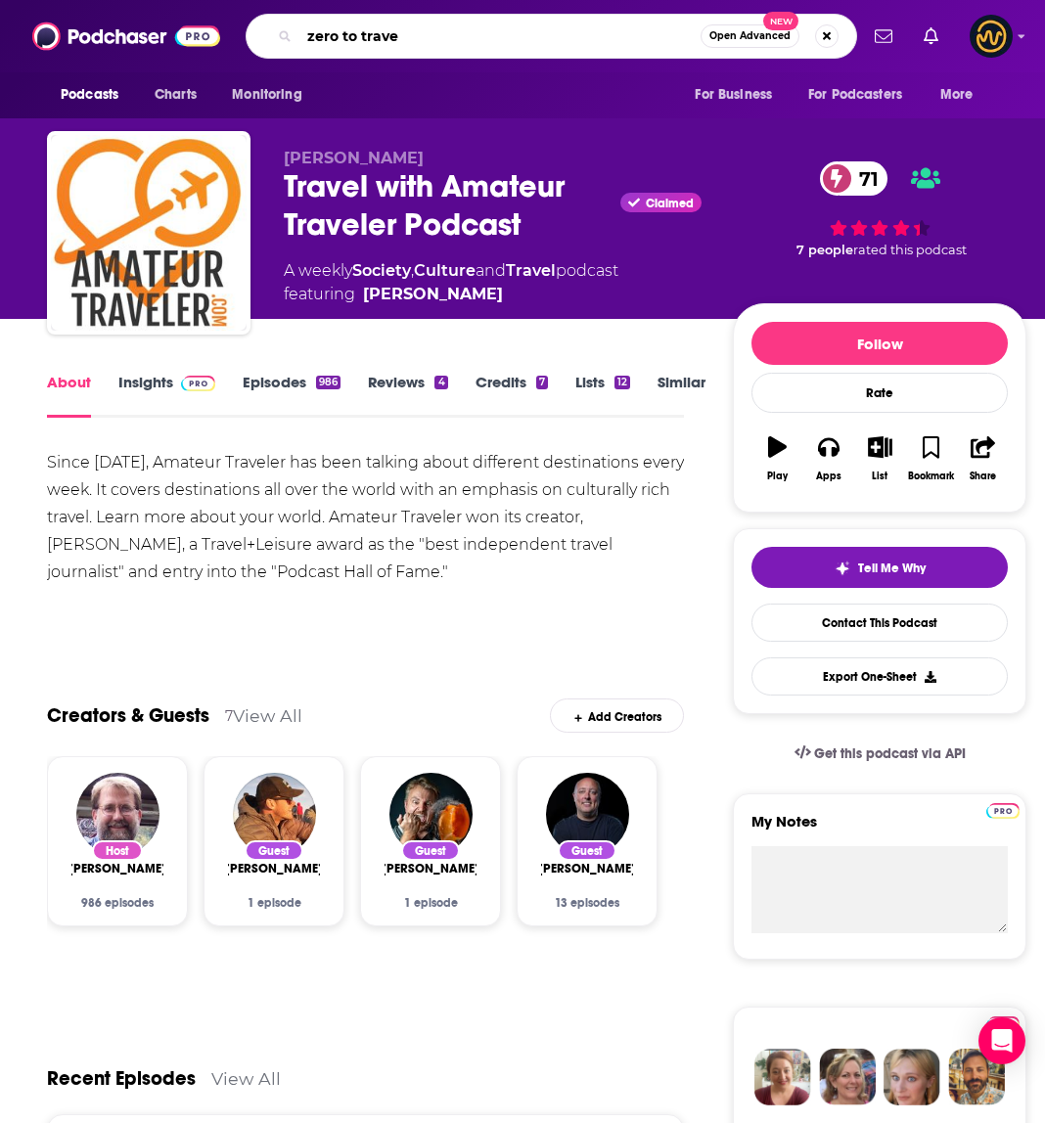
type input "zero to travel"
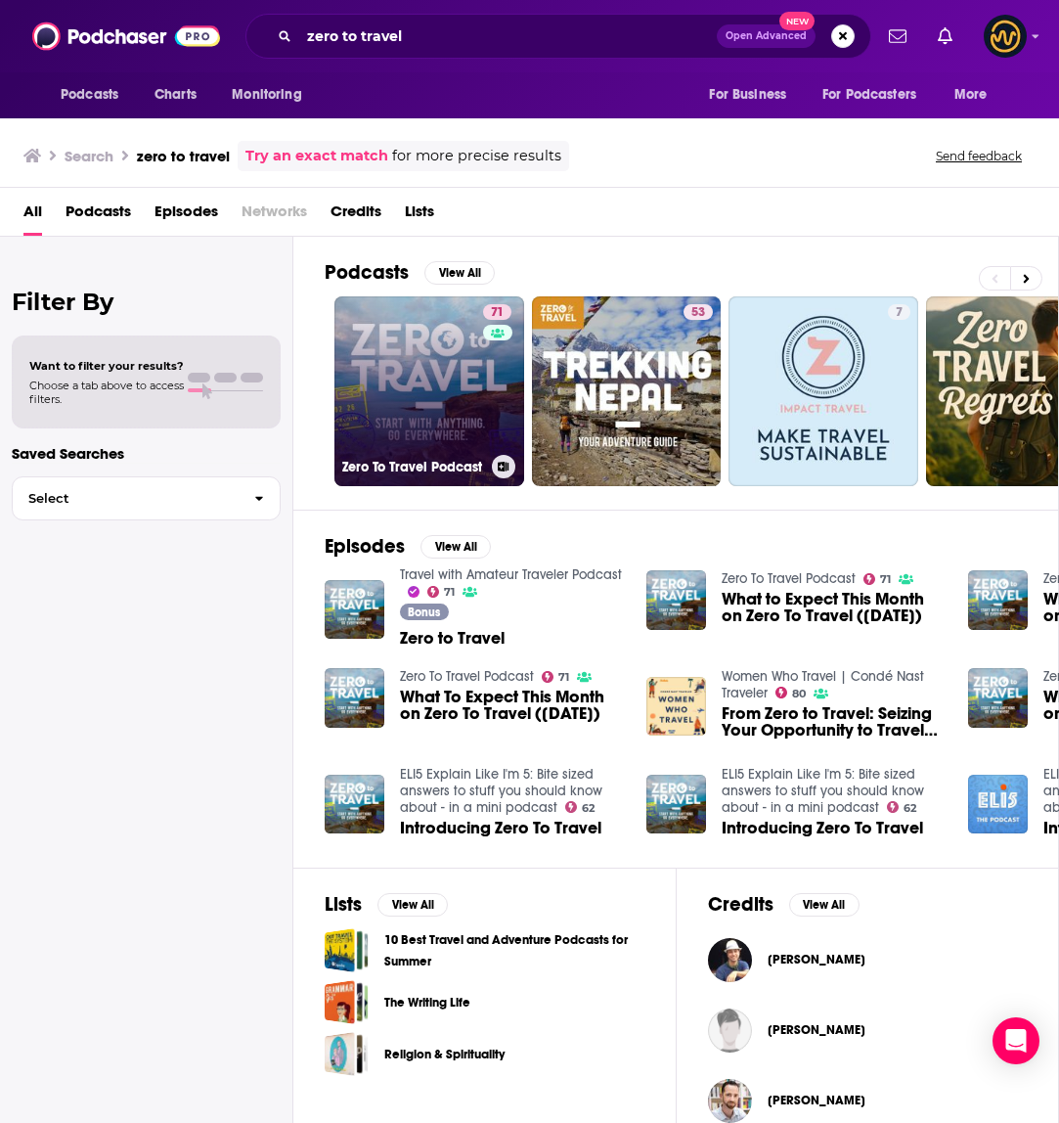
click at [428, 378] on link "71 Zero To Travel Podcast" at bounding box center [430, 391] width 190 height 190
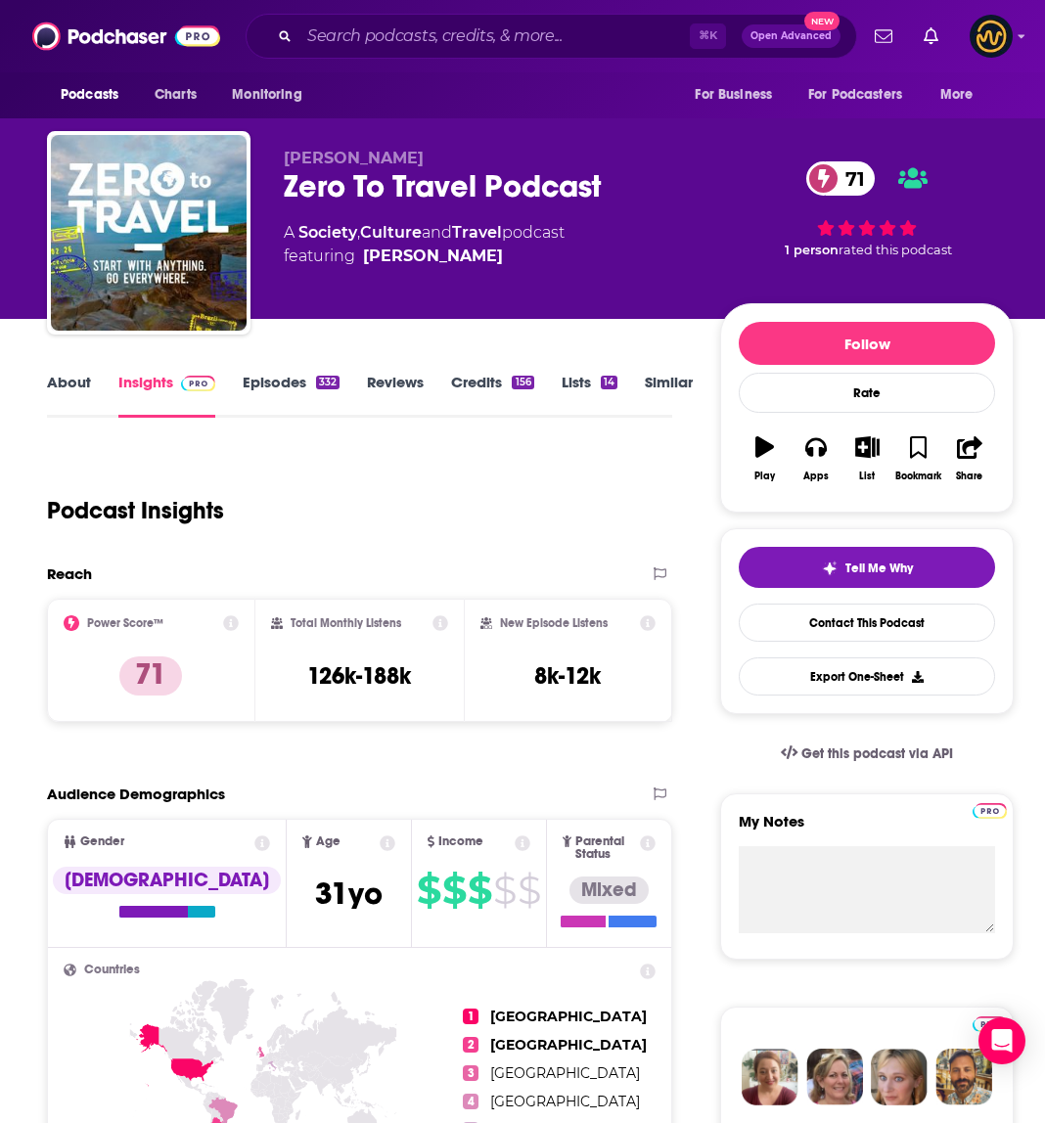
click at [74, 383] on link "About" at bounding box center [69, 395] width 44 height 45
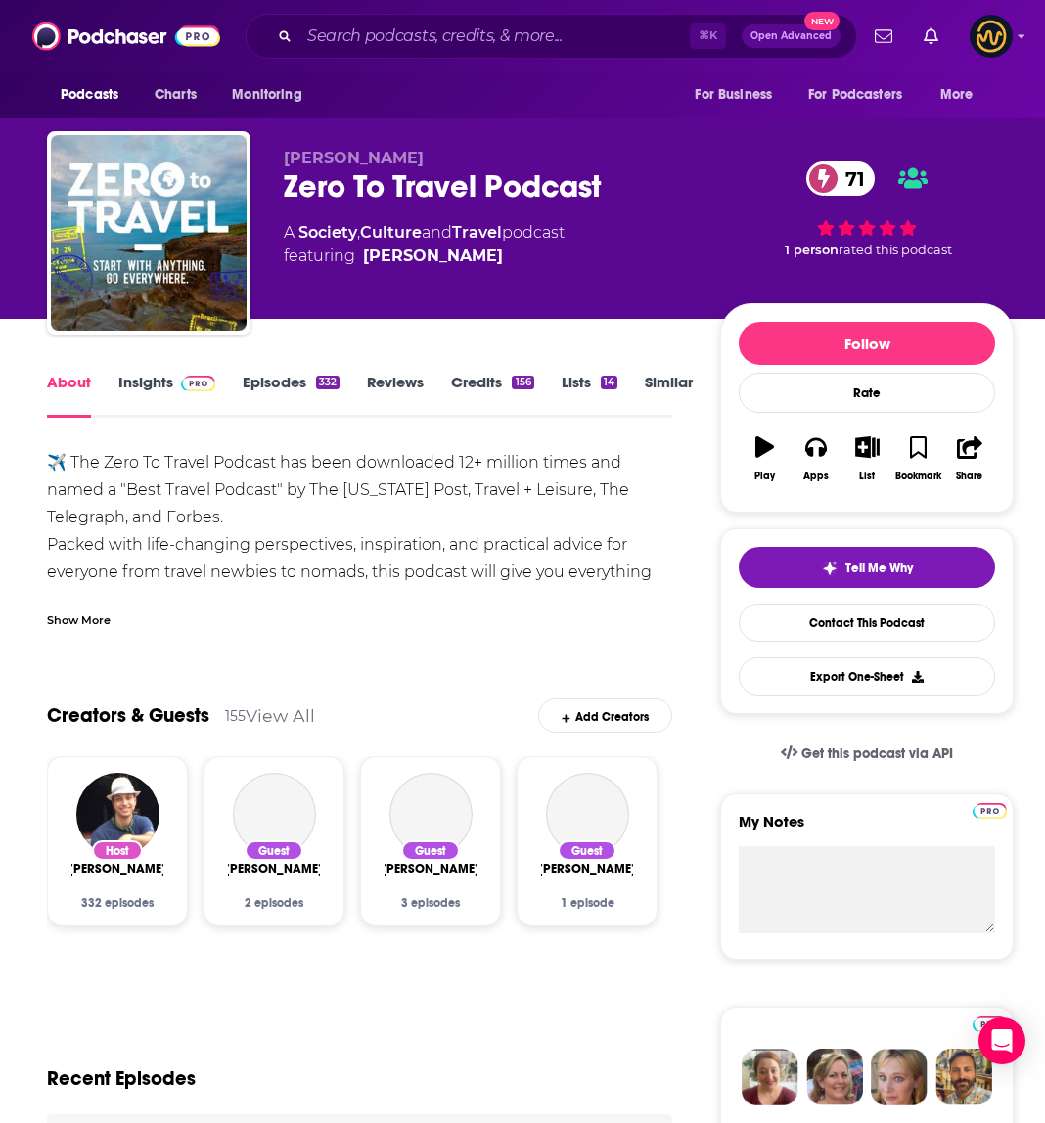
click at [95, 620] on div "Show More" at bounding box center [79, 618] width 64 height 19
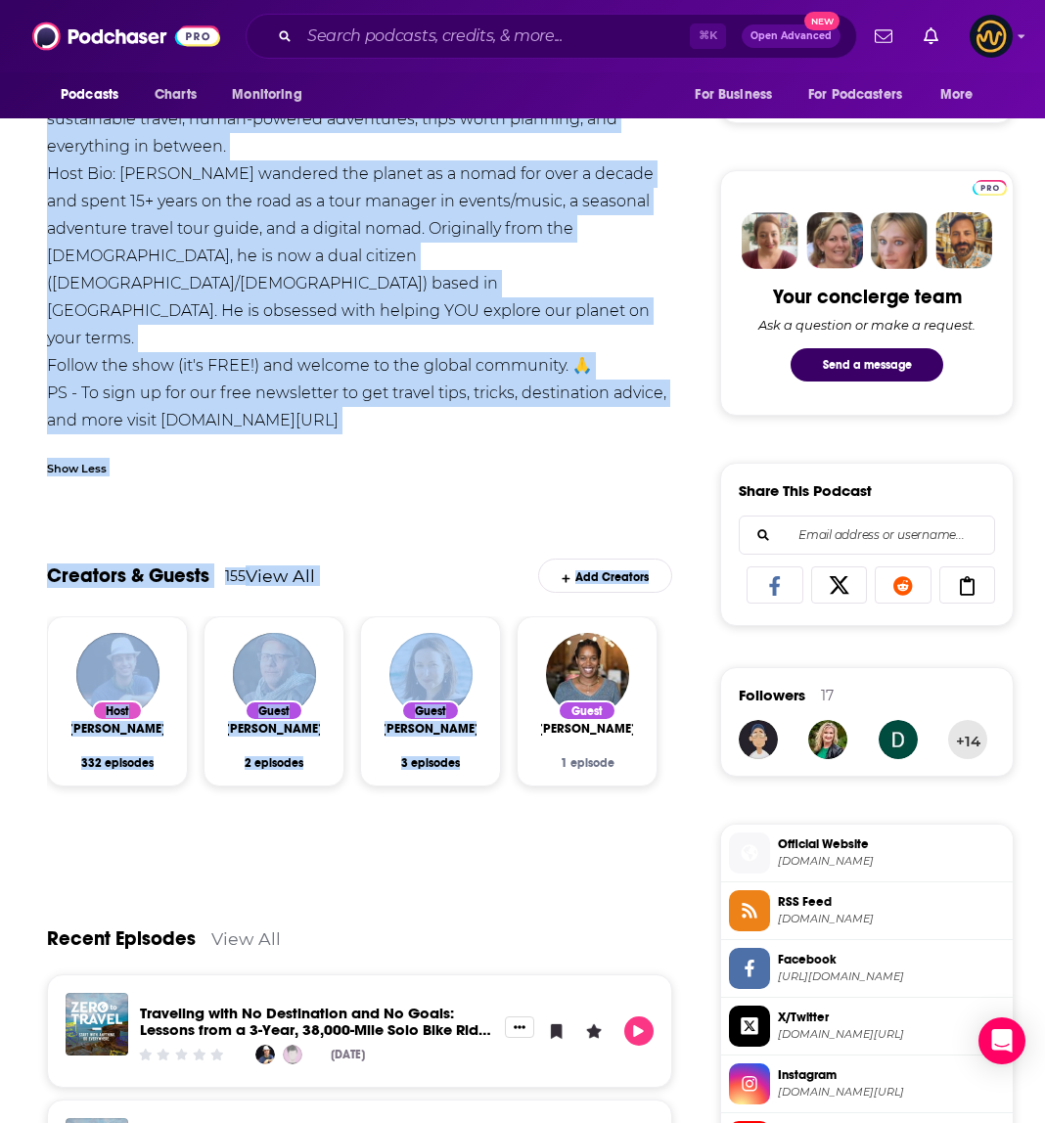
scroll to position [903, 0]
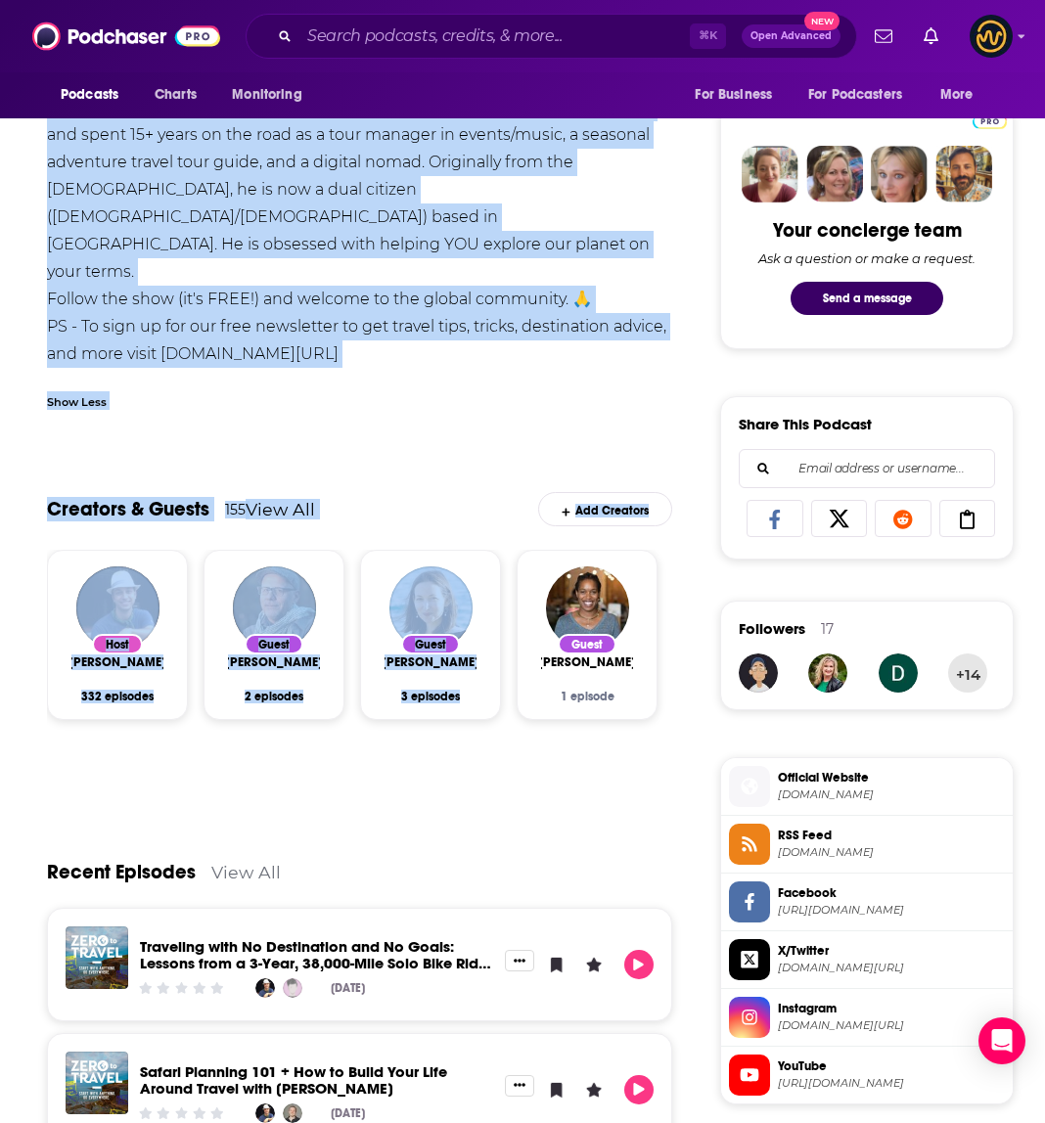
drag, startPoint x: 43, startPoint y: 462, endPoint x: 626, endPoint y: 362, distance: 591.4
copy div "✈️ Lor Ipsu Do Sitame Consect adi elit seddoeiusm 57+ tempori utlab etd magna a…"
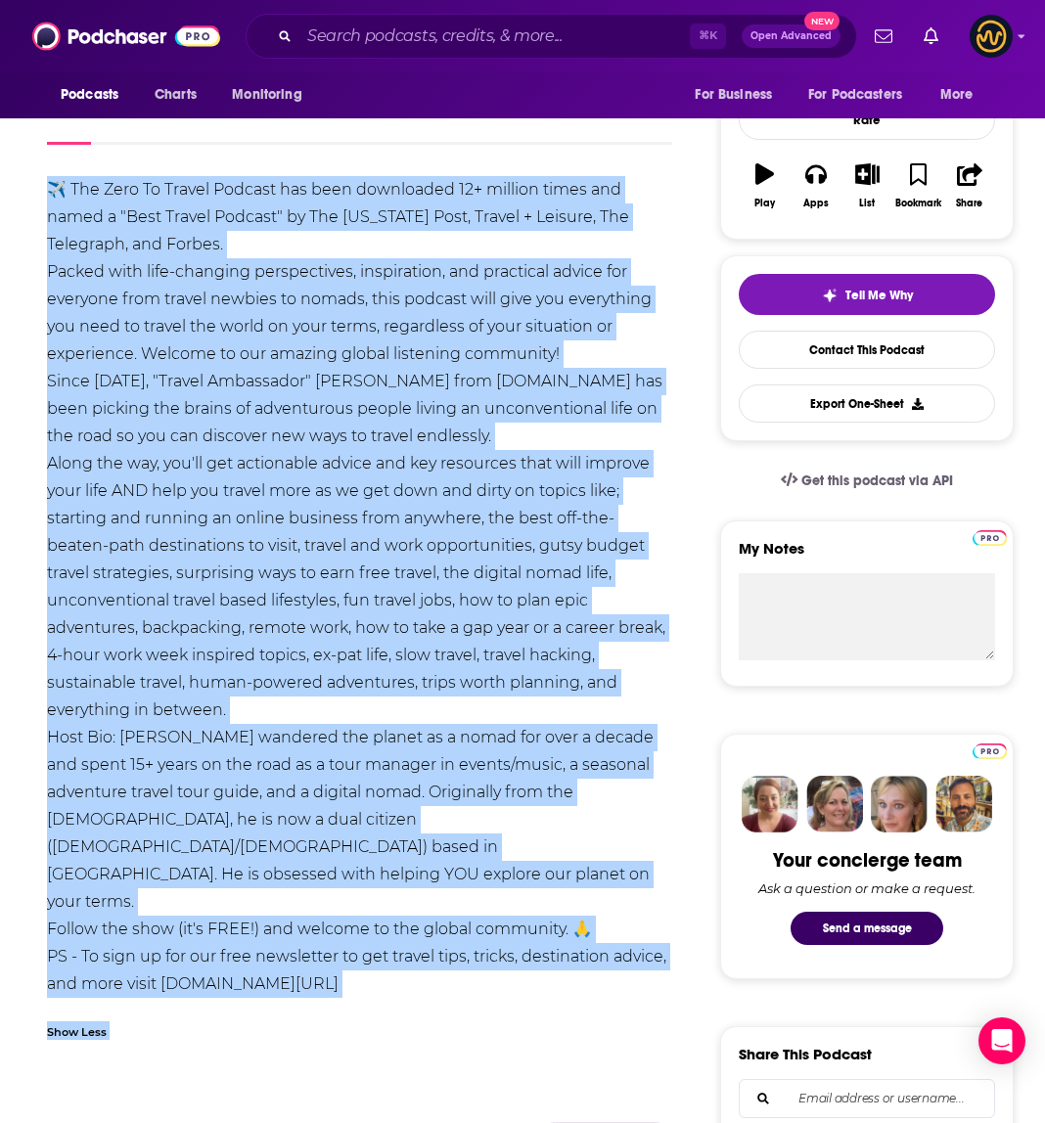
scroll to position [0, 0]
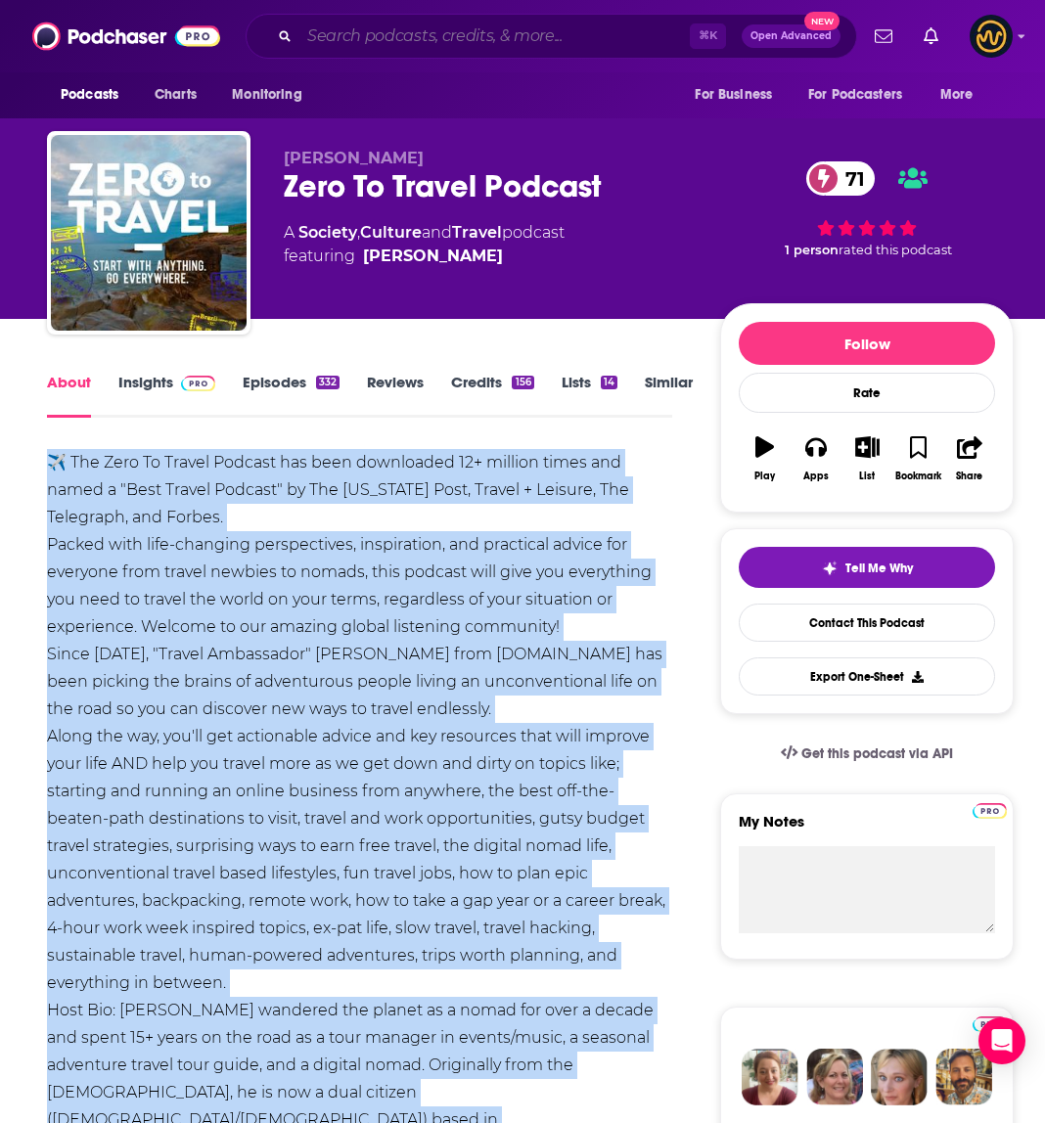
click at [434, 47] on input "Search podcasts, credits, & more..." at bounding box center [494, 36] width 390 height 31
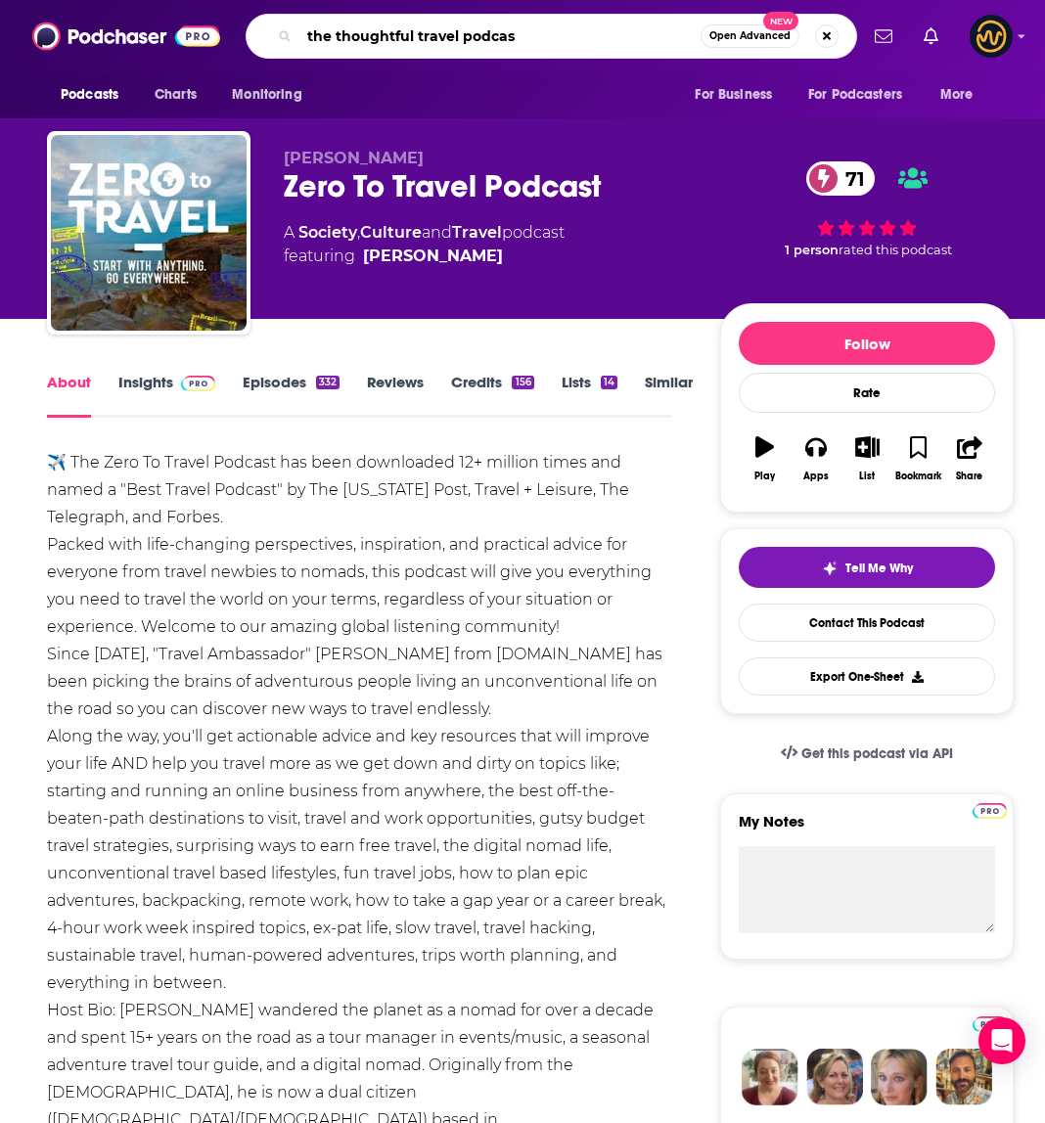
type input "the thoughtful travel podcast"
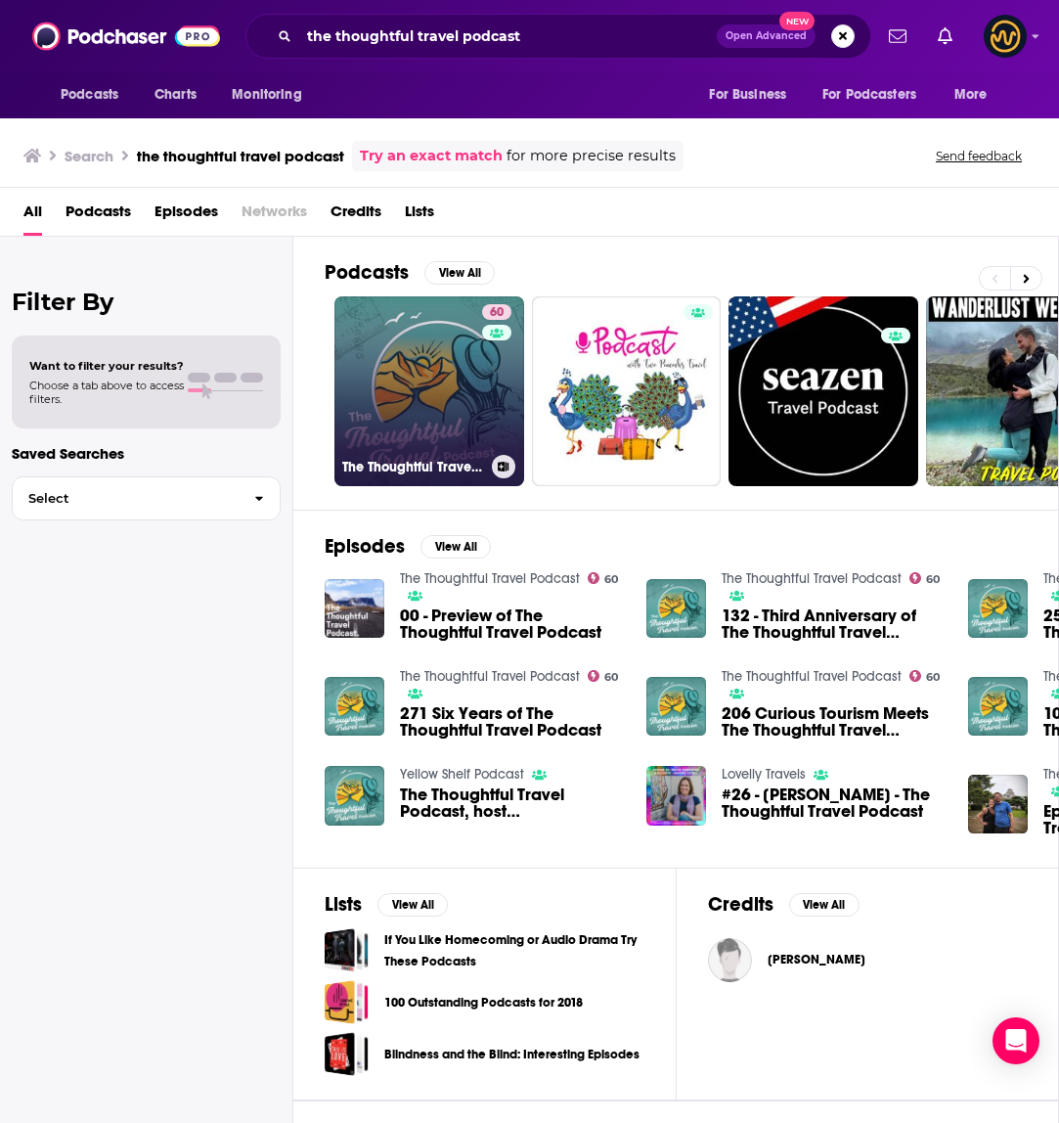
click at [436, 374] on link "60 The Thoughtful Travel Podcast" at bounding box center [430, 391] width 190 height 190
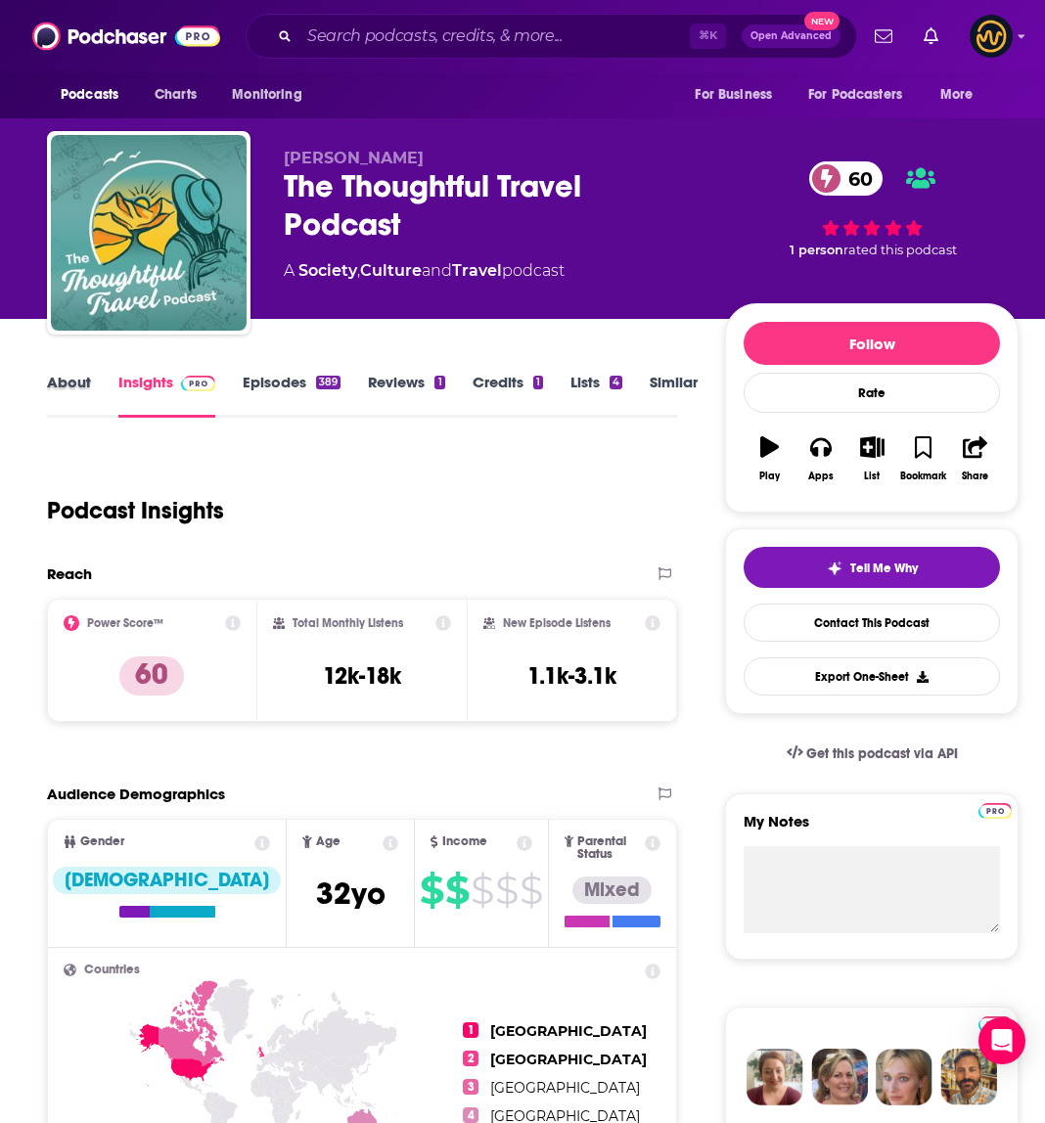
click at [92, 392] on div "About" at bounding box center [82, 395] width 71 height 45
click at [73, 384] on link "About" at bounding box center [69, 395] width 44 height 45
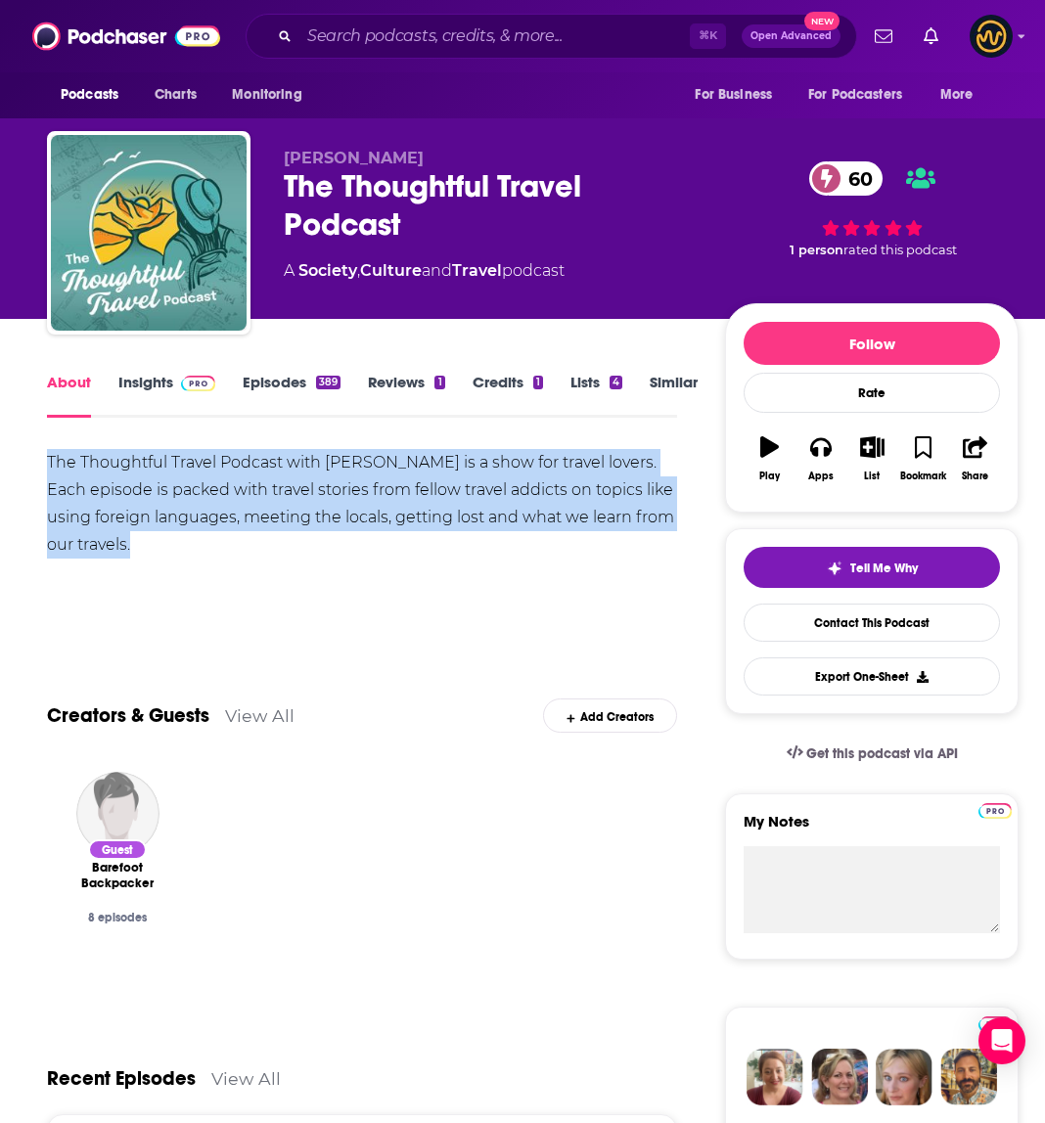
drag, startPoint x: 27, startPoint y: 449, endPoint x: 258, endPoint y: 559, distance: 255.5
click at [255, 619] on div "Show More" at bounding box center [362, 612] width 630 height 33
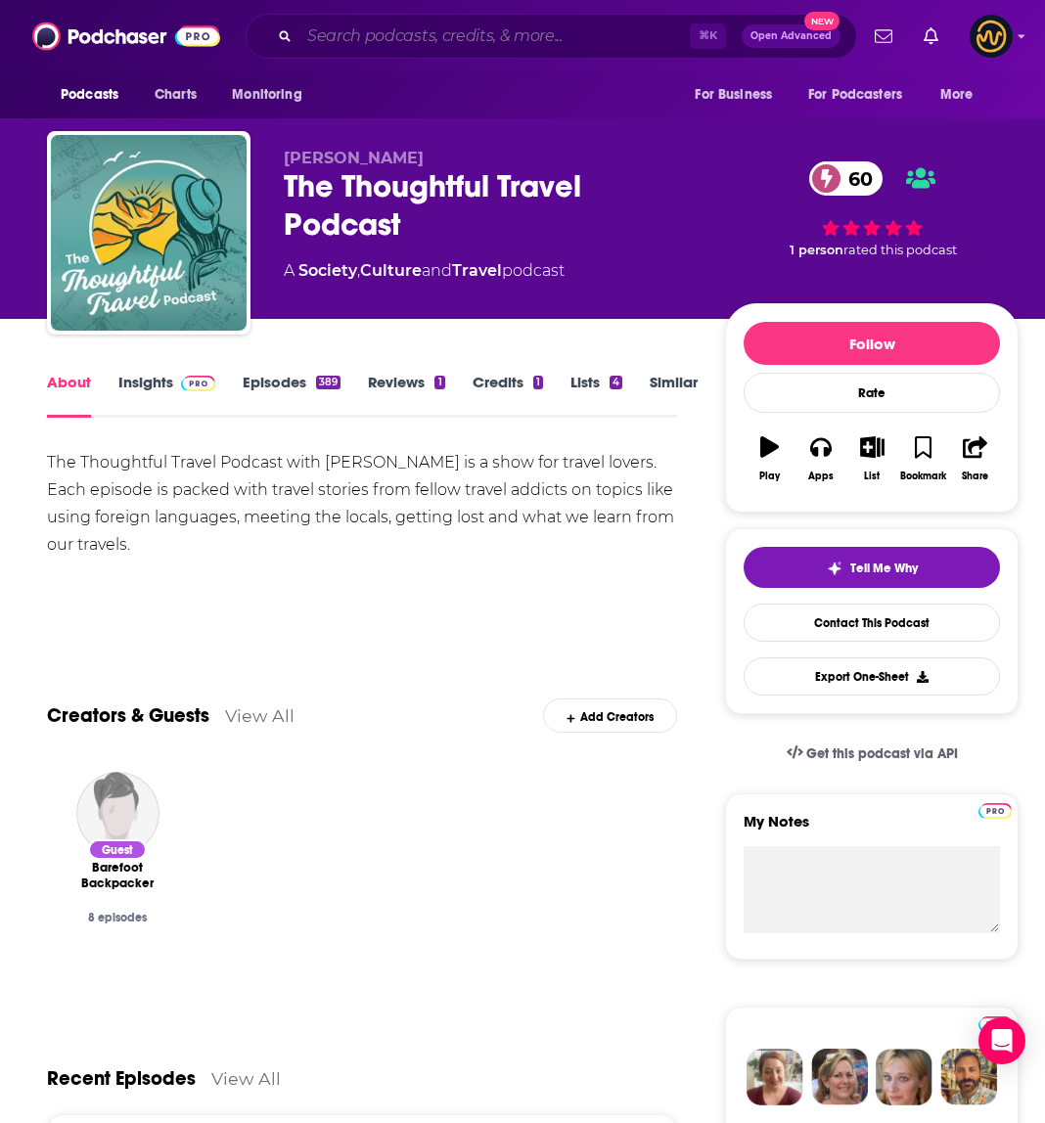
click at [383, 36] on input "Search podcasts, credits, & more..." at bounding box center [494, 36] width 390 height 31
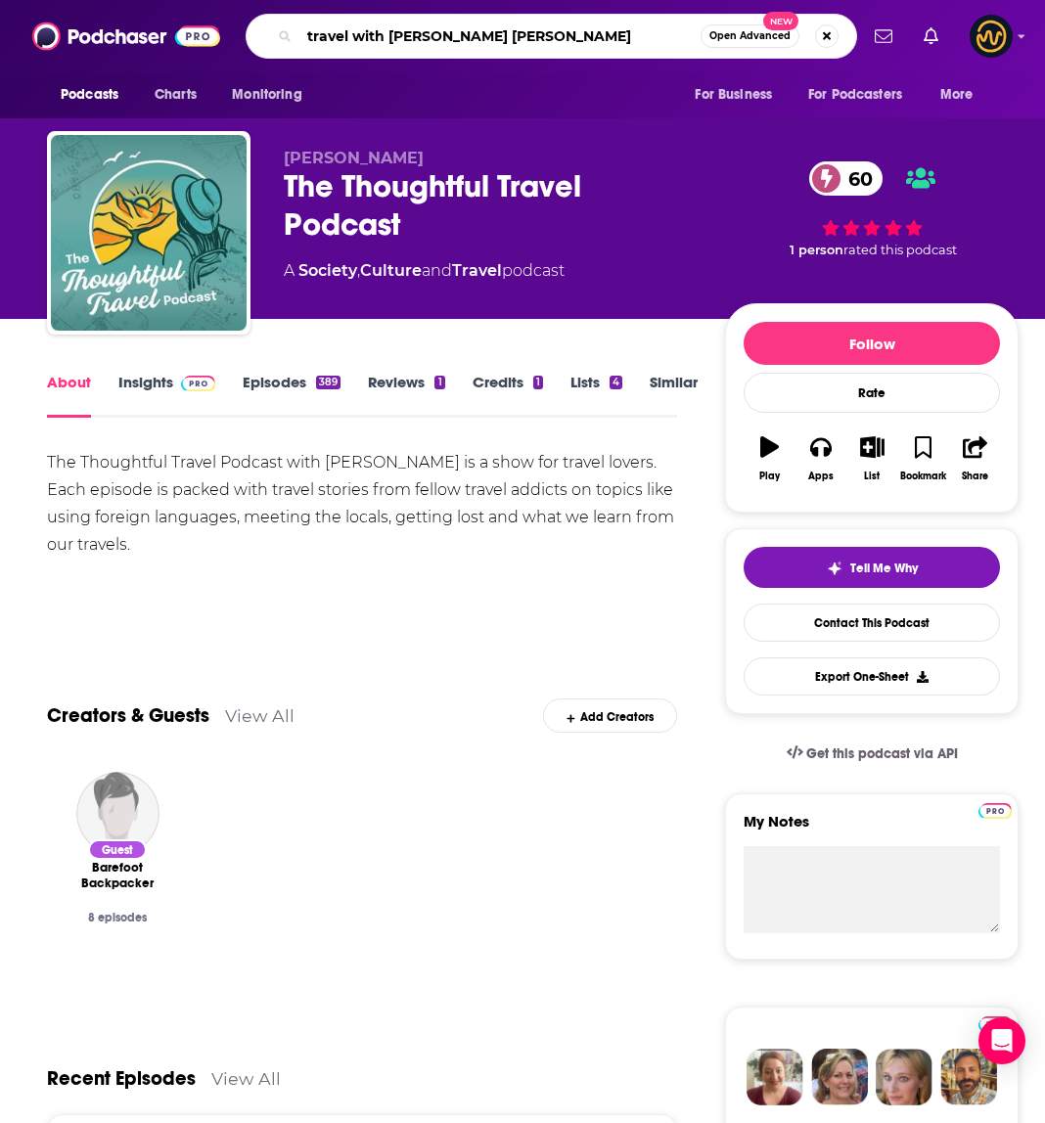
type input "travel with [PERSON_NAME]"
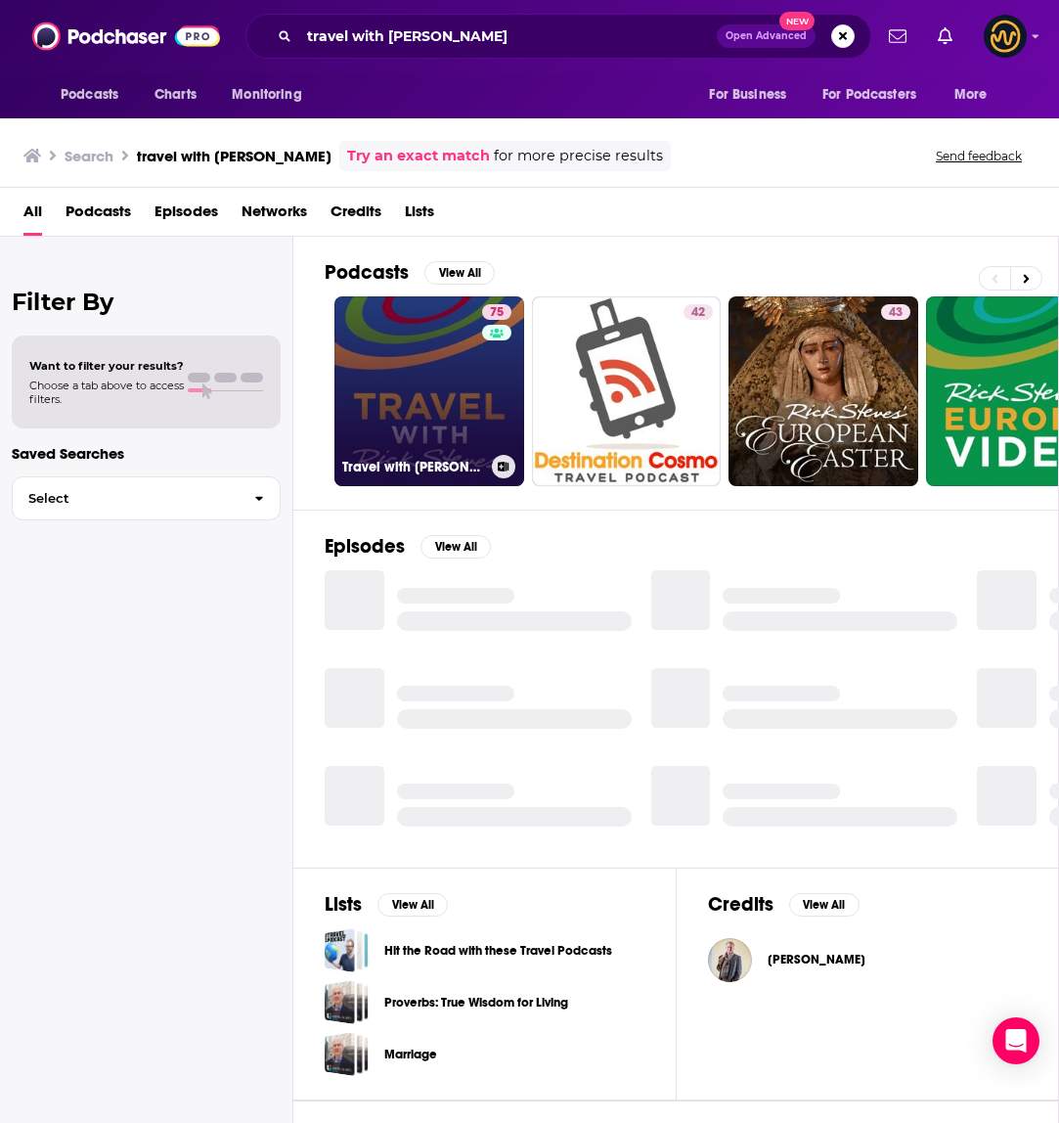
click at [458, 366] on link "75 Travel with [PERSON_NAME]" at bounding box center [430, 391] width 190 height 190
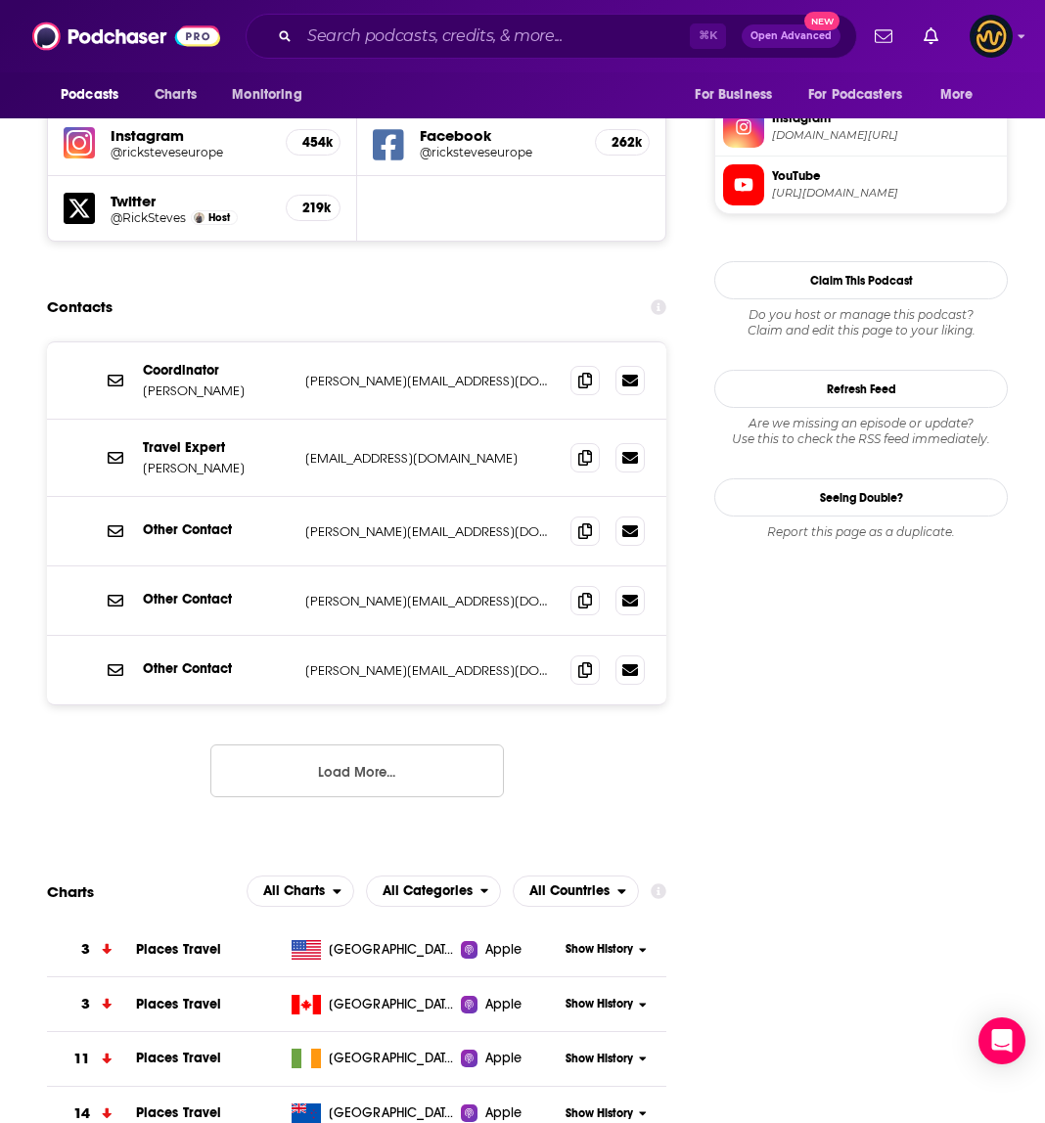
scroll to position [1803, 0]
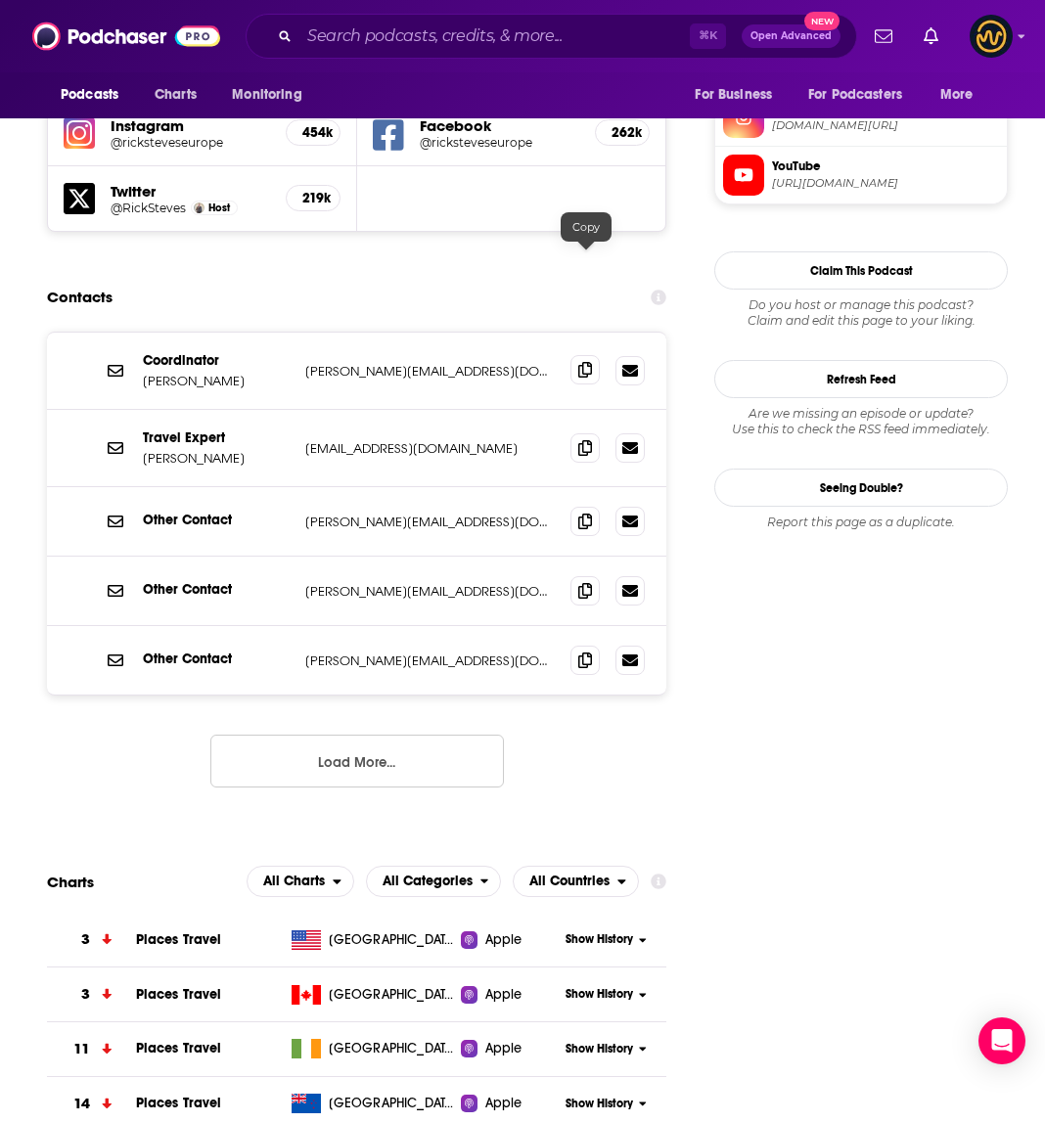
click at [592, 362] on icon at bounding box center [585, 370] width 14 height 16
click at [577, 432] on span at bounding box center [584, 446] width 29 height 29
click at [590, 513] on icon at bounding box center [585, 521] width 14 height 16
click at [590, 582] on icon at bounding box center [585, 590] width 14 height 16
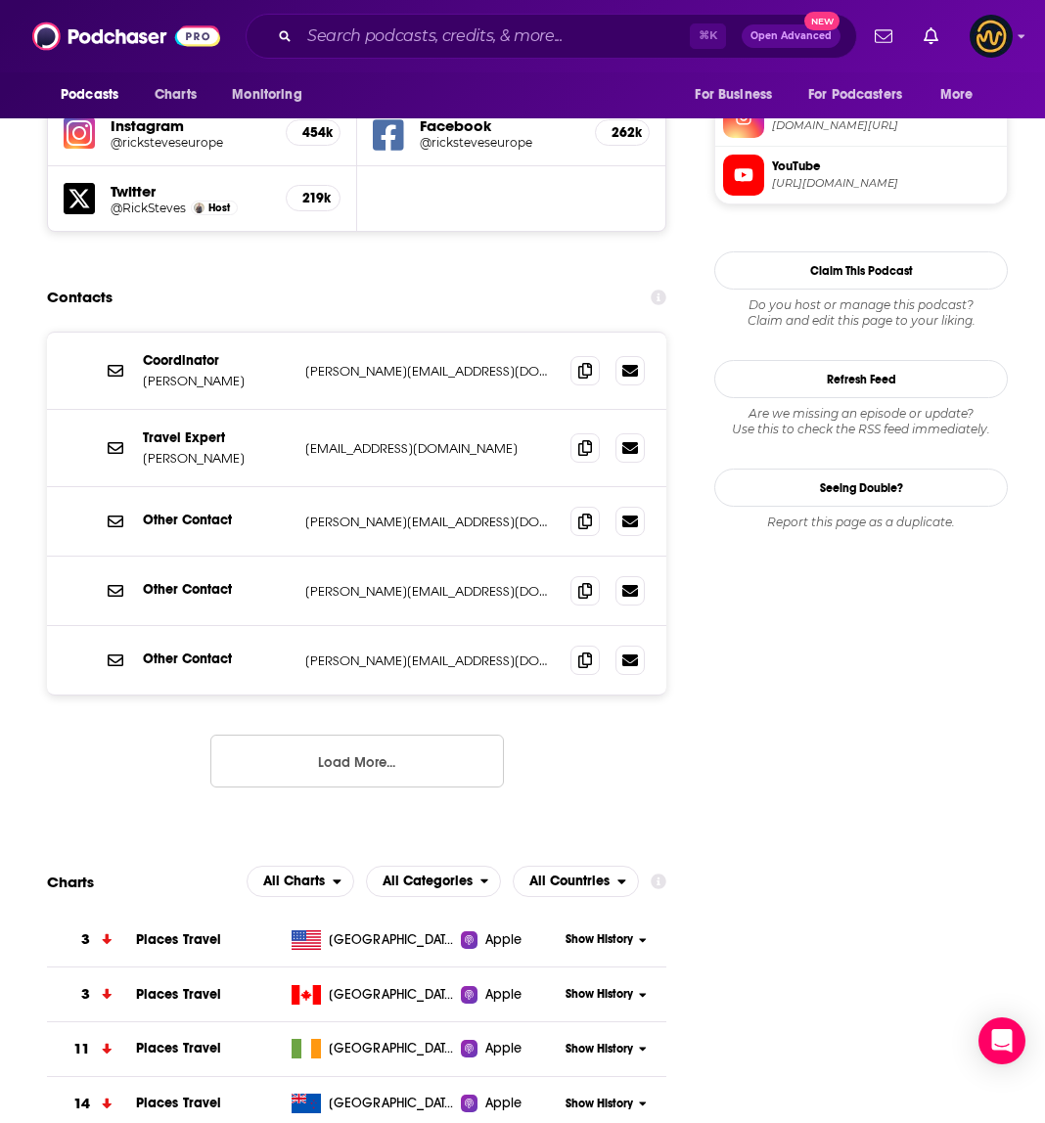
click at [427, 735] on button "Load More..." at bounding box center [356, 761] width 293 height 53
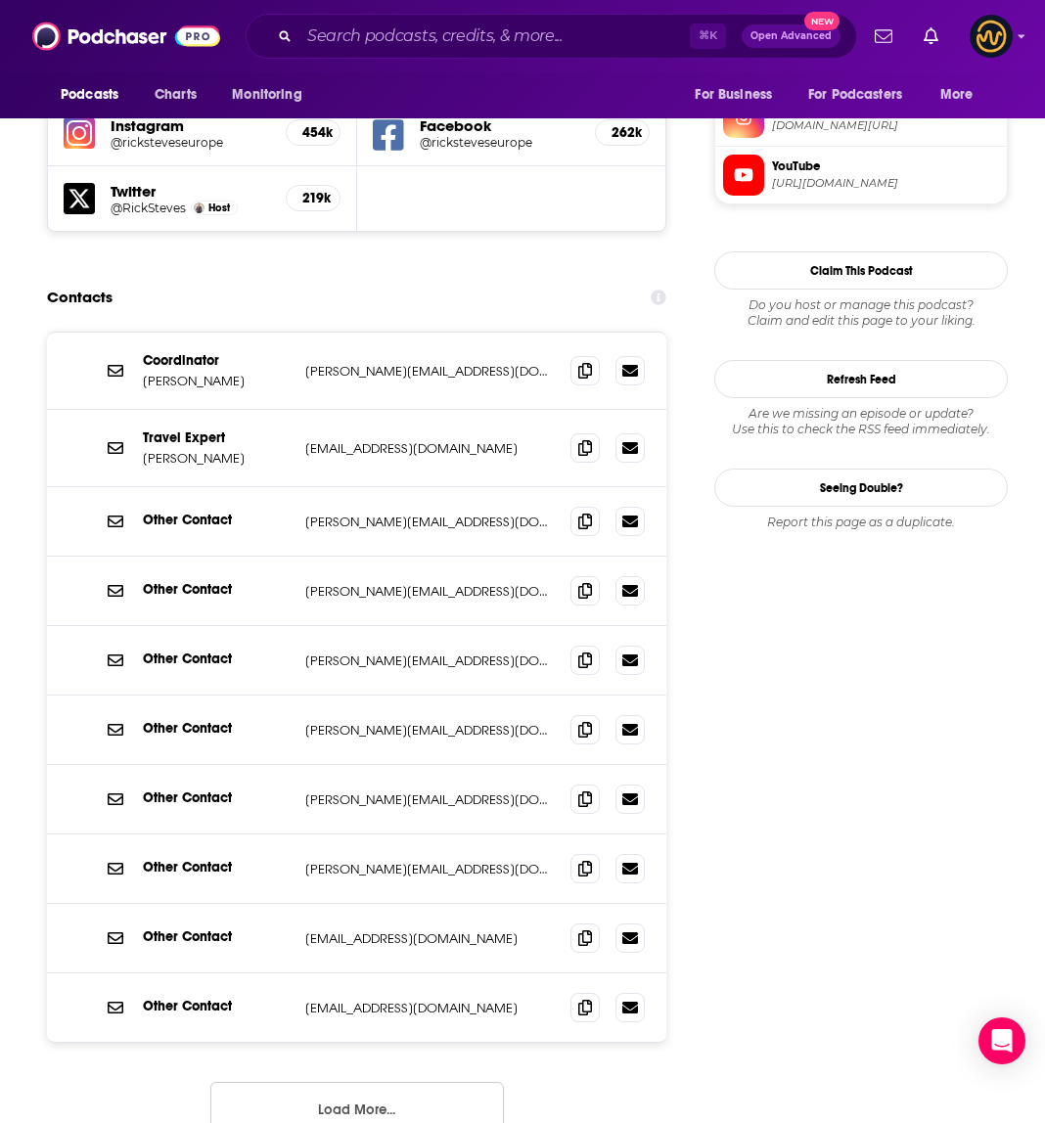
click at [391, 1082] on button "Load More..." at bounding box center [356, 1108] width 293 height 53
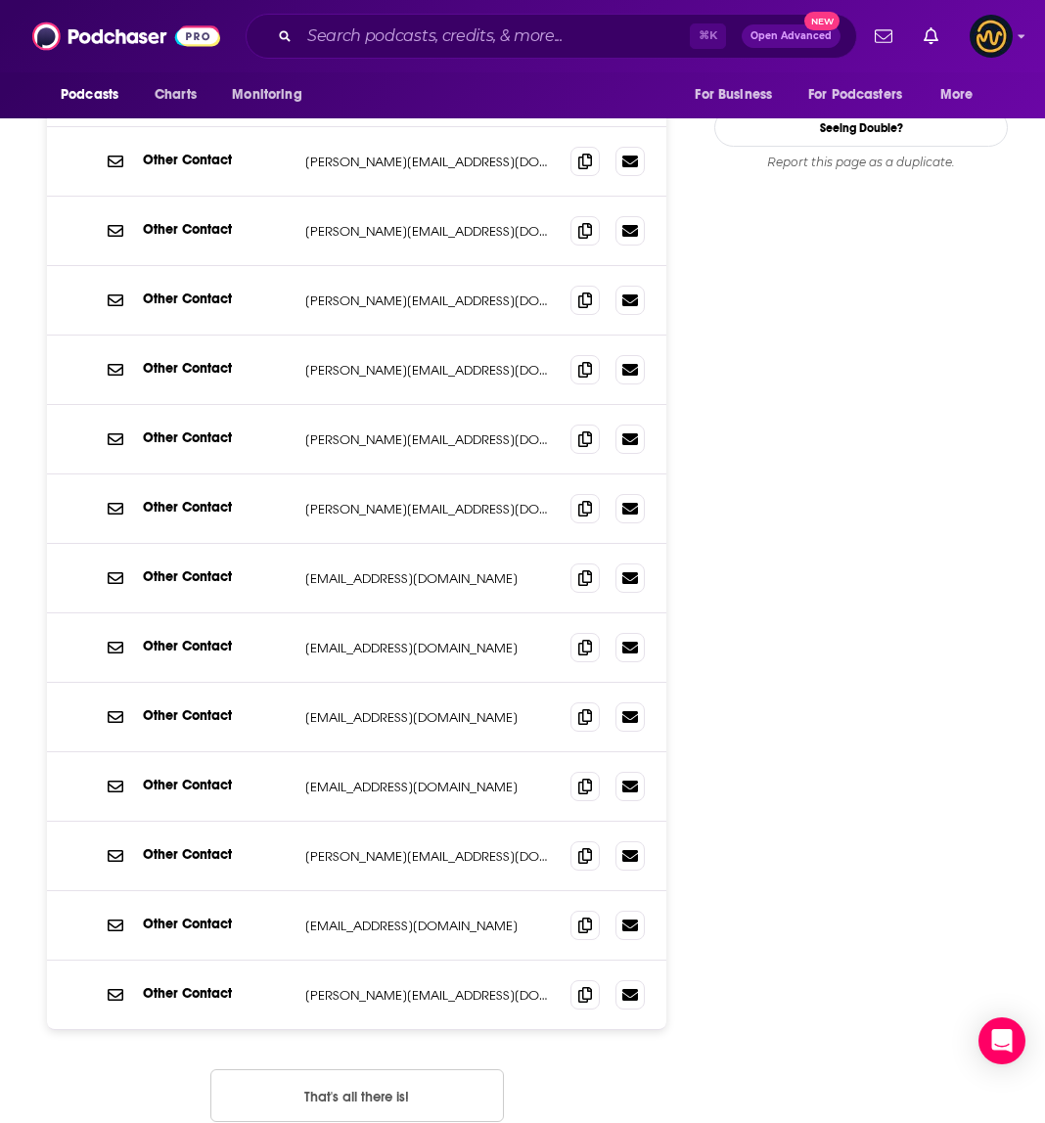
scroll to position [2162, 0]
click at [584, 640] on icon at bounding box center [585, 648] width 14 height 16
click at [579, 917] on icon at bounding box center [585, 925] width 14 height 16
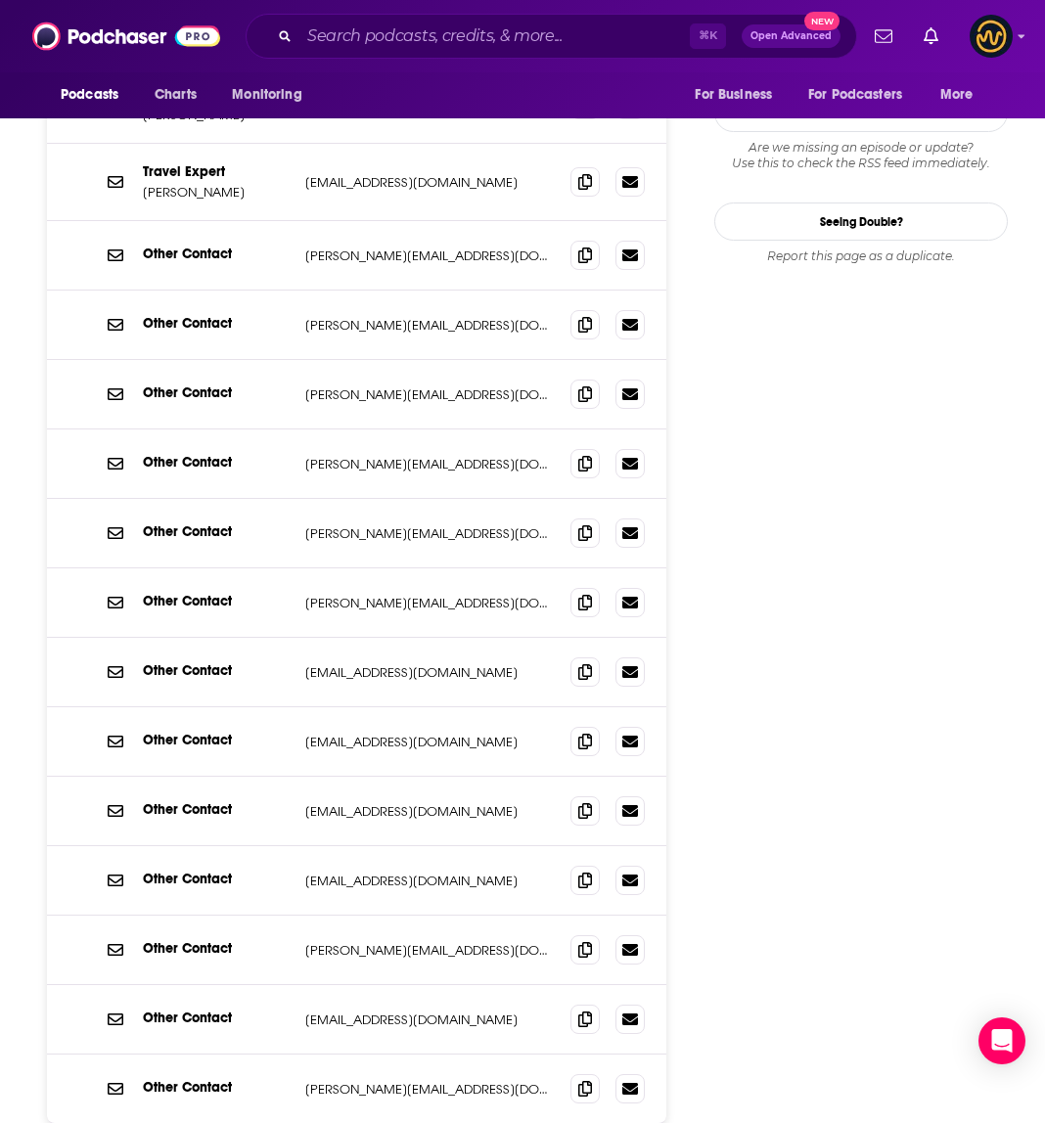
scroll to position [2065, 0]
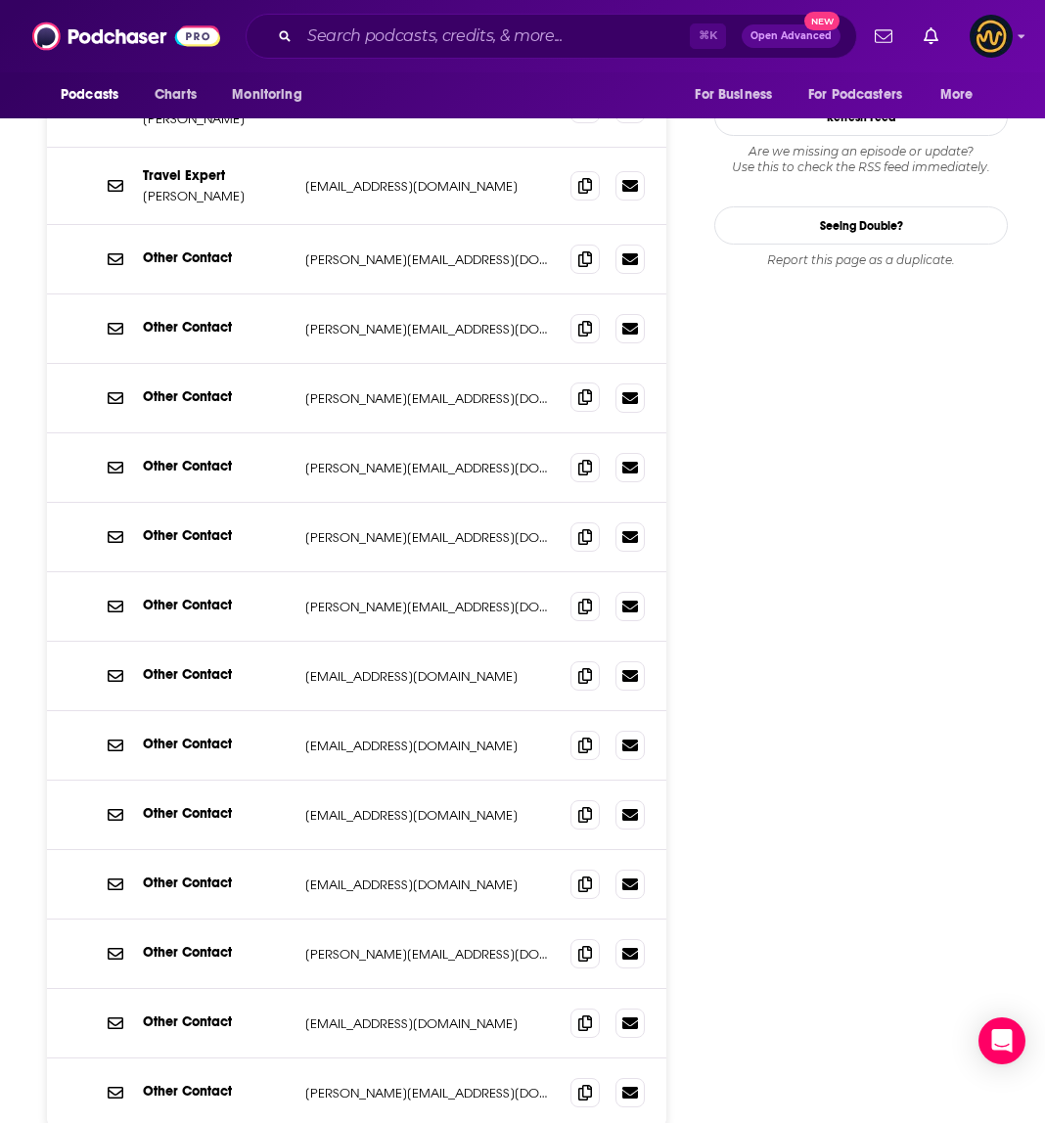
click at [584, 389] on icon at bounding box center [585, 397] width 14 height 16
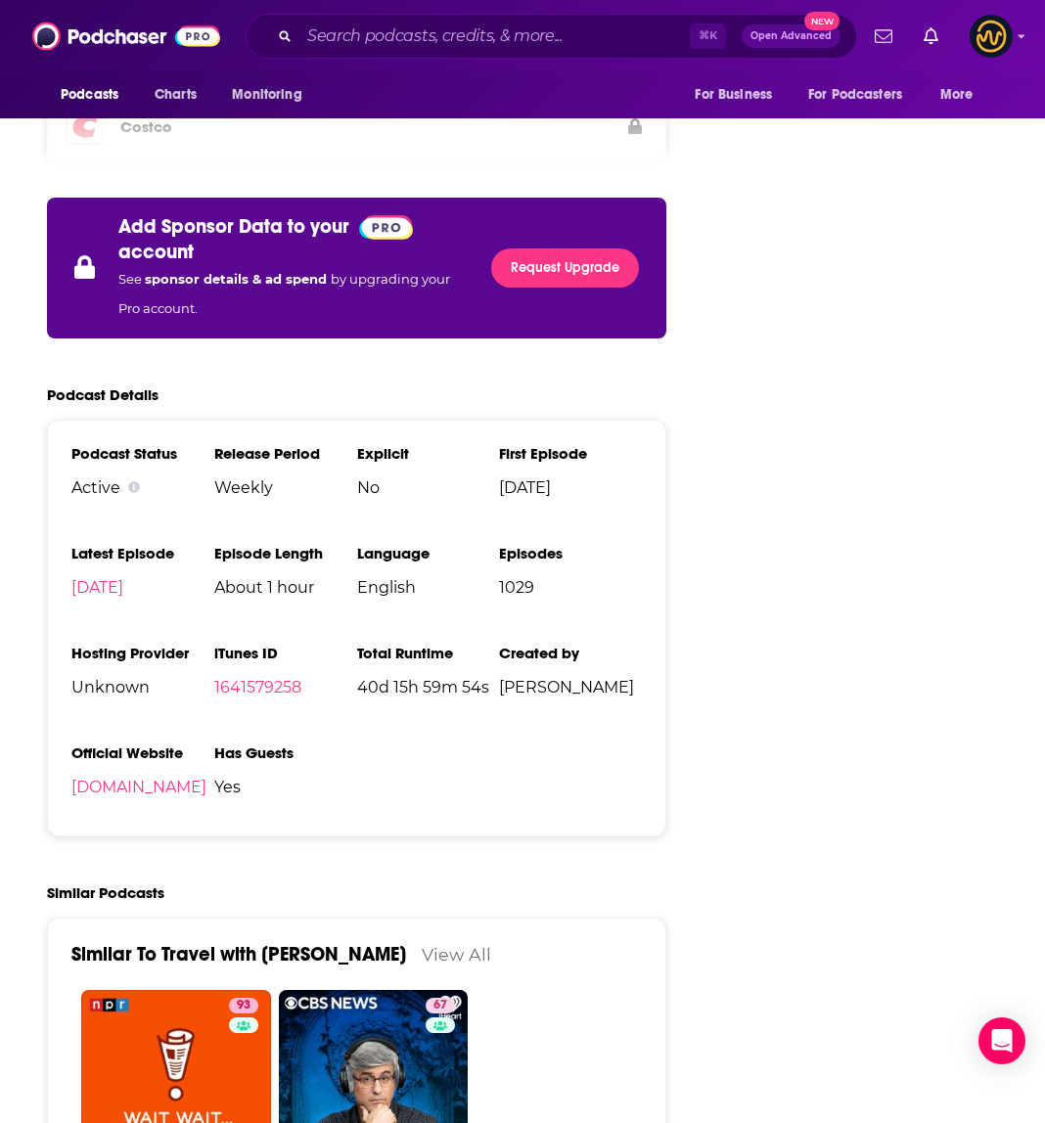
scroll to position [4433, 0]
click at [424, 35] on input "Search podcasts, credits, & more..." at bounding box center [494, 36] width 390 height 31
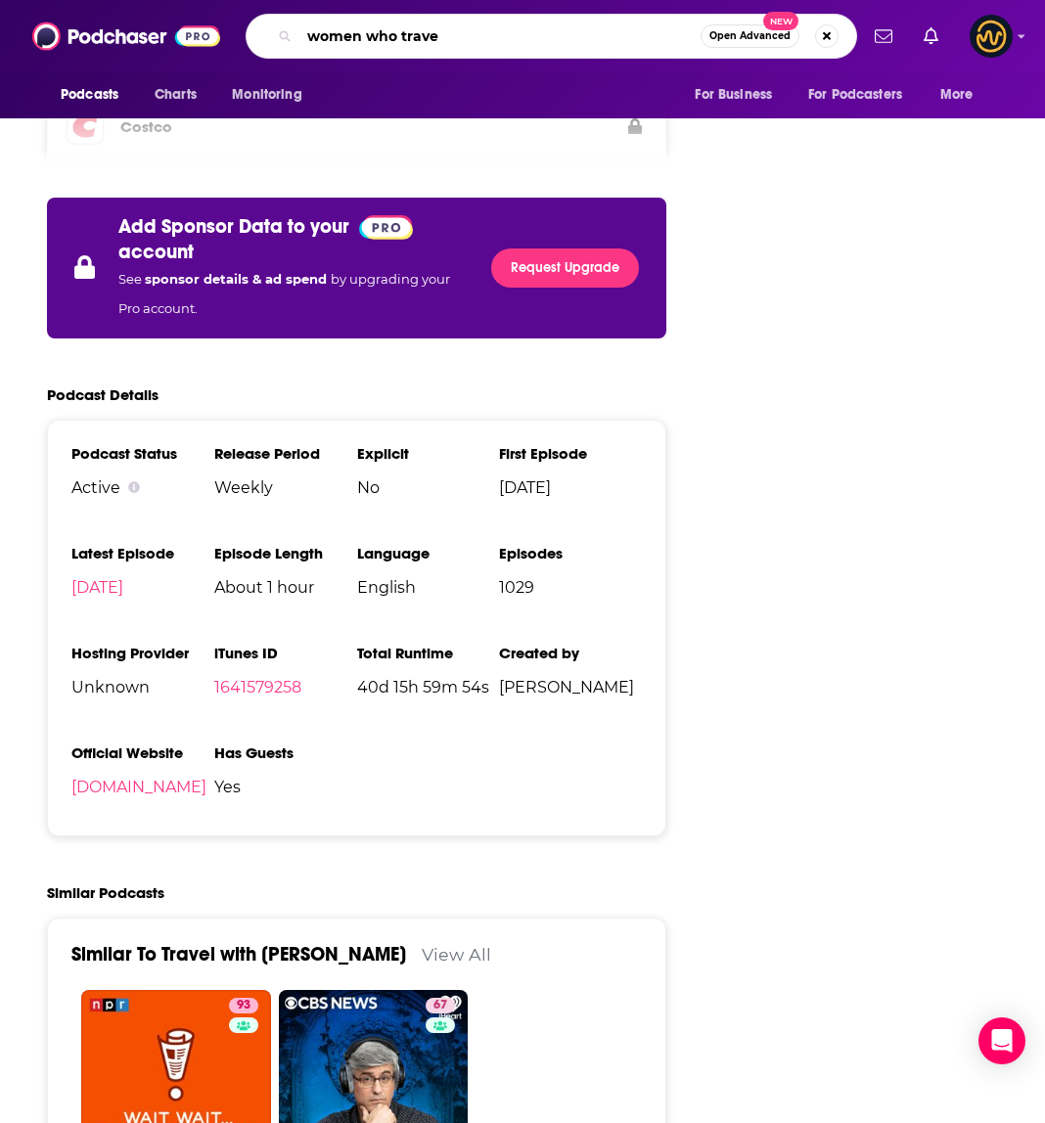
type input "women who travel"
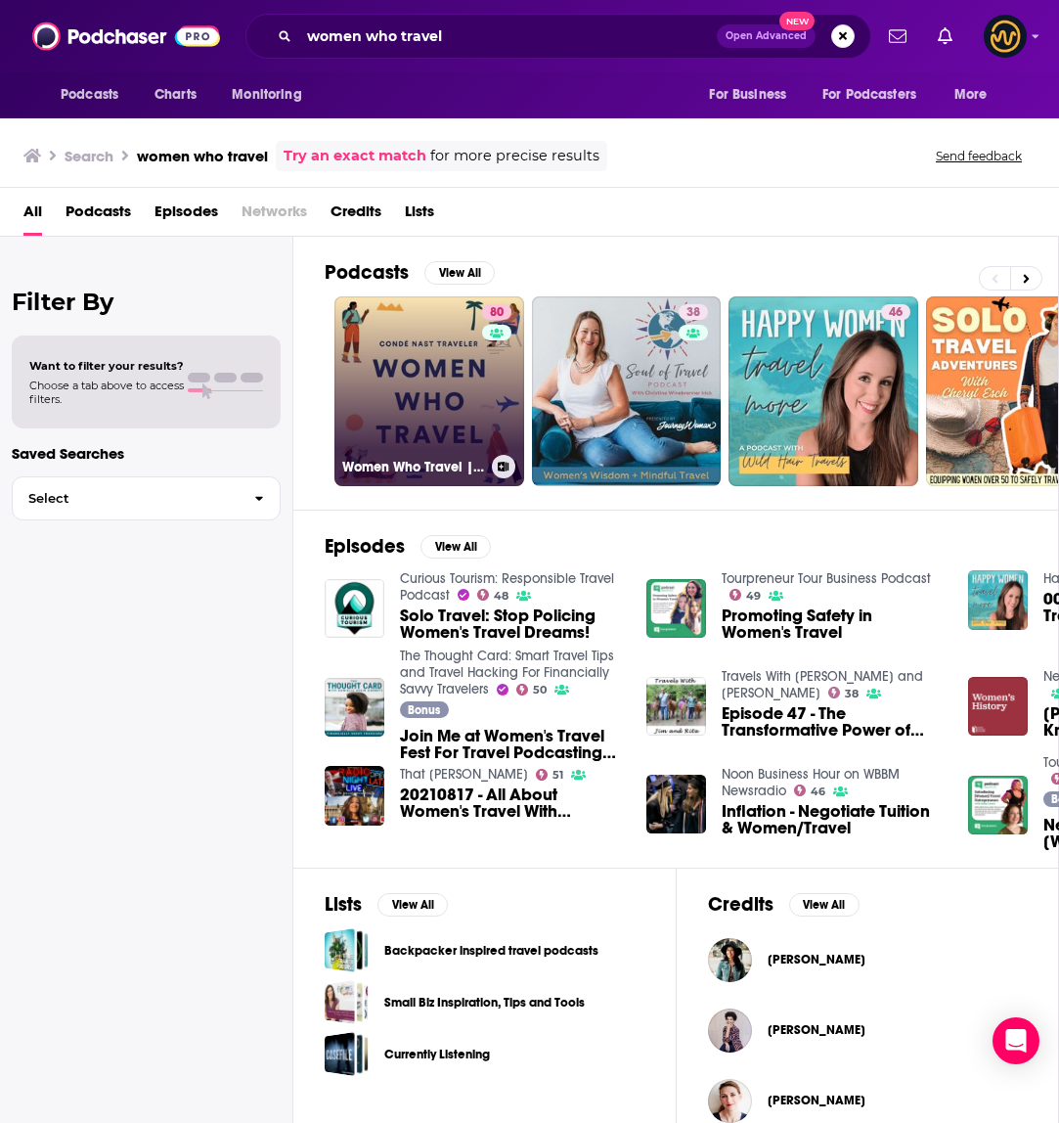
click at [397, 382] on link "80 Women Who Travel | Condé Nast Traveler" at bounding box center [430, 391] width 190 height 190
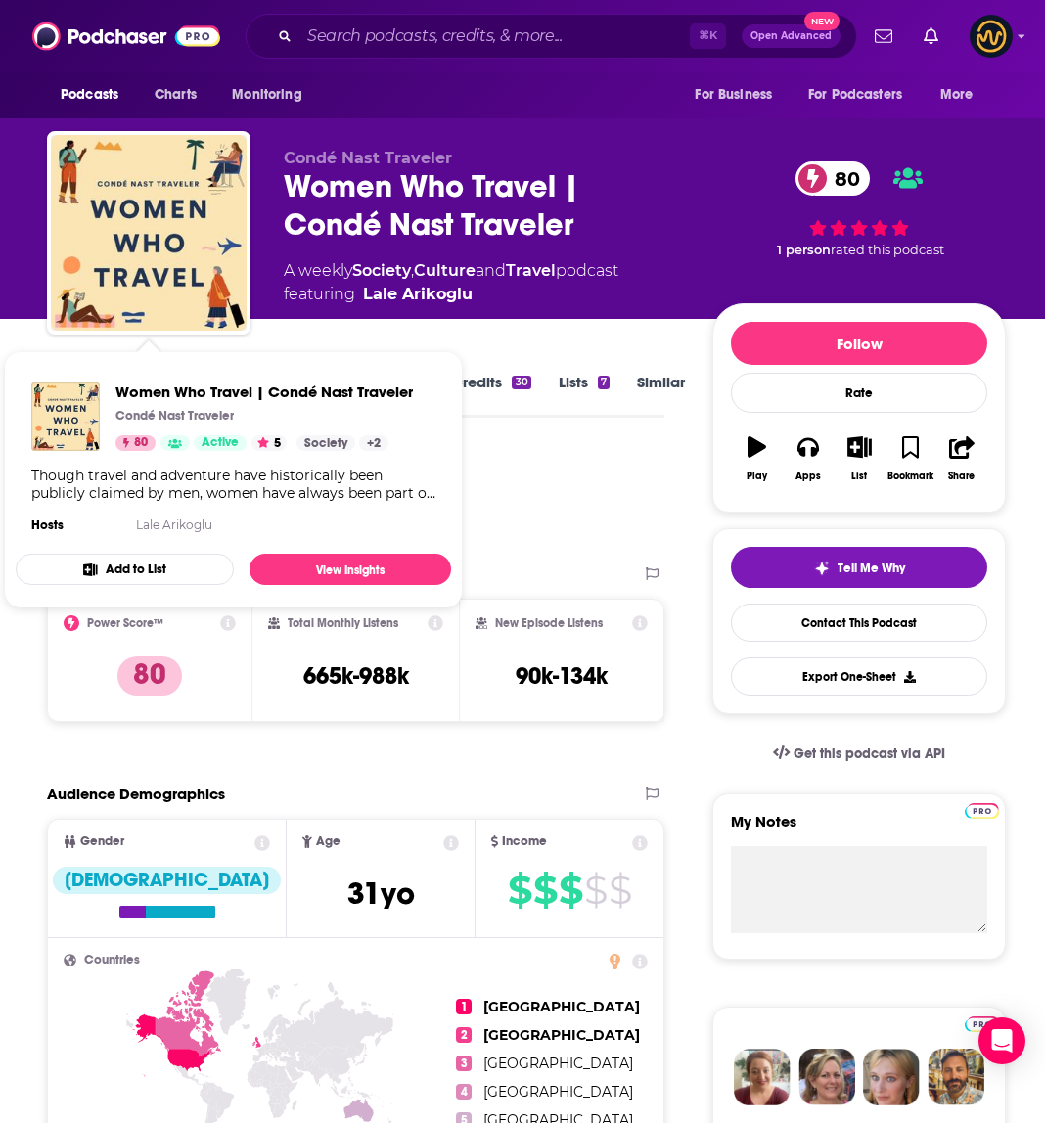
click at [551, 482] on div "Podcast Insights" at bounding box center [348, 499] width 602 height 100
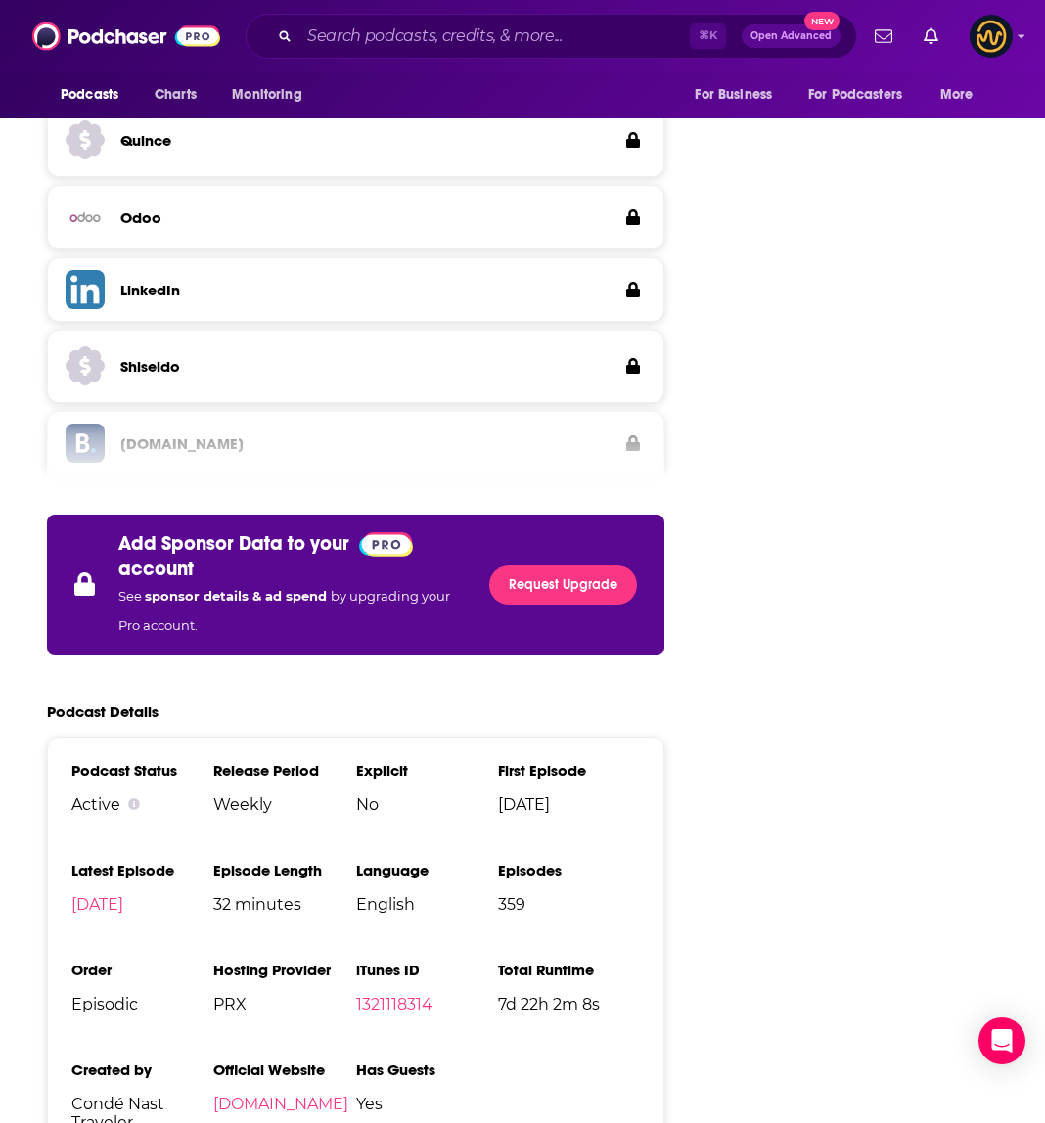
scroll to position [3274, 0]
